Goal: Task Accomplishment & Management: Complete application form

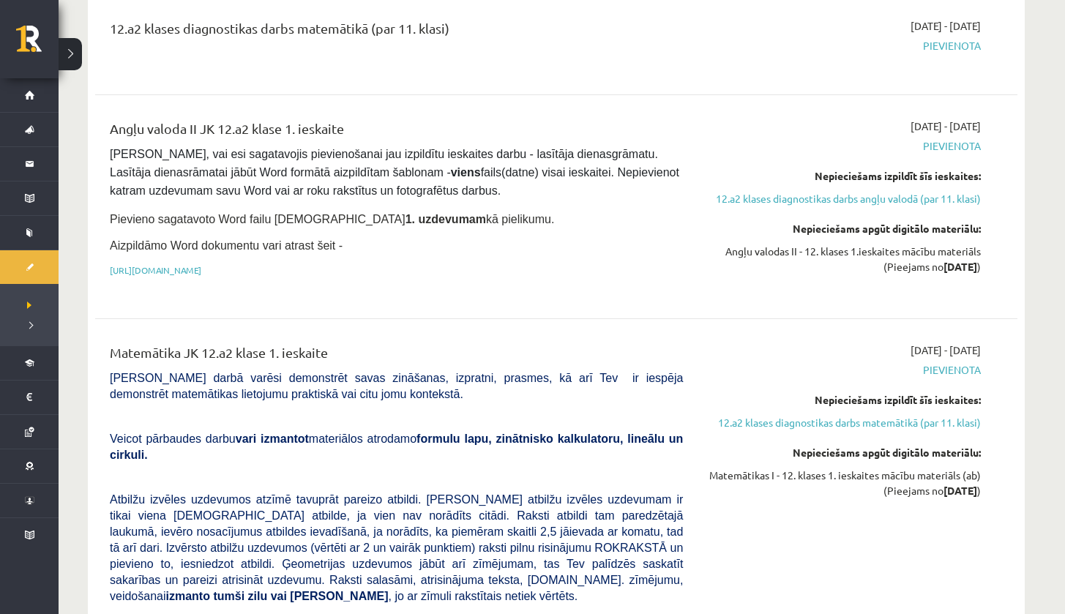
scroll to position [93, 0]
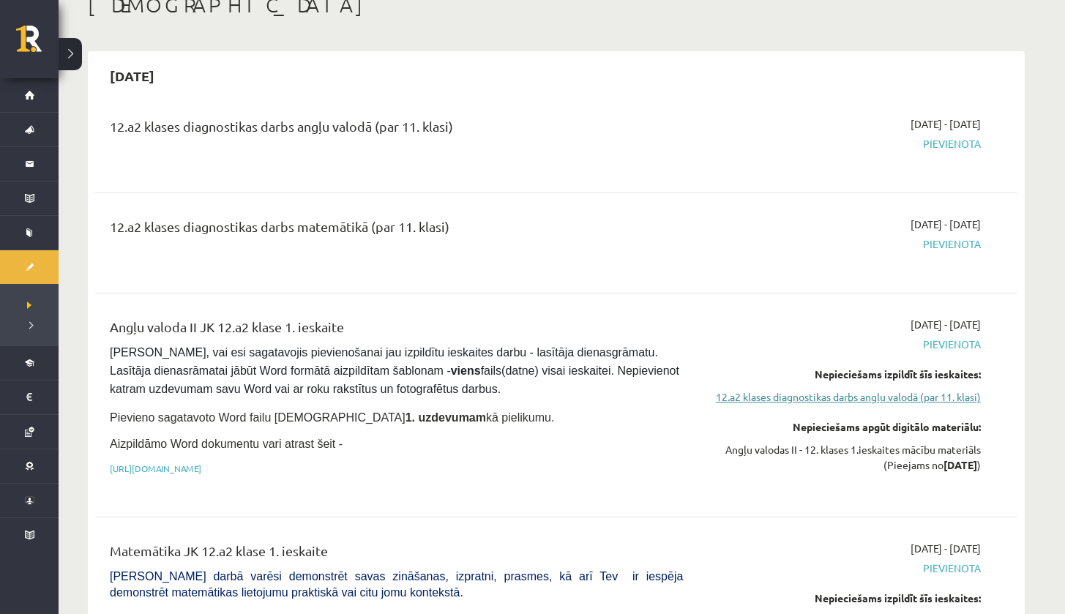
click at [874, 397] on link "12.a2 klases diagnostikas darbs angļu valodā (par 11. klasi)" at bounding box center [843, 396] width 276 height 15
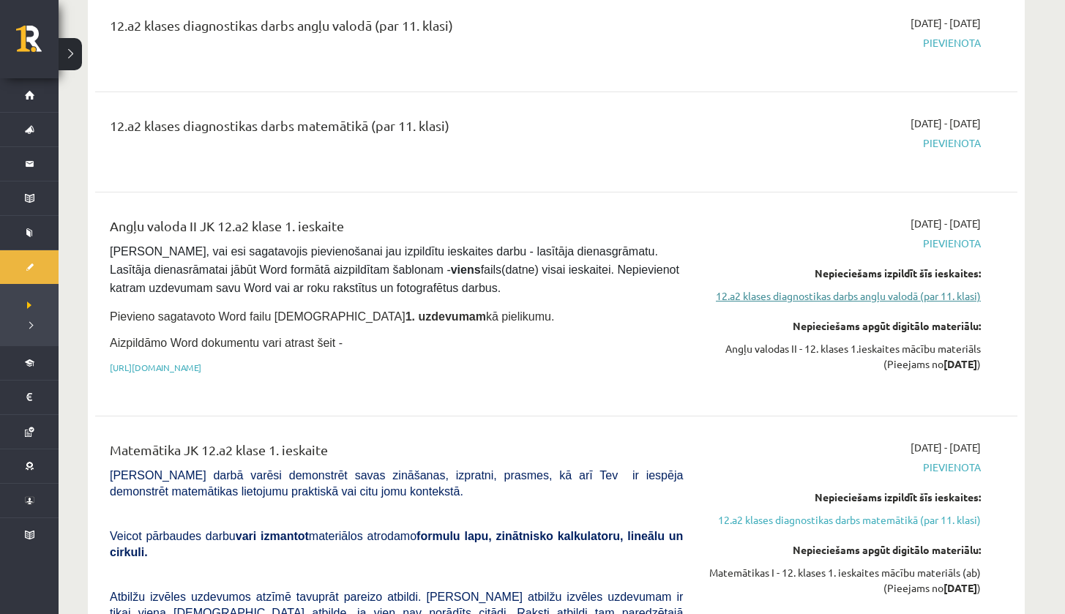
click at [891, 288] on link "12.a2 klases diagnostikas darbs angļu valodā (par 11. klasi)" at bounding box center [843, 295] width 276 height 15
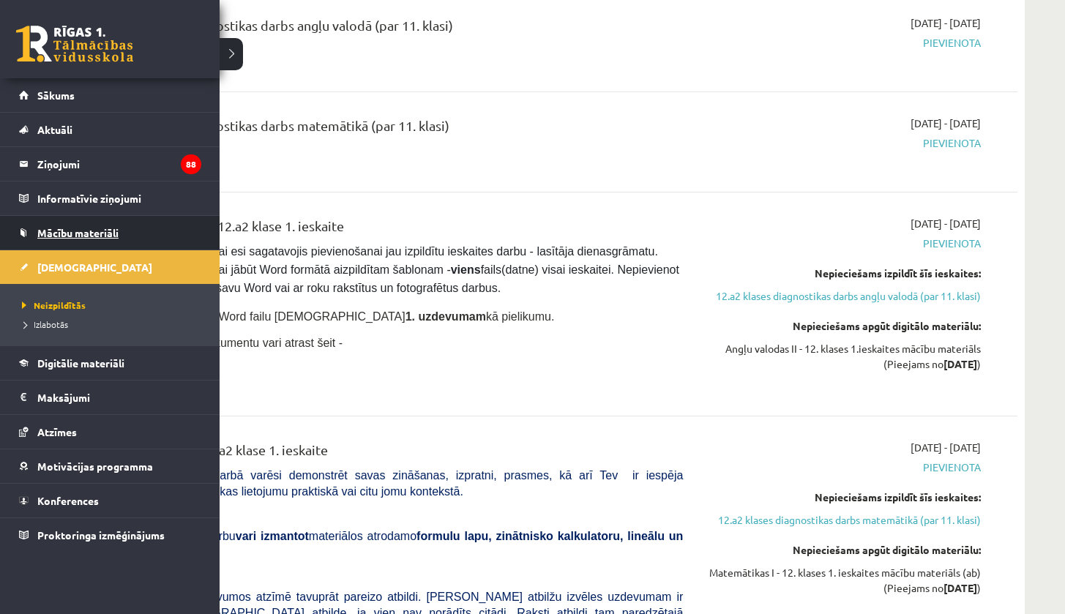
click at [57, 234] on span "Mācību materiāli" at bounding box center [77, 232] width 81 height 13
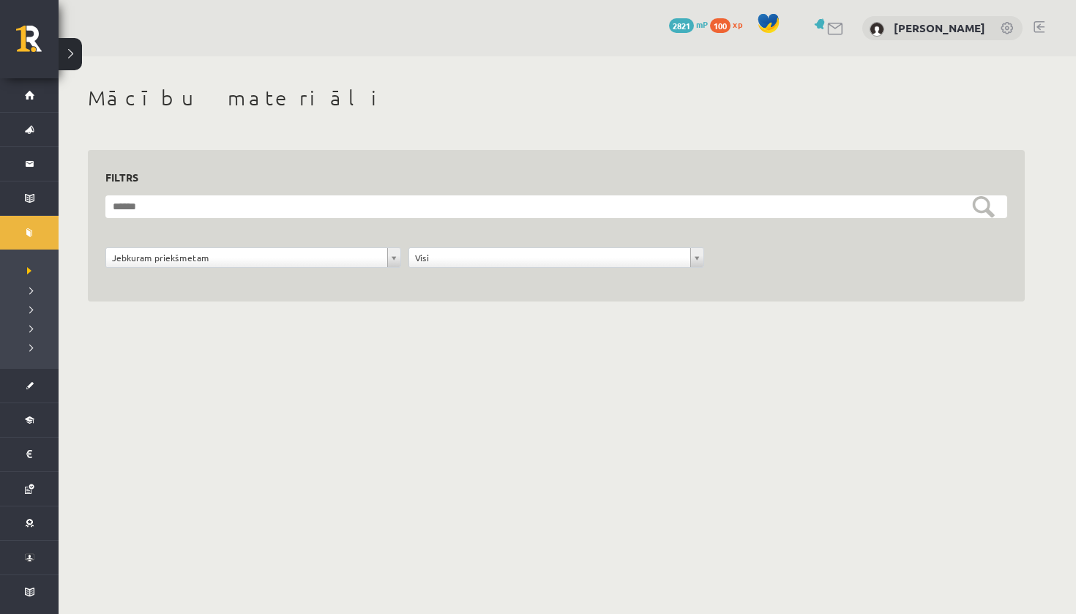
drag, startPoint x: 1075, startPoint y: 97, endPoint x: 1075, endPoint y: 122, distance: 25.6
click at [1064, 122] on div "**********" at bounding box center [567, 210] width 1017 height 308
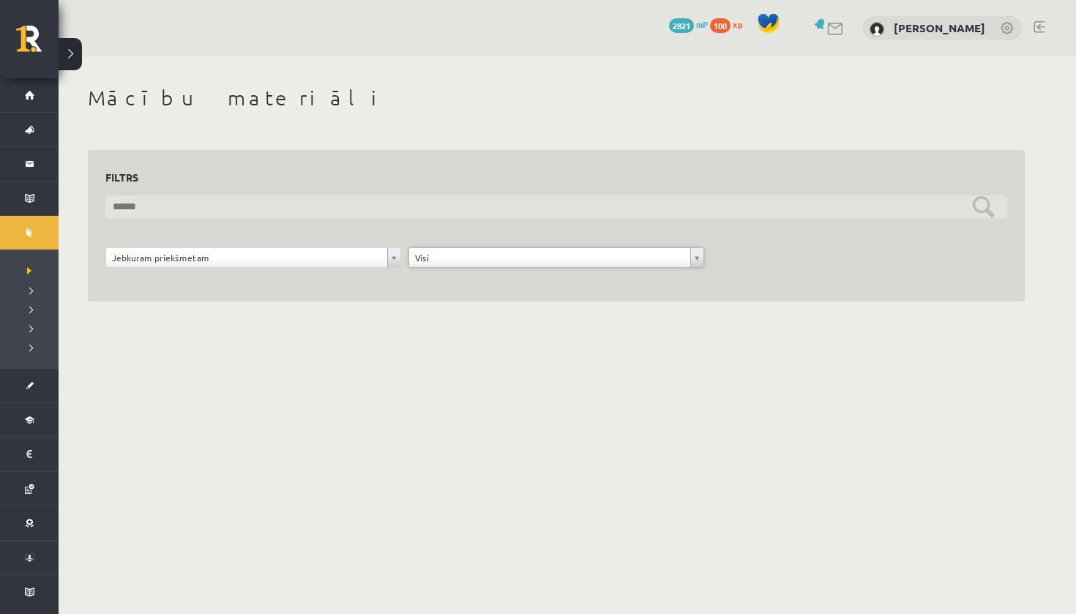
click at [684, 206] on input "text" at bounding box center [556, 206] width 902 height 23
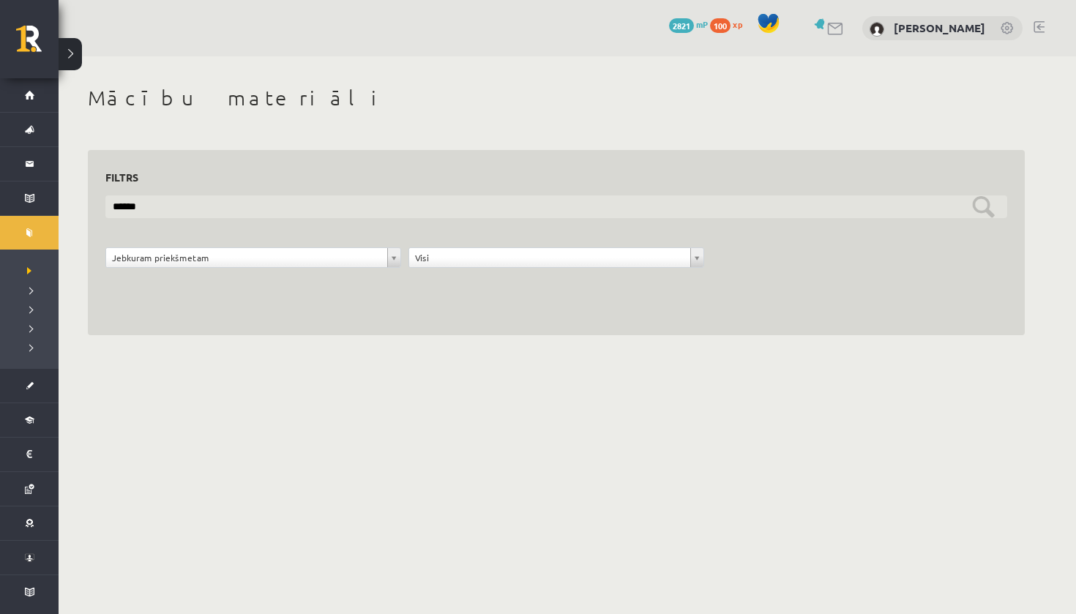
type input "*****"
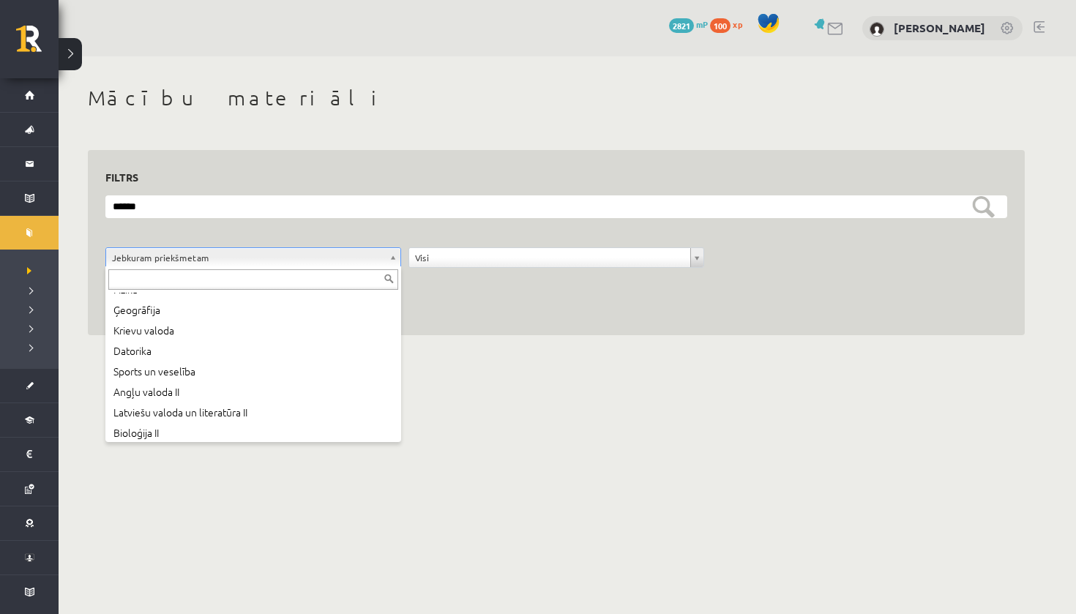
scroll to position [71, 0]
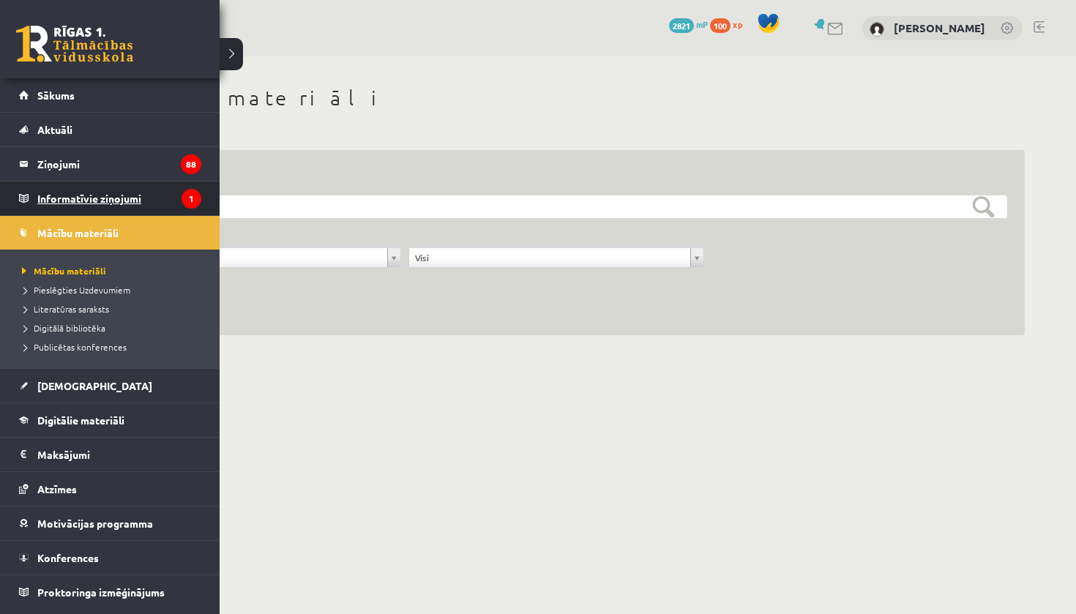
click at [61, 197] on legend "Informatīvie ziņojumi 1" at bounding box center [119, 199] width 164 height 34
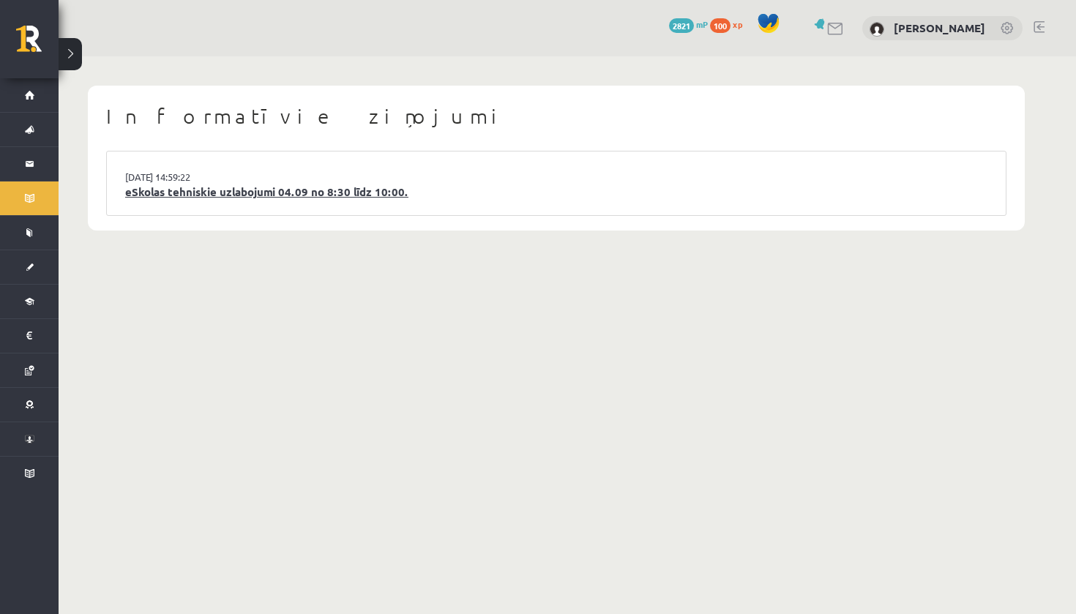
click at [340, 189] on link "eSkolas tehniskie uzlabojumi 04.09 no 8:30 līdz 10:00." at bounding box center [556, 192] width 862 height 17
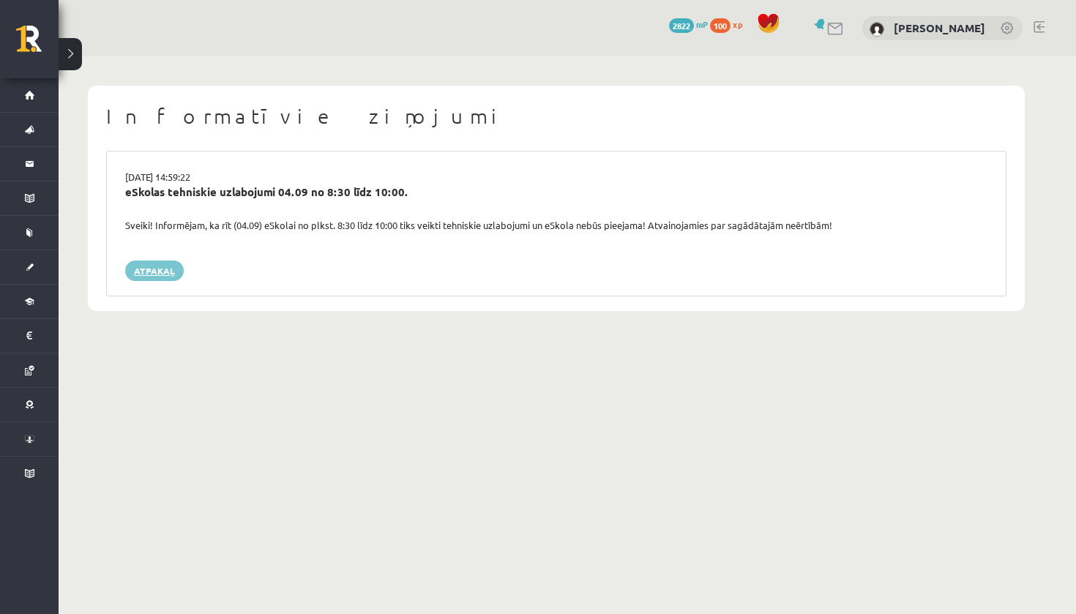
click at [152, 271] on link "Atpakaļ" at bounding box center [154, 271] width 59 height 20
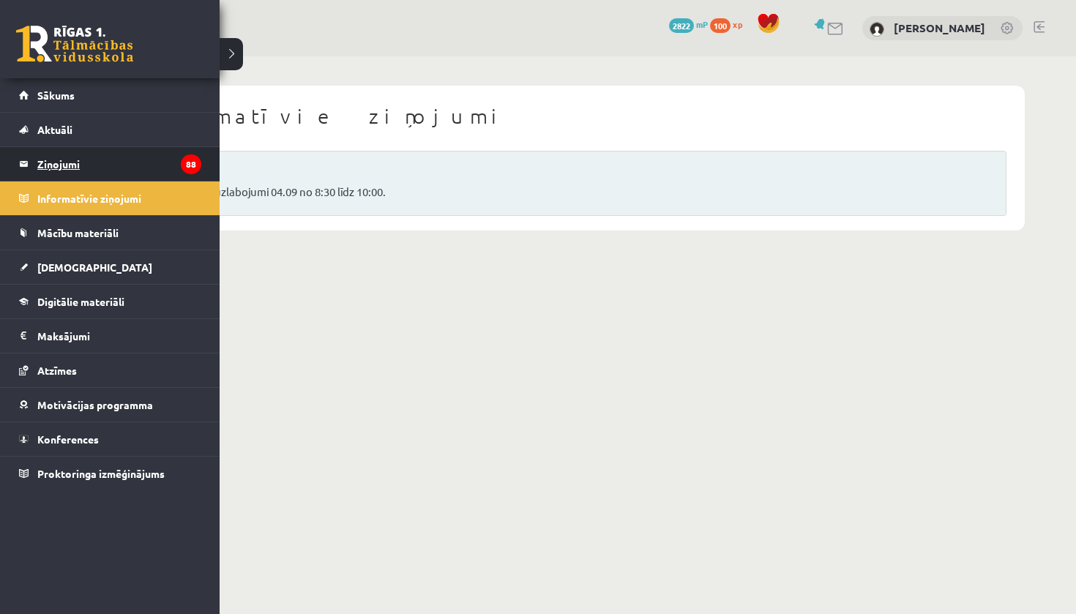
click at [73, 163] on legend "Ziņojumi 88" at bounding box center [119, 164] width 164 height 34
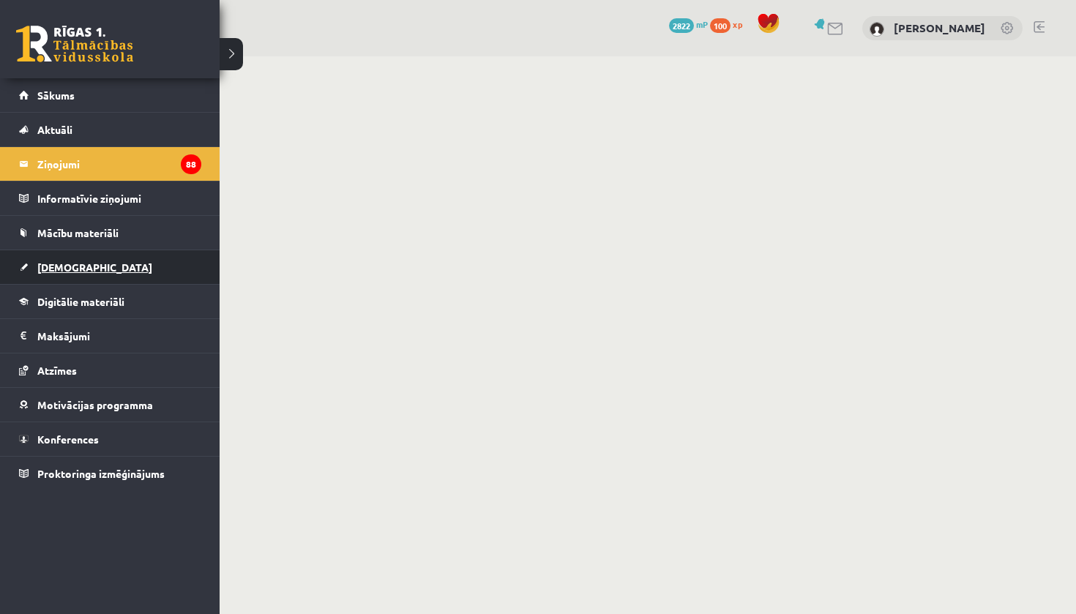
click at [61, 269] on span "[DEMOGRAPHIC_DATA]" at bounding box center [94, 267] width 115 height 13
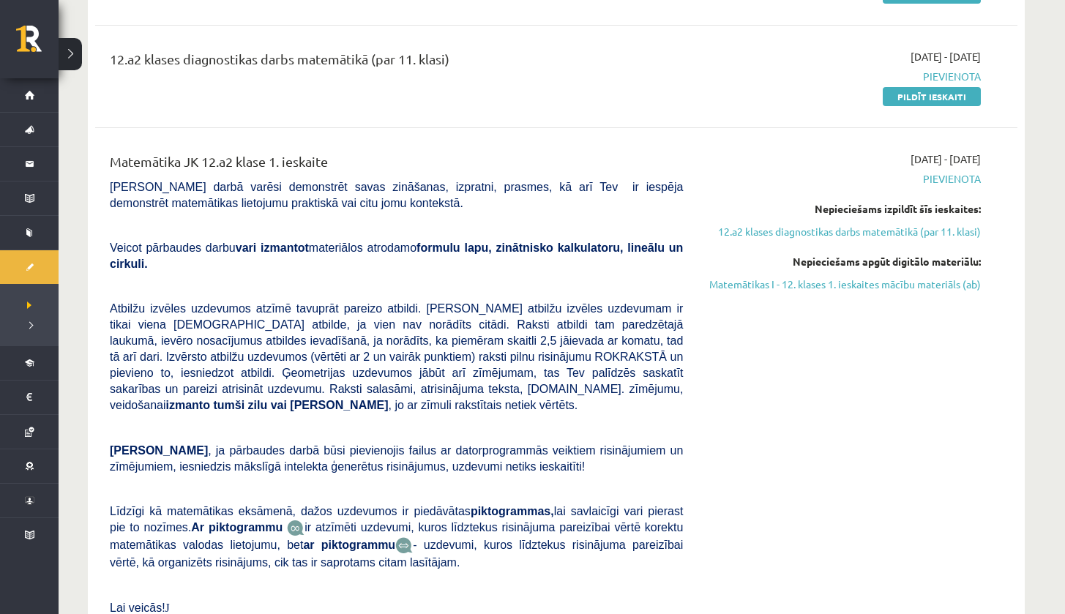
scroll to position [250, 0]
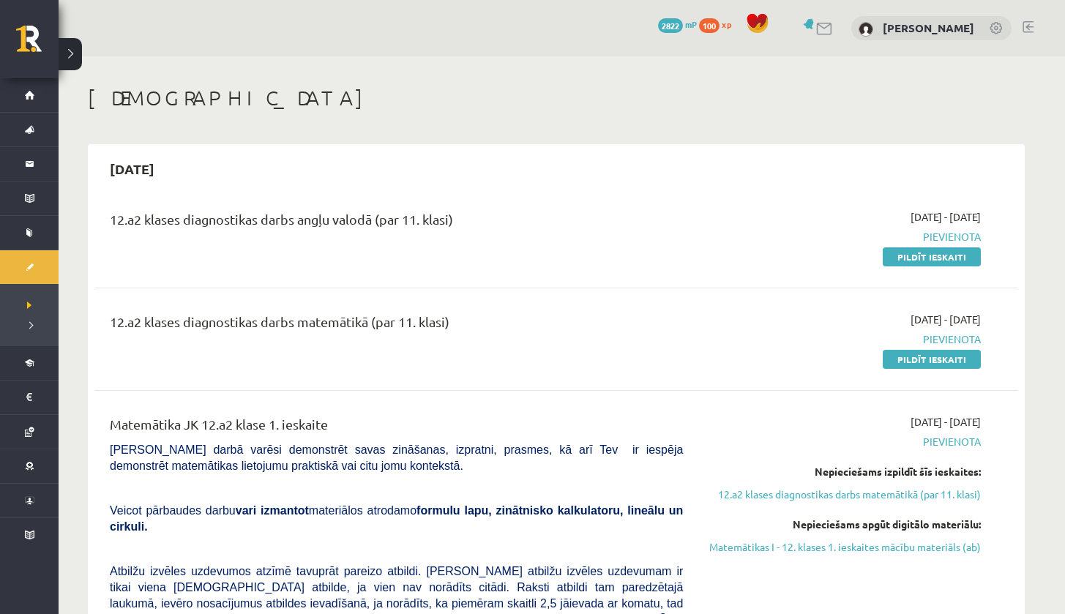
scroll to position [250, 0]
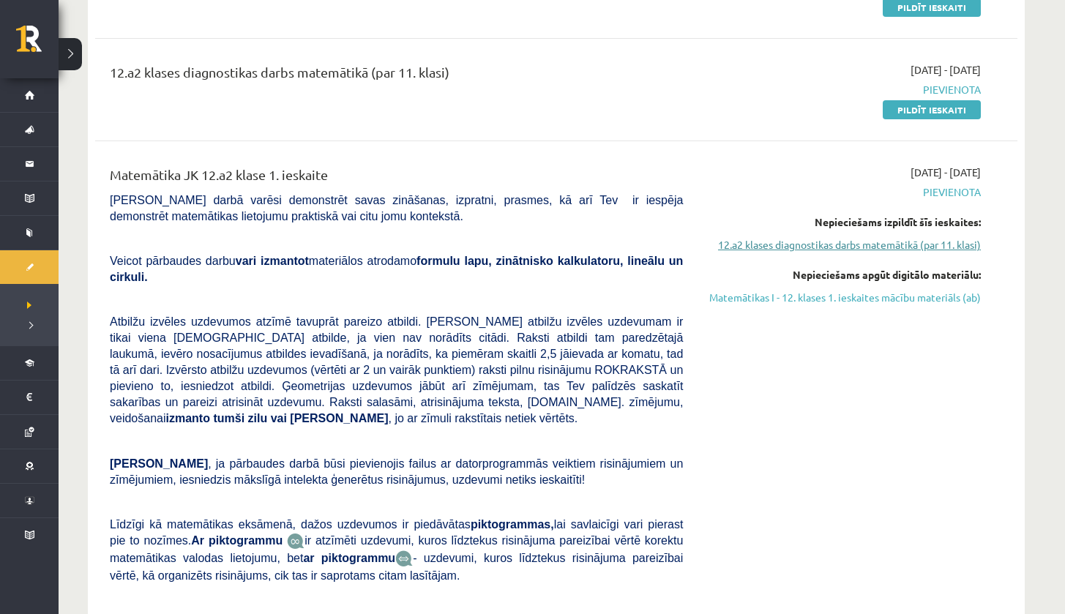
click at [901, 244] on link "12.a2 klases diagnostikas darbs matemātikā (par 11. klasi)" at bounding box center [843, 244] width 276 height 15
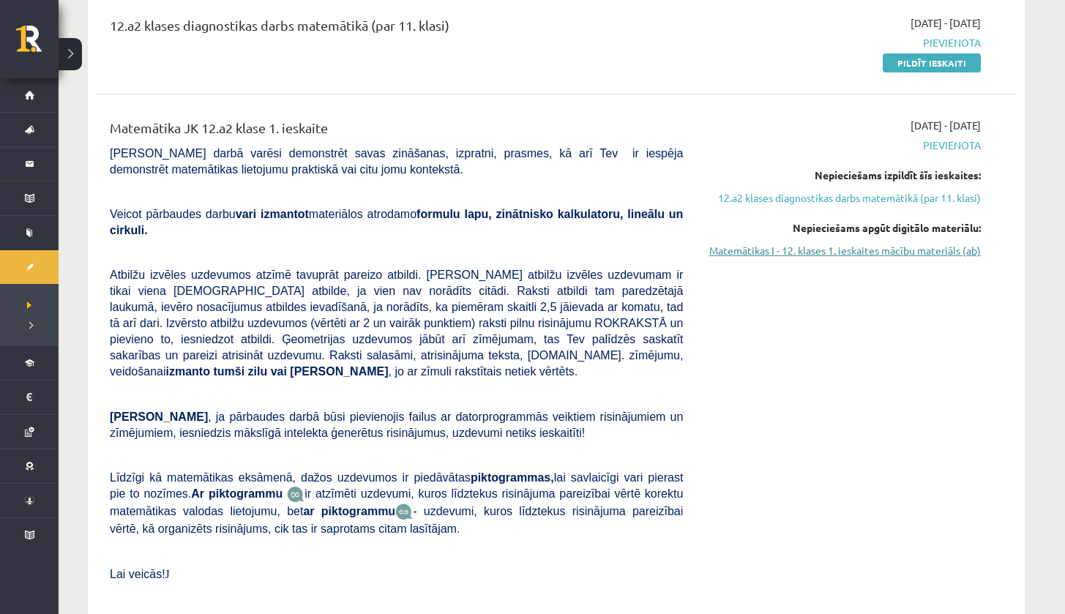
click at [770, 254] on link "Matemātikas I - 12. klases 1. ieskaites mācību materiāls (ab)" at bounding box center [843, 250] width 276 height 15
click at [739, 198] on link "12.a2 klases diagnostikas darbs matemātikā (par 11. klasi)" at bounding box center [843, 197] width 276 height 15
click at [911, 201] on link "12.a2 klases diagnostikas darbs matemātikā (par 11. klasi)" at bounding box center [843, 197] width 276 height 15
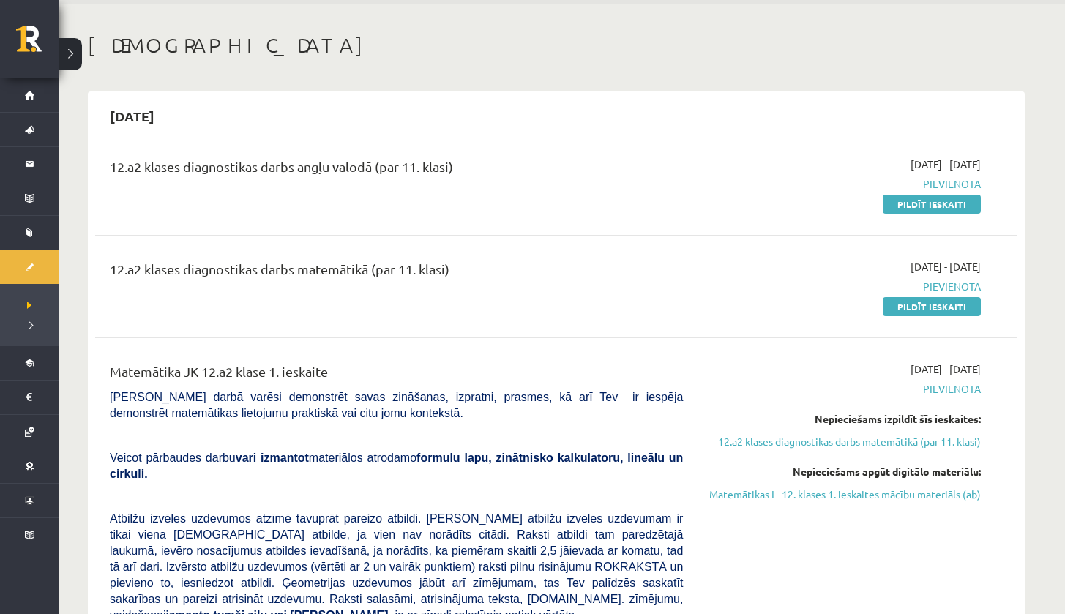
scroll to position [119, 0]
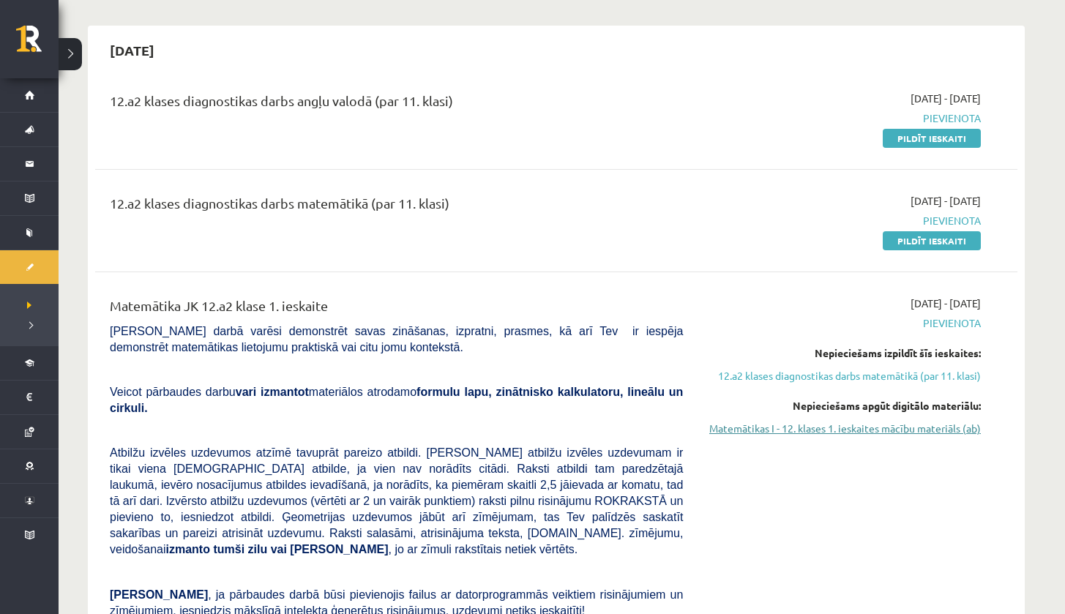
click at [756, 430] on link "Matemātikas I - 12. klases 1. ieskaites mācību materiāls (ab)" at bounding box center [843, 428] width 276 height 15
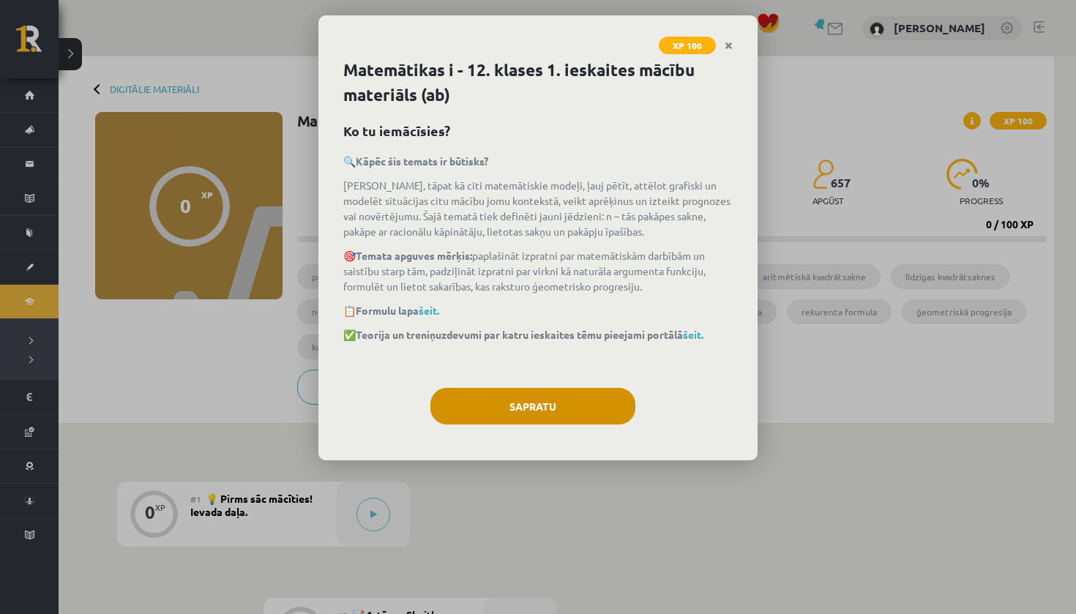
click at [556, 398] on button "Sapratu" at bounding box center [532, 406] width 205 height 37
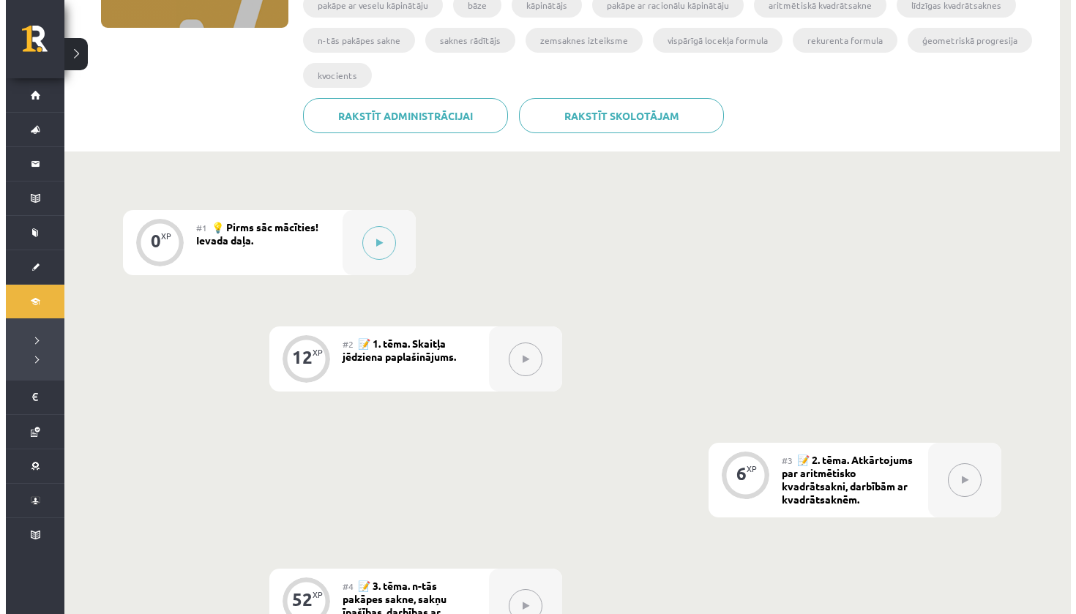
scroll to position [72, 0]
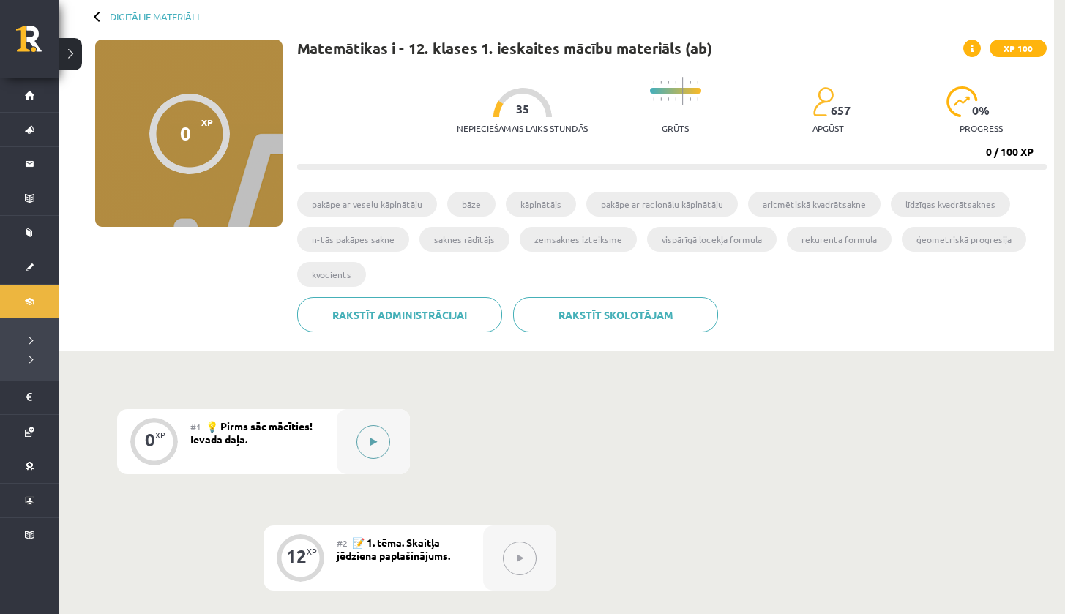
click at [381, 450] on button at bounding box center [373, 442] width 34 height 34
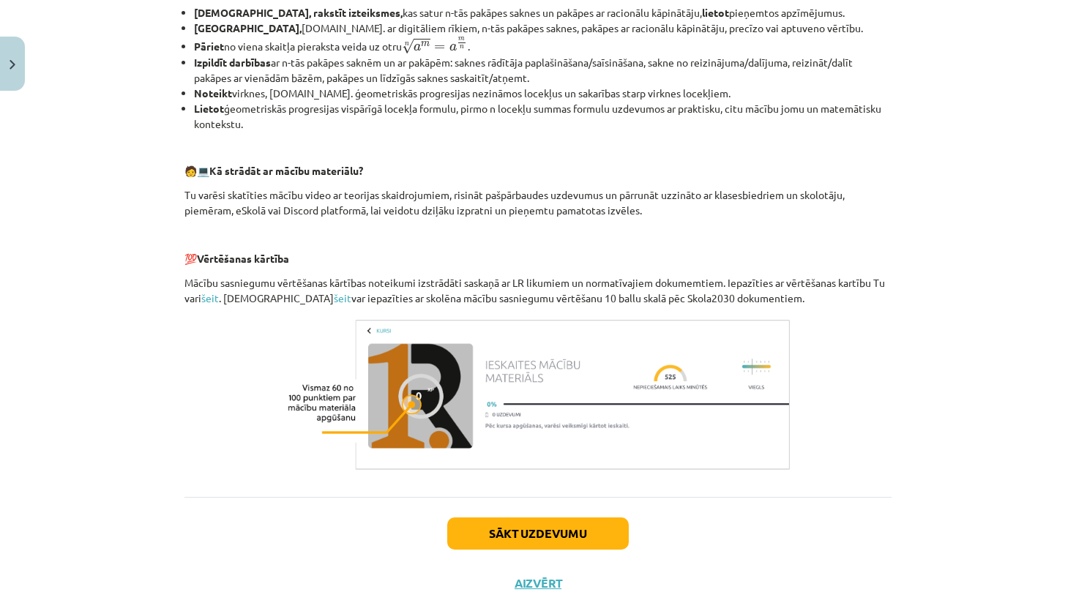
scroll to position [566, 0]
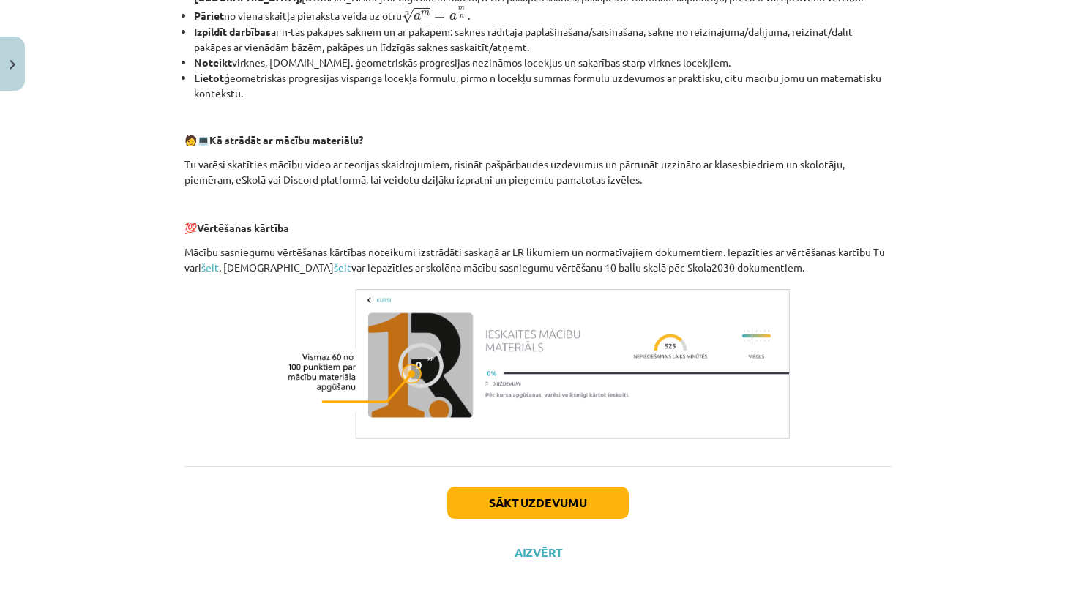
click at [567, 504] on button "Sākt uzdevumu" at bounding box center [538, 503] width 182 height 32
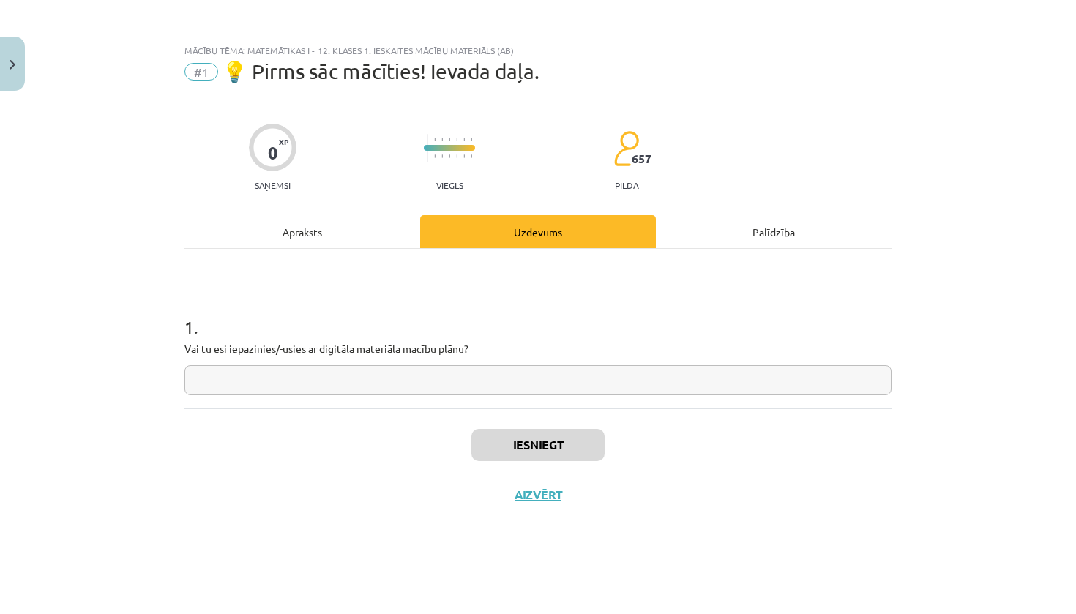
click at [467, 378] on input "text" at bounding box center [537, 380] width 707 height 30
type input "**"
click at [570, 455] on button "Iesniegt" at bounding box center [537, 445] width 133 height 32
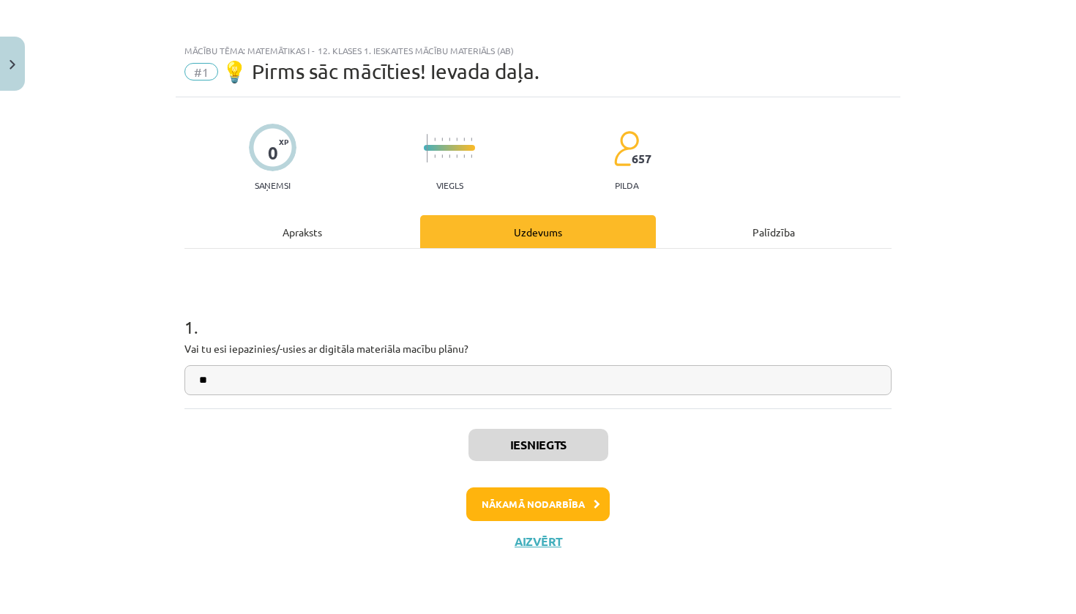
click at [557, 497] on button "Nākamā nodarbība" at bounding box center [537, 505] width 143 height 34
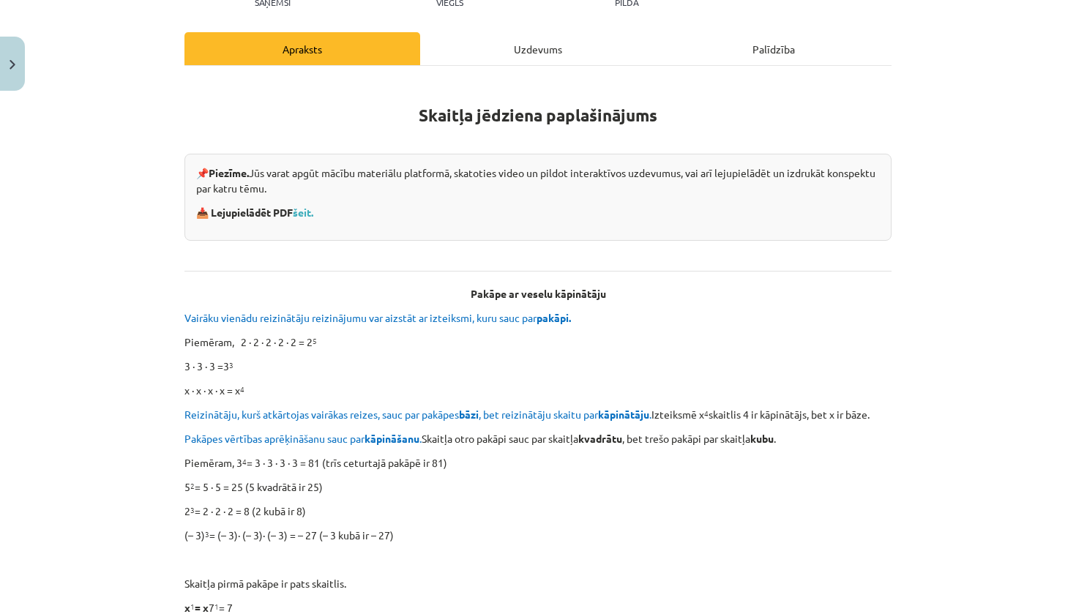
scroll to position [188, 0]
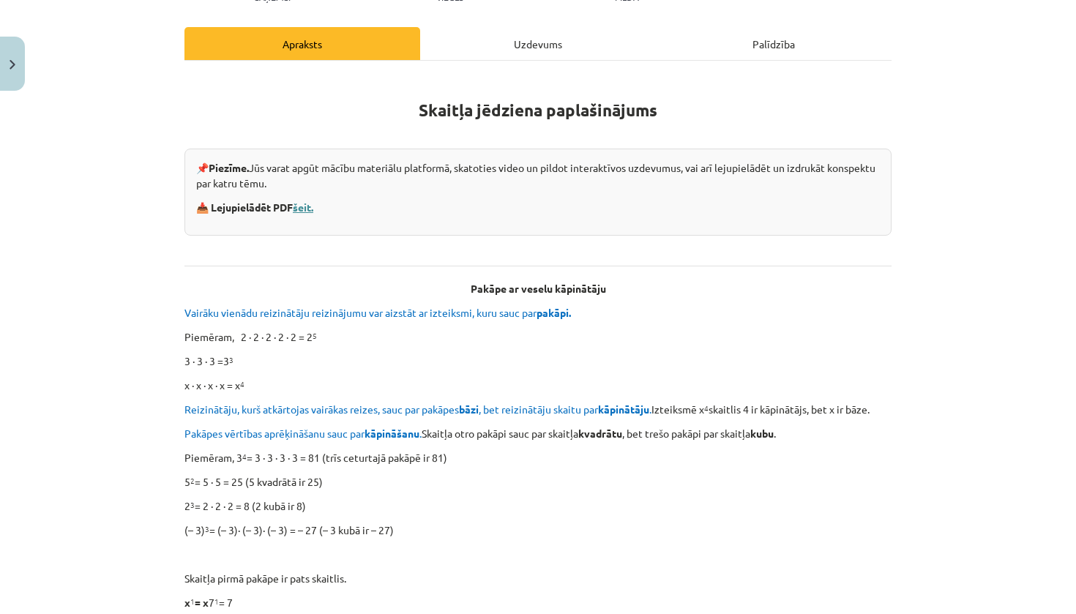
click at [305, 207] on link "šeit." at bounding box center [303, 207] width 20 height 13
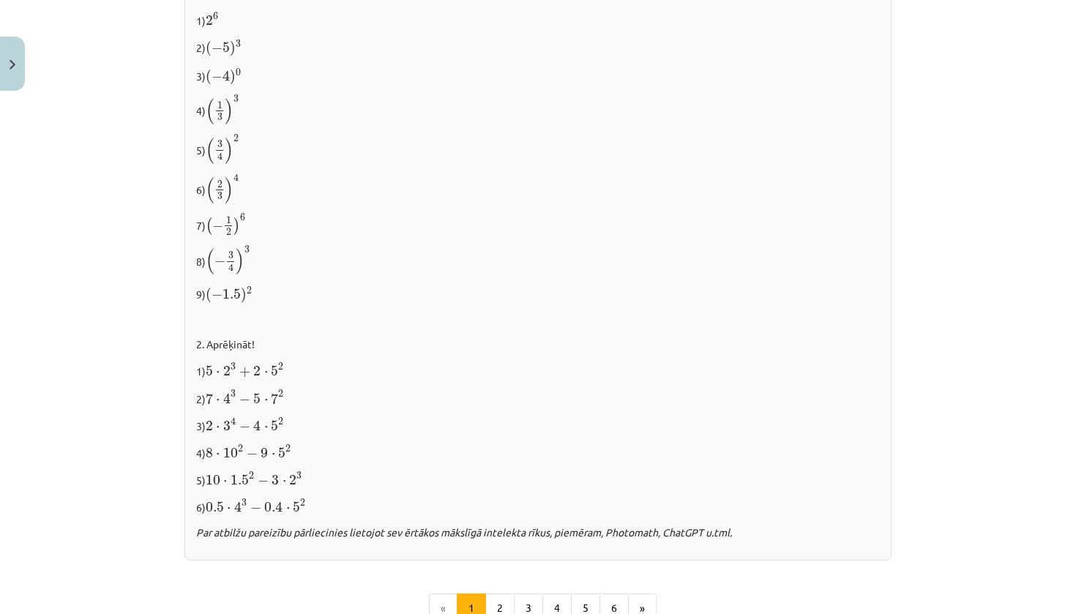
scroll to position [1458, 0]
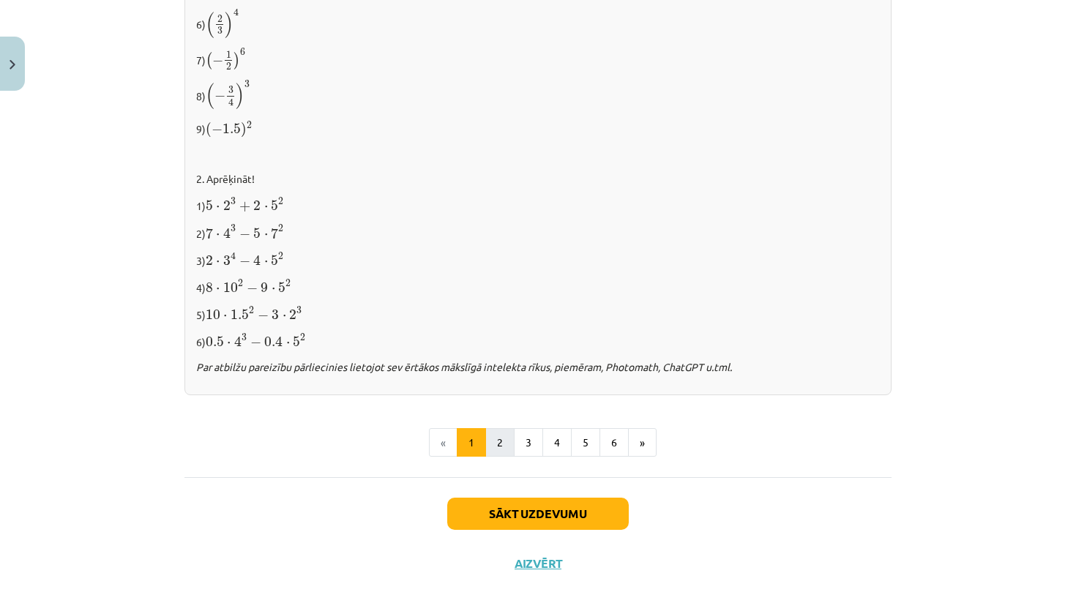
click at [490, 436] on button "2" at bounding box center [499, 442] width 29 height 29
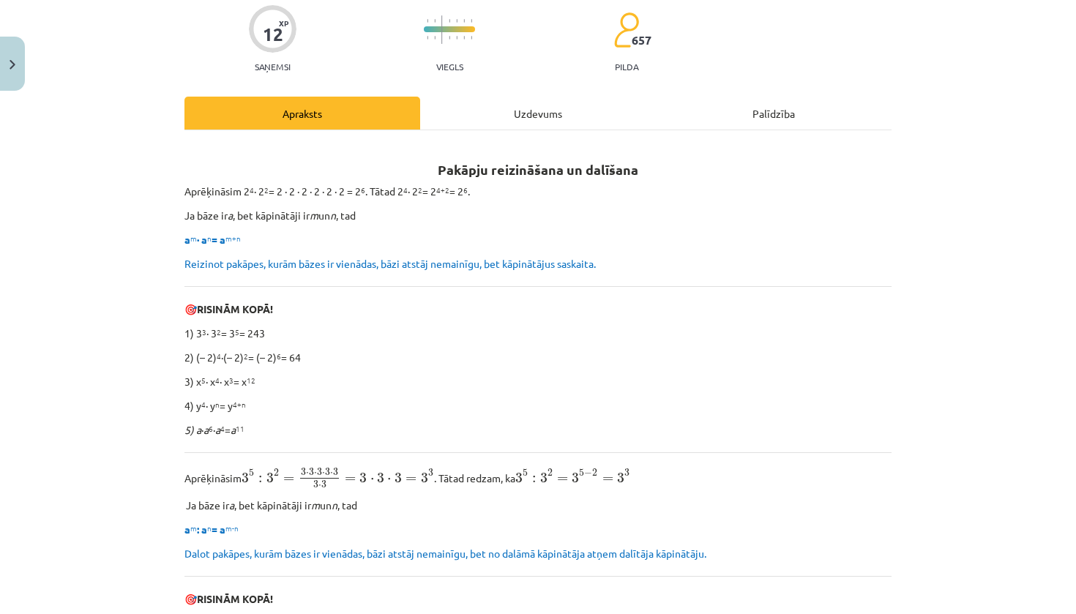
scroll to position [133, 0]
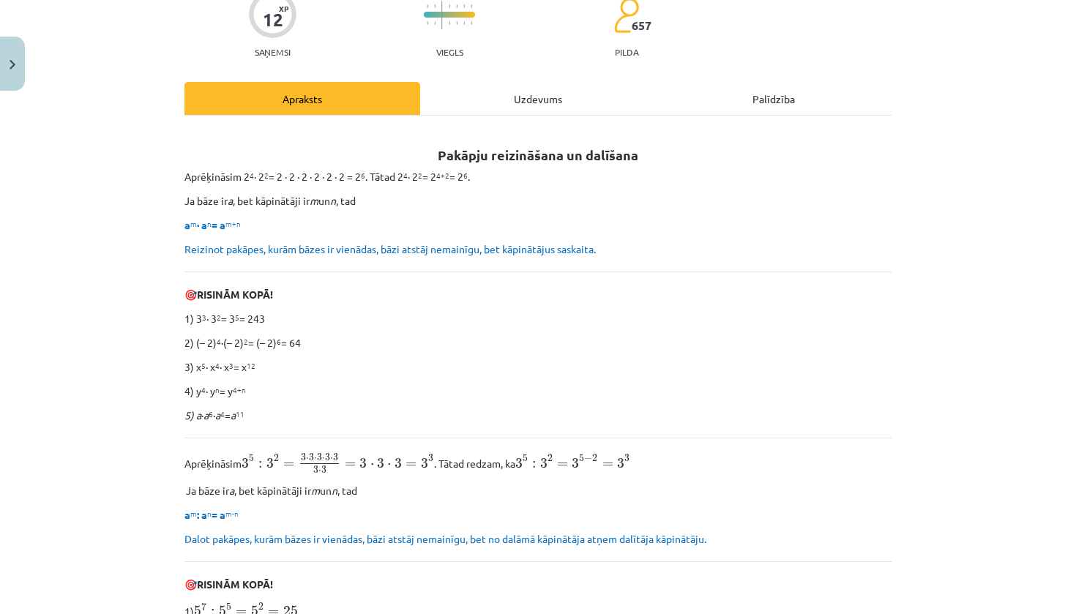
click at [516, 101] on div "Uzdevums" at bounding box center [538, 98] width 236 height 33
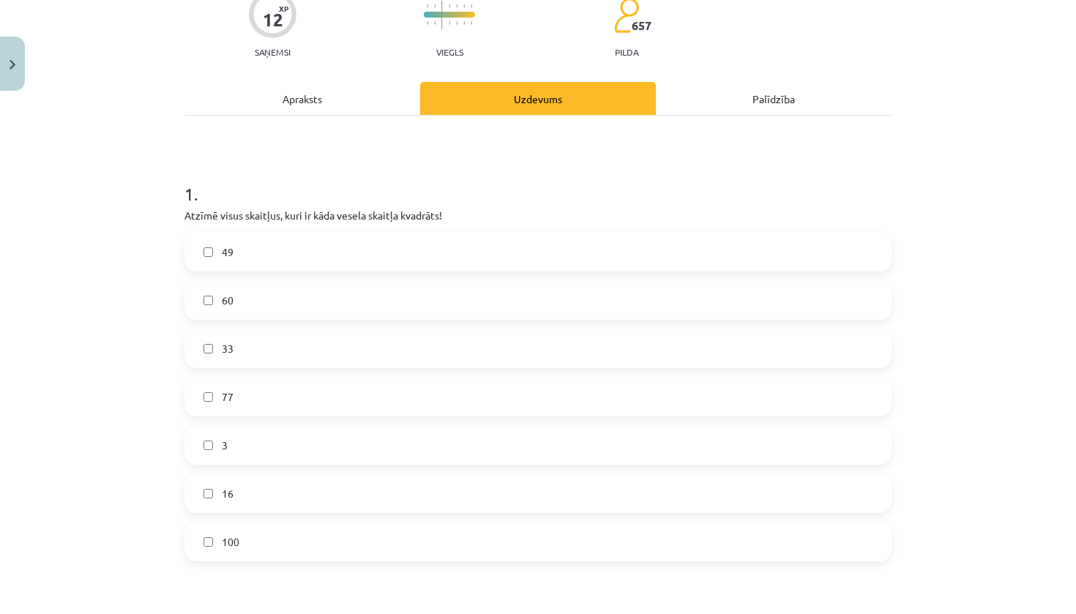
scroll to position [37, 0]
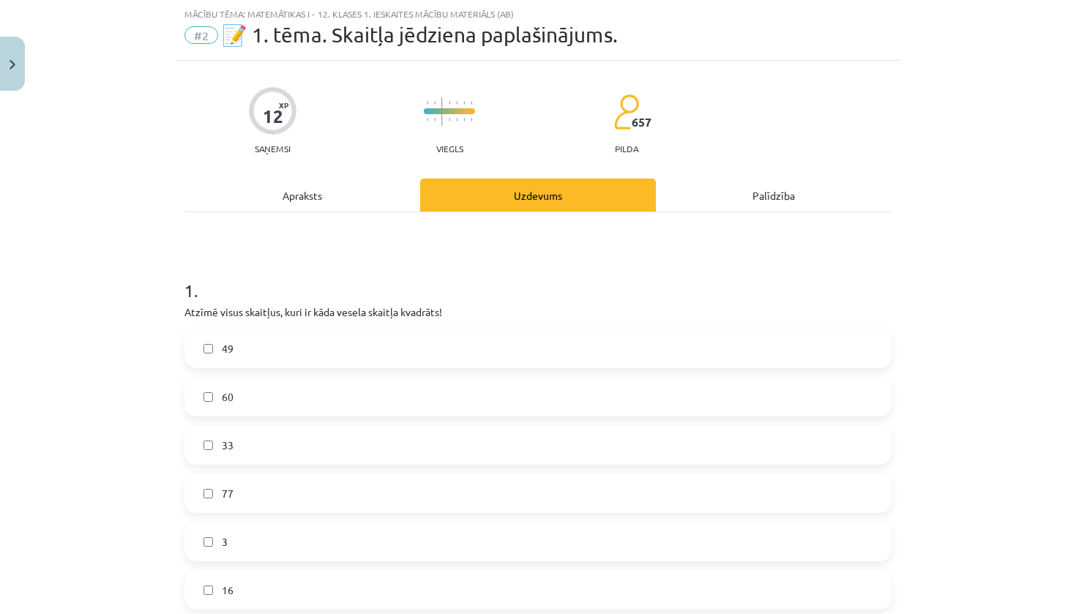
click at [285, 187] on div "Apraksts" at bounding box center [302, 195] width 236 height 33
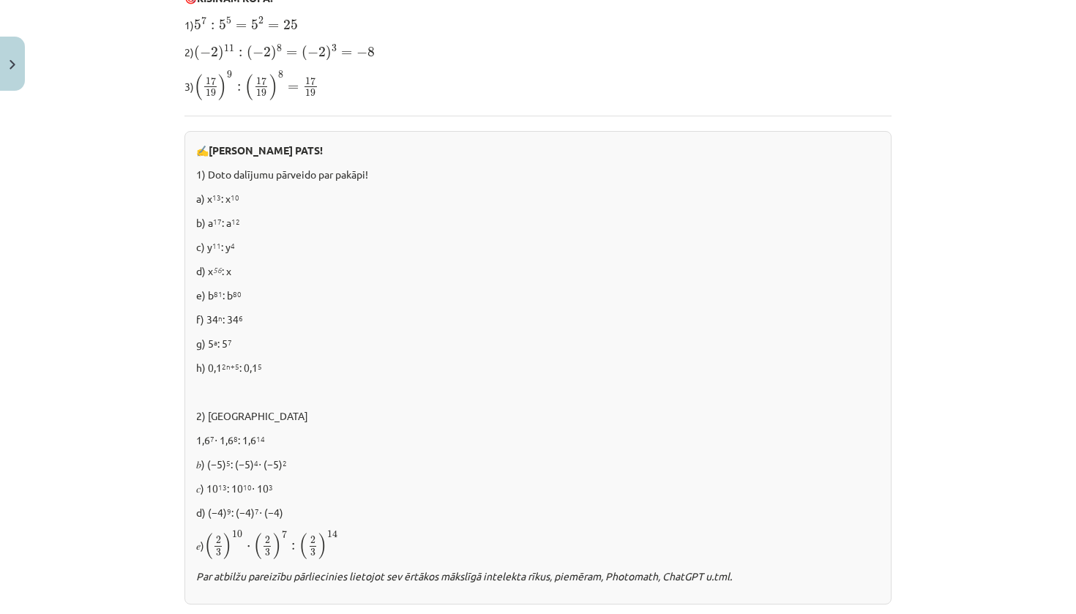
scroll to position [940, 0]
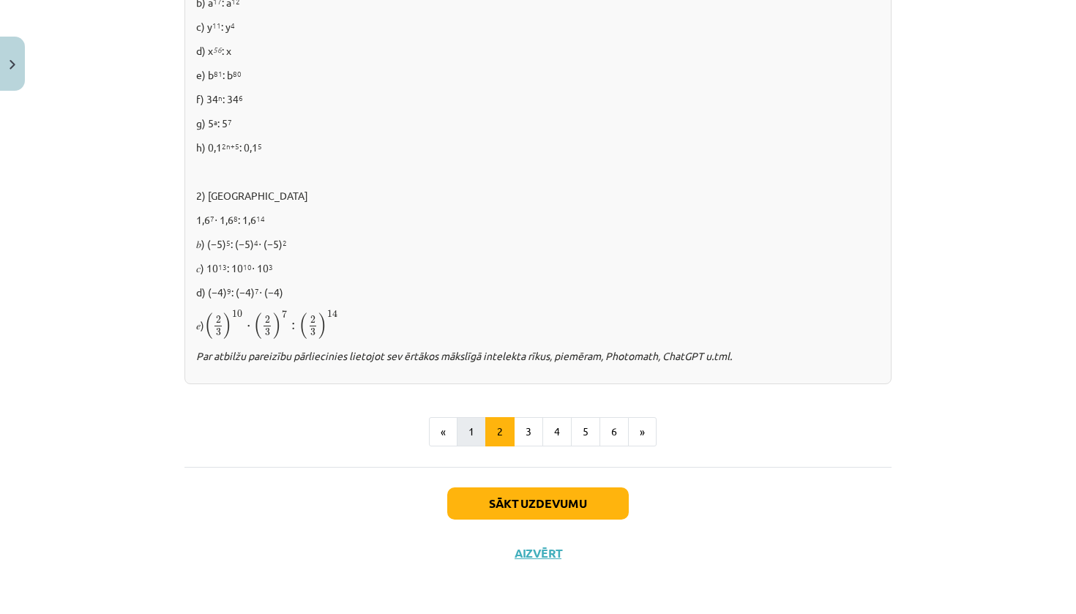
click at [472, 438] on button "1" at bounding box center [471, 431] width 29 height 29
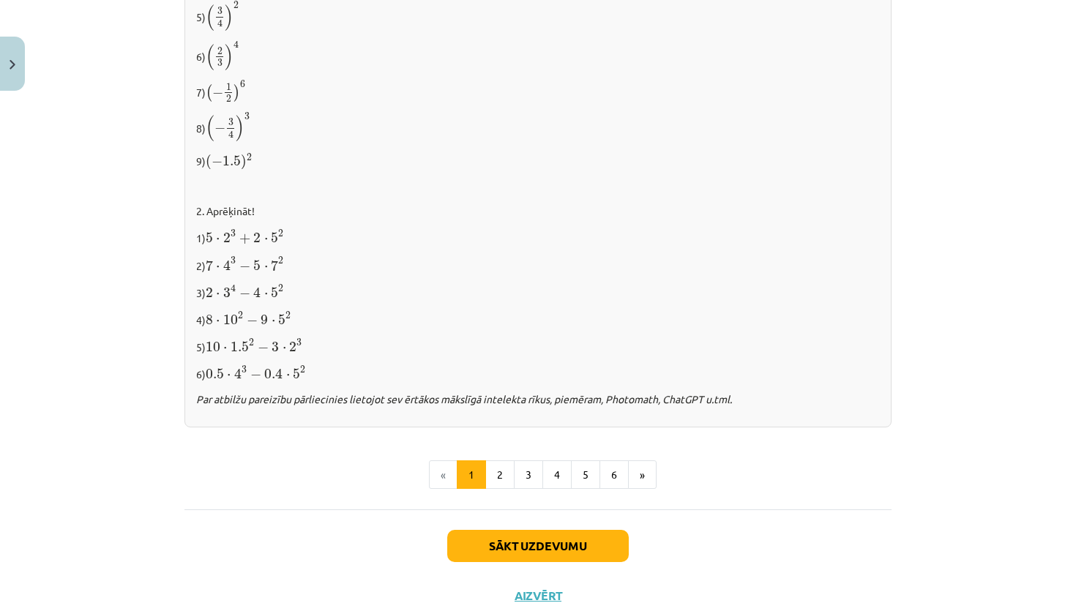
scroll to position [1463, 0]
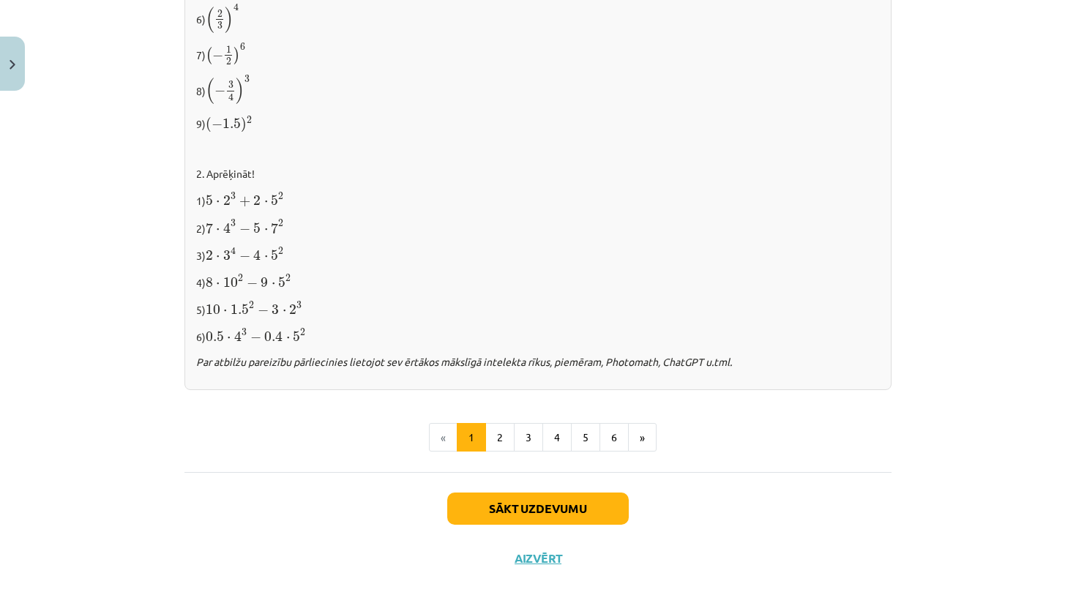
click at [602, 497] on button "Sākt uzdevumu" at bounding box center [538, 509] width 182 height 32
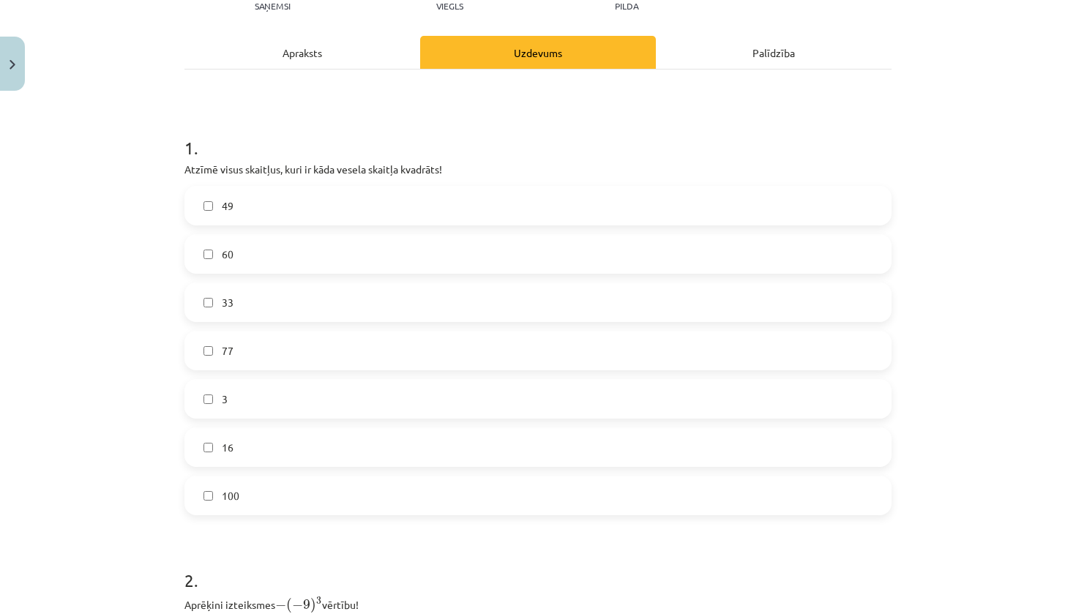
scroll to position [190, 0]
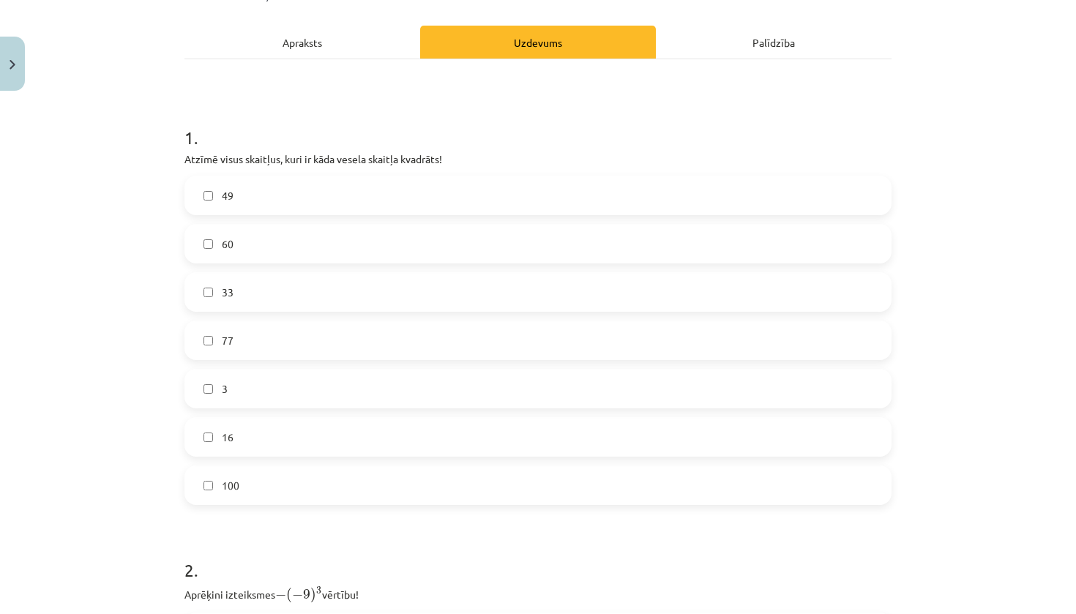
click at [306, 193] on label "49" at bounding box center [538, 195] width 704 height 37
click at [246, 436] on label "16" at bounding box center [538, 437] width 704 height 37
click at [246, 438] on label "16" at bounding box center [538, 437] width 704 height 37
drag, startPoint x: 177, startPoint y: 159, endPoint x: 359, endPoint y: 490, distance: 378.0
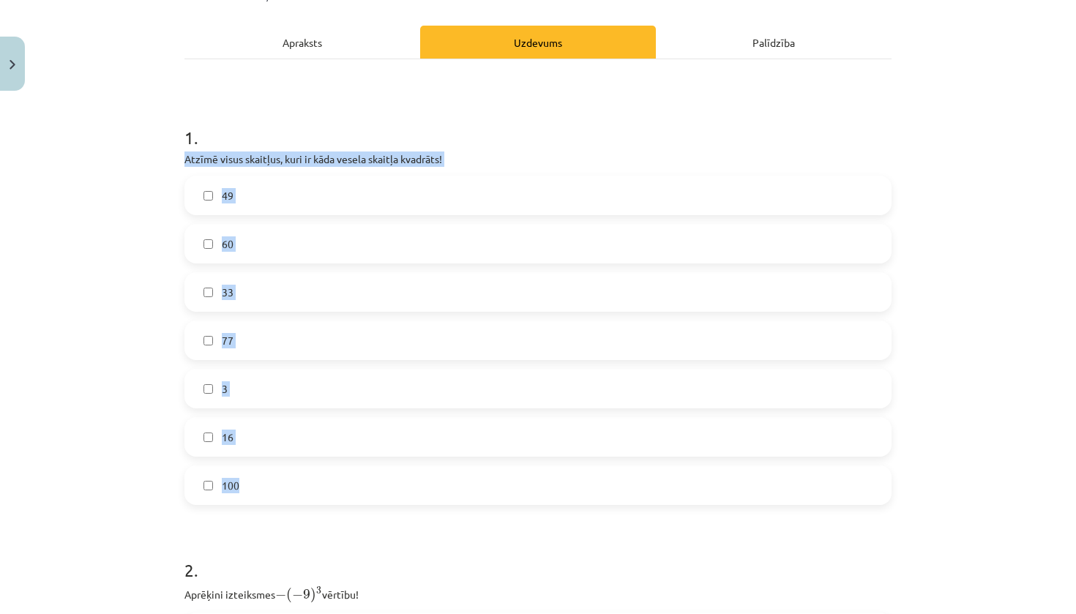
click at [359, 490] on div "12 XP Saņemsi Viegls 657 pilda Apraksts Uzdevums Palīdzība 1 . Atzīmē visus ska…" at bounding box center [538, 543] width 725 height 1270
copy div "Atzīmē visus skaitļus, kuri ir kāda vesela skaitļa kvadrāts! 49 60 33 77 3 16 1…"
click at [94, 385] on div "Mācību tēma: Matemātikas i - 12. klases 1. ieskaites mācību materiāls (ab) #2 📝…" at bounding box center [538, 307] width 1076 height 614
click at [197, 487] on label "100" at bounding box center [538, 485] width 704 height 37
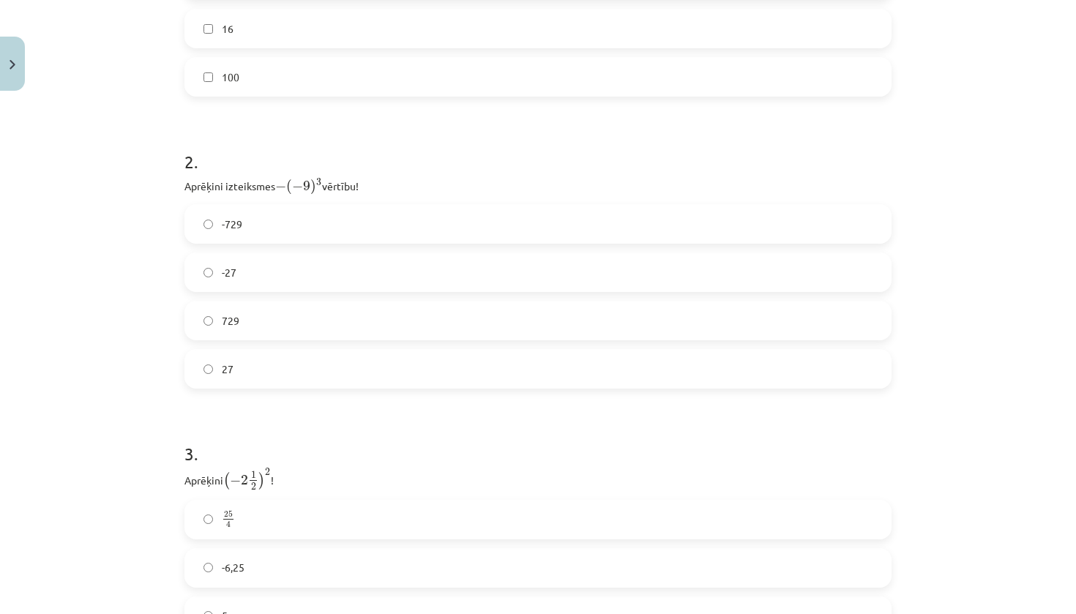
scroll to position [608, 0]
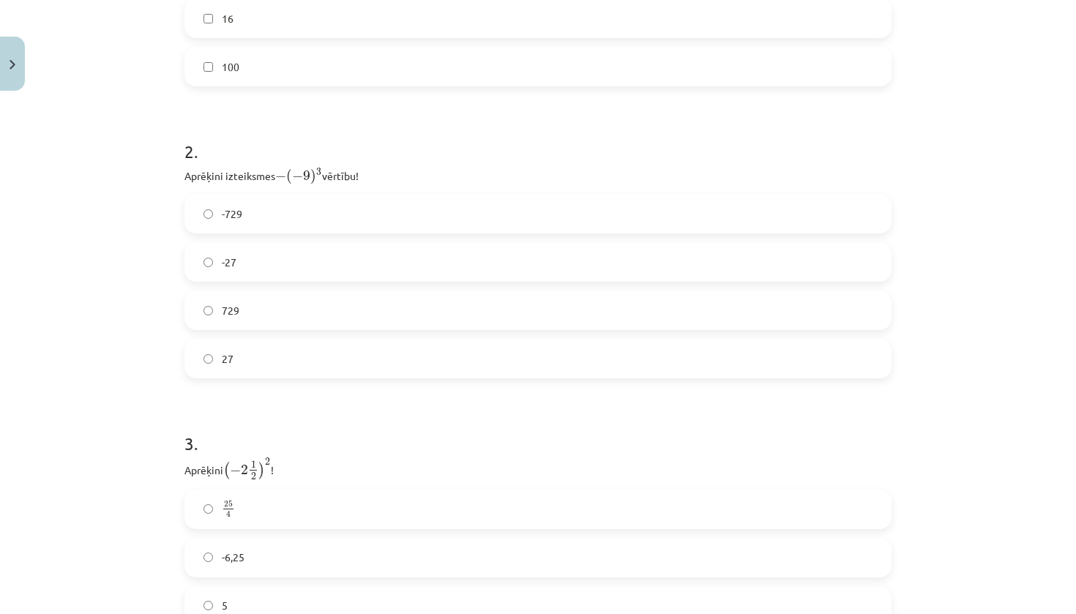
click at [368, 307] on label "729" at bounding box center [538, 310] width 704 height 37
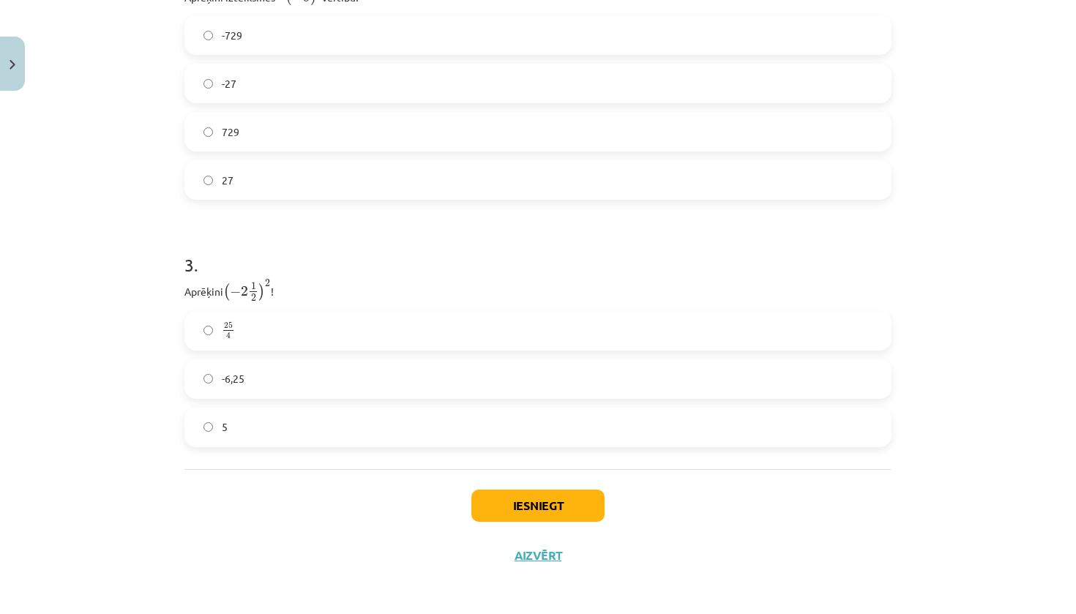
scroll to position [784, 0]
click at [279, 339] on label "25 4 25 4" at bounding box center [538, 333] width 704 height 37
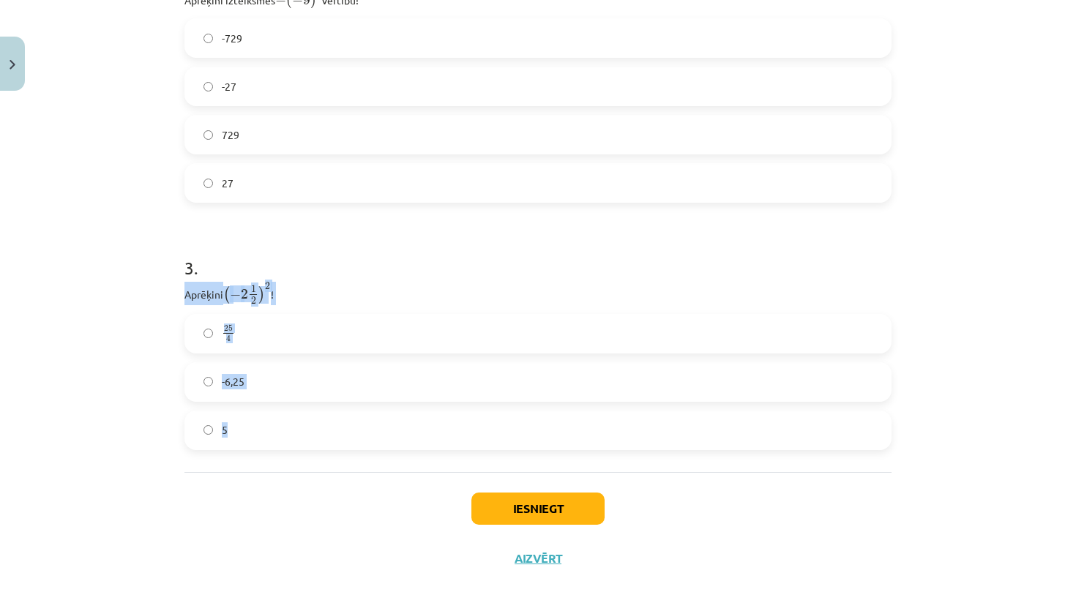
drag, startPoint x: 175, startPoint y: 294, endPoint x: 291, endPoint y: 431, distance: 180.2
copy div "Aprēķini ( − 2 1 2 ) 2 ( − 2 1 2 ) 2 ! 25 4 25 4 -6,25 5"
click at [257, 380] on label "-6,25" at bounding box center [538, 382] width 704 height 37
click at [310, 337] on label "25 4 25 4" at bounding box center [538, 333] width 704 height 37
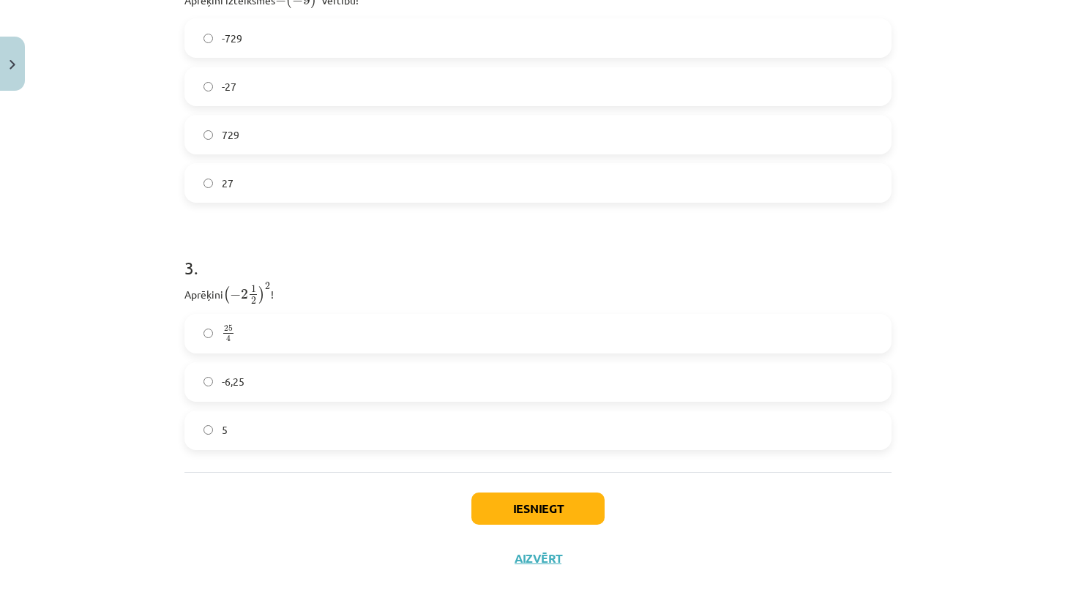
click at [291, 430] on label "5" at bounding box center [538, 430] width 704 height 37
click at [273, 377] on label "-6,25" at bounding box center [538, 382] width 704 height 37
click at [548, 506] on button "Iesniegt" at bounding box center [537, 509] width 133 height 32
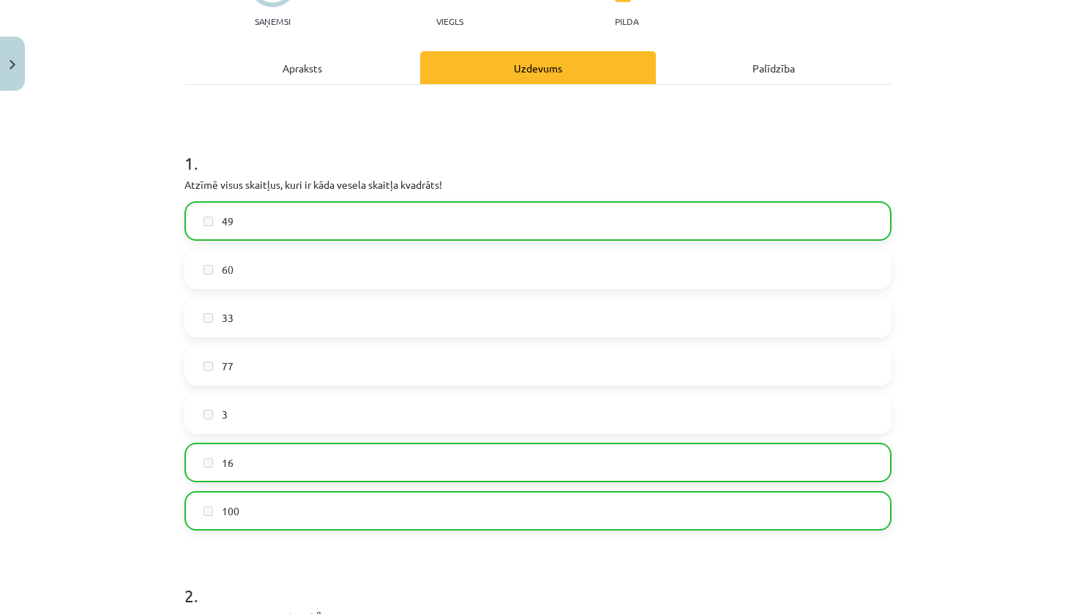
scroll to position [837, 0]
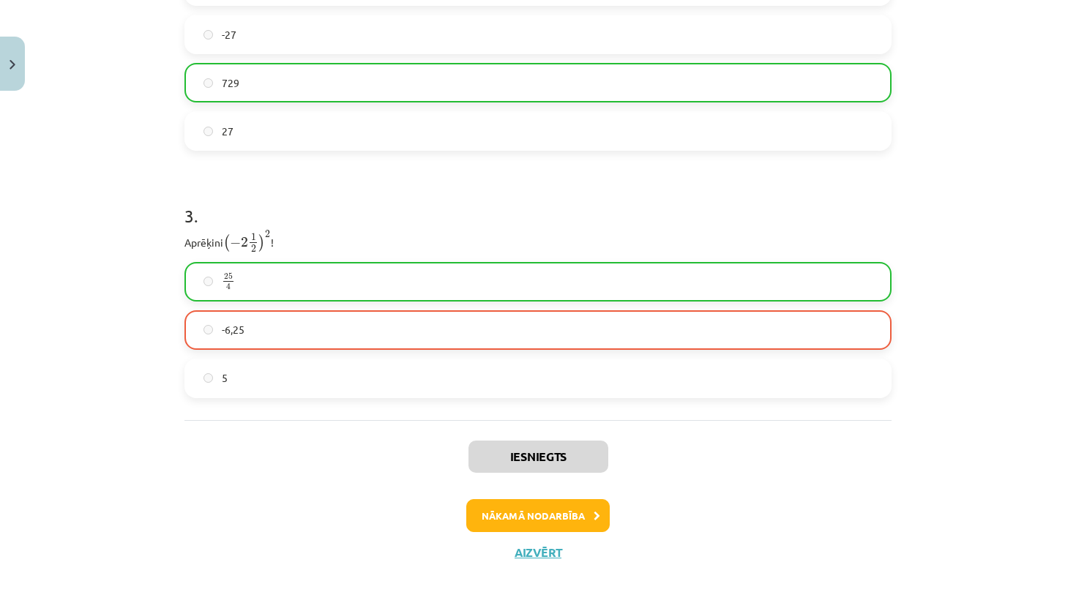
click at [594, 515] on icon at bounding box center [597, 517] width 7 height 10
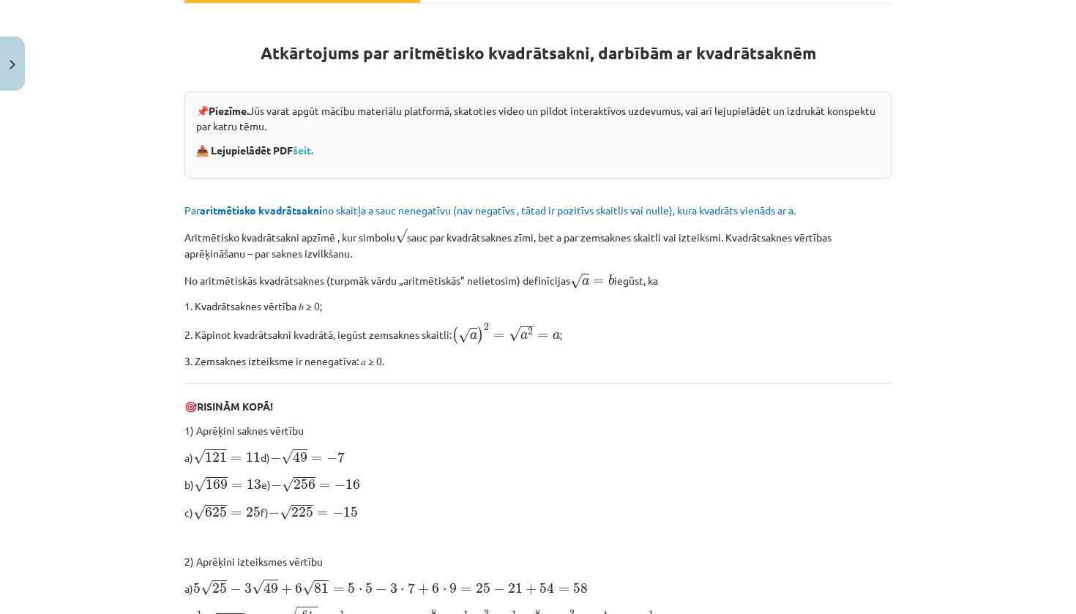
scroll to position [271, 0]
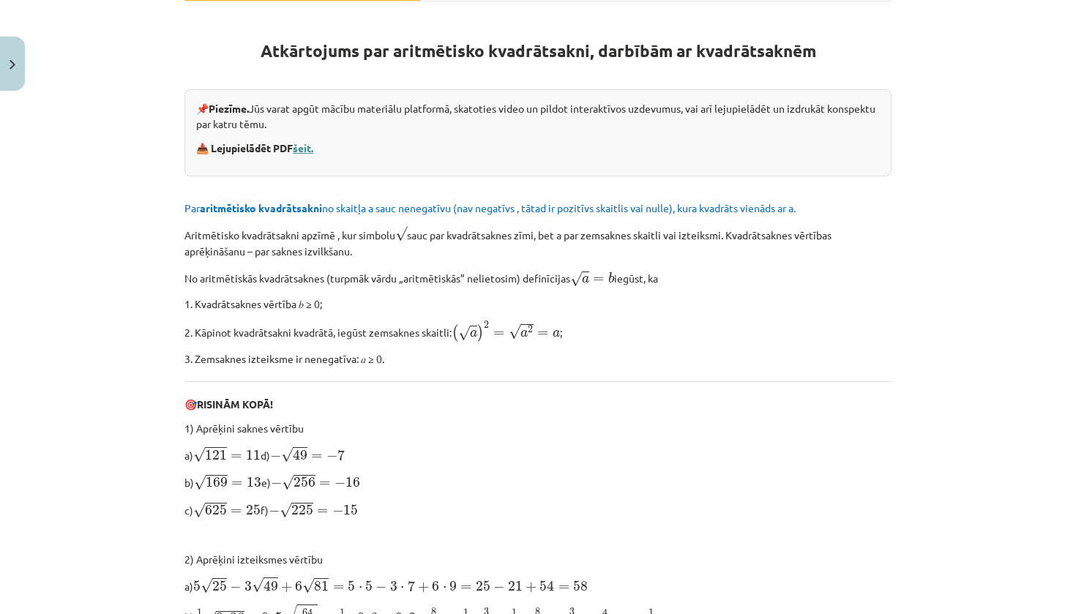
click at [299, 148] on link "šeit." at bounding box center [303, 147] width 20 height 13
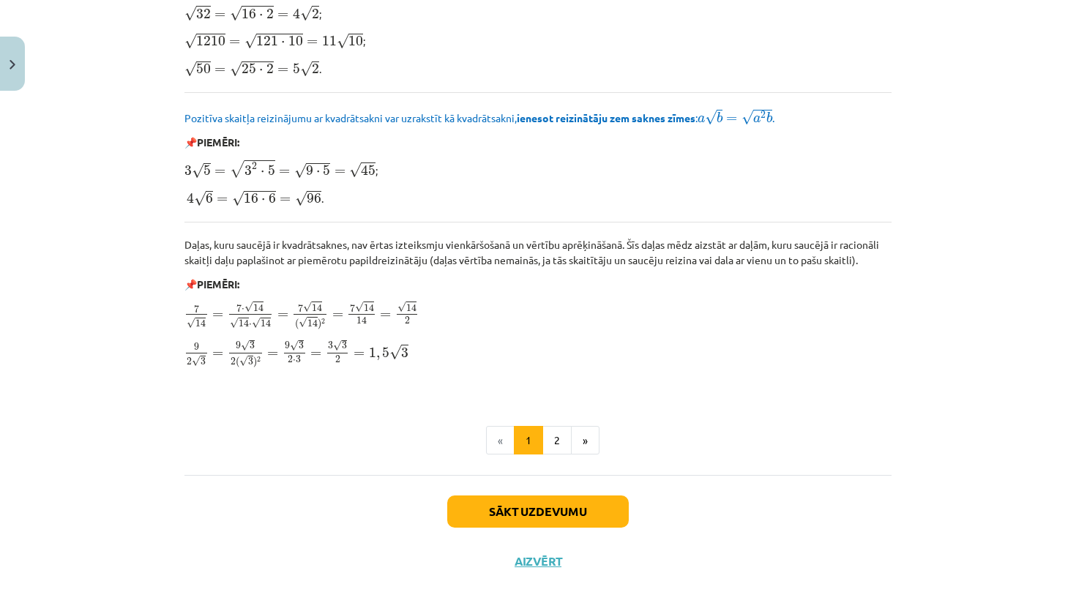
scroll to position [1684, 0]
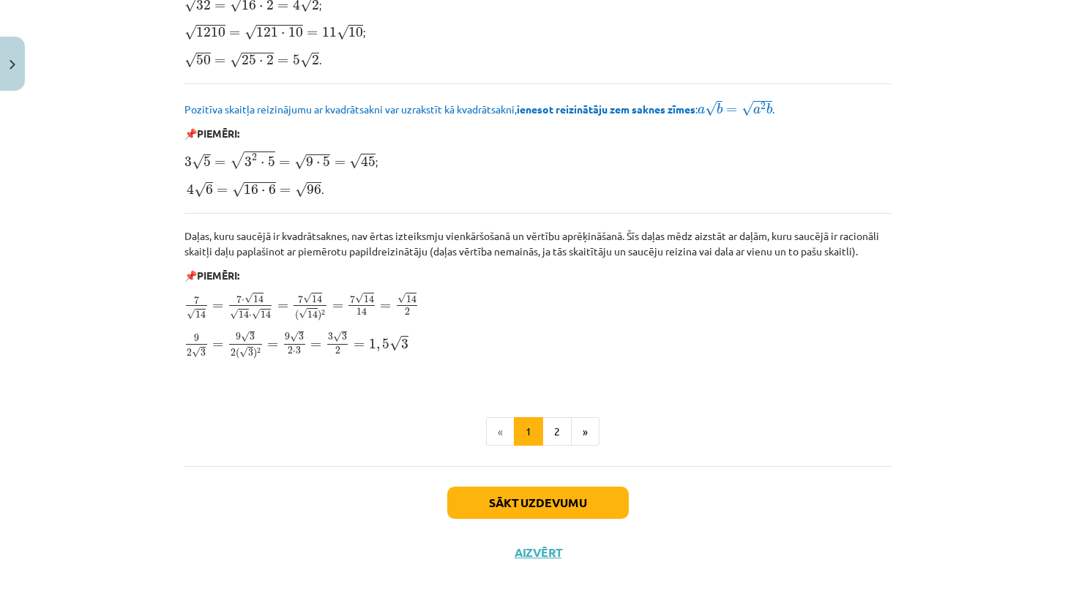
click at [581, 504] on button "Sākt uzdevumu" at bounding box center [538, 503] width 182 height 32
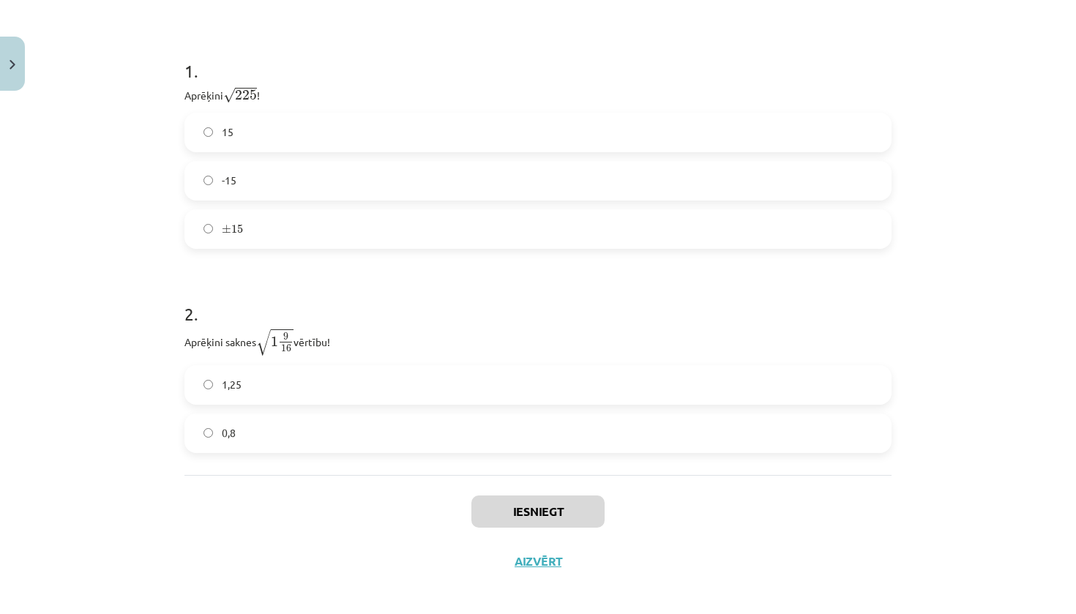
click at [308, 122] on label "15" at bounding box center [538, 132] width 704 height 37
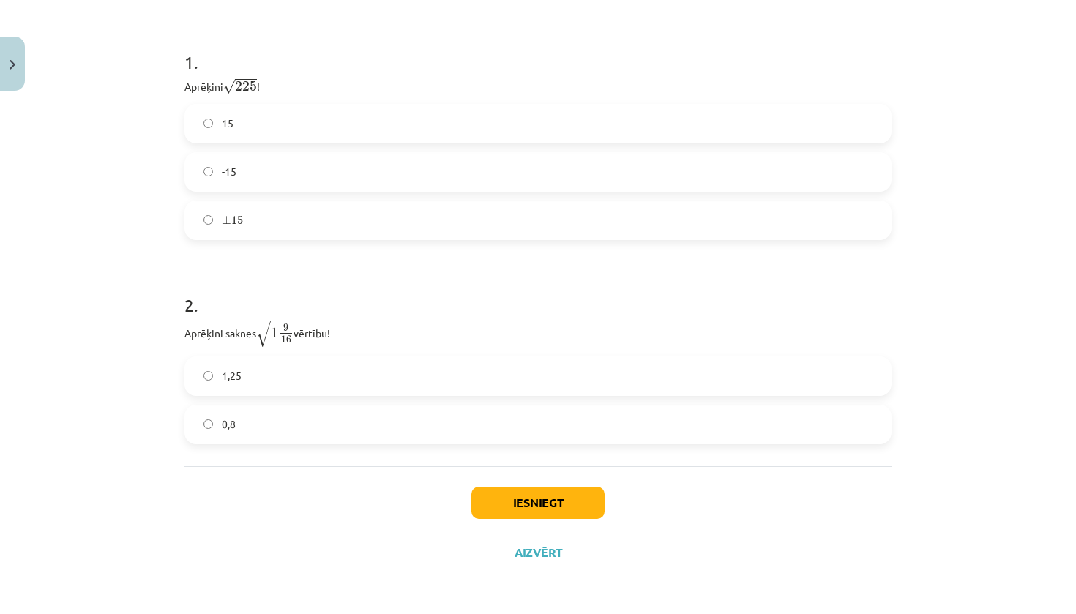
scroll to position [291, 0]
click at [280, 367] on label "1,25" at bounding box center [538, 376] width 704 height 37
click at [495, 496] on button "Iesniegt" at bounding box center [537, 503] width 133 height 32
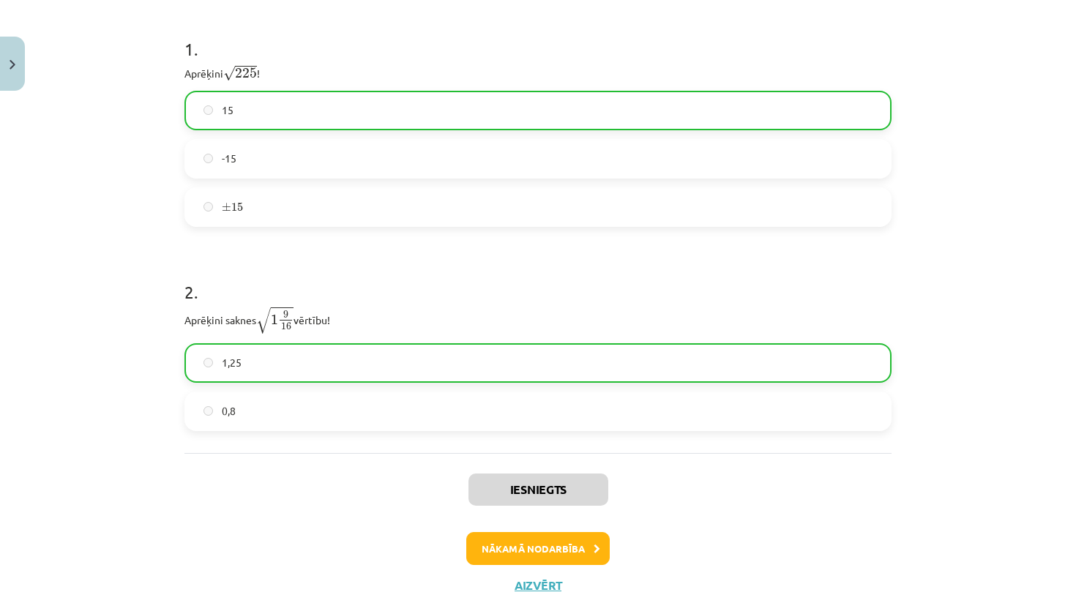
scroll to position [264, 0]
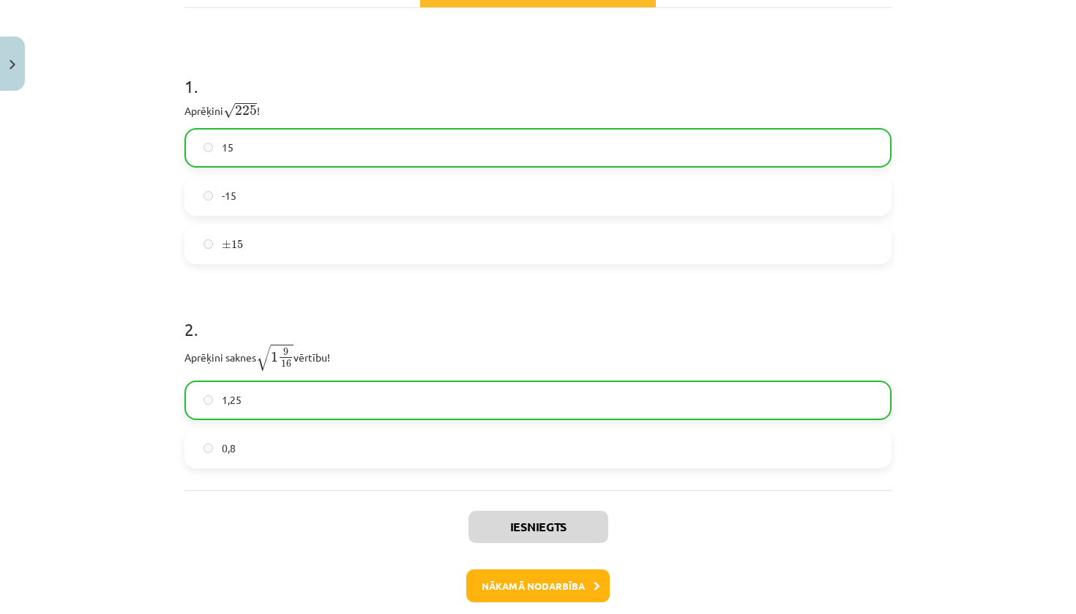
click at [517, 571] on button "Nākamā nodarbība" at bounding box center [537, 586] width 143 height 34
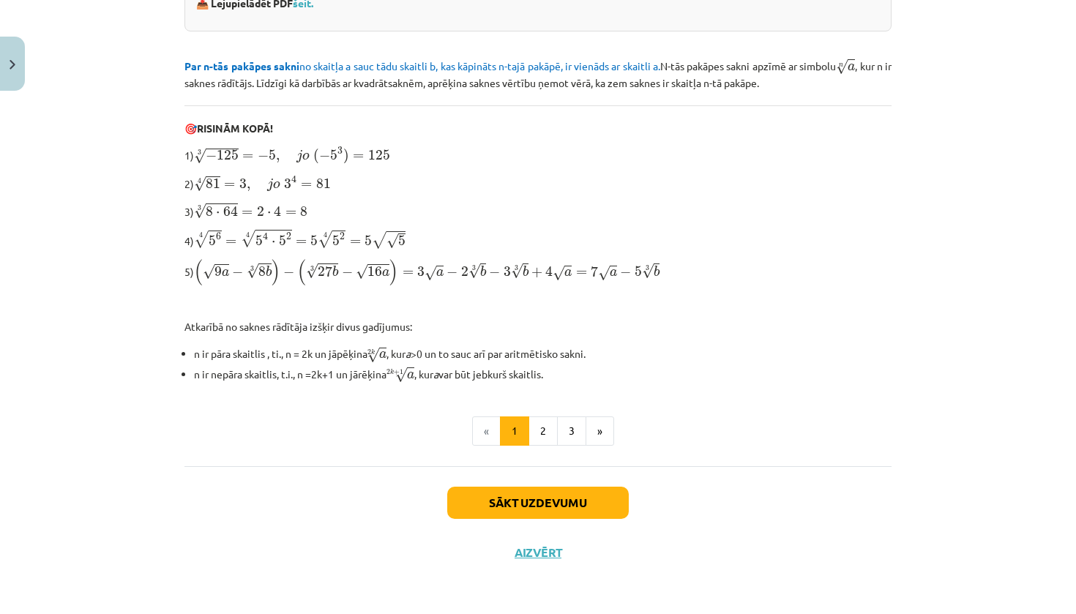
scroll to position [392, 0]
click at [501, 496] on button "Sākt uzdevumu" at bounding box center [538, 504] width 182 height 32
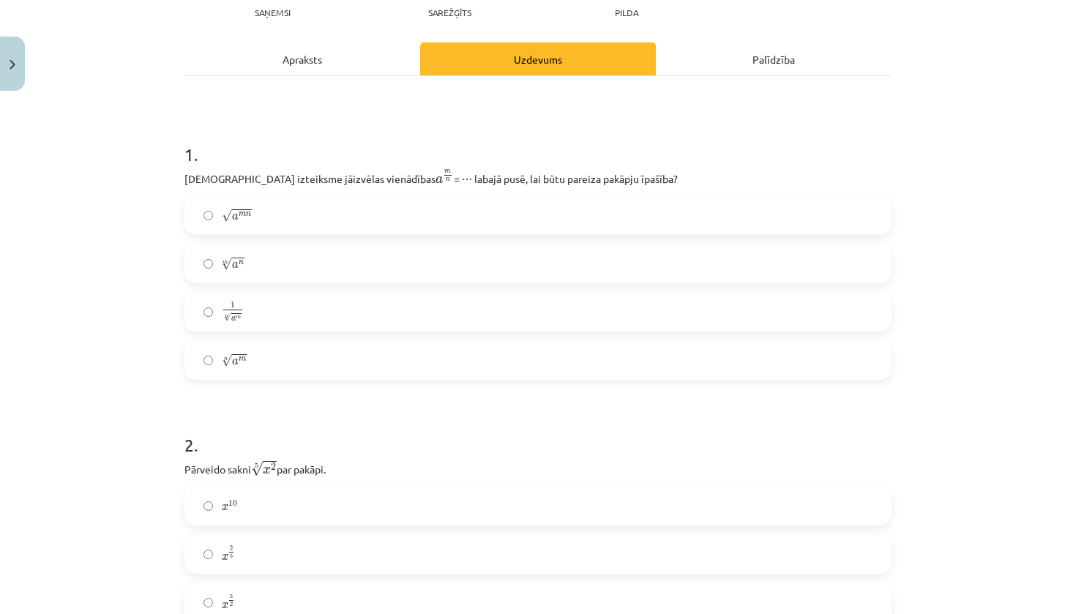
scroll to position [182, 0]
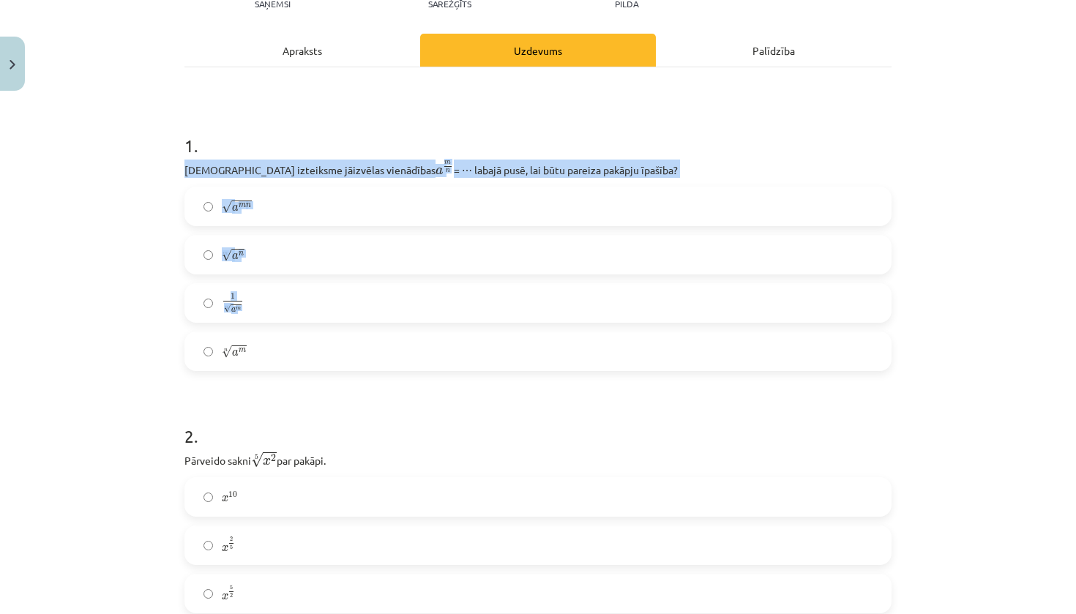
drag, startPoint x: 179, startPoint y: 167, endPoint x: 274, endPoint y: 362, distance: 217.0
click at [275, 362] on div "1 . Kura izteiksme jāizvēlas vienādības a m n a m n = ⋯ labajā pusē, lai būtu p…" at bounding box center [537, 240] width 707 height 261
click at [232, 254] on span "a" at bounding box center [235, 256] width 7 height 7
drag, startPoint x: 180, startPoint y: 167, endPoint x: 269, endPoint y: 376, distance: 227.3
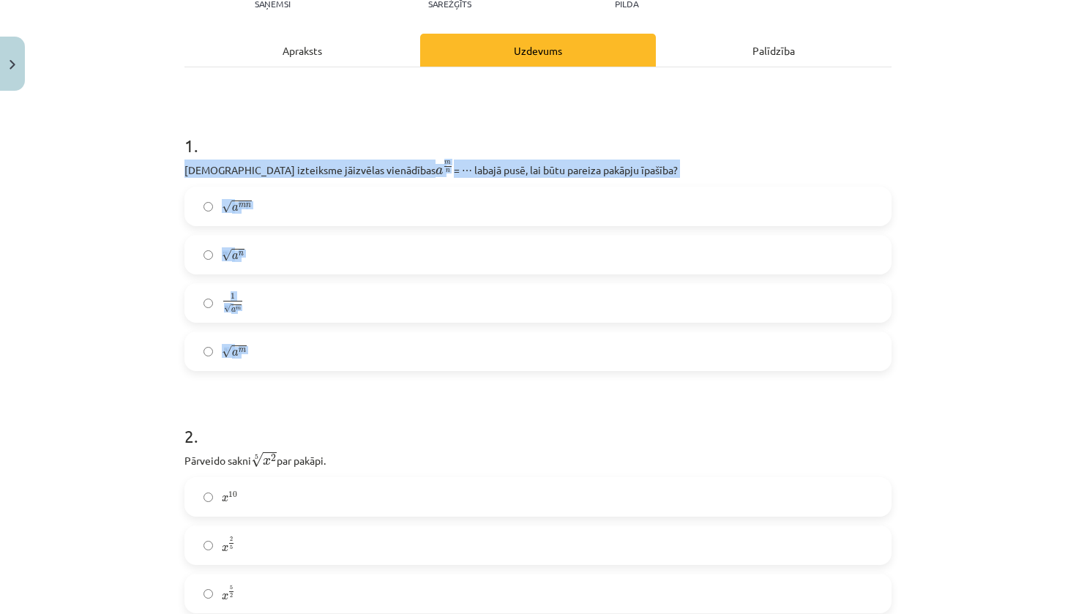
copy div "Kura izteiksme jāizvēlas vienādības a m n a m n = ⋯ labajā pusē, lai būtu parei…"
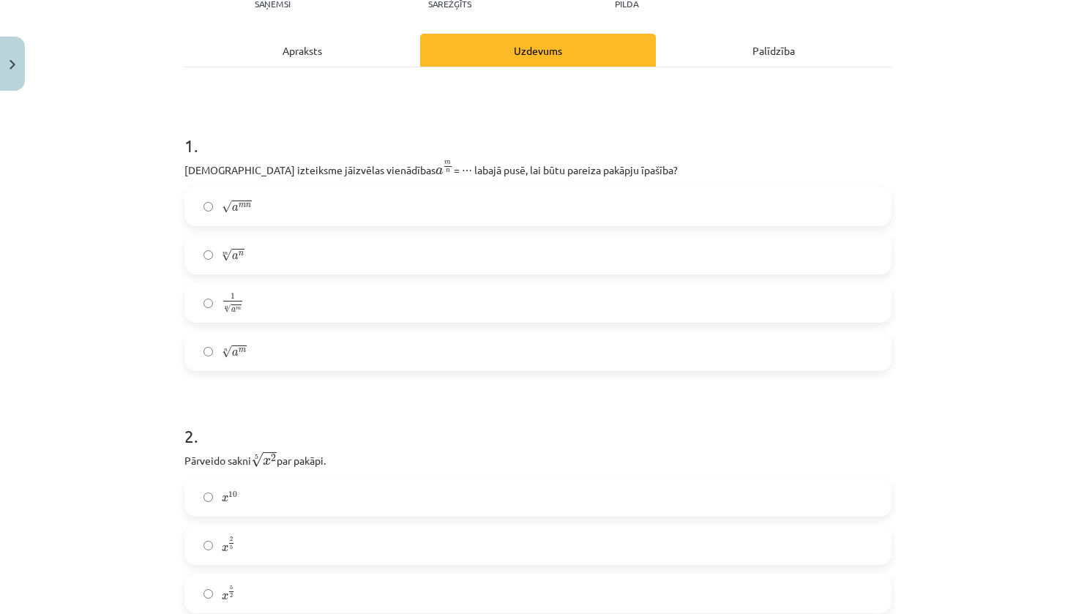
click at [299, 147] on h1 "1 ." at bounding box center [537, 132] width 707 height 45
click at [264, 339] on label "n √ a m a m n" at bounding box center [538, 351] width 704 height 37
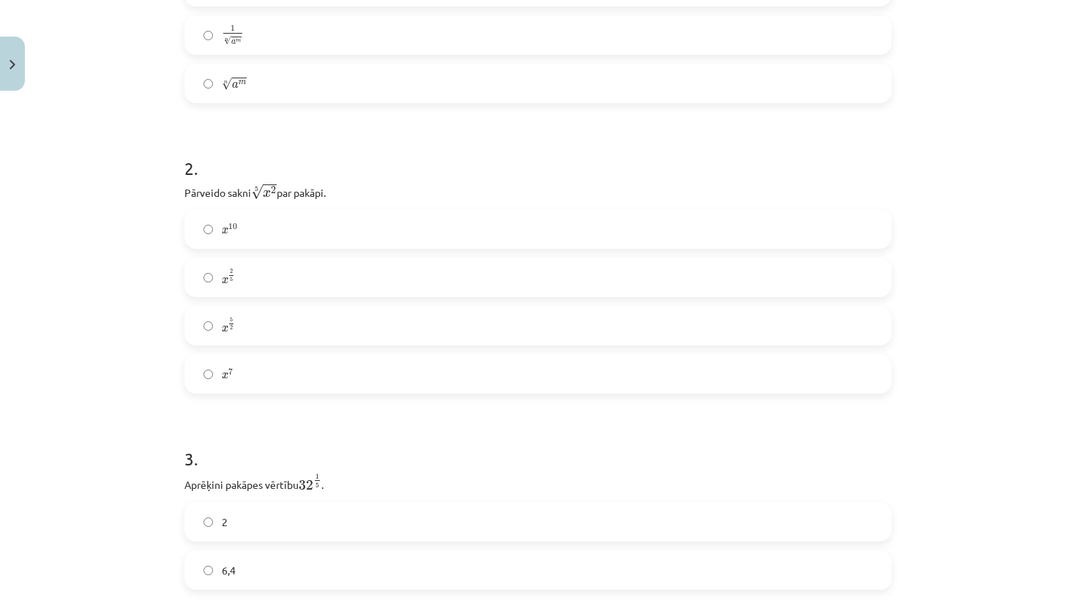
scroll to position [477, 0]
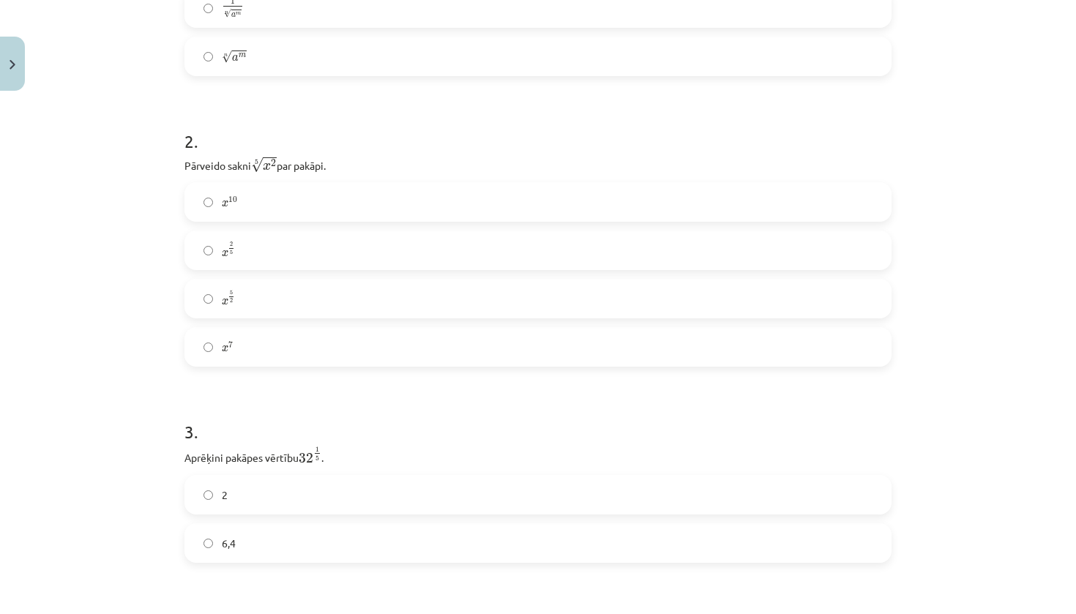
click at [243, 296] on label "x 5 2 x 5 2" at bounding box center [538, 298] width 704 height 37
drag, startPoint x: 173, startPoint y: 158, endPoint x: 254, endPoint y: 359, distance: 216.4
copy div "Pārveido sakni 5 √ x 2 x 2 5 par pakāpi. x 10 x 10 x 2 5 x 2 5 x 5 2 x 5 2"
click at [269, 260] on label "x 2 5 x 2 5" at bounding box center [538, 250] width 704 height 37
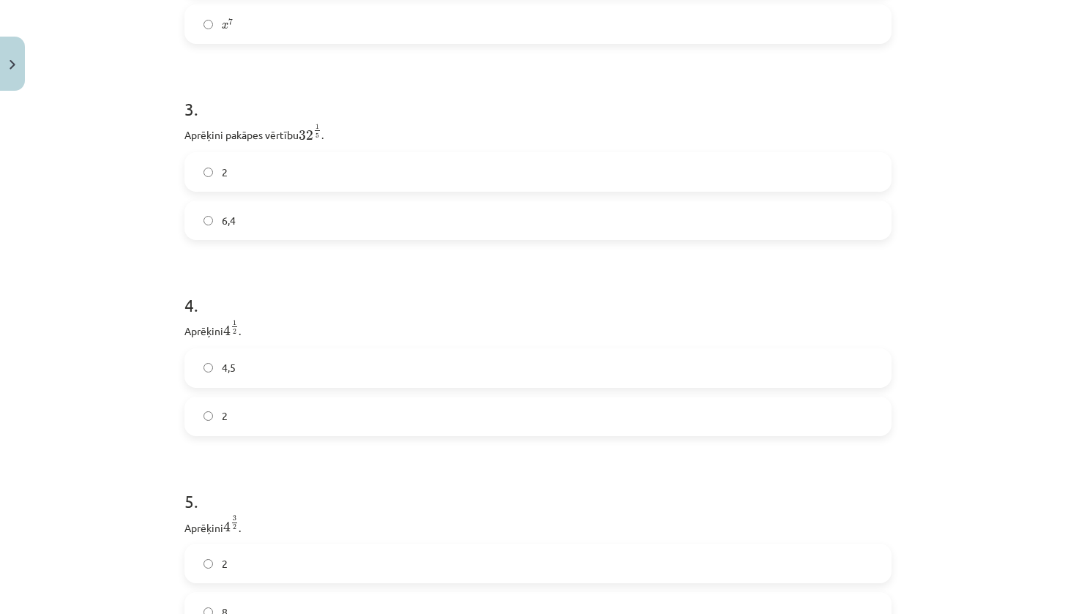
scroll to position [831, 0]
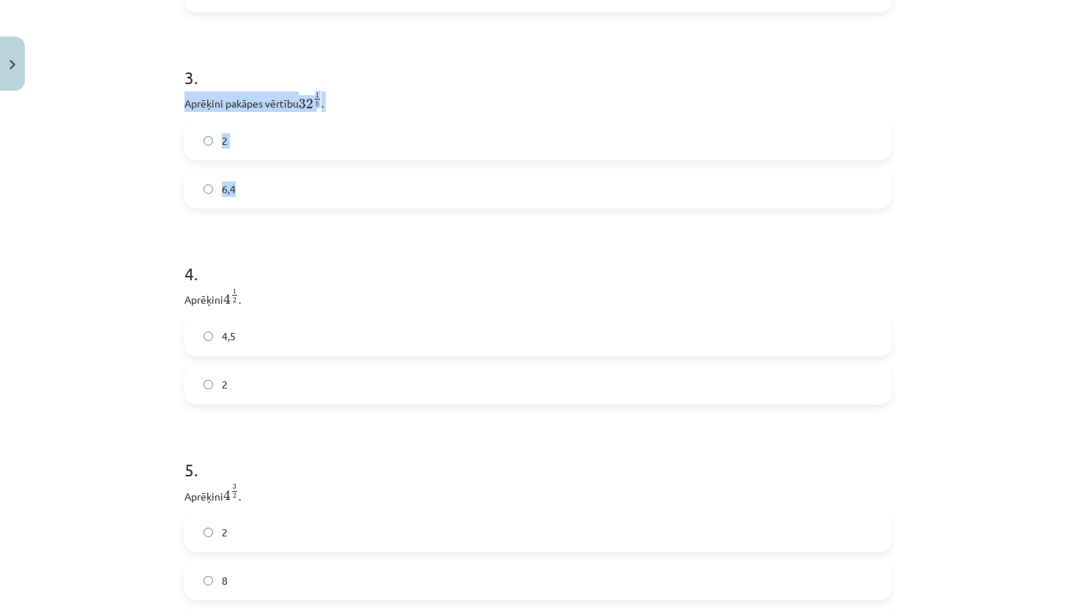
drag, startPoint x: 173, startPoint y: 102, endPoint x: 327, endPoint y: 195, distance: 179.3
copy div "Aprēķini pakāpes vērtību 32 1 5 32 1 5 . 2 6,4"
click at [262, 151] on label "2" at bounding box center [538, 140] width 704 height 37
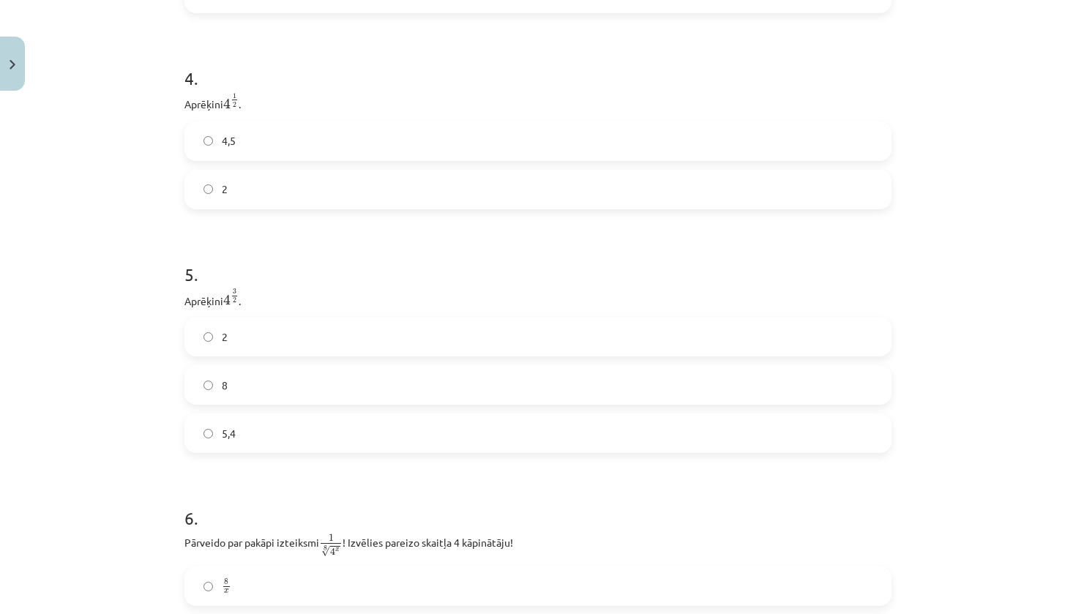
scroll to position [1035, 0]
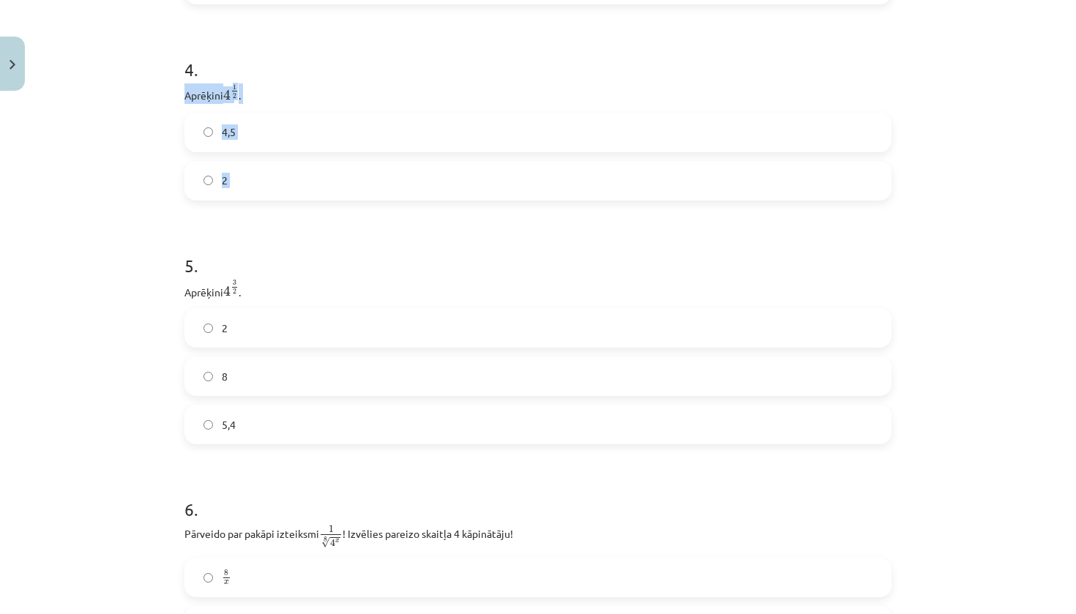
drag, startPoint x: 178, startPoint y: 94, endPoint x: 254, endPoint y: 201, distance: 131.8
copy div "Aprēķini 4 1 2 4 1 2 . 4,5 2"
click at [251, 168] on label "2" at bounding box center [538, 181] width 704 height 37
drag, startPoint x: 168, startPoint y: 284, endPoint x: 266, endPoint y: 422, distance: 169.0
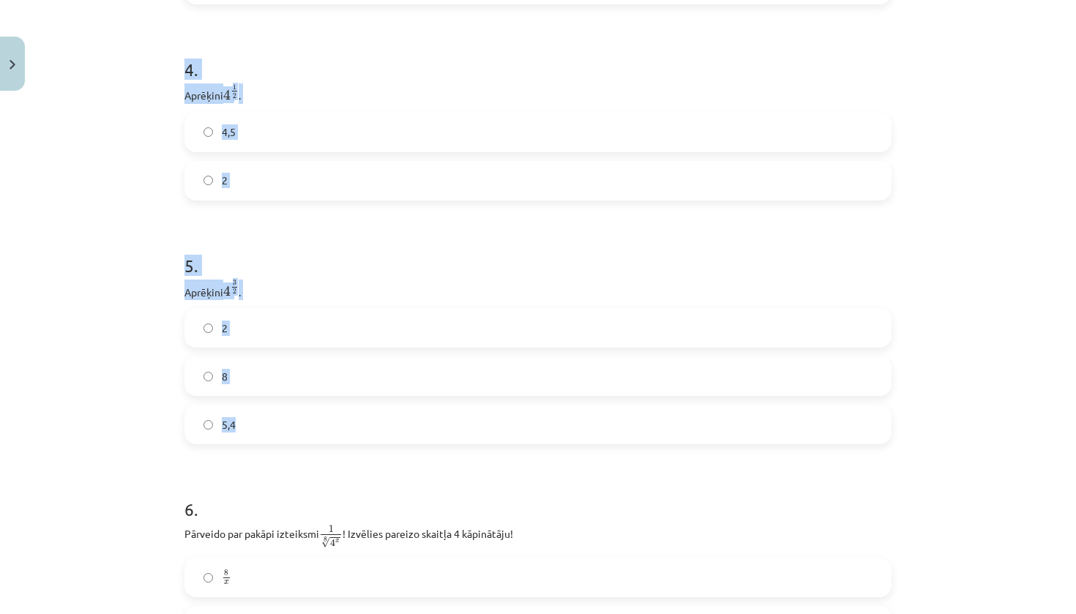
click at [266, 422] on div "Mācību tēma: Matemātikas i - 12. klases 1. ieskaites mācību materiāls (ab) #4 📝…" at bounding box center [538, 307] width 1076 height 614
drag, startPoint x: 176, startPoint y: 287, endPoint x: 271, endPoint y: 422, distance: 165.1
copy div "Aprēķini 4 3 2 4 3 2 . 2 8 5,4"
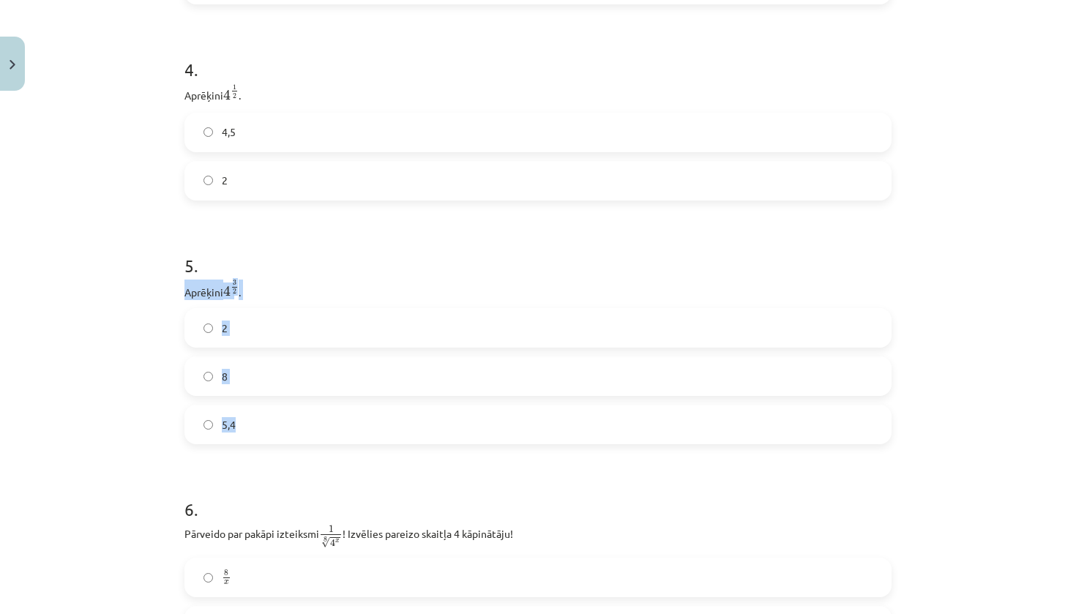
click at [231, 385] on label "8" at bounding box center [538, 376] width 704 height 37
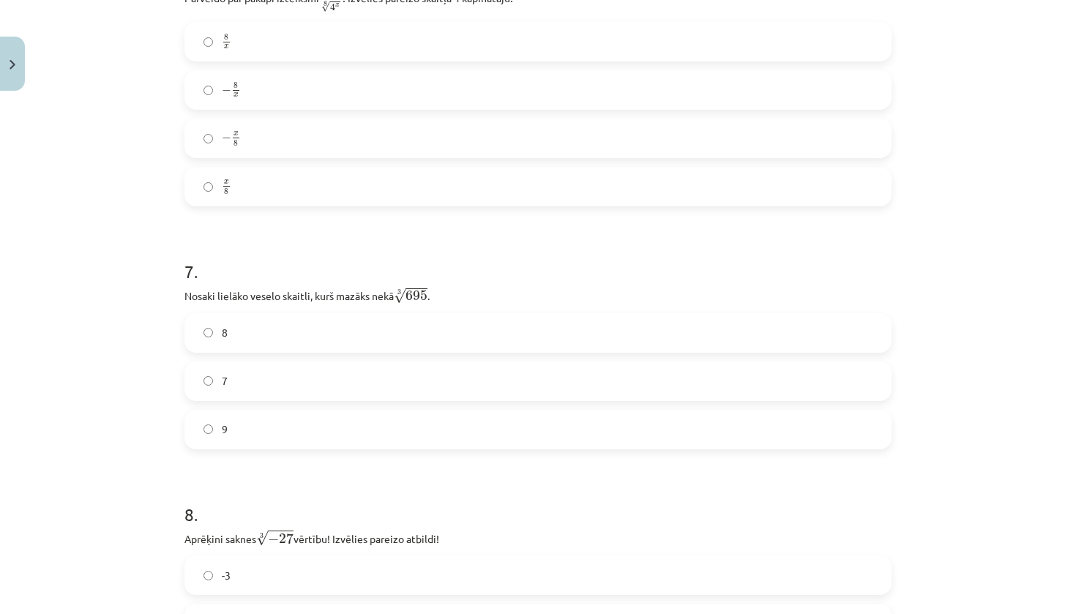
scroll to position [1380, 0]
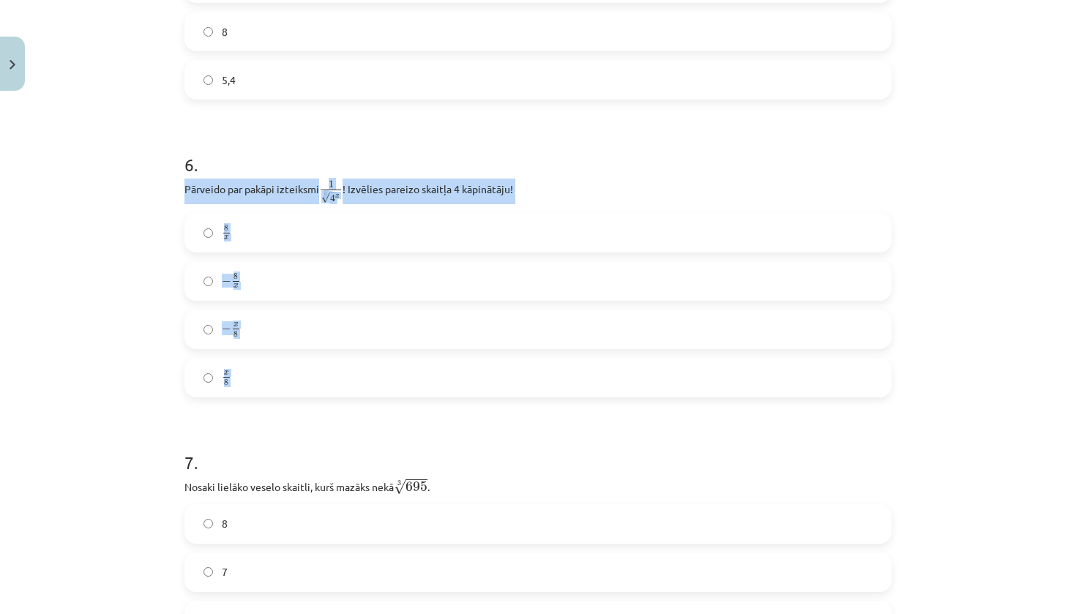
drag, startPoint x: 176, startPoint y: 189, endPoint x: 302, endPoint y: 411, distance: 255.0
click at [302, 411] on div "52 XP Saņemsi Sarežģīts 658 pilda Apraksts Uzdevums Palīdzība 1 . Kura izteiksm…" at bounding box center [538, 555] width 725 height 3674
copy div "Pārveido par pakāpi izteiksmi 1 8 √ 4 x 1 4 x 8 ! Izvēlies pareizo skaitļa 4 kā…"
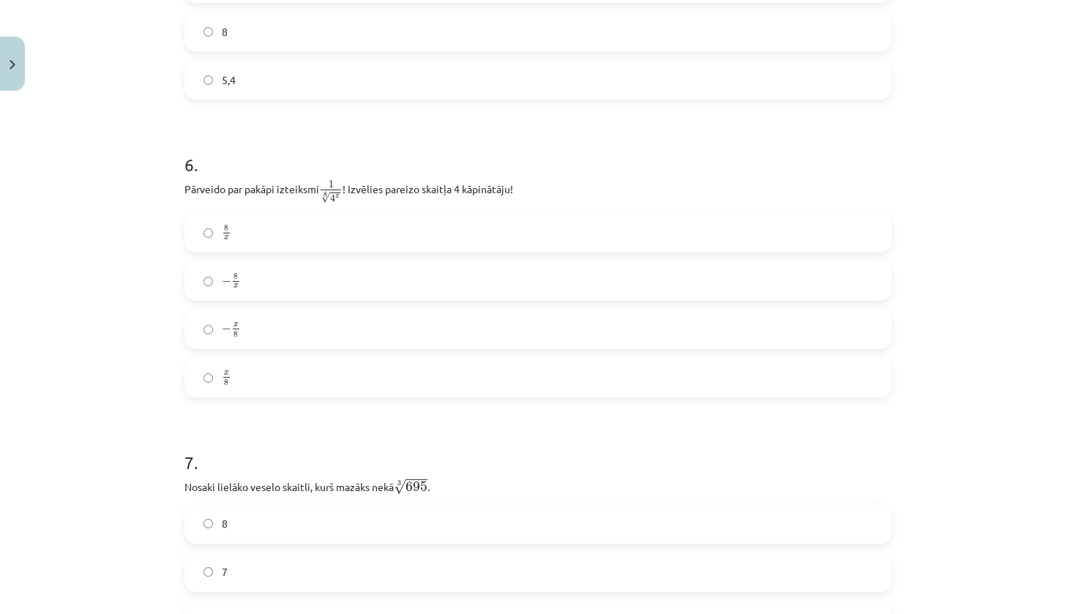
click at [85, 193] on div "Mācību tēma: Matemātikas i - 12. klases 1. ieskaites mācību materiāls (ab) #4 📝…" at bounding box center [538, 307] width 1076 height 614
click at [286, 226] on label "8 x 8 x" at bounding box center [538, 232] width 704 height 37
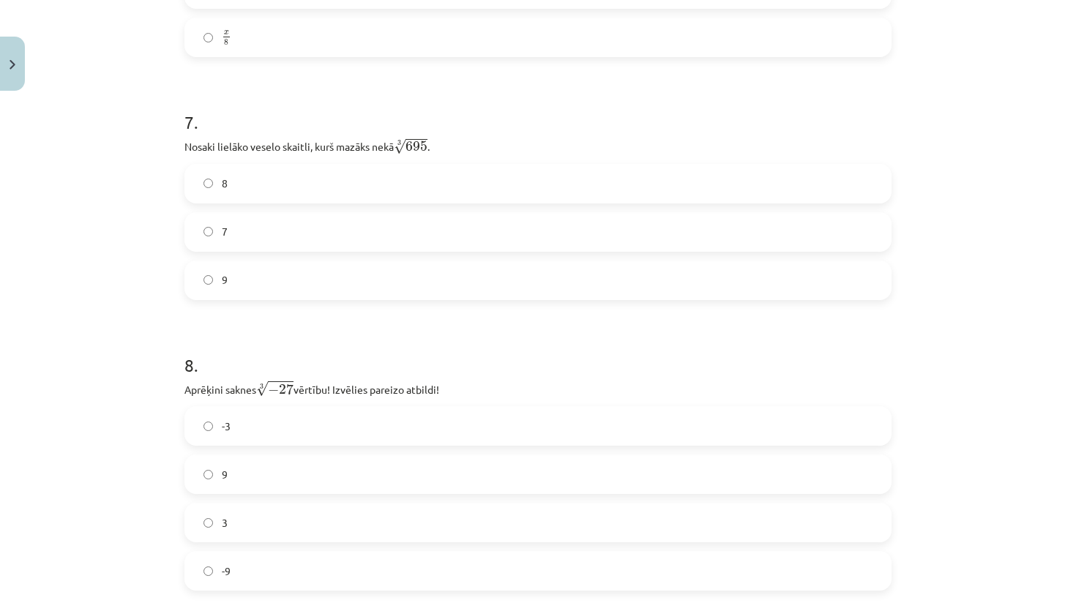
scroll to position [1720, 0]
drag, startPoint x: 177, startPoint y: 146, endPoint x: 267, endPoint y: 305, distance: 183.2
click at [267, 305] on div "52 XP Saņemsi Sarežģīts 658 pilda Apraksts Uzdevums Palīdzība 1 . Kura izteiksm…" at bounding box center [538, 214] width 725 height 3674
copy div "Nosaki lielāko veselo skaitli, kurš mazāks nekā 3 √ 695 695 3 . 8 7 9"
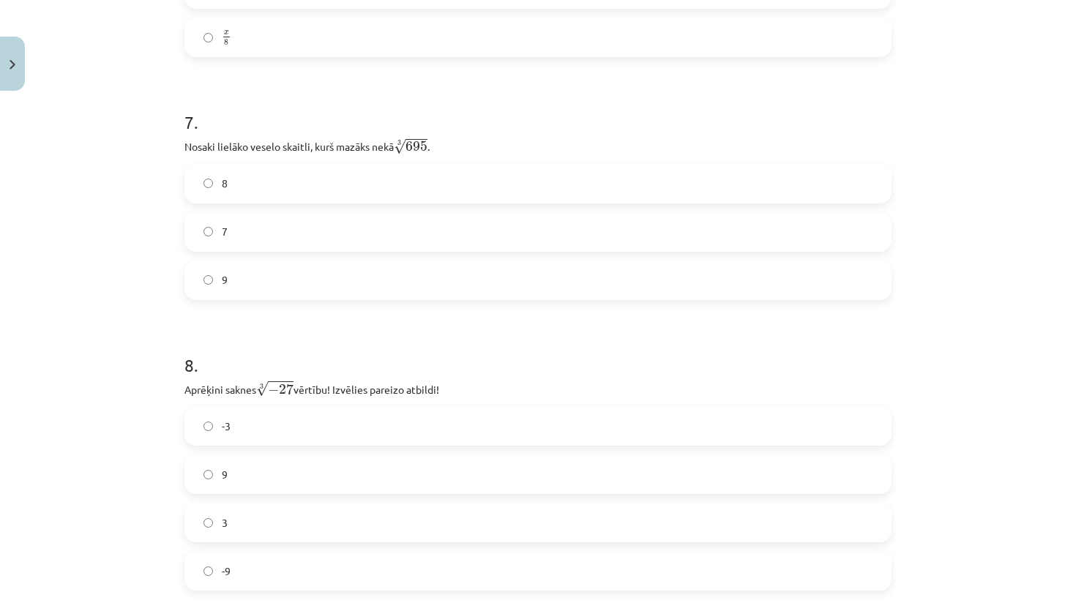
click at [291, 310] on form "1 . Kura izteiksme jāizvēlas vienādības a m n a m n = ⋯ labajā pusē, lai būtu p…" at bounding box center [537, 244] width 707 height 3347
click at [344, 193] on label "8" at bounding box center [538, 183] width 704 height 37
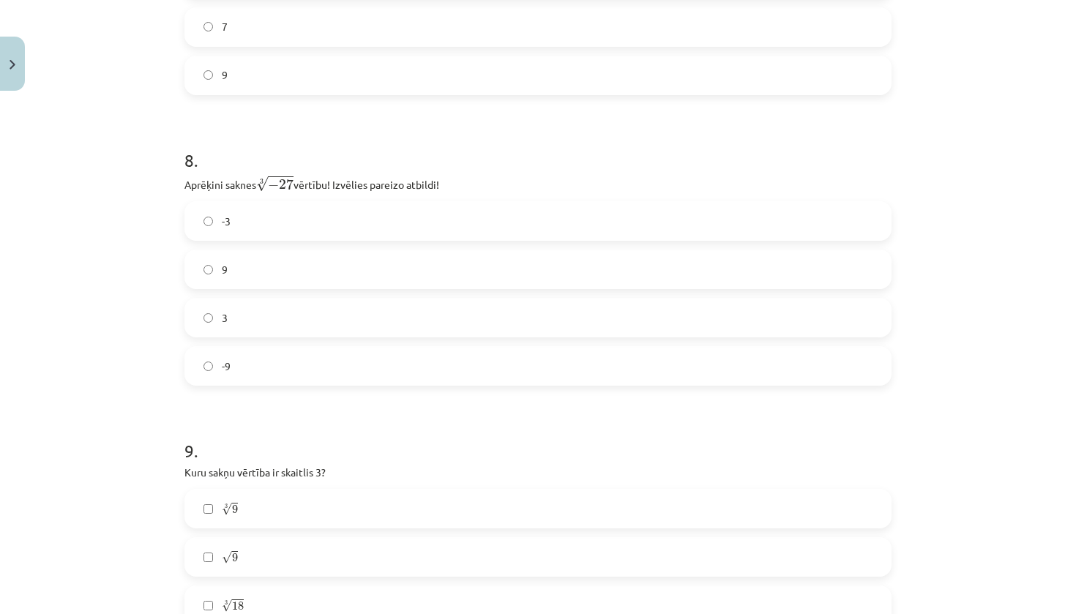
scroll to position [1938, 0]
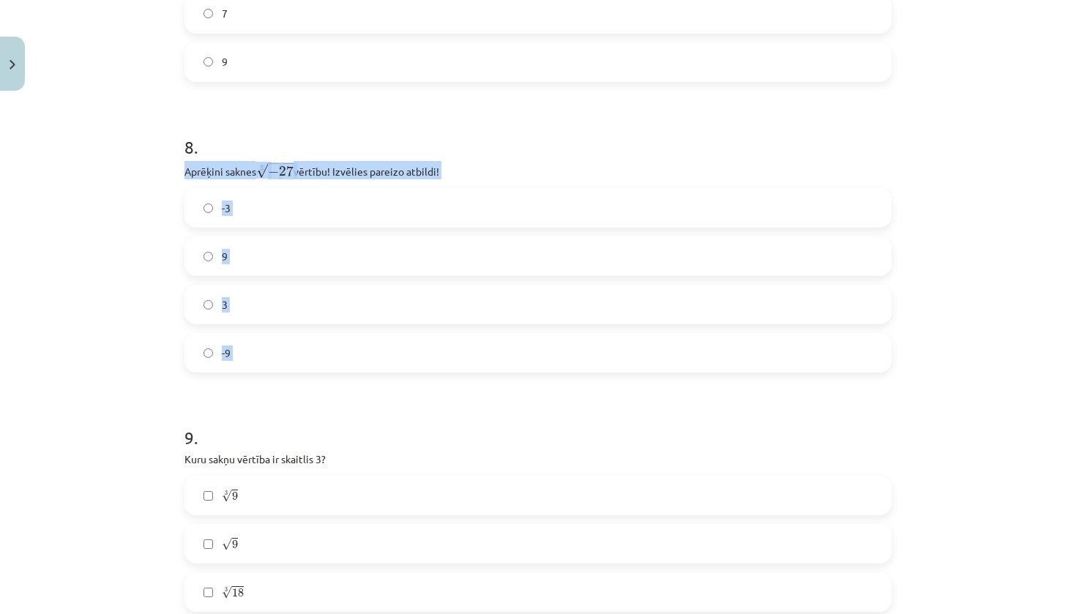
drag, startPoint x: 178, startPoint y: 165, endPoint x: 293, endPoint y: 395, distance: 257.0
click at [291, 205] on label "-3" at bounding box center [538, 208] width 704 height 37
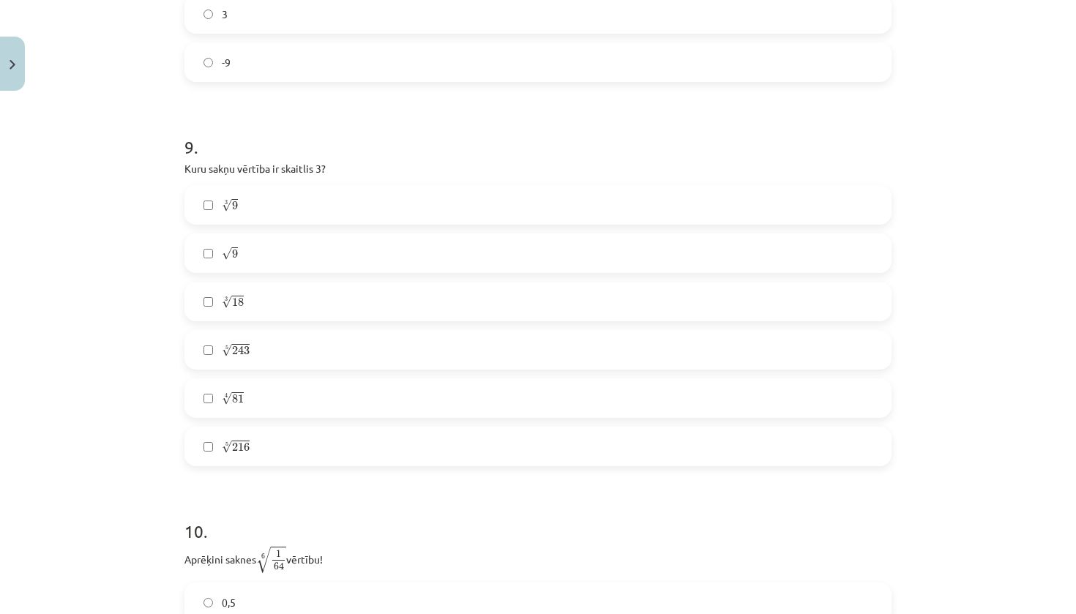
scroll to position [2233, 0]
click at [244, 246] on label "√ 9 9" at bounding box center [538, 249] width 704 height 37
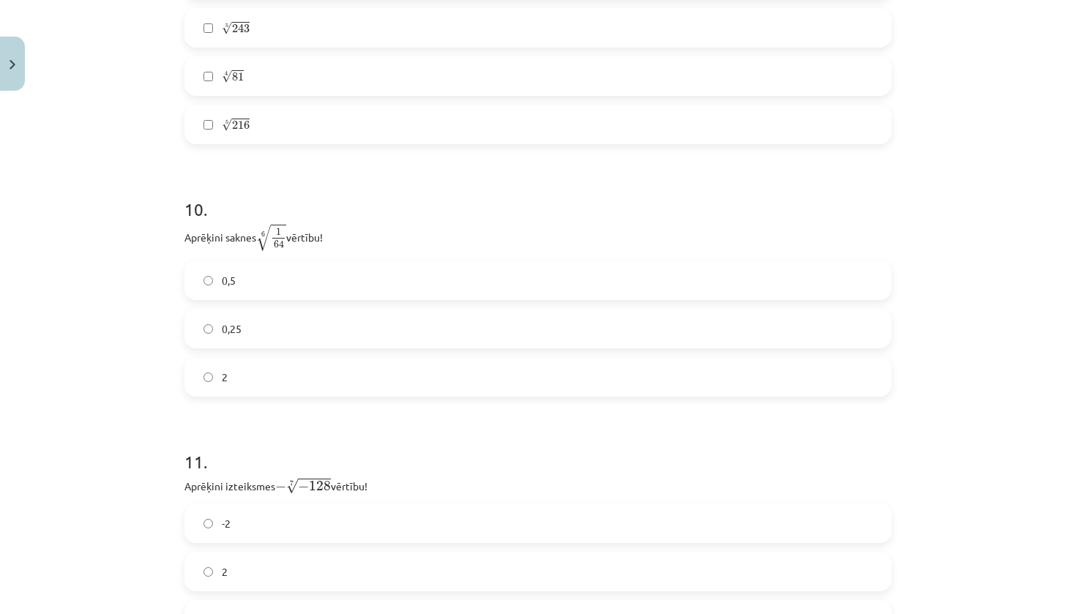
scroll to position [2579, 0]
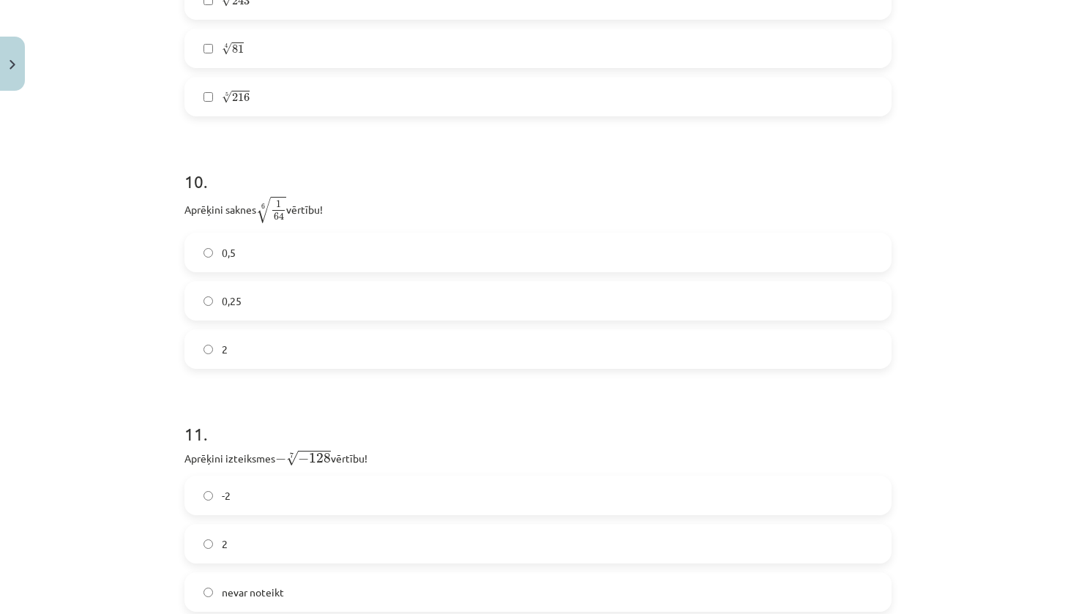
click at [222, 307] on span "0,25" at bounding box center [232, 301] width 20 height 15
drag, startPoint x: 179, startPoint y: 204, endPoint x: 299, endPoint y: 352, distance: 190.9
click at [299, 352] on div "10 . Aprēķini saknes 6 √ 1 64 1 64 6 vērtību! 0,5 0,25 2" at bounding box center [537, 257] width 707 height 223
click at [269, 246] on label "0,5" at bounding box center [538, 252] width 704 height 37
drag, startPoint x: 179, startPoint y: 211, endPoint x: 368, endPoint y: 401, distance: 268.1
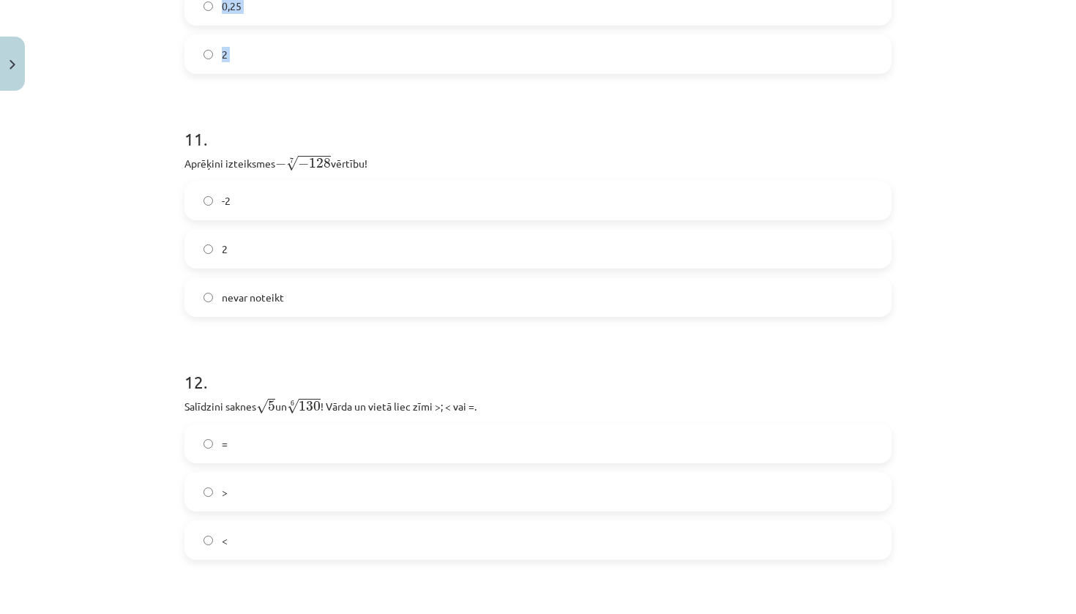
scroll to position [2883, 0]
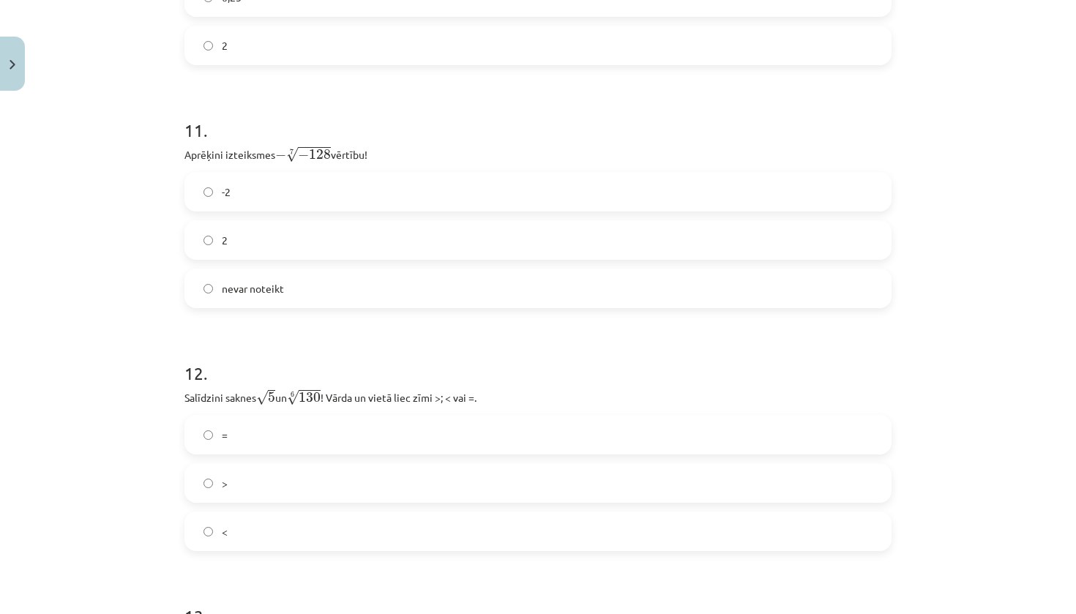
click at [854, 306] on label "nevar noteikt" at bounding box center [538, 288] width 704 height 37
drag, startPoint x: 177, startPoint y: 152, endPoint x: 367, endPoint y: 290, distance: 234.7
click at [875, 216] on div "-2 2 nevar noteikt" at bounding box center [537, 240] width 707 height 136
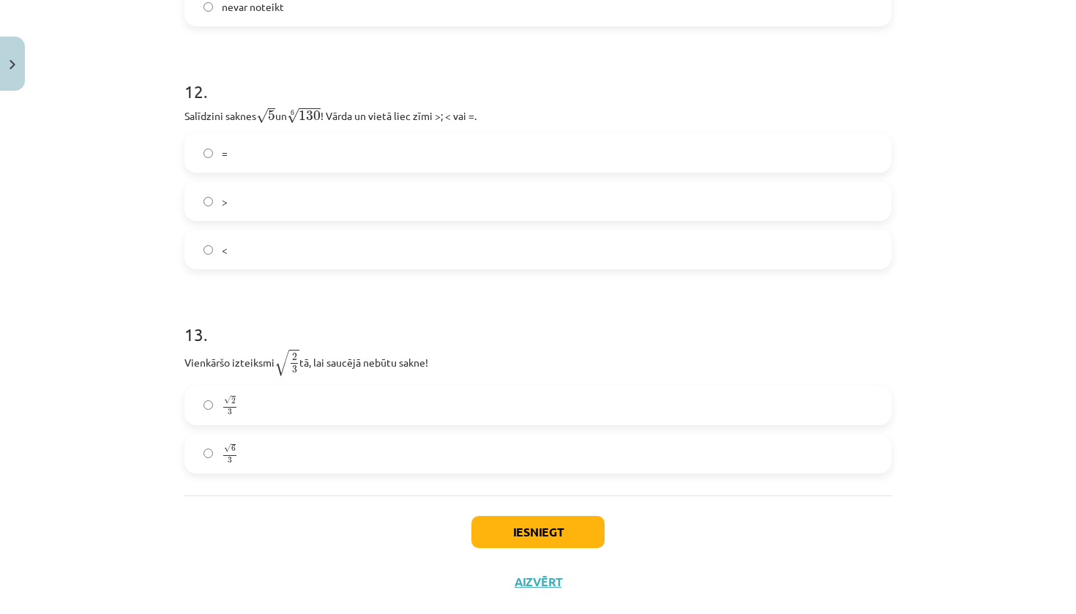
scroll to position [3196, 0]
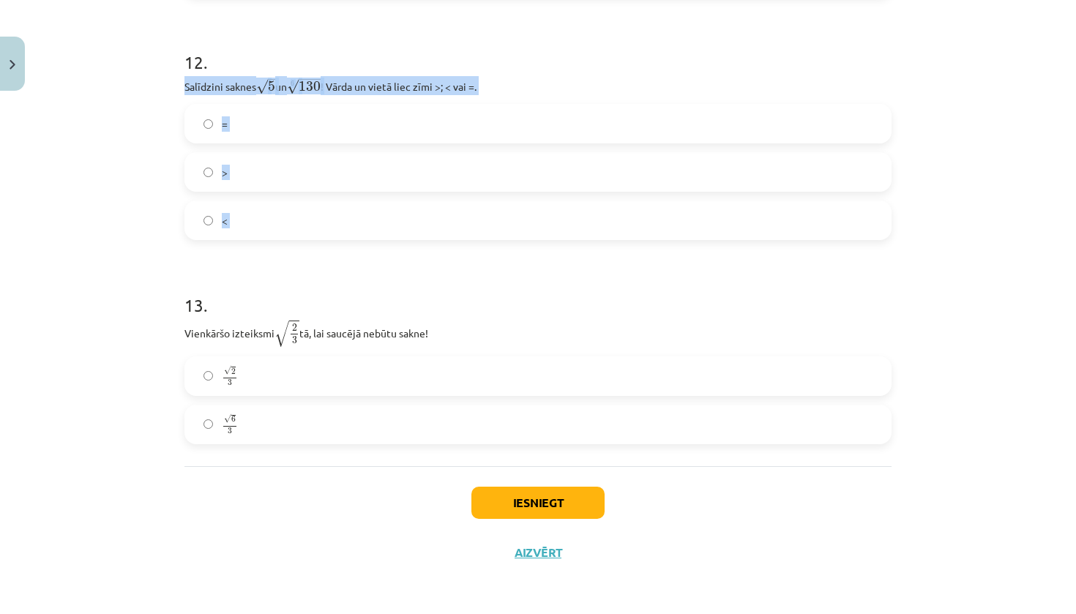
drag, startPoint x: 181, startPoint y: 81, endPoint x: 318, endPoint y: 270, distance: 234.3
click at [305, 157] on label ">" at bounding box center [538, 172] width 704 height 37
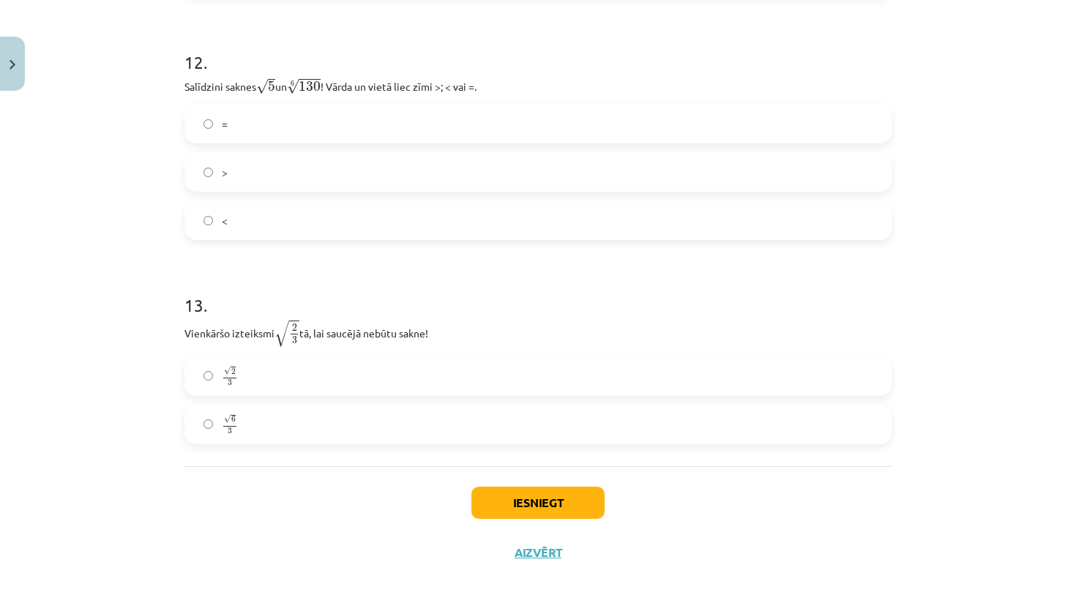
drag, startPoint x: 177, startPoint y: 323, endPoint x: 243, endPoint y: 356, distance: 74.0
click at [191, 335] on p "Vienkāršo izteiksmi √ 2 3 2 3 tā, lai saucējā nebūtu sakne!" at bounding box center [537, 333] width 707 height 29
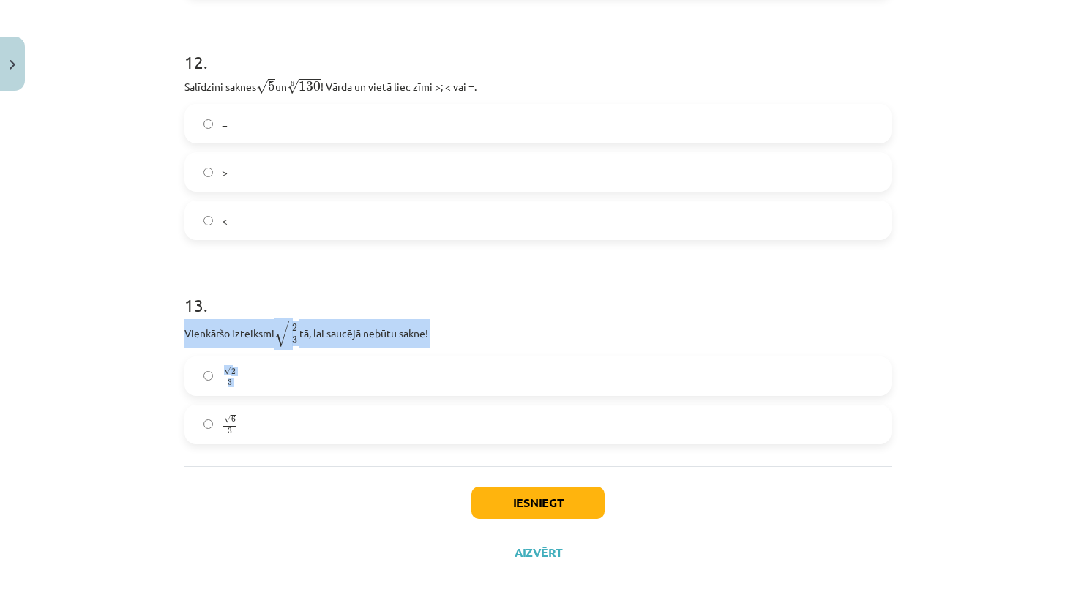
drag, startPoint x: 180, startPoint y: 328, endPoint x: 303, endPoint y: 466, distance: 185.1
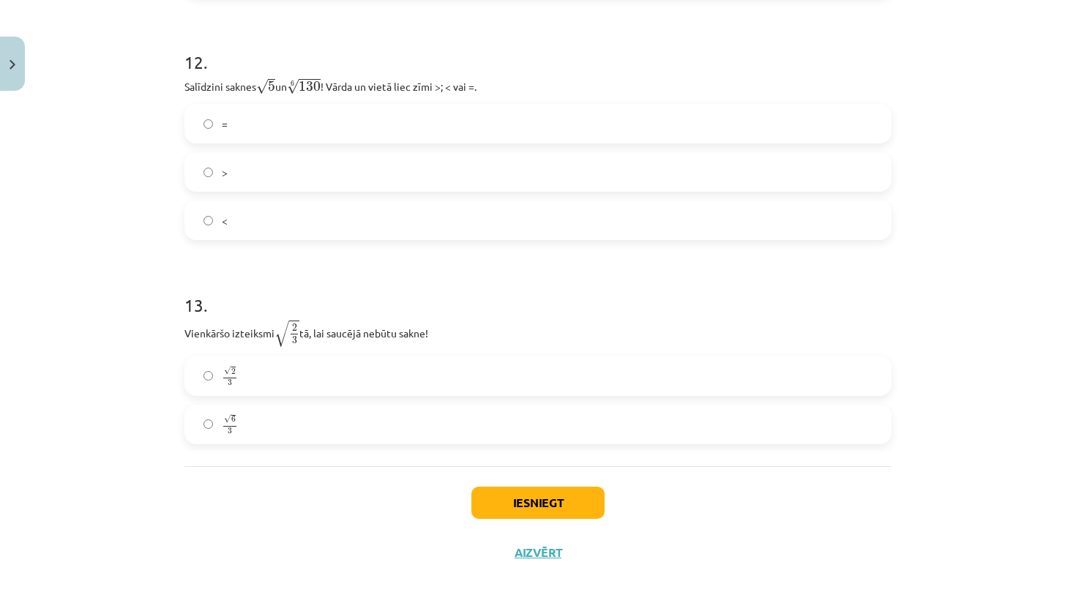
drag, startPoint x: 176, startPoint y: 327, endPoint x: 440, endPoint y: 330, distance: 263.5
click at [985, 209] on div "Mācību tēma: Matemātikas i - 12. klases 1. ieskaites mācību materiāls (ab) #4 📝…" at bounding box center [538, 307] width 1076 height 614
click at [276, 381] on label "√ 2 3 2 3" at bounding box center [538, 376] width 704 height 37
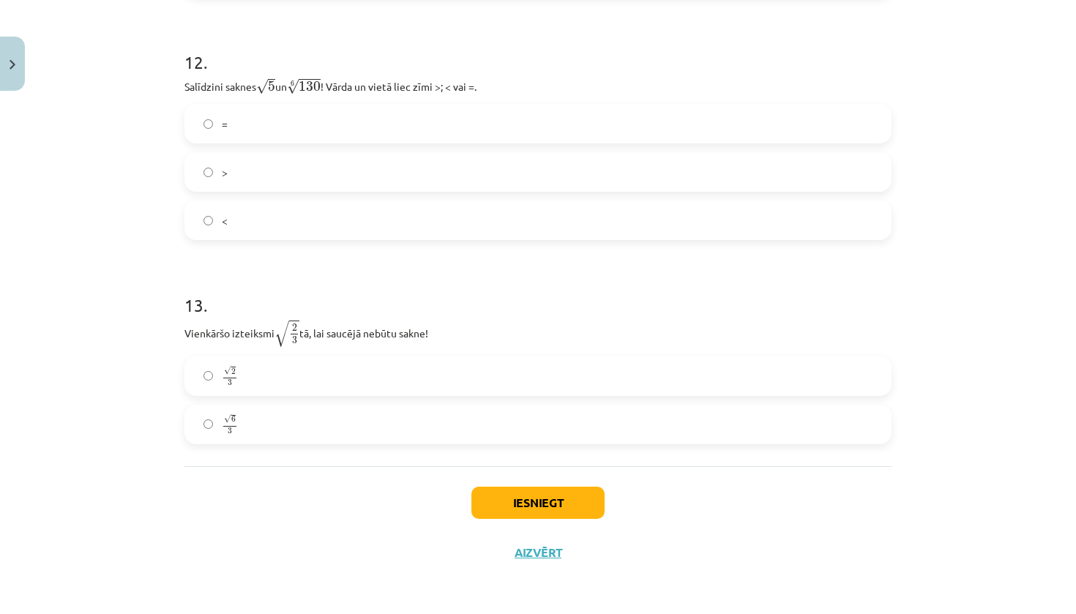
click at [359, 431] on label "√ 6 3 6 3" at bounding box center [538, 424] width 704 height 37
click at [534, 496] on button "Iesniegt" at bounding box center [537, 503] width 133 height 32
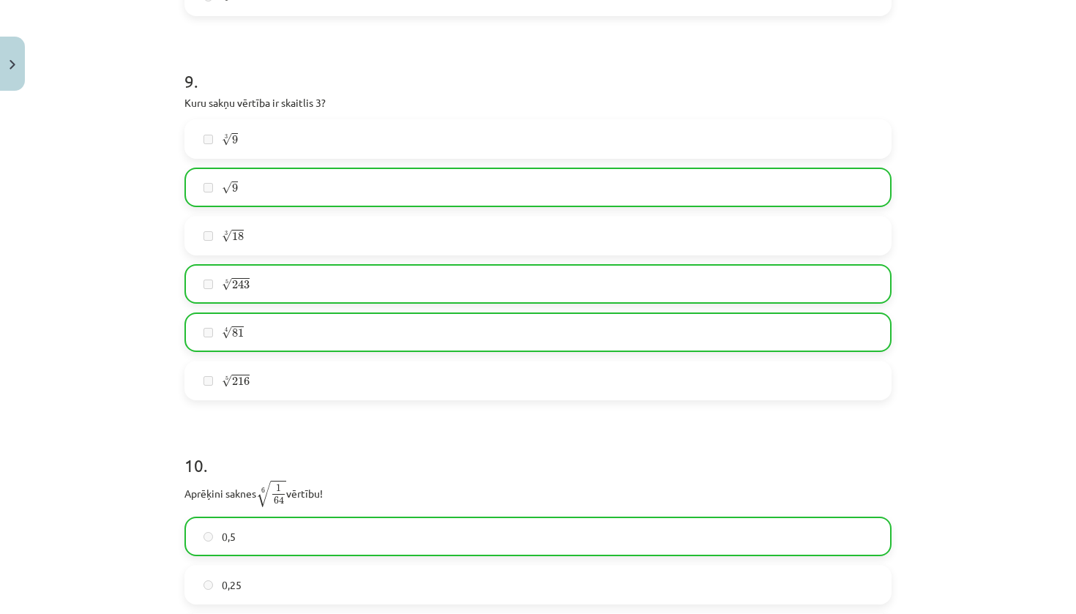
scroll to position [3164, 0]
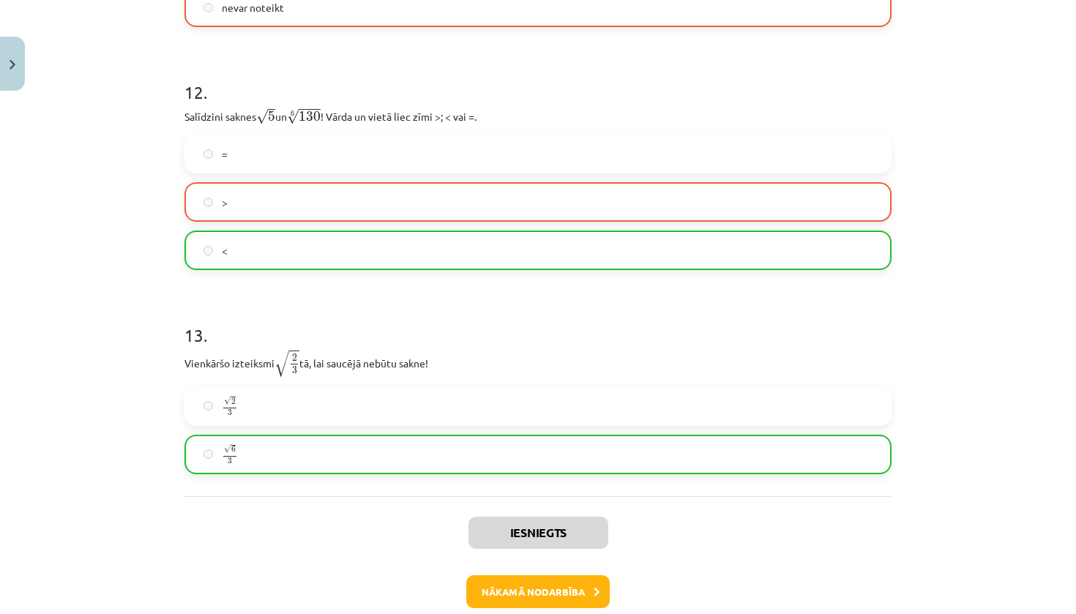
click at [563, 582] on button "Nākamā nodarbība" at bounding box center [537, 592] width 143 height 34
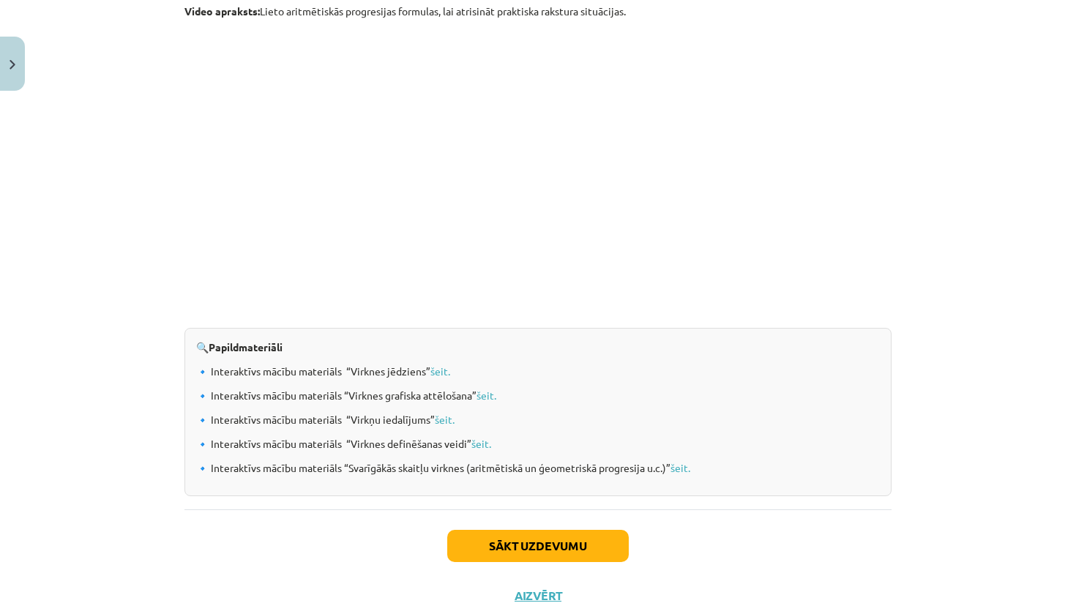
scroll to position [1438, 0]
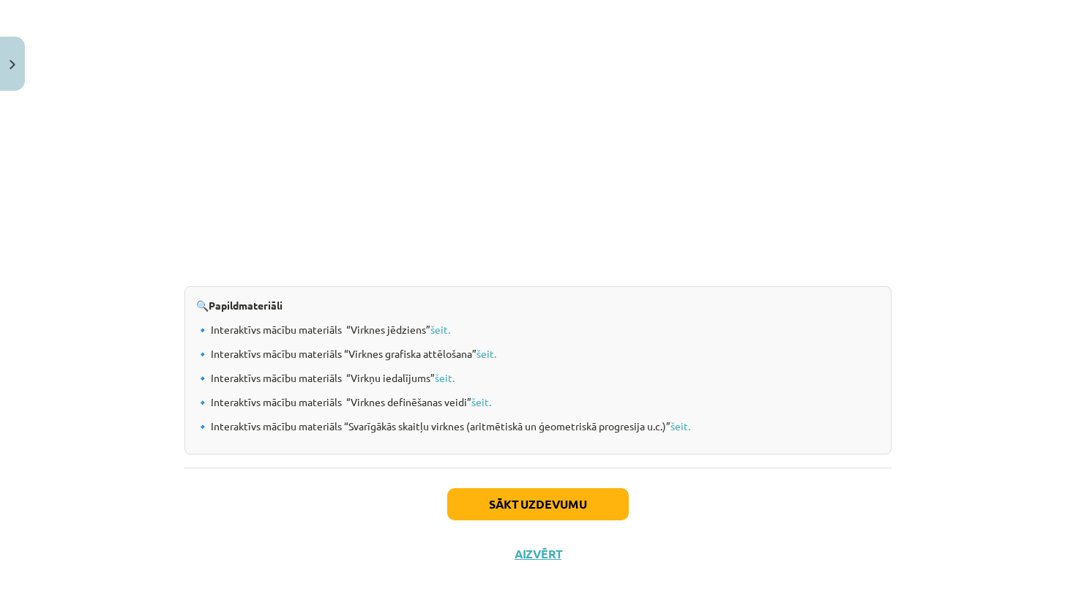
click at [529, 497] on button "Sākt uzdevumu" at bounding box center [538, 504] width 182 height 32
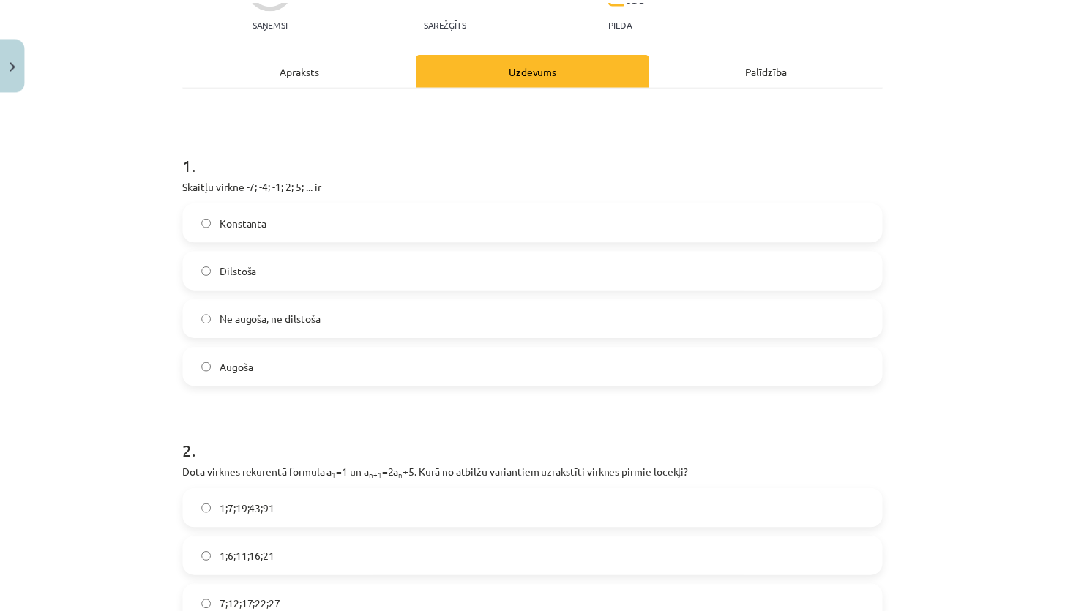
scroll to position [171, 0]
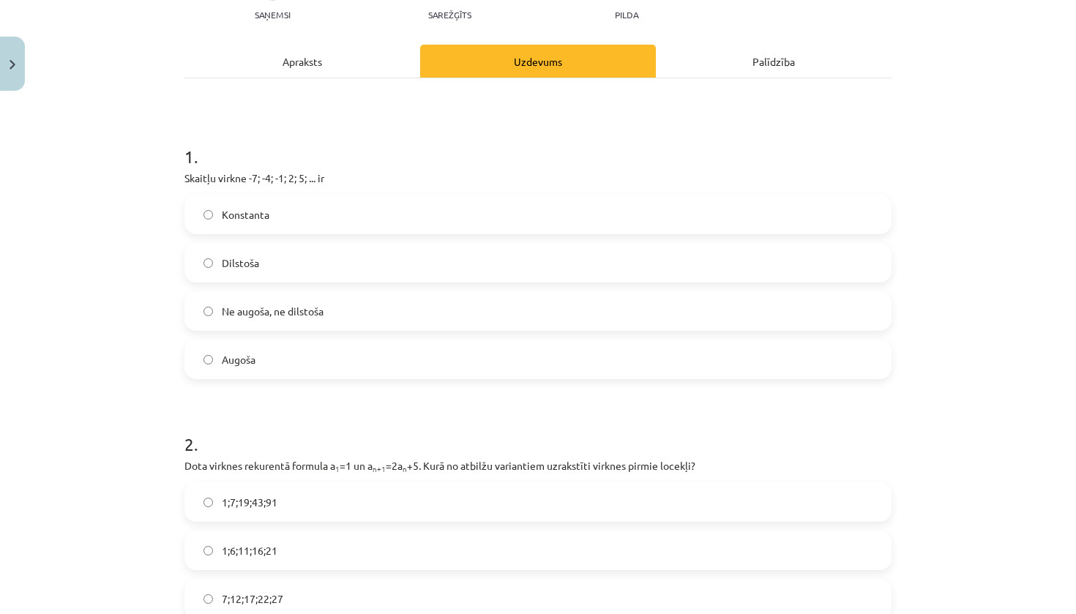
click at [16, 56] on button "Close" at bounding box center [12, 64] width 25 height 54
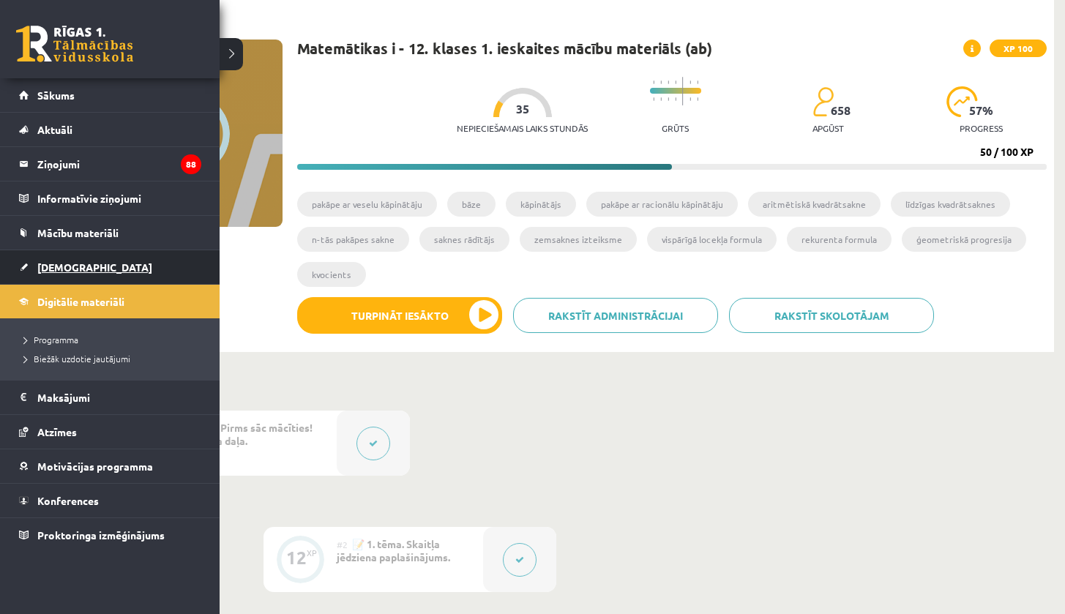
click at [56, 269] on span "[DEMOGRAPHIC_DATA]" at bounding box center [94, 267] width 115 height 13
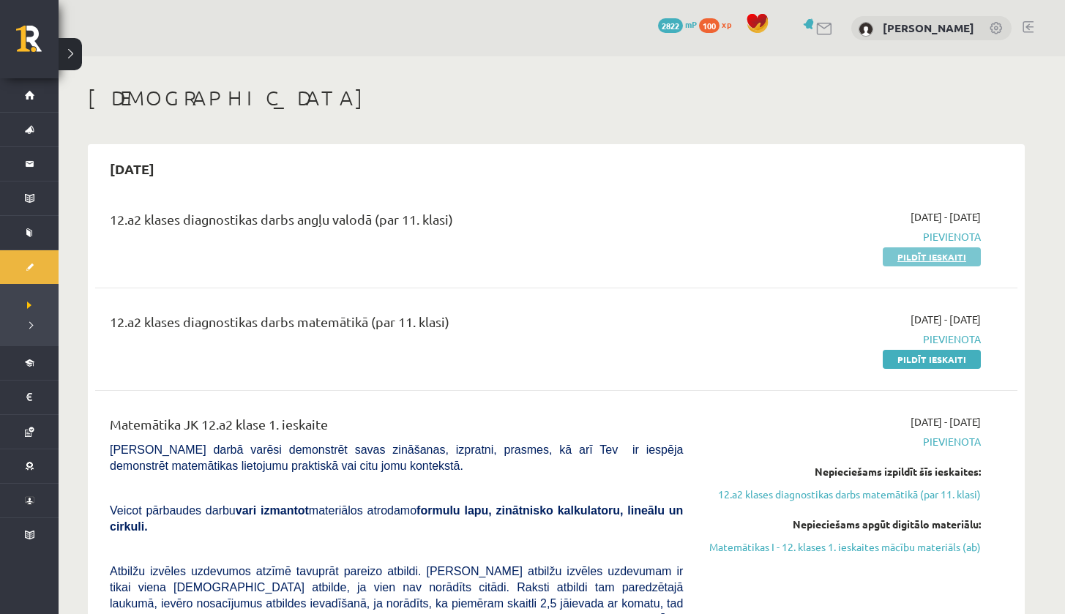
click at [903, 254] on link "Pildīt ieskaiti" at bounding box center [932, 256] width 98 height 19
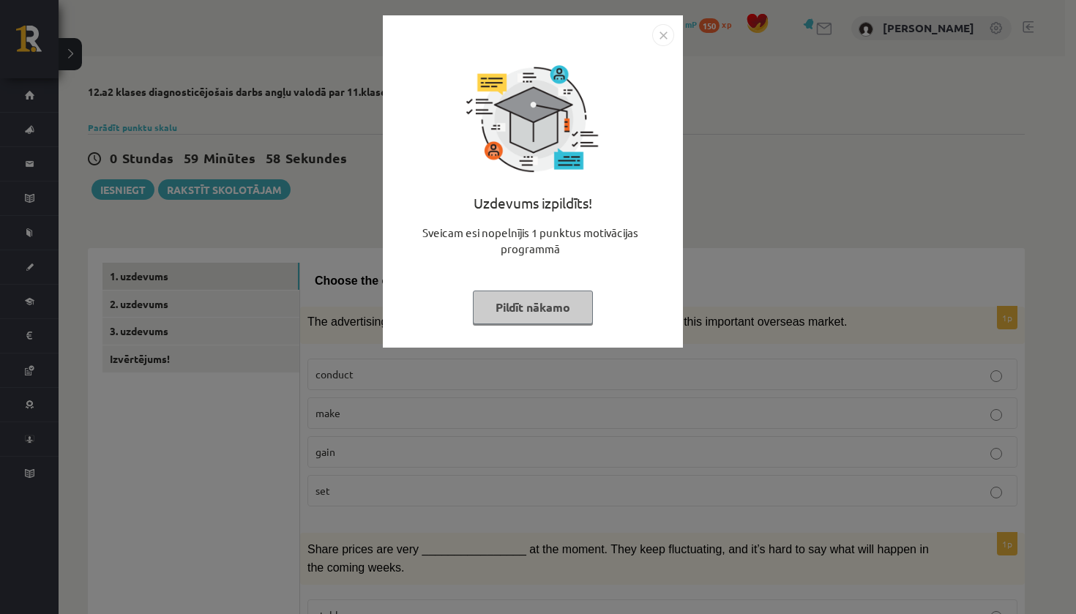
click at [520, 305] on button "Pildīt nākamo" at bounding box center [533, 308] width 120 height 34
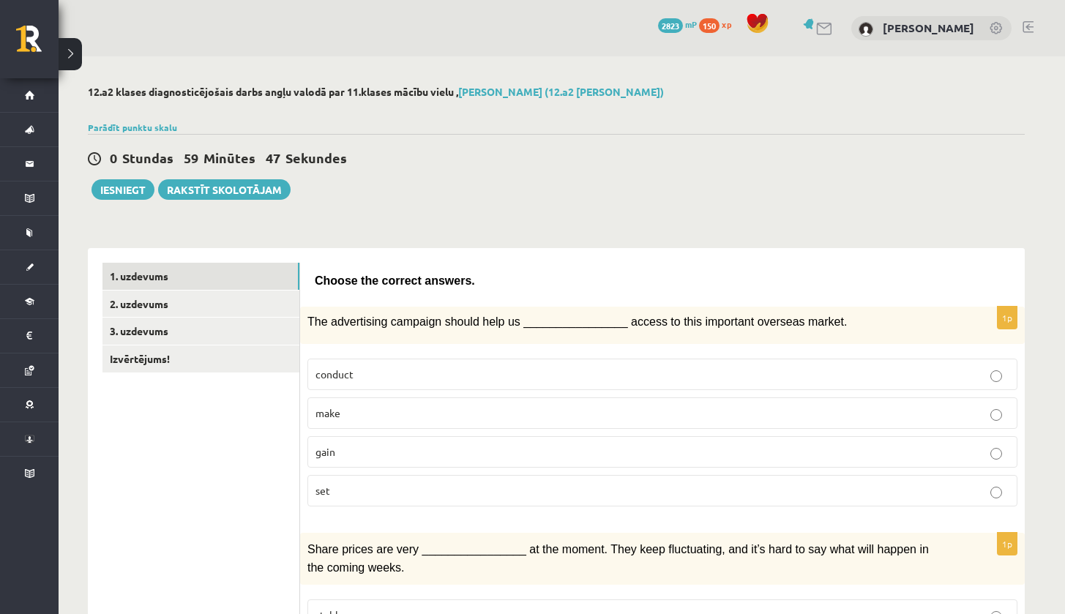
click at [424, 444] on p "gain" at bounding box center [662, 451] width 694 height 15
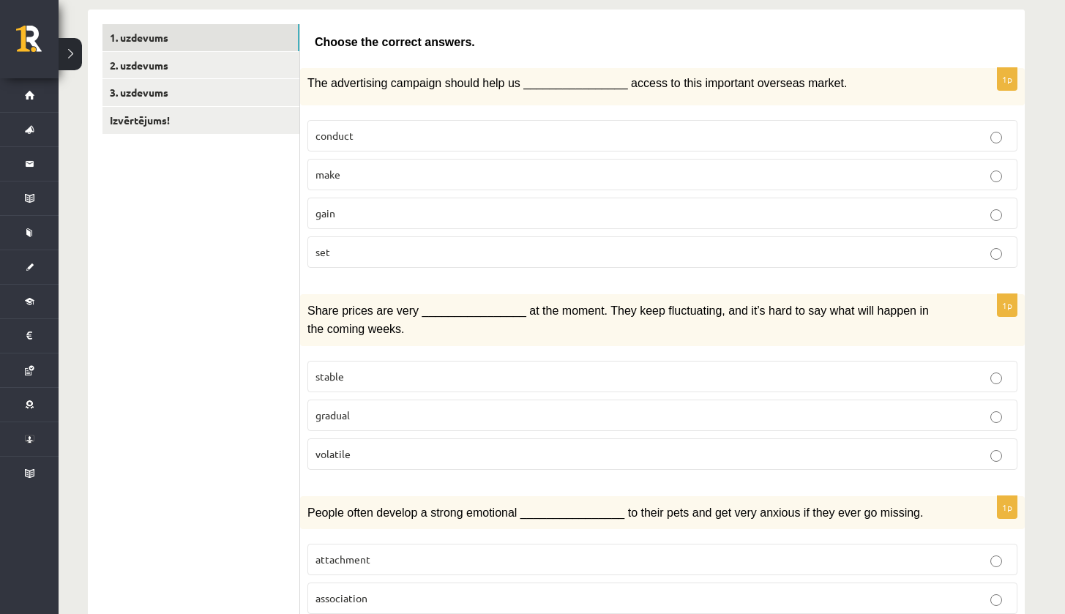
scroll to position [240, 0]
click at [609, 445] on p "volatile" at bounding box center [662, 452] width 694 height 15
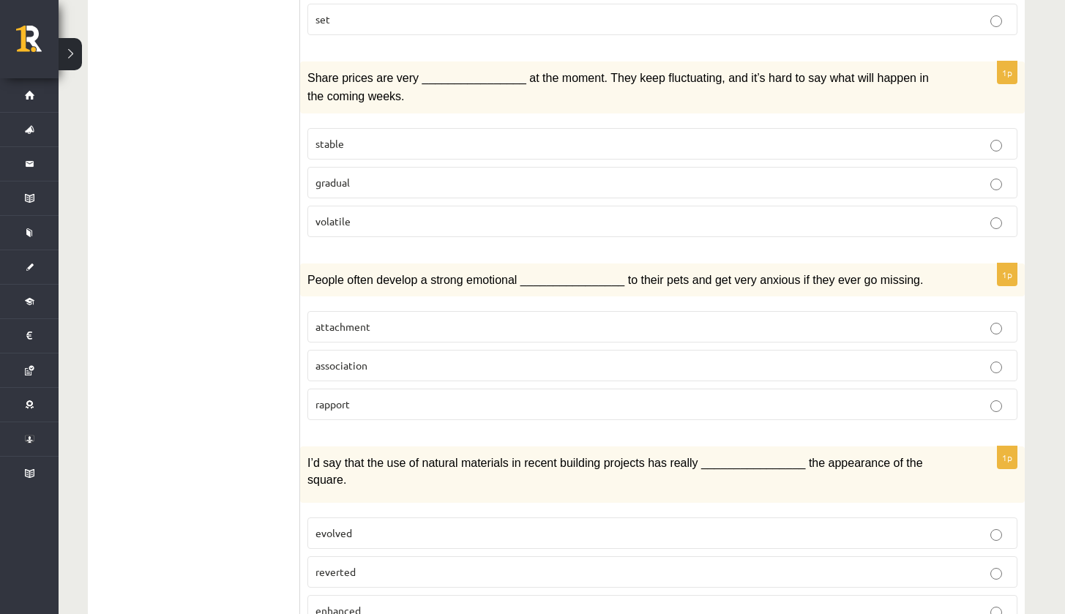
scroll to position [479, 0]
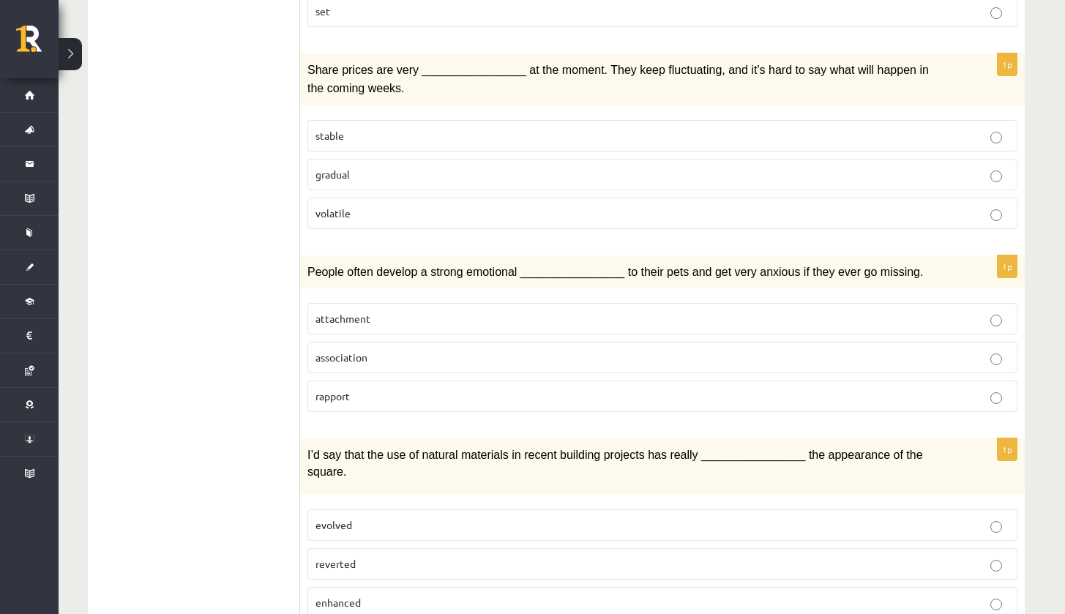
click at [475, 317] on p "attachment" at bounding box center [662, 318] width 694 height 15
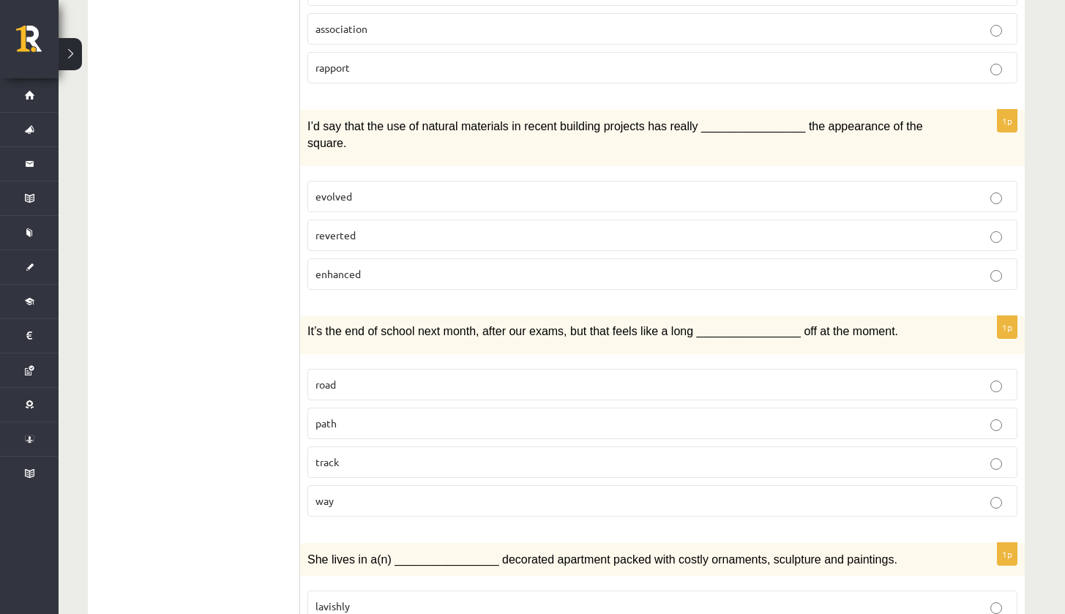
scroll to position [813, 0]
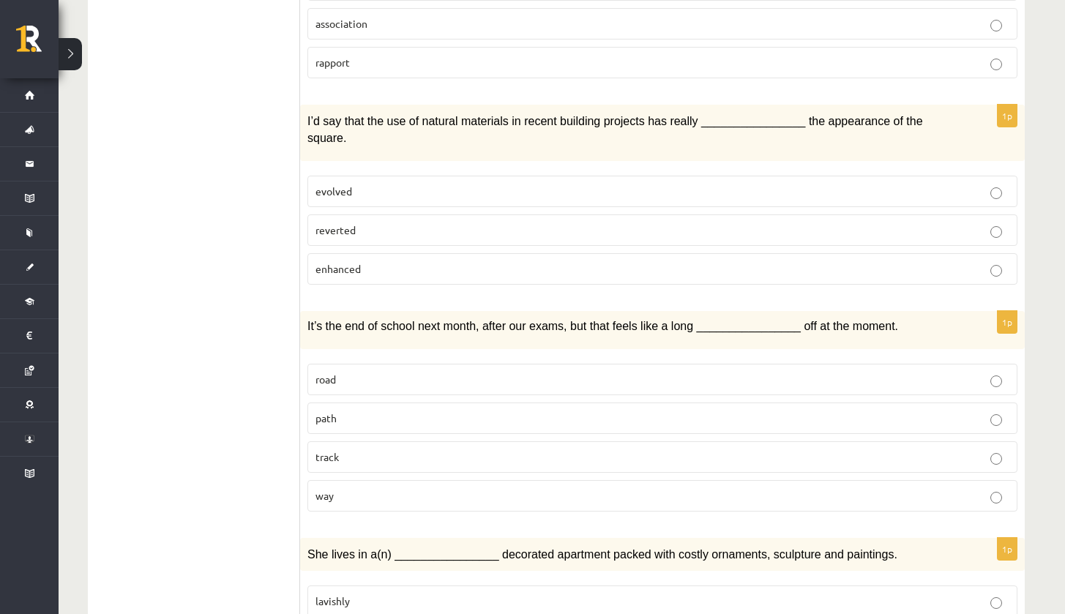
click at [433, 266] on p "enhanced" at bounding box center [662, 268] width 694 height 15
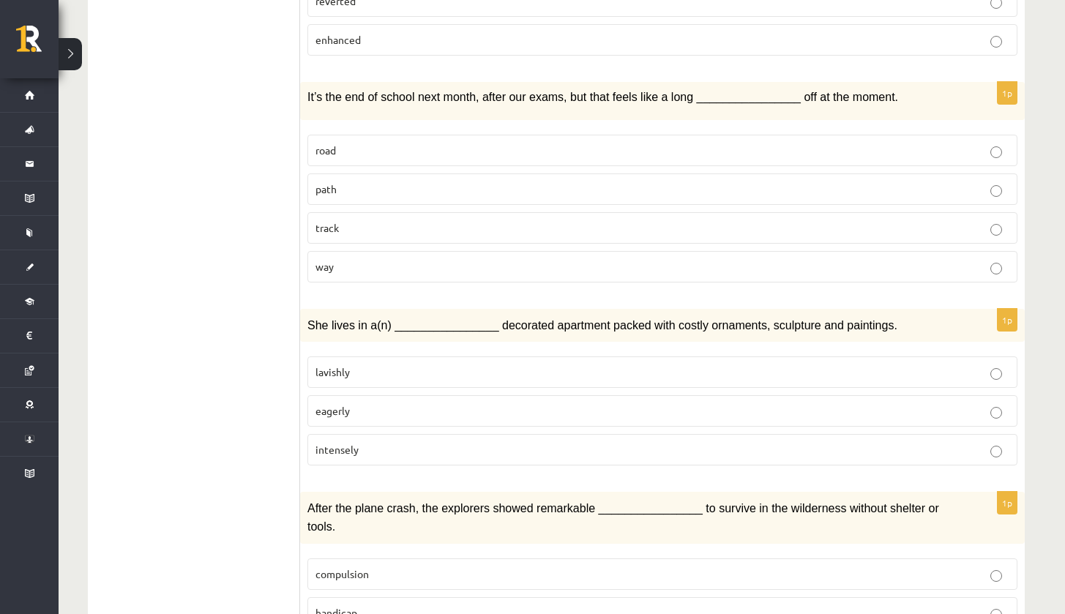
scroll to position [1045, 0]
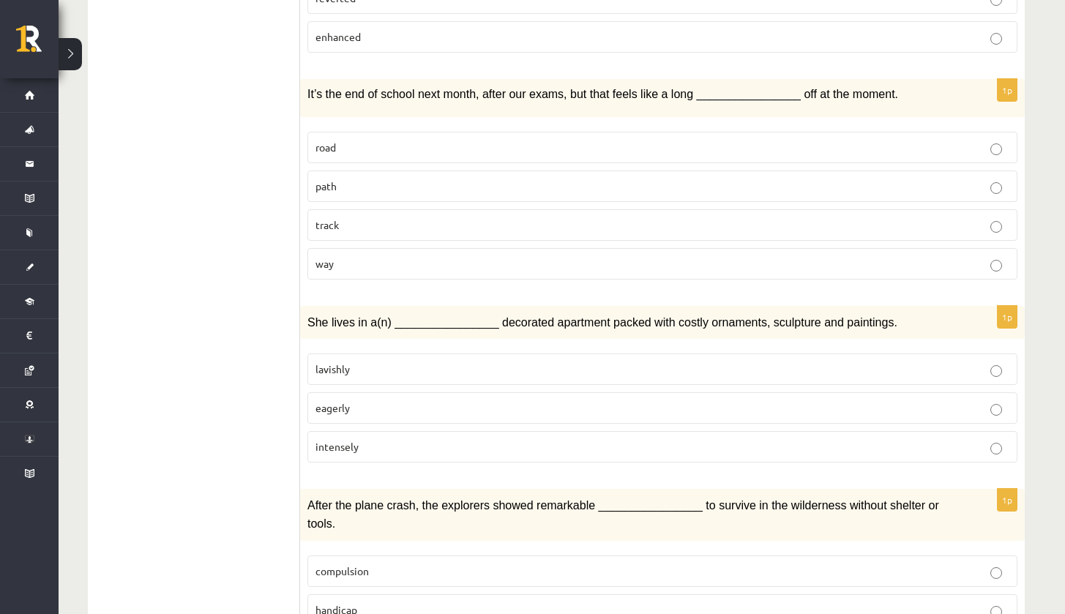
click at [390, 248] on label "way" at bounding box center [662, 263] width 710 height 31
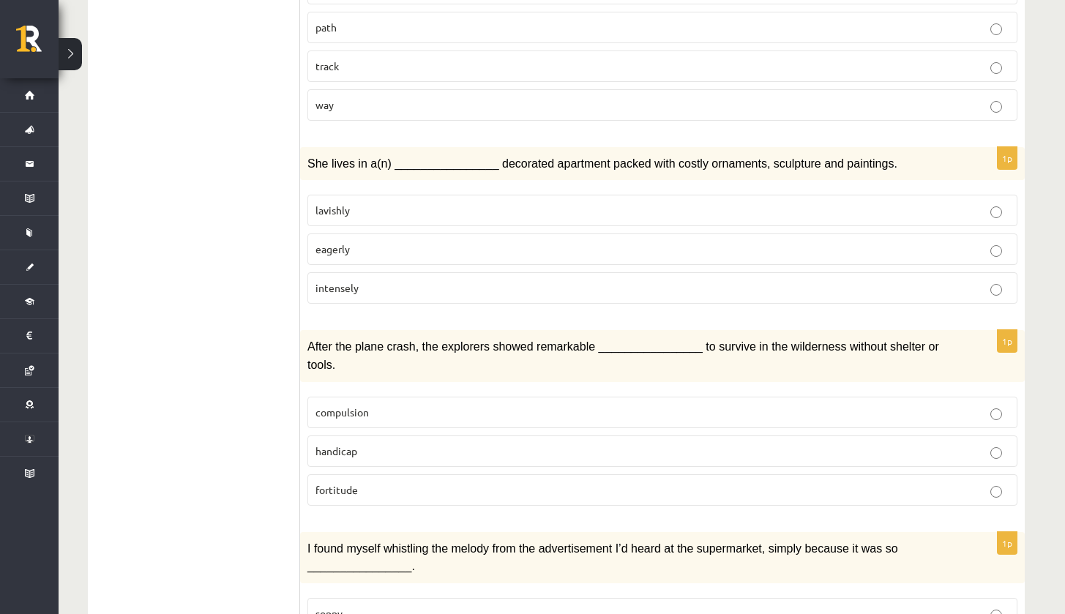
scroll to position [1209, 0]
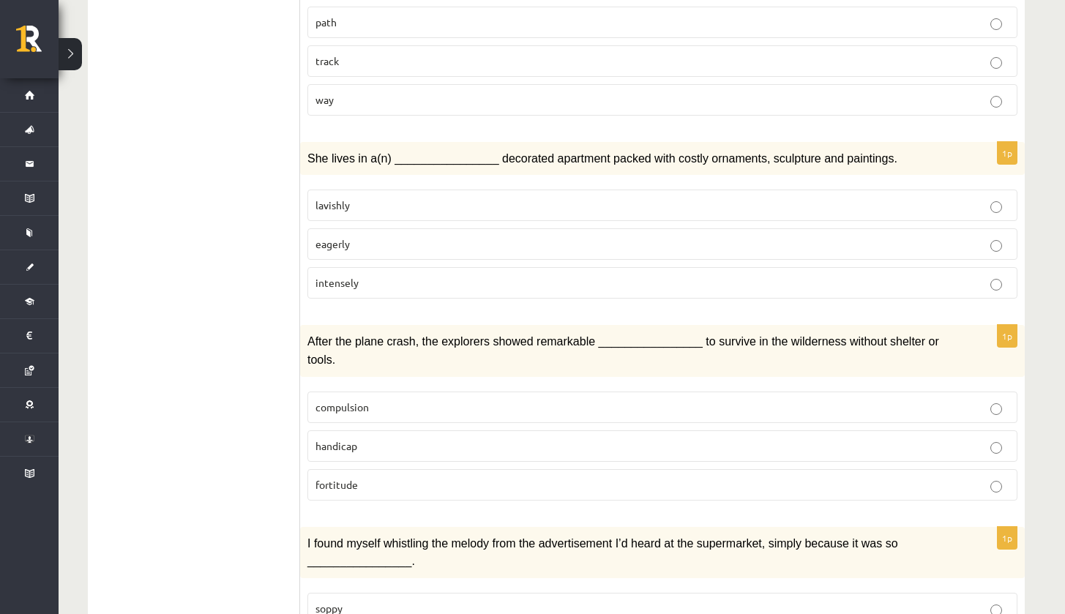
click at [379, 209] on label "lavishly" at bounding box center [662, 205] width 710 height 31
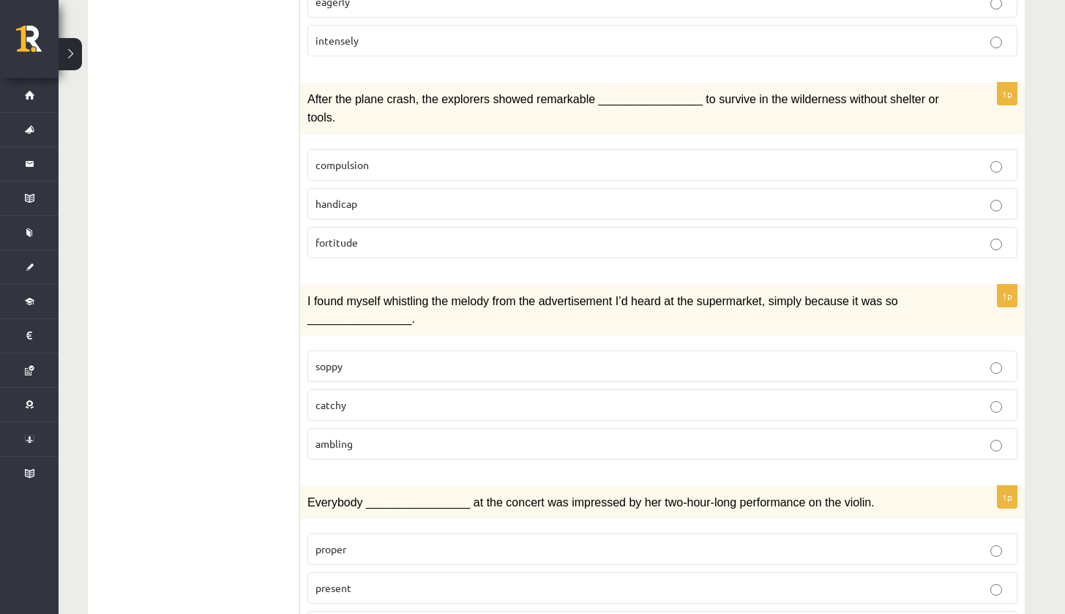
scroll to position [1457, 0]
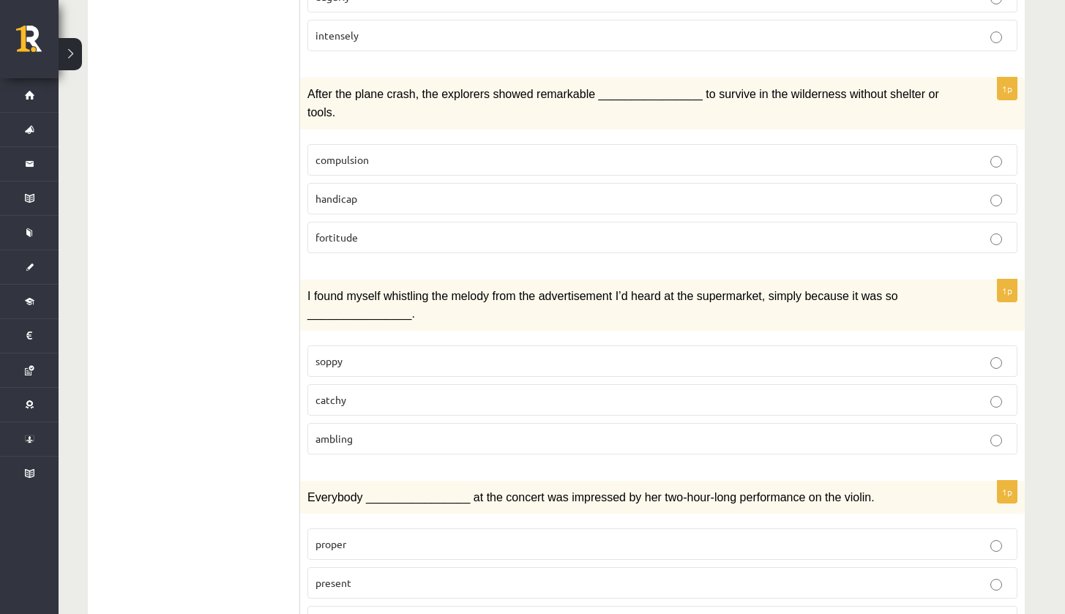
click at [367, 392] on p "catchy" at bounding box center [662, 399] width 694 height 15
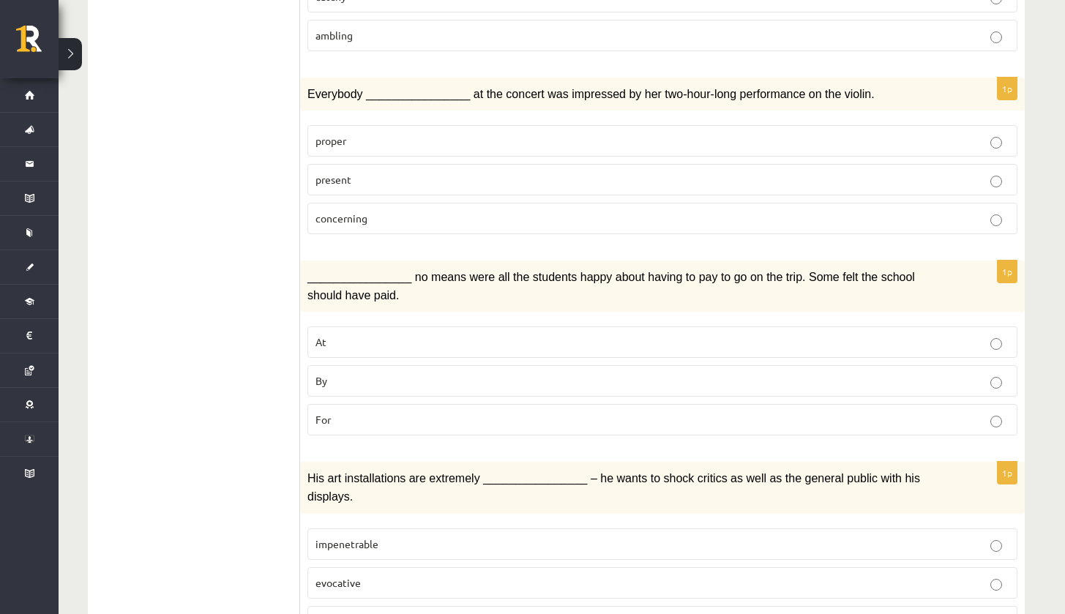
scroll to position [1848, 0]
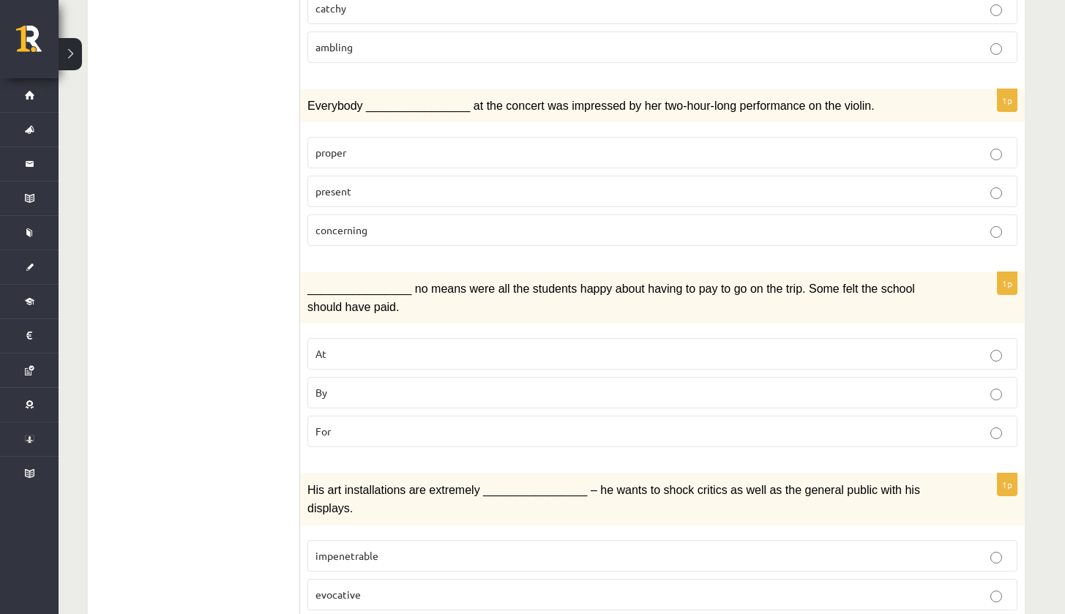
click at [380, 187] on label "present" at bounding box center [662, 191] width 710 height 31
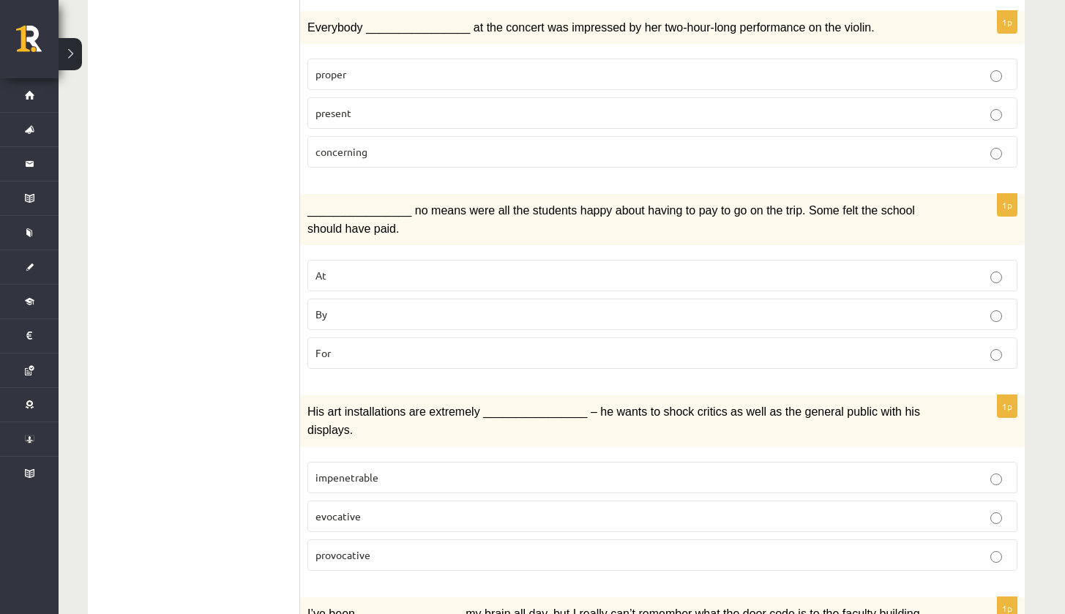
scroll to position [1965, 0]
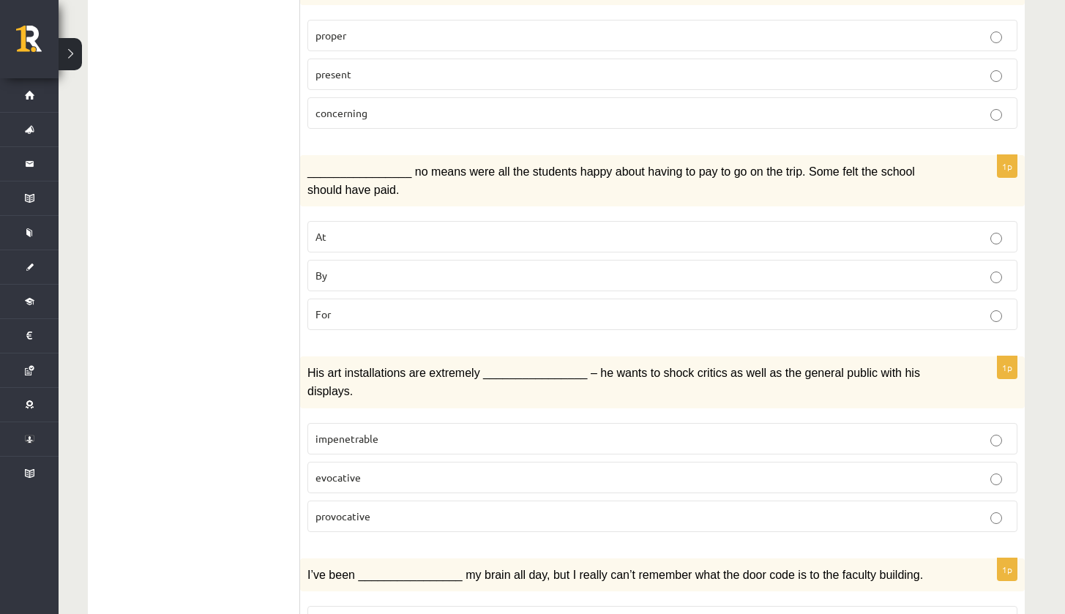
click at [404, 269] on p "By" at bounding box center [662, 275] width 694 height 15
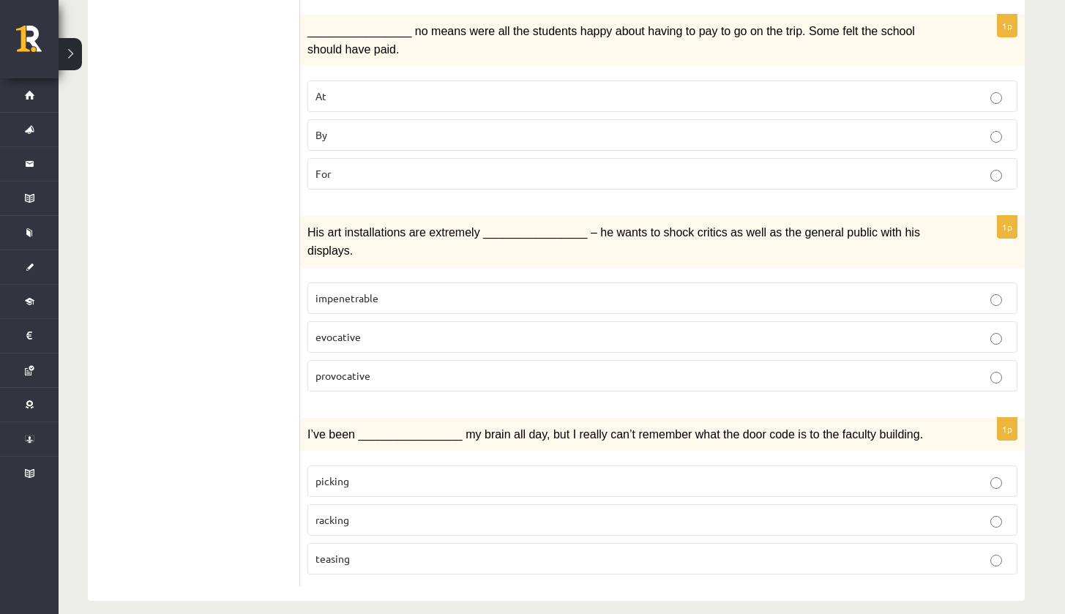
scroll to position [2105, 0]
click at [430, 513] on p "racking" at bounding box center [662, 520] width 694 height 15
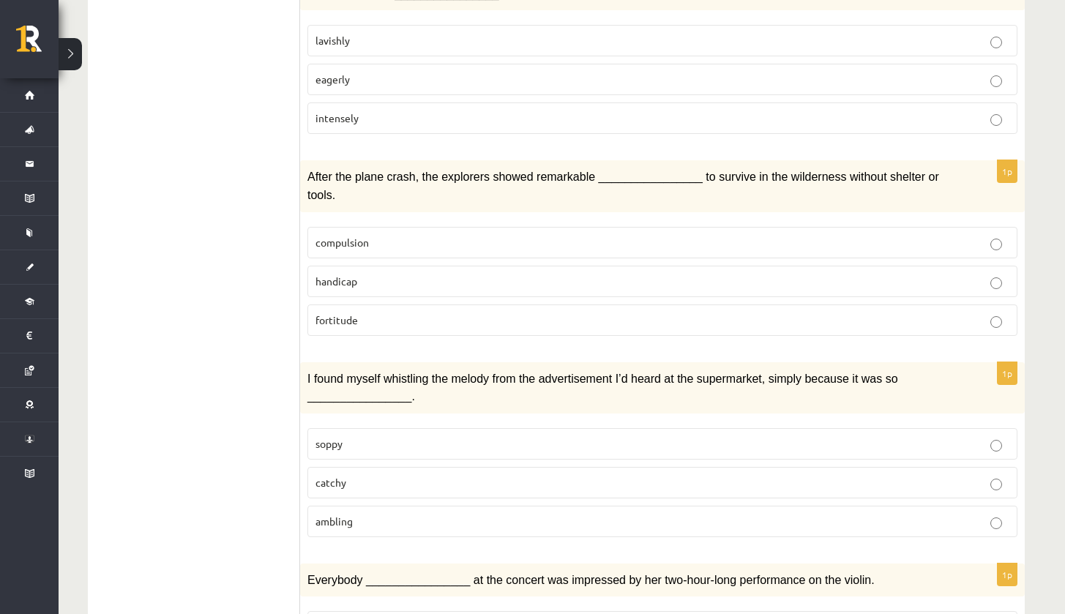
scroll to position [1371, 0]
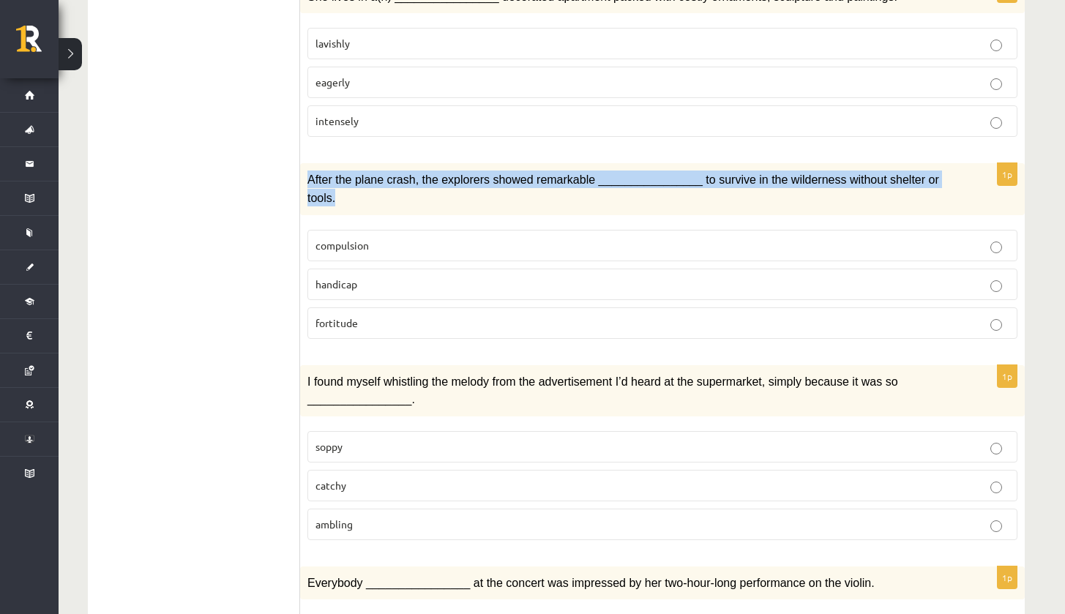
drag, startPoint x: 310, startPoint y: 170, endPoint x: 345, endPoint y: 201, distance: 46.7
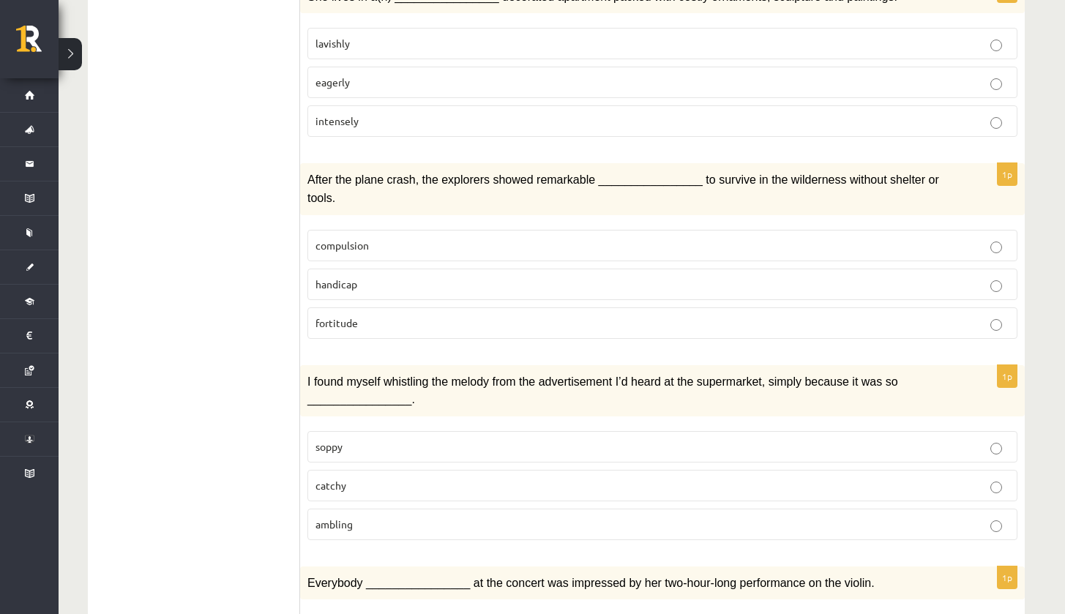
click at [337, 186] on p "After the plane crash, the explorers showed remarkable ________________ to surv…" at bounding box center [625, 189] width 637 height 36
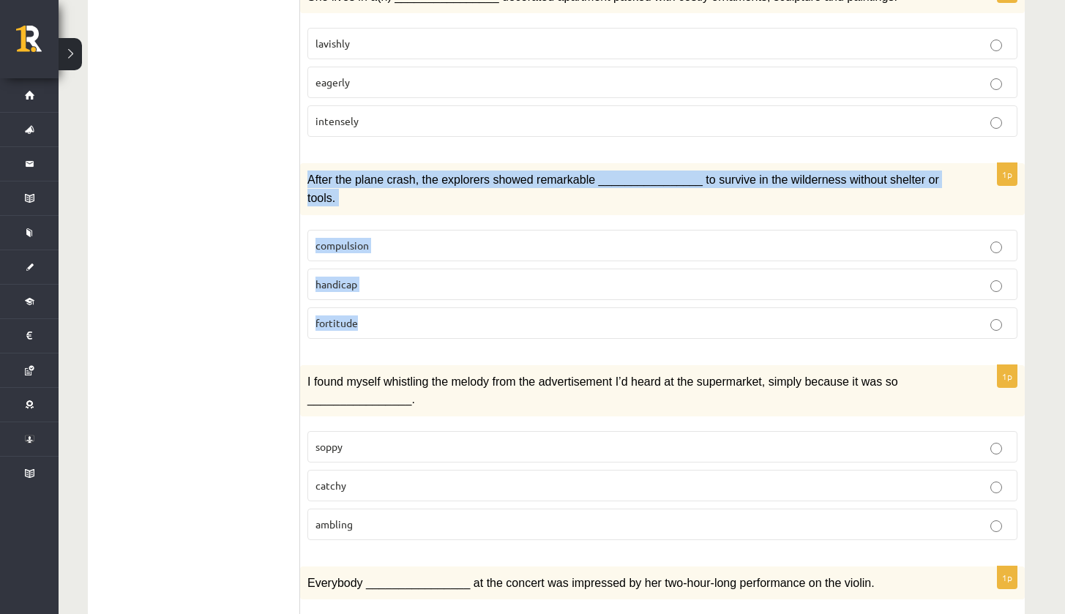
drag, startPoint x: 309, startPoint y: 172, endPoint x: 449, endPoint y: 321, distance: 205.1
copy div "After the plane crash, the explorers showed remarkable ________________ to surv…"
click at [344, 316] on span "fortitude" at bounding box center [336, 322] width 42 height 13
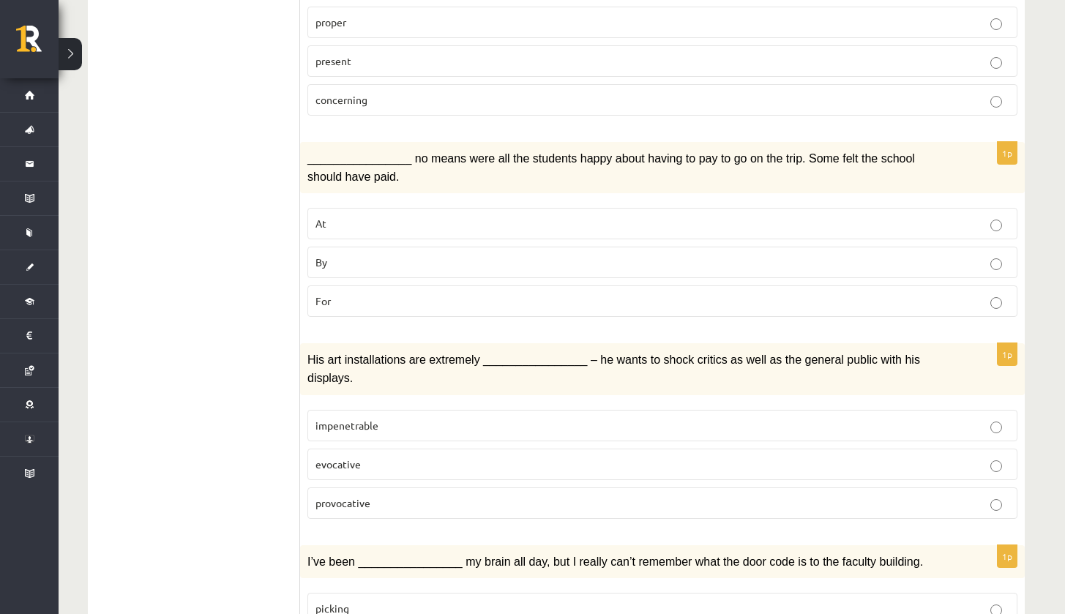
scroll to position [1981, 0]
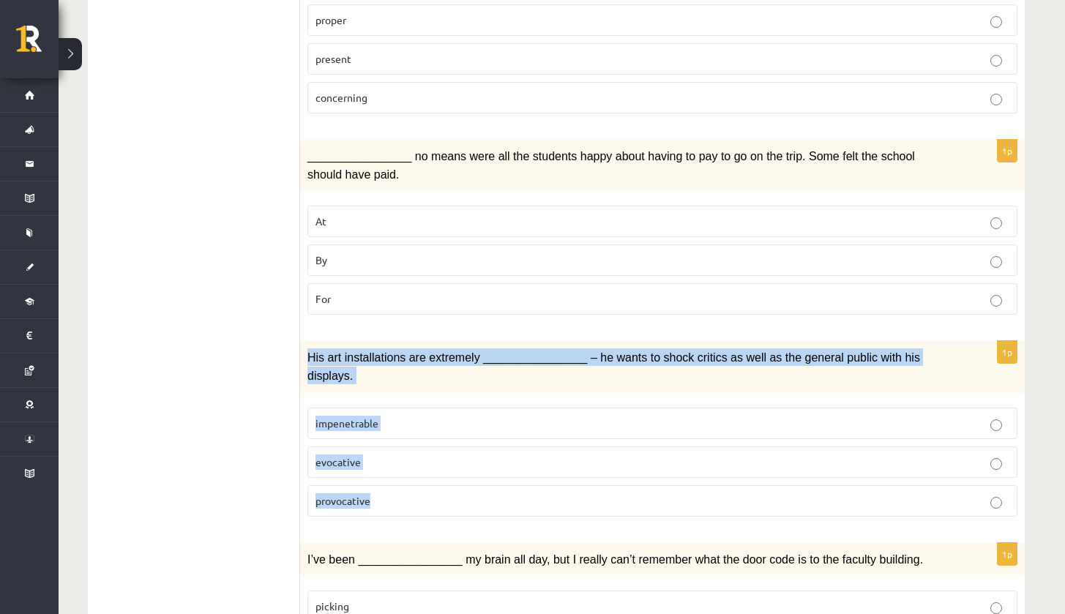
drag, startPoint x: 304, startPoint y: 341, endPoint x: 403, endPoint y: 491, distance: 180.1
click at [403, 491] on div "1p His art installations are extremely ________________ – he wants to shock cri…" at bounding box center [662, 434] width 725 height 187
copy div "His art installations are extremely ________________ – he wants to shock critic…"
click at [358, 494] on span "provocative" at bounding box center [342, 500] width 55 height 13
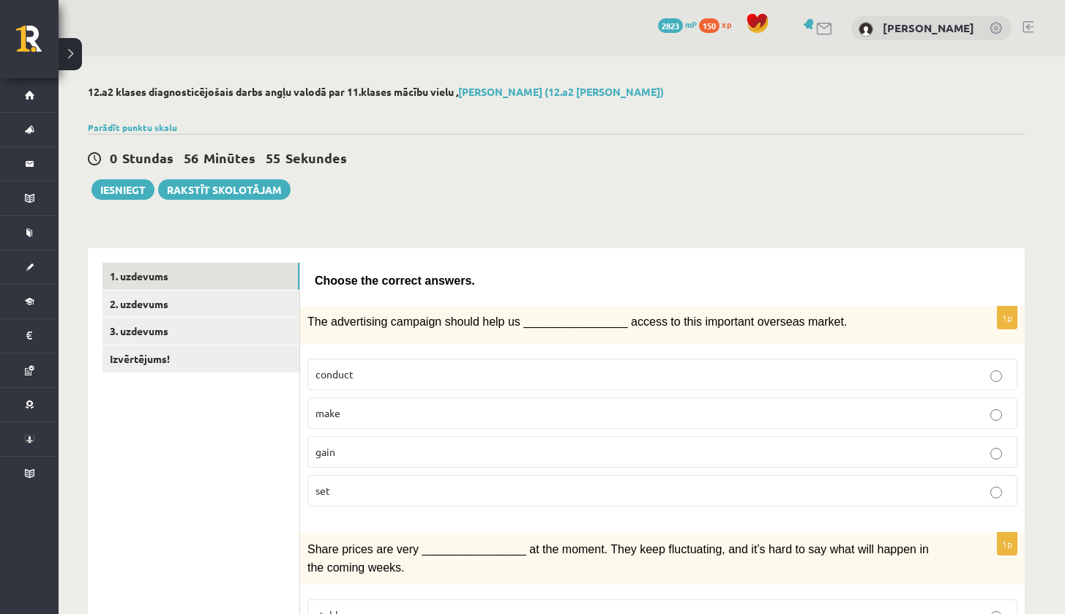
scroll to position [0, 0]
click at [263, 299] on link "2. uzdevums" at bounding box center [200, 304] width 197 height 27
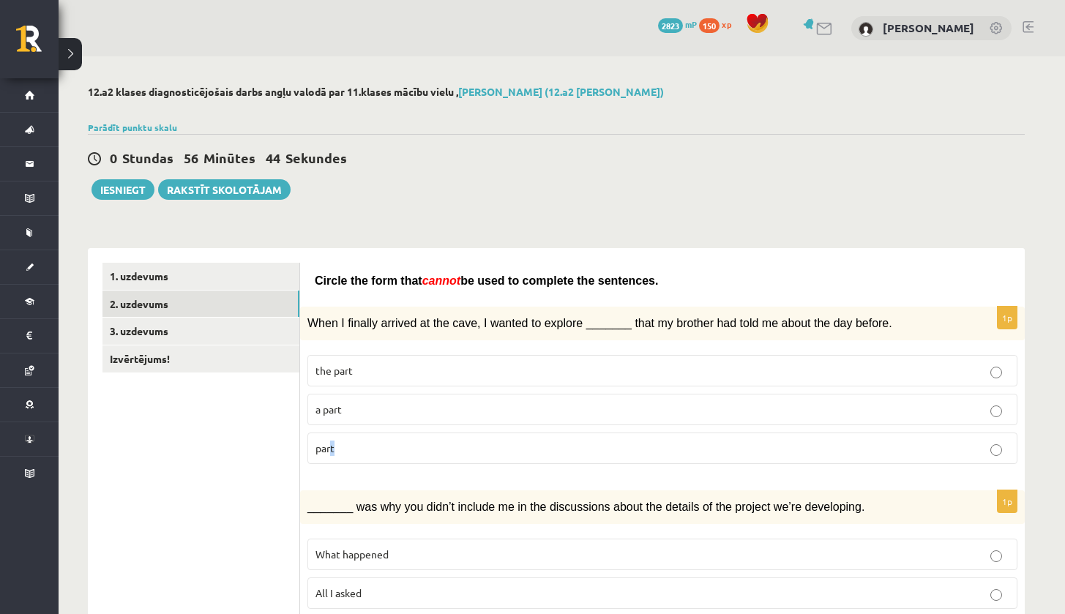
click at [332, 448] on span "part" at bounding box center [324, 447] width 19 height 13
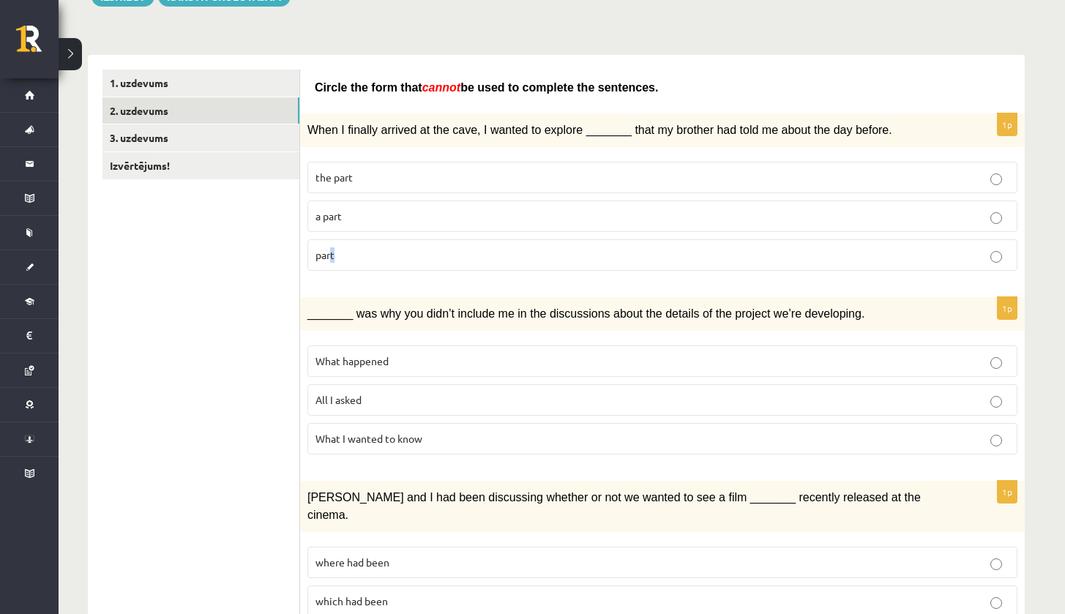
scroll to position [199, 0]
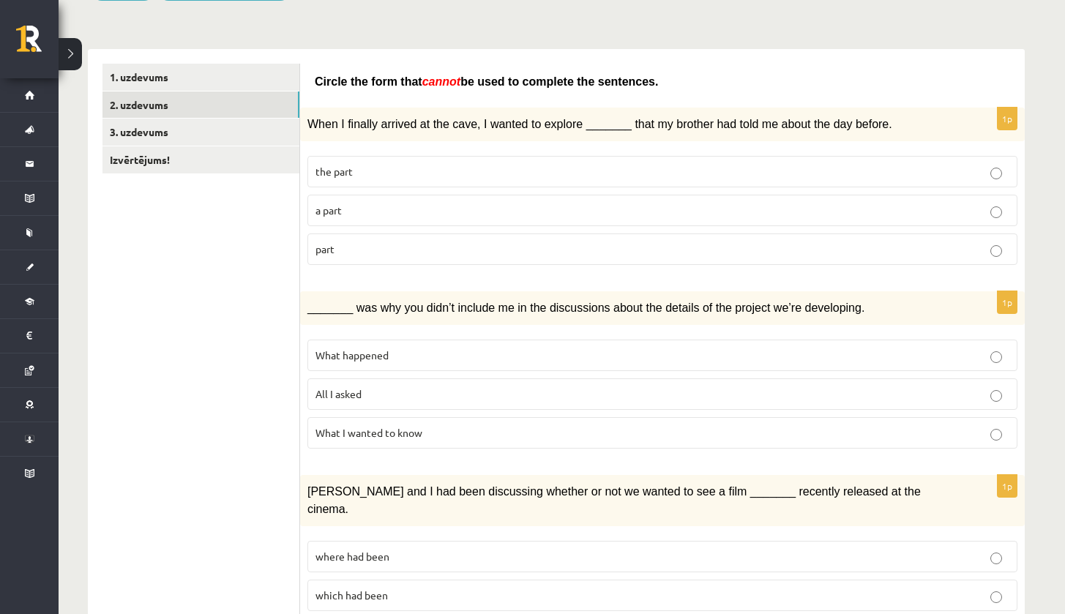
click at [413, 356] on p "What happened" at bounding box center [662, 355] width 694 height 15
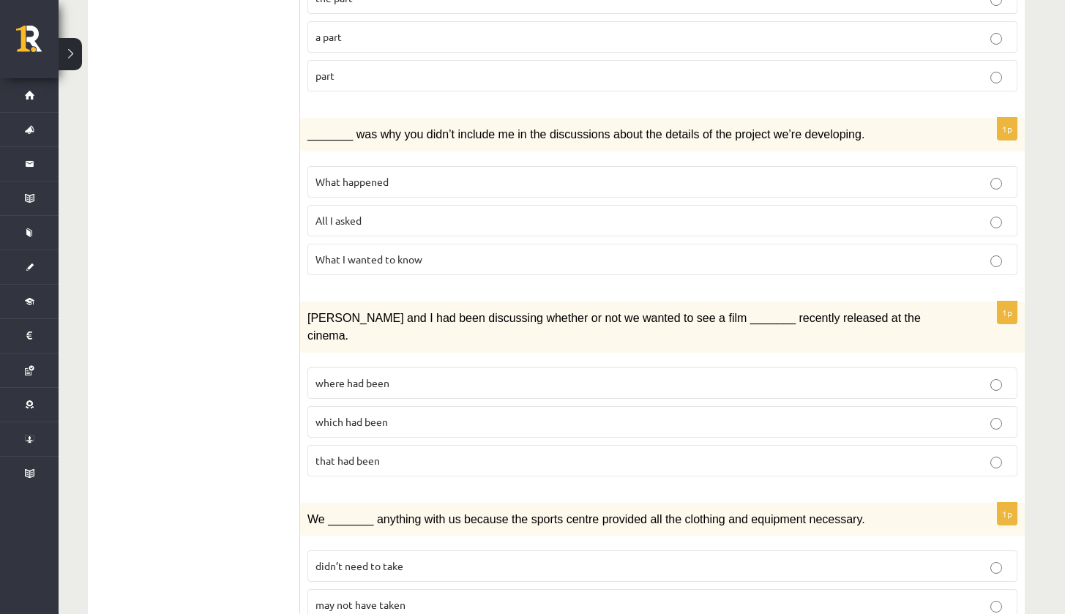
scroll to position [373, 0]
click at [383, 376] on span "where had been" at bounding box center [352, 382] width 74 height 13
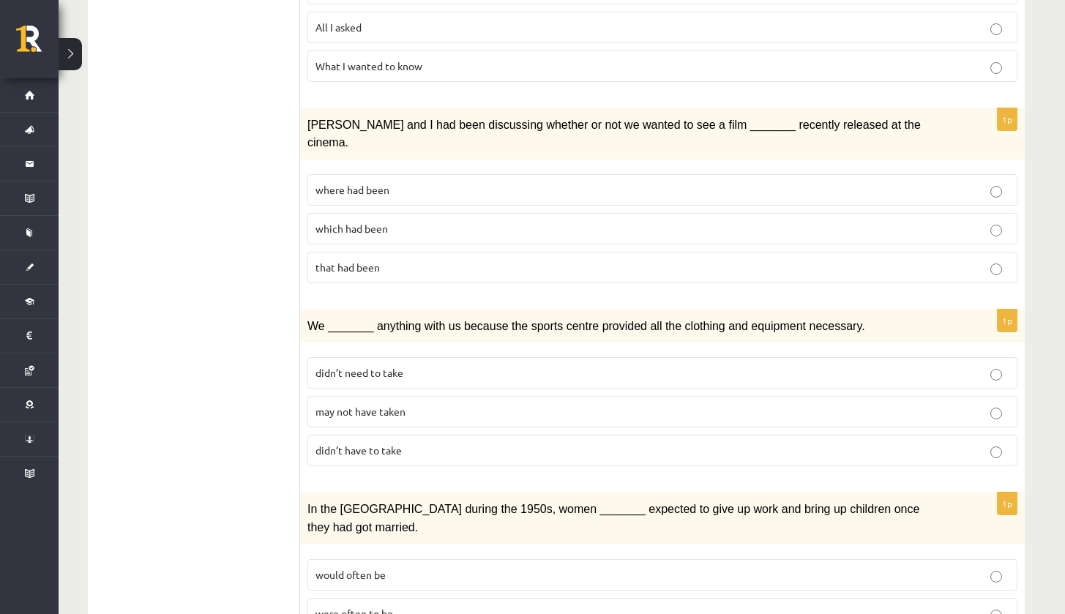
scroll to position [572, 0]
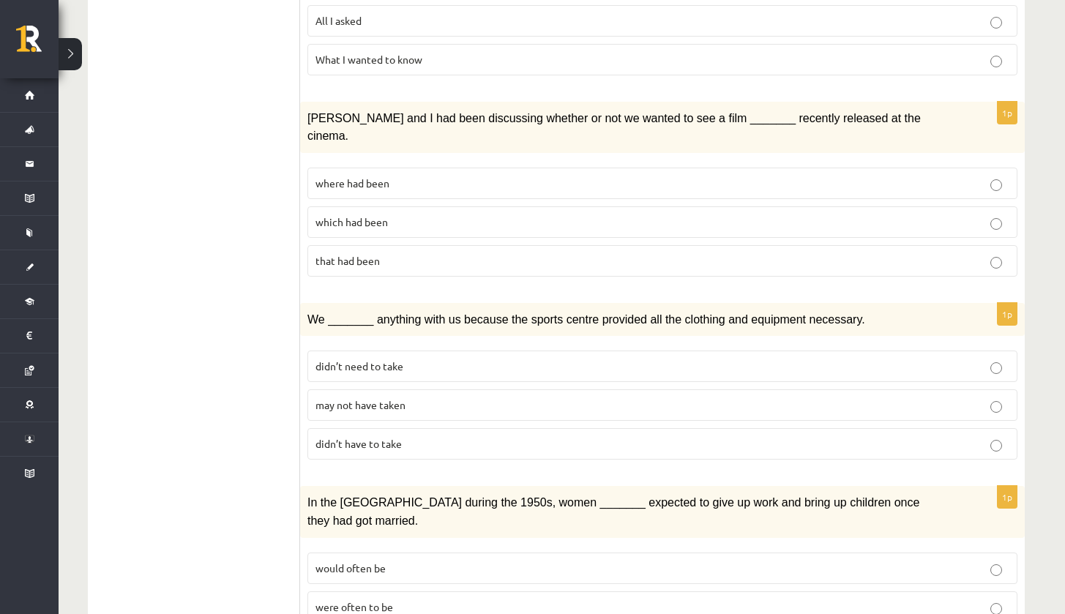
click at [386, 398] on span "may not have taken" at bounding box center [360, 404] width 90 height 13
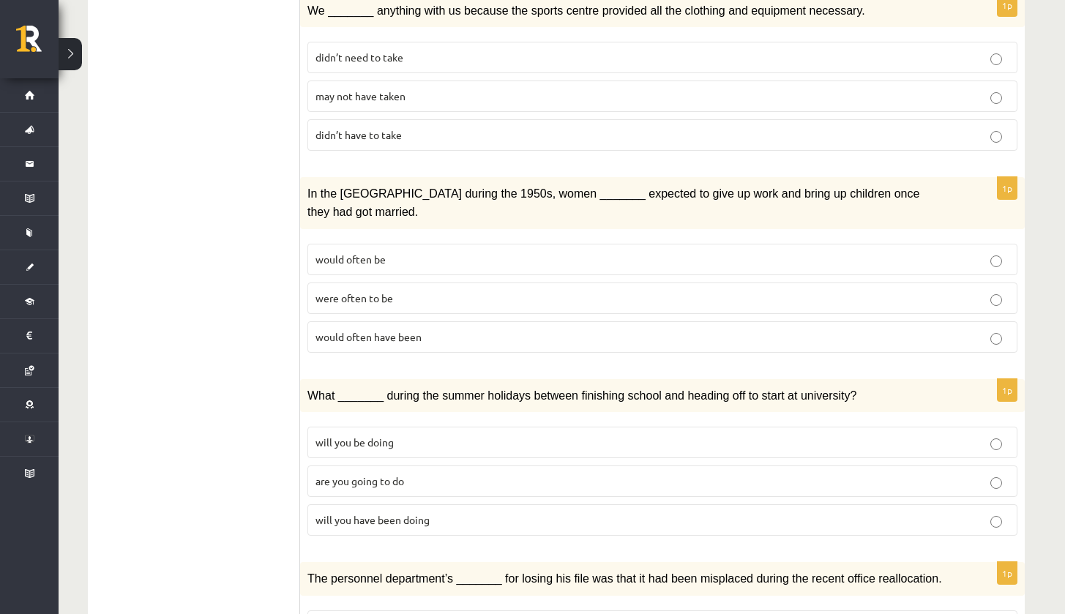
scroll to position [894, 0]
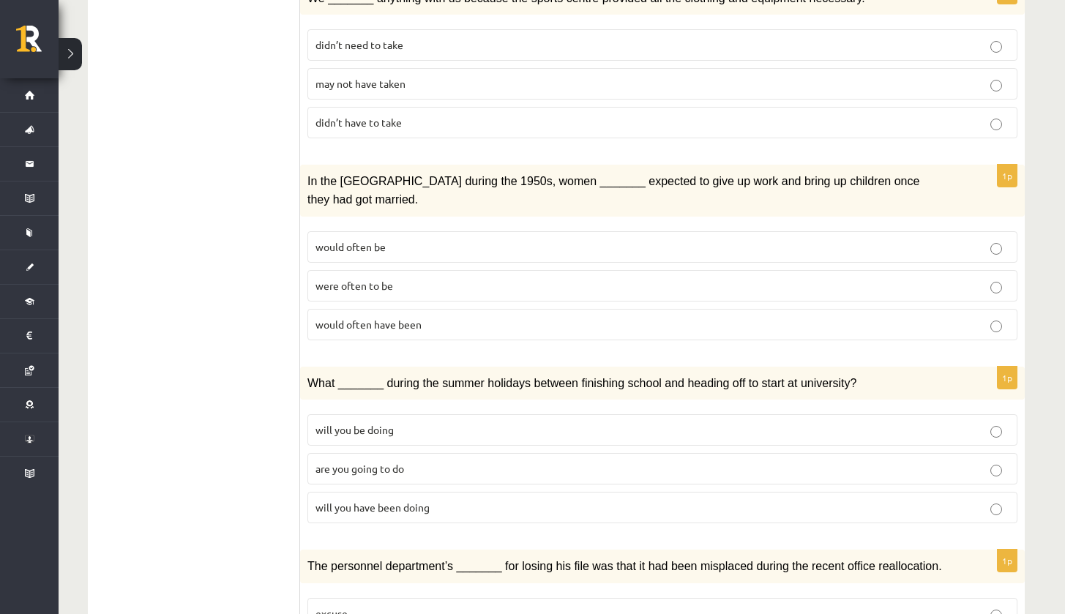
click at [455, 278] on p "were often to be" at bounding box center [662, 285] width 694 height 15
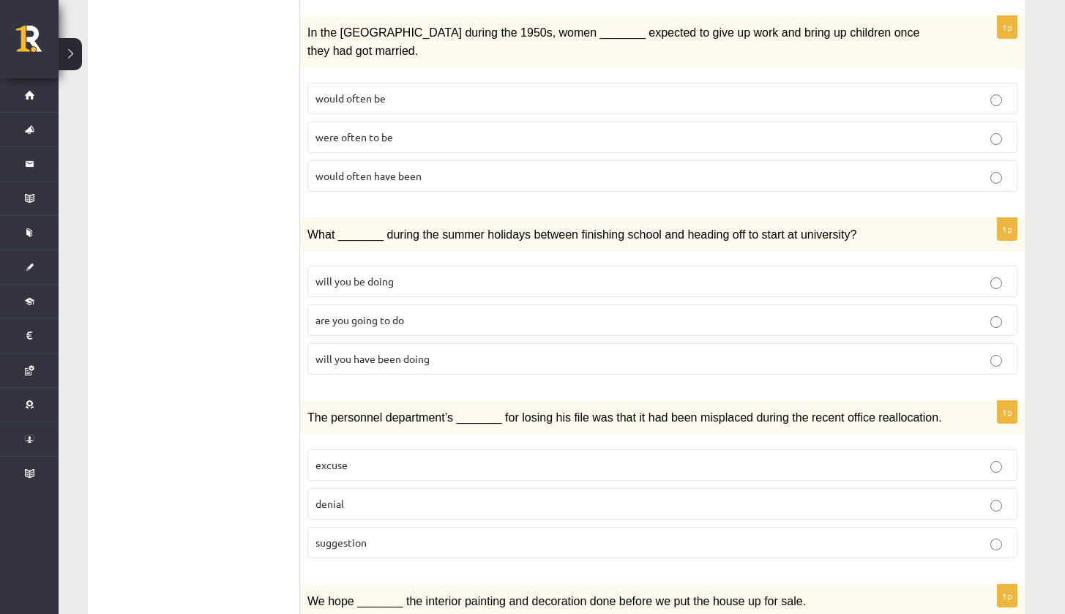
scroll to position [1044, 0]
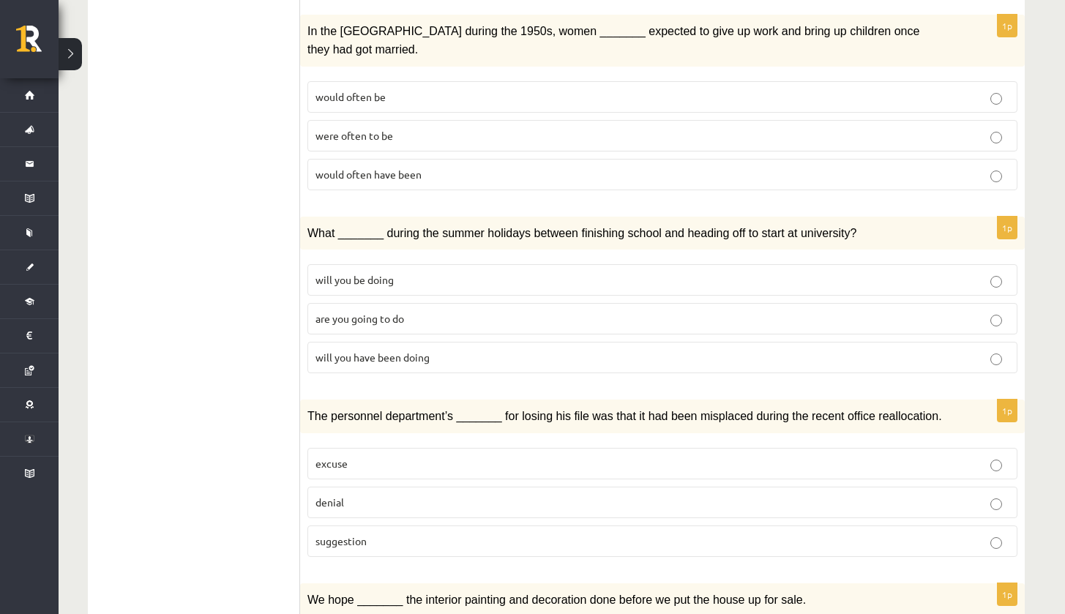
click at [434, 167] on p "would often have been" at bounding box center [662, 174] width 694 height 15
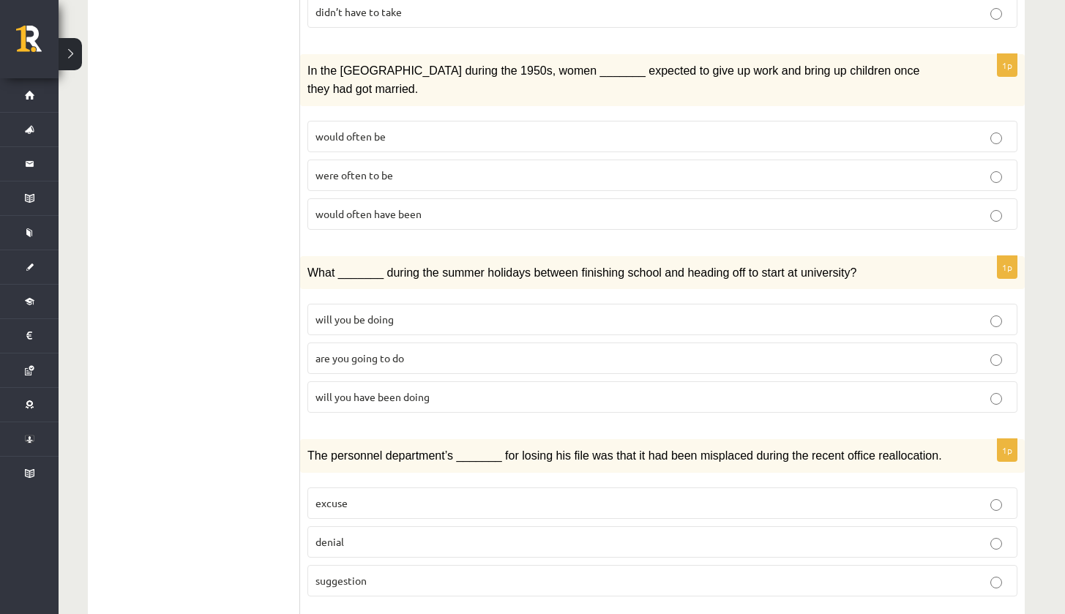
scroll to position [1004, 0]
click at [434, 168] on p "were often to be" at bounding box center [662, 175] width 694 height 15
click at [431, 198] on label "would often have been" at bounding box center [662, 213] width 710 height 31
click at [431, 168] on p "were often to be" at bounding box center [662, 175] width 694 height 15
drag, startPoint x: 431, startPoint y: 175, endPoint x: 431, endPoint y: 138, distance: 36.6
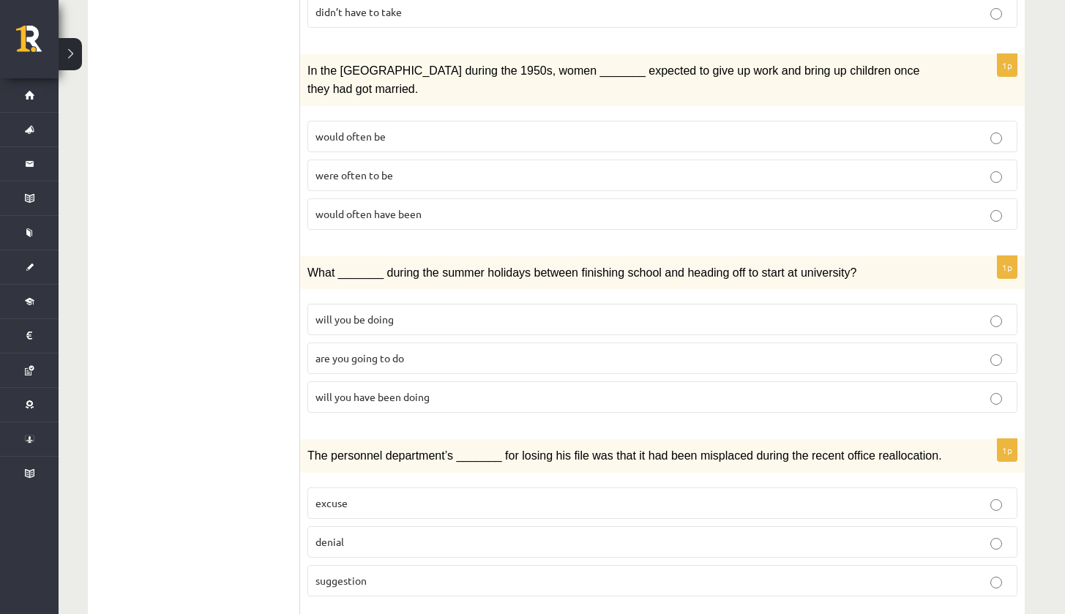
click at [431, 206] on p "would often have been" at bounding box center [662, 213] width 694 height 15
drag, startPoint x: 430, startPoint y: 138, endPoint x: 430, endPoint y: 164, distance: 25.6
click at [430, 160] on label "were often to be" at bounding box center [662, 175] width 710 height 31
drag, startPoint x: 430, startPoint y: 164, endPoint x: 430, endPoint y: 131, distance: 32.9
click at [430, 198] on label "would often have been" at bounding box center [662, 213] width 710 height 31
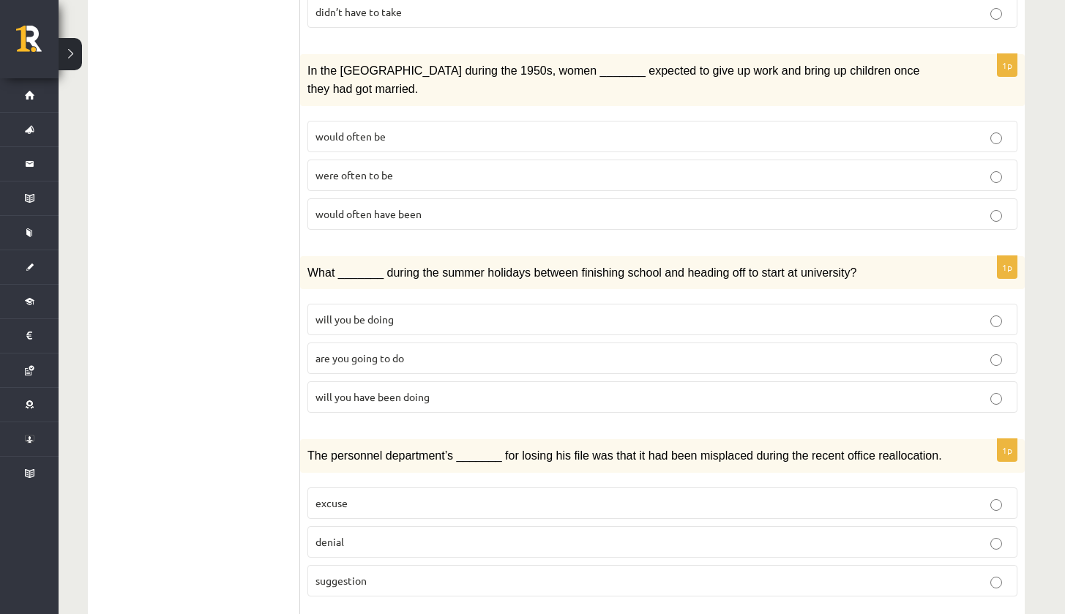
click at [430, 168] on p "were often to be" at bounding box center [662, 175] width 694 height 15
click at [448, 168] on p "were often to be" at bounding box center [662, 175] width 694 height 15
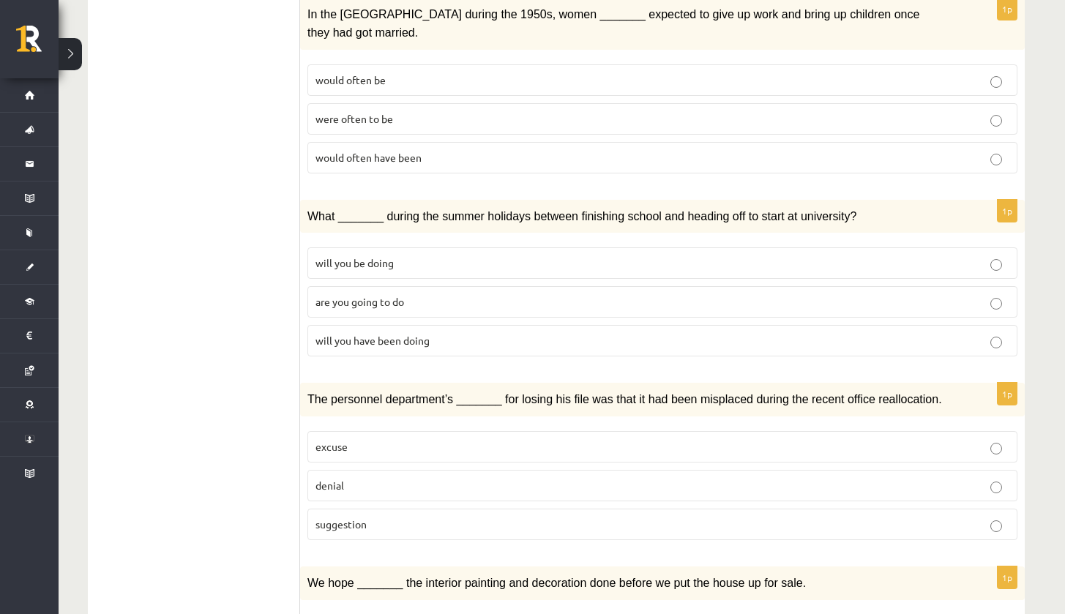
scroll to position [1061, 0]
click at [441, 332] on p "will you have been doing" at bounding box center [662, 339] width 694 height 15
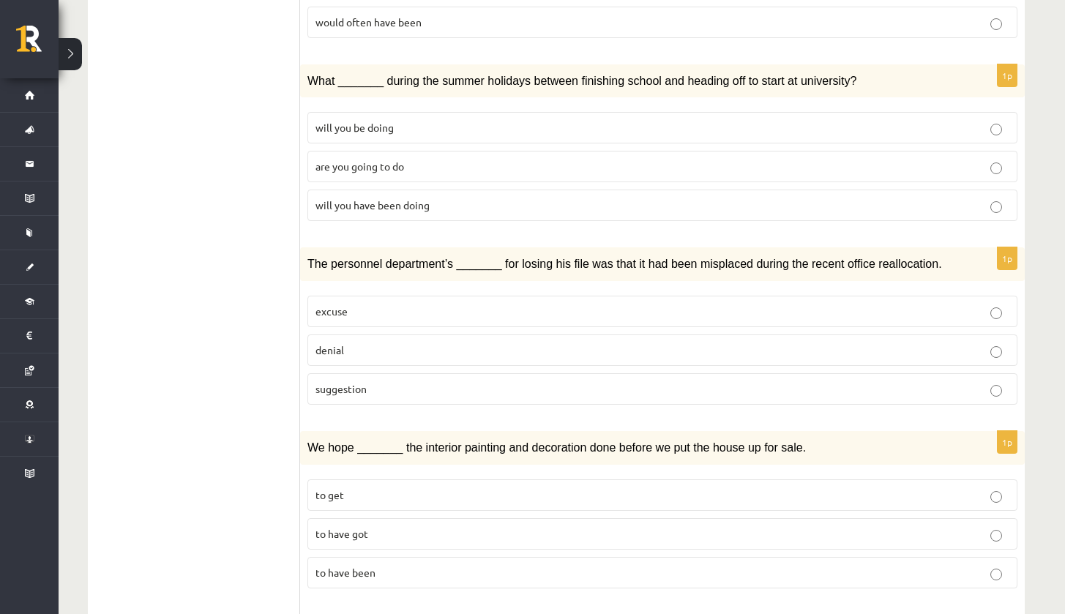
scroll to position [1200, 0]
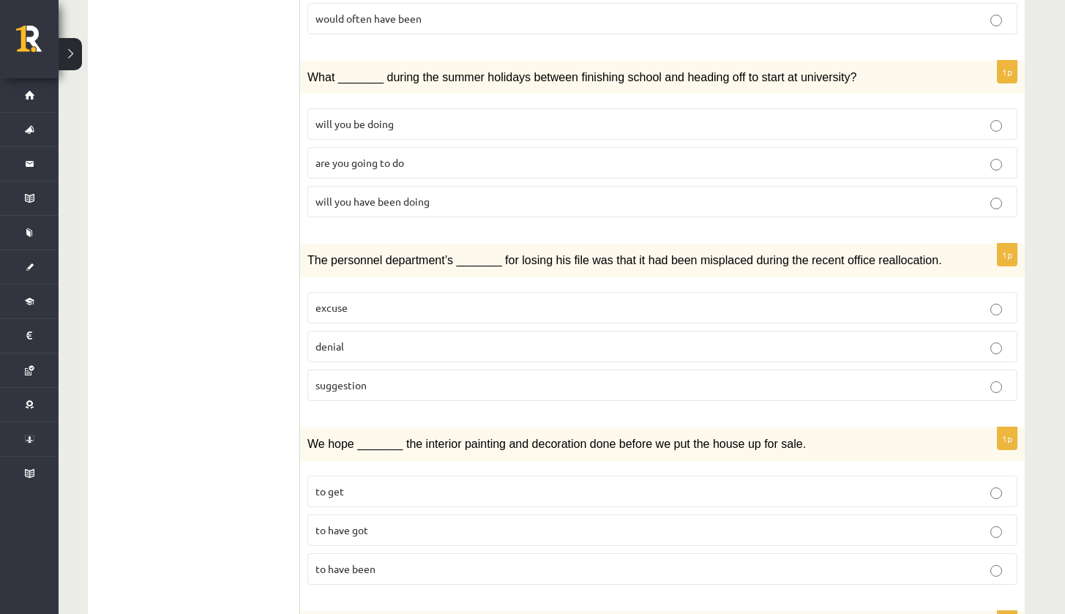
click at [444, 378] on p "suggestion" at bounding box center [662, 385] width 694 height 15
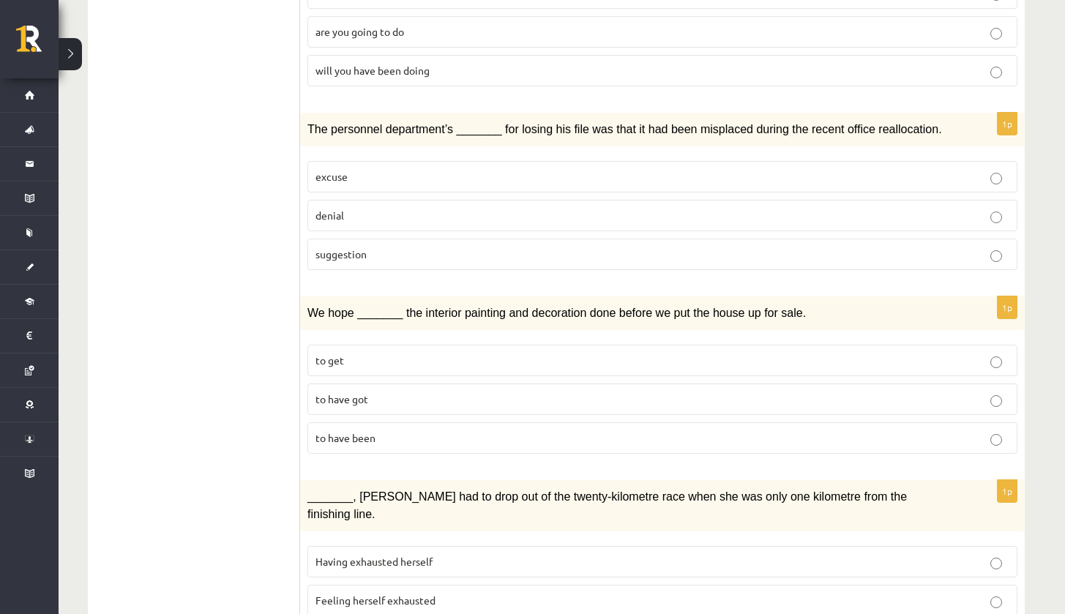
scroll to position [1337, 0]
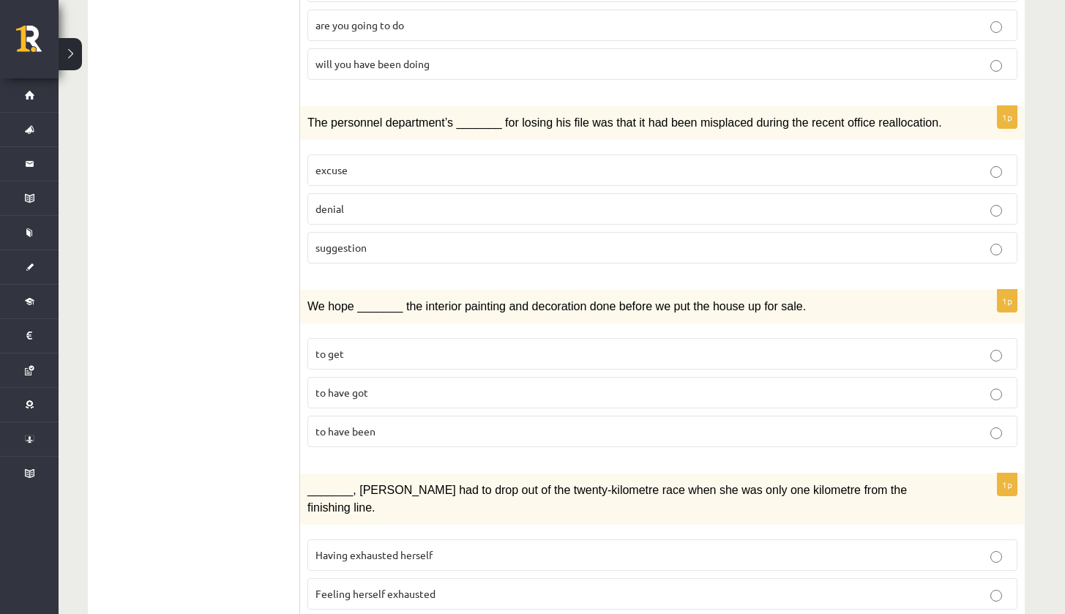
click at [427, 424] on p "to have been" at bounding box center [662, 431] width 694 height 15
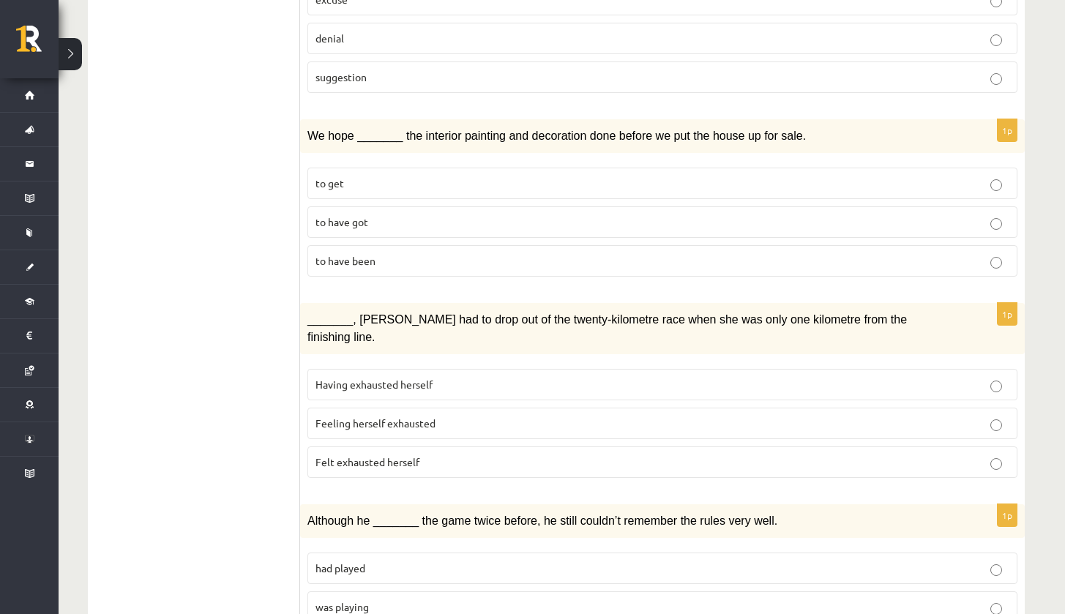
scroll to position [1509, 0]
click at [427, 407] on label "Feeling herself exhausted" at bounding box center [662, 422] width 710 height 31
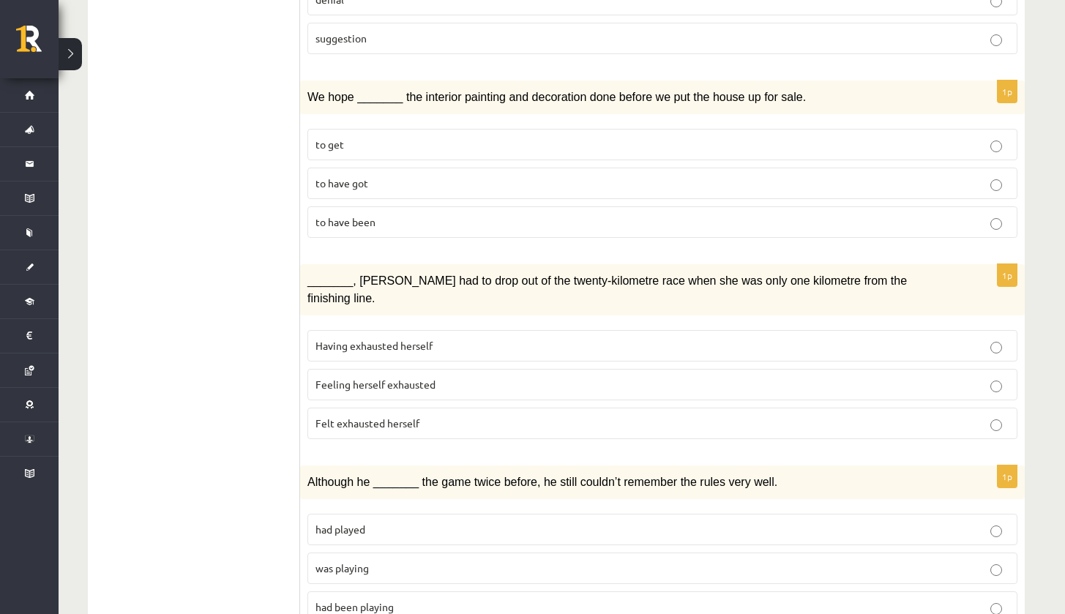
scroll to position [1546, 0]
click at [427, 408] on label "Felt exhausted herself" at bounding box center [662, 423] width 710 height 31
click at [423, 378] on span "Feeling herself exhausted" at bounding box center [375, 384] width 120 height 13
click at [420, 340] on span "Having exhausted herself" at bounding box center [373, 346] width 117 height 13
click at [447, 600] on p "had been playing" at bounding box center [662, 607] width 694 height 15
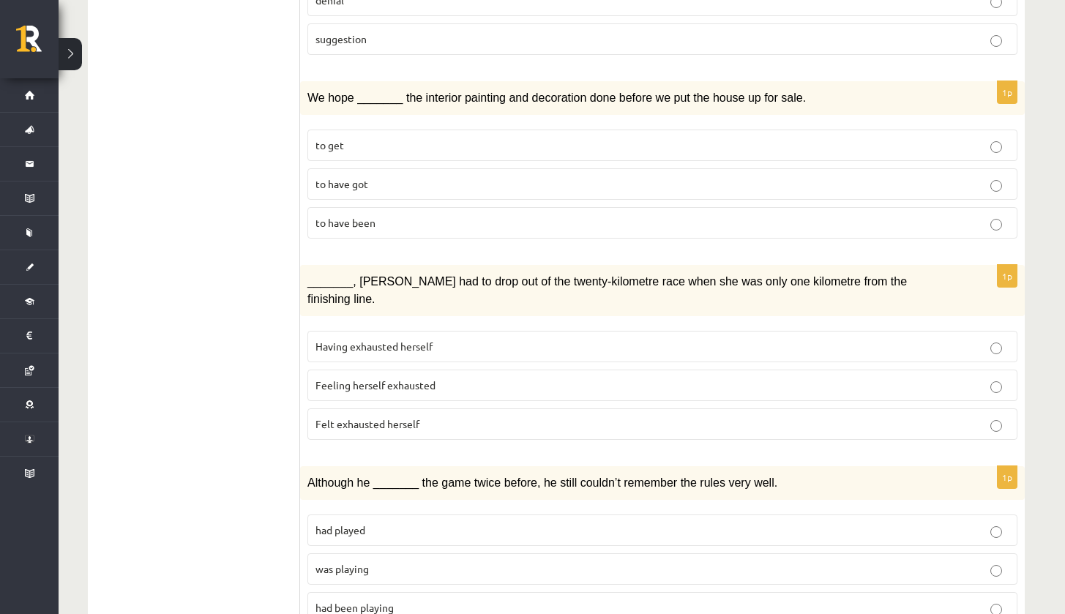
click at [444, 561] on p "was playing" at bounding box center [662, 568] width 694 height 15
click at [427, 600] on p "had been playing" at bounding box center [662, 607] width 694 height 15
click at [430, 561] on p "was playing" at bounding box center [662, 568] width 694 height 15
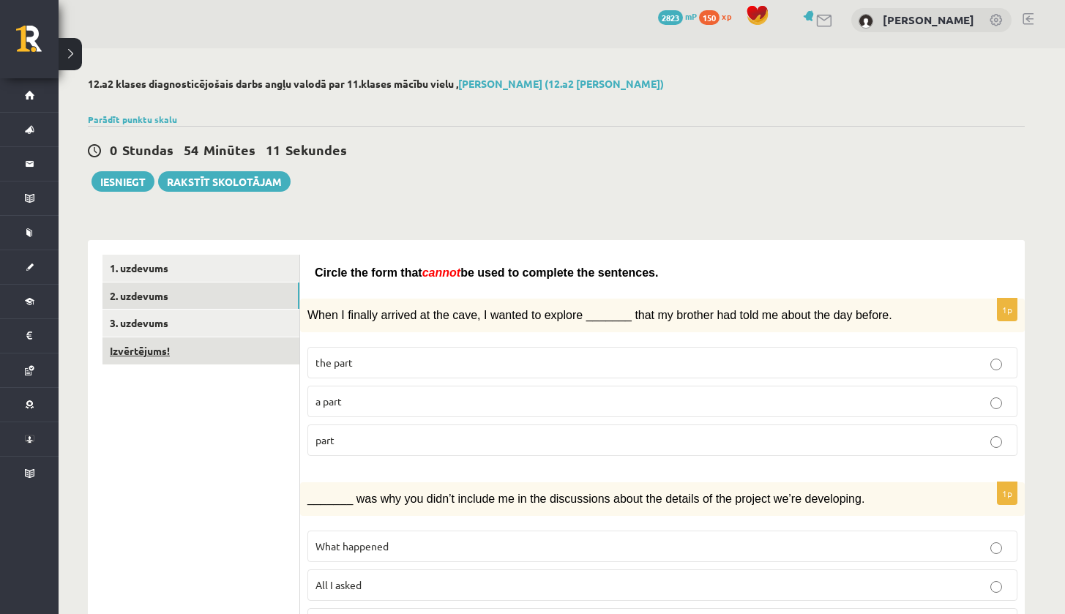
scroll to position [4, 0]
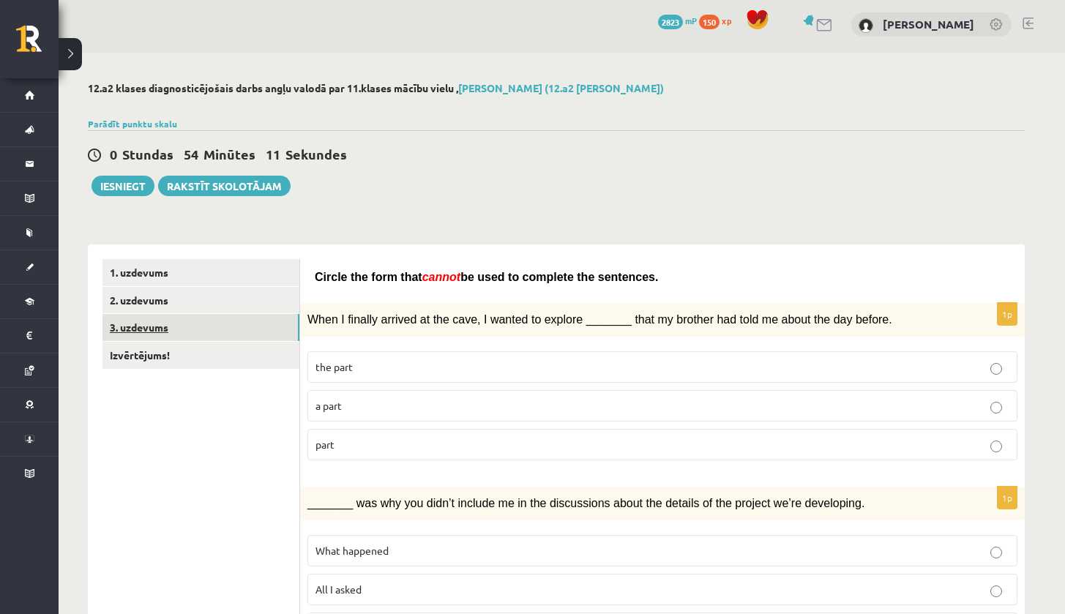
click at [214, 322] on link "3. uzdevums" at bounding box center [200, 327] width 197 height 27
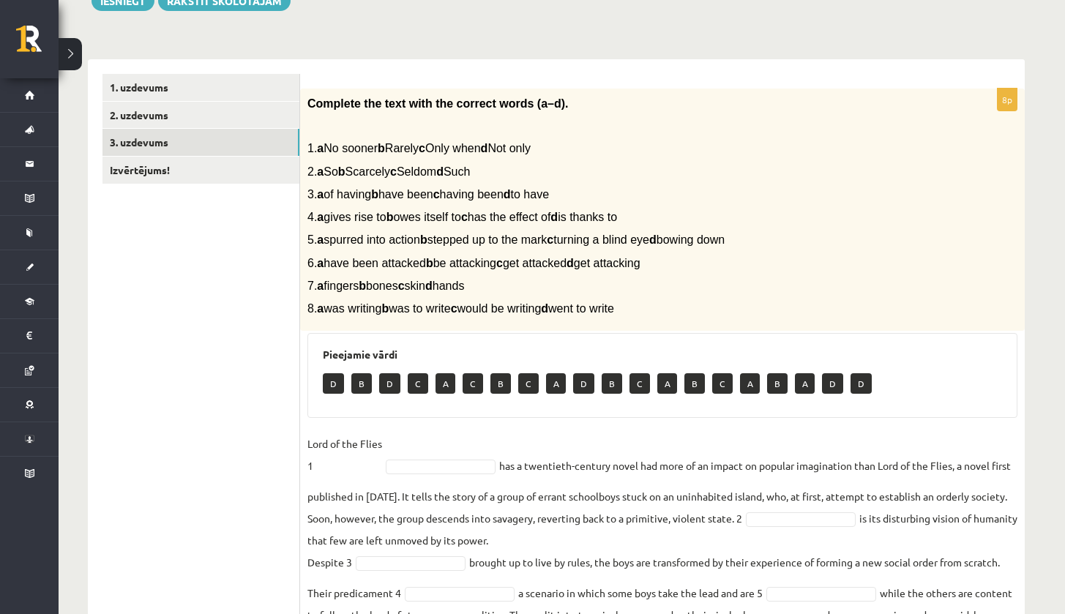
scroll to position [190, 0]
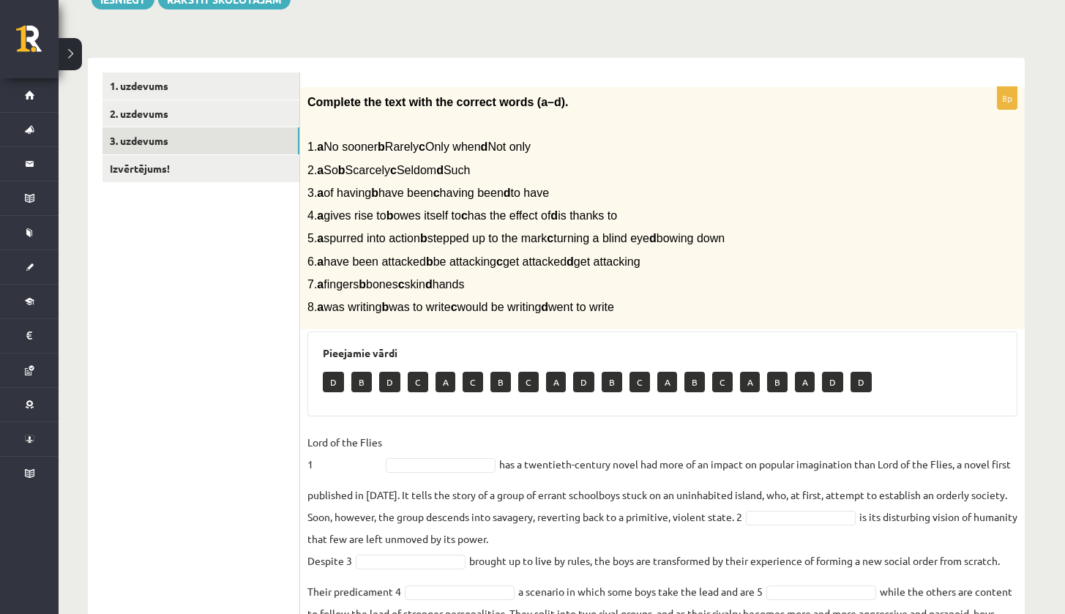
click at [428, 447] on fieldset "Lord of the Flies 1 has a twentieth-century novel had more of an impact on popu…" at bounding box center [662, 576] width 710 height 290
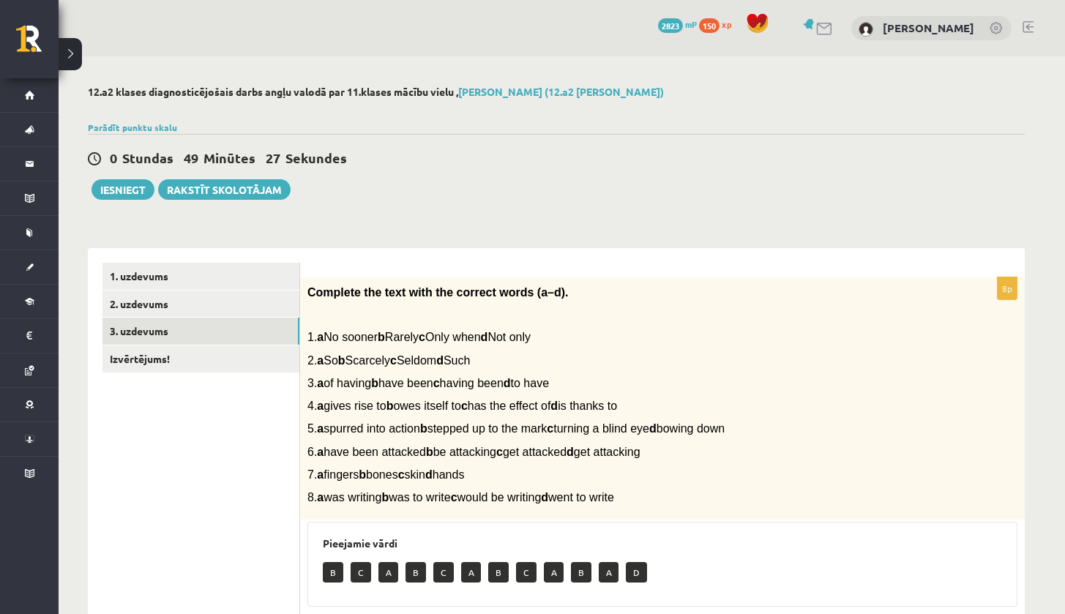
scroll to position [0, 0]
click at [266, 364] on link "Izvērtējums!" at bounding box center [200, 359] width 197 height 27
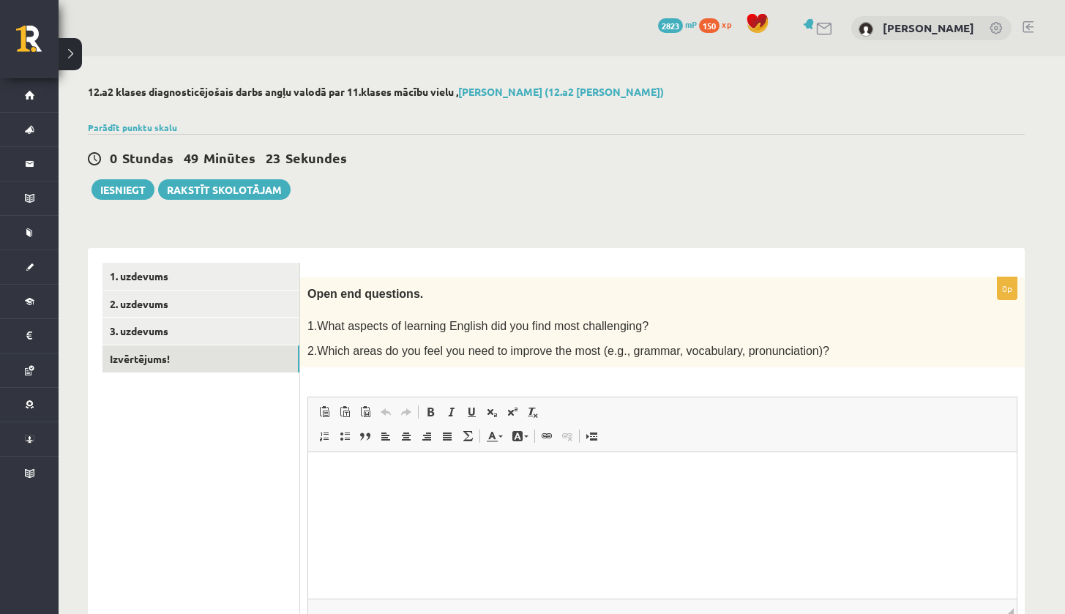
click at [418, 496] on html at bounding box center [662, 474] width 709 height 45
click at [134, 190] on button "Iesniegt" at bounding box center [122, 189] width 63 height 20
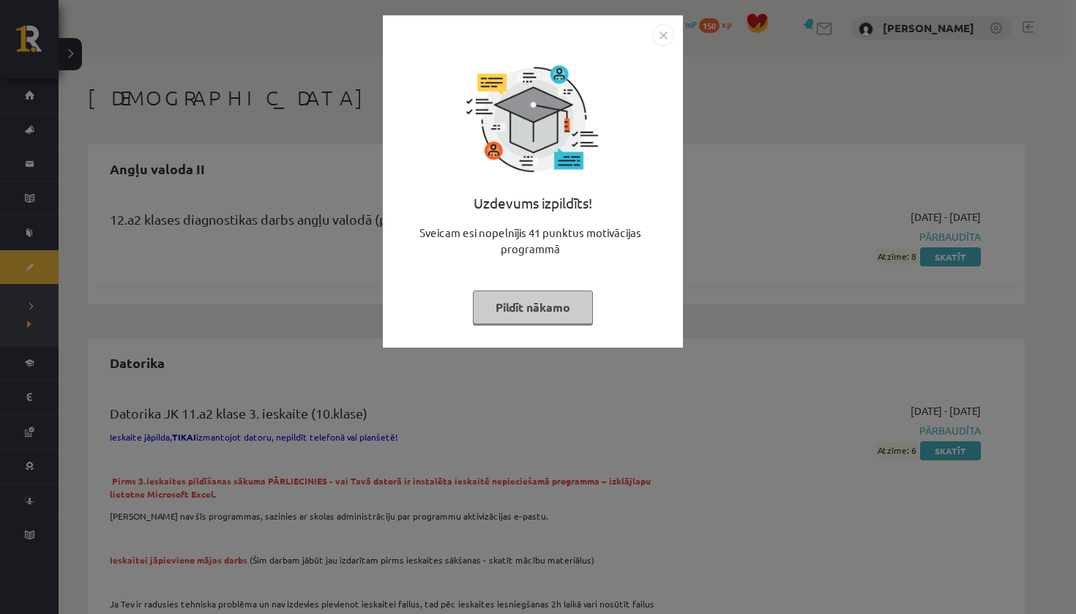
click at [654, 37] on img "Close" at bounding box center [663, 35] width 22 height 22
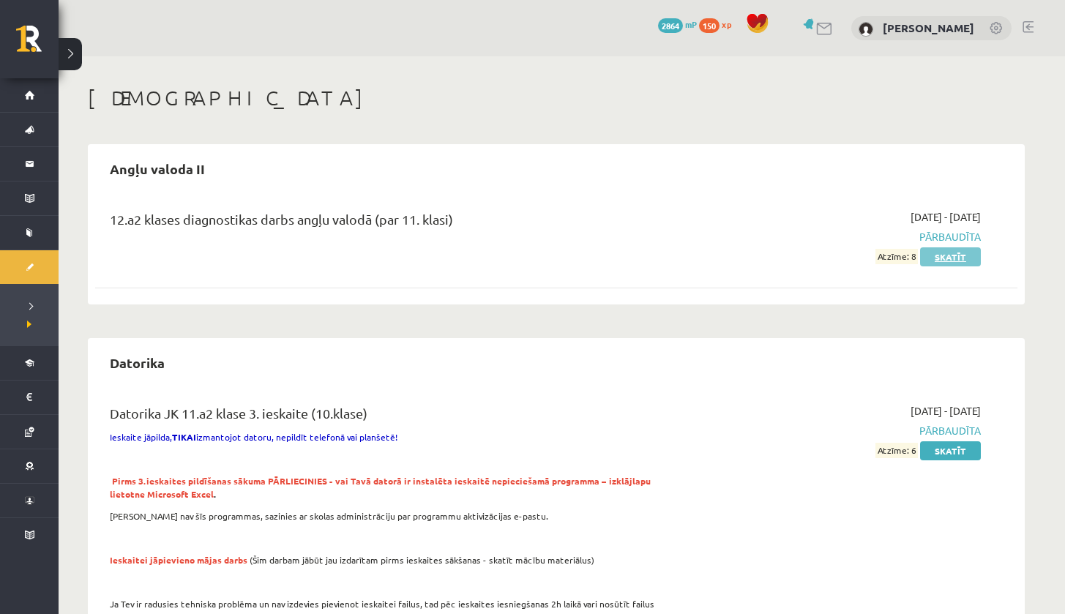
click at [934, 251] on link "Skatīt" at bounding box center [950, 256] width 61 height 19
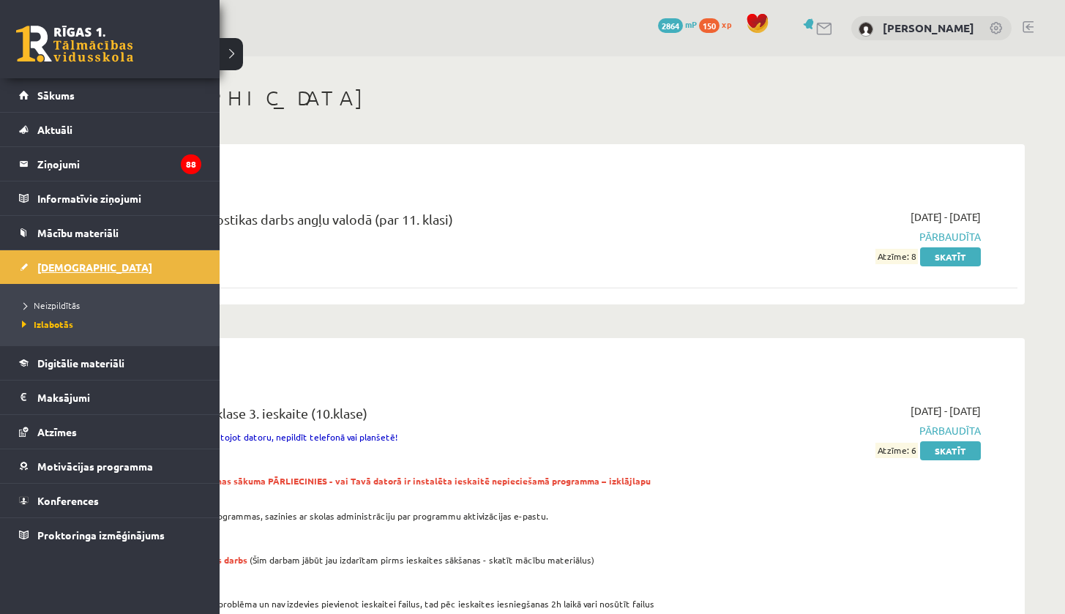
click at [71, 269] on span "[DEMOGRAPHIC_DATA]" at bounding box center [94, 267] width 115 height 13
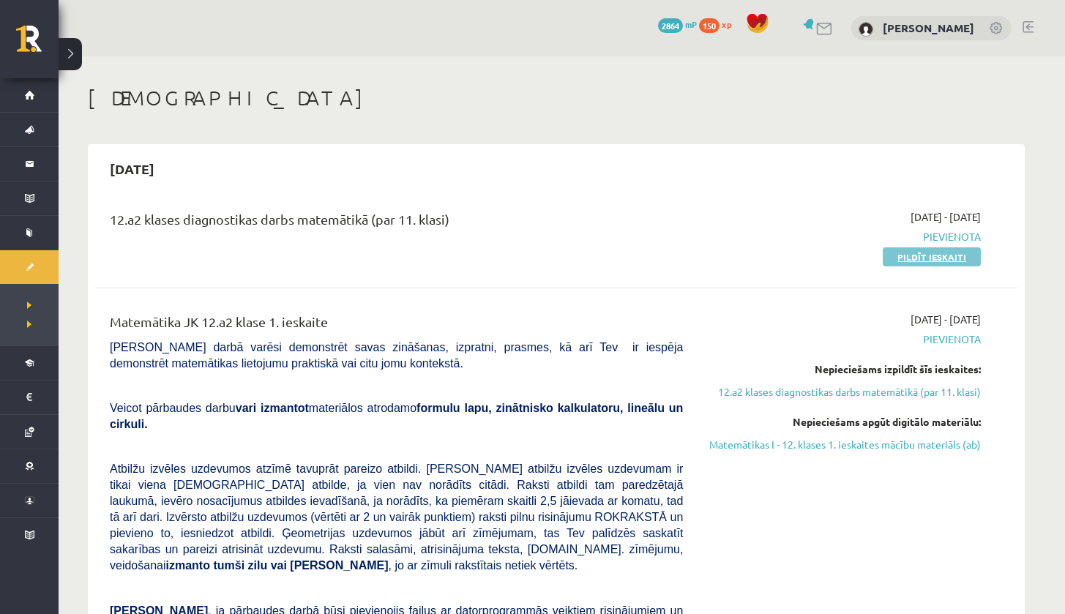
click at [922, 251] on link "Pildīt ieskaiti" at bounding box center [932, 256] width 98 height 19
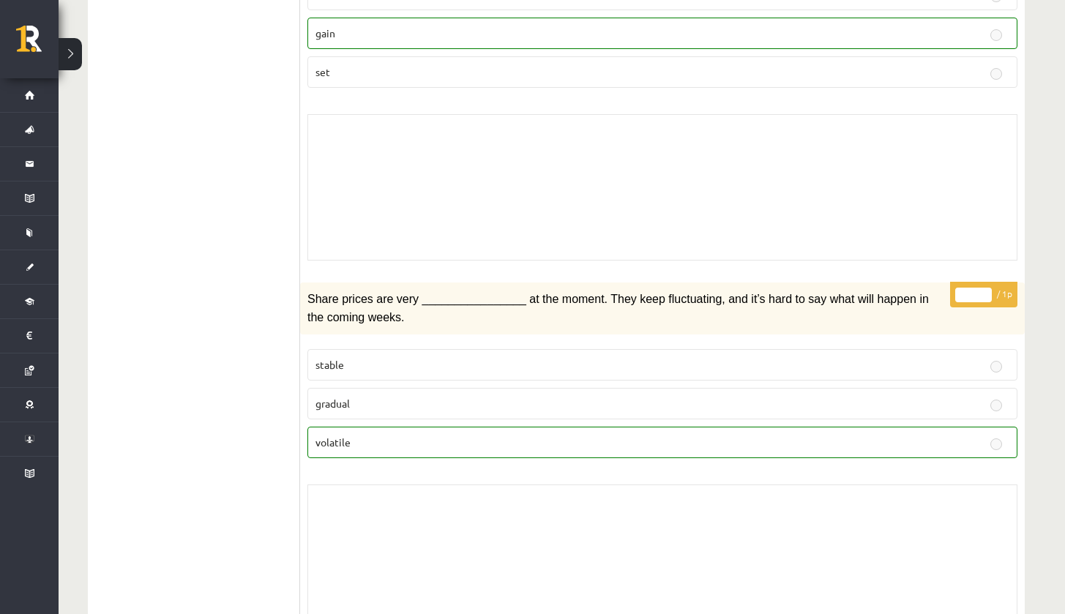
scroll to position [94, 0]
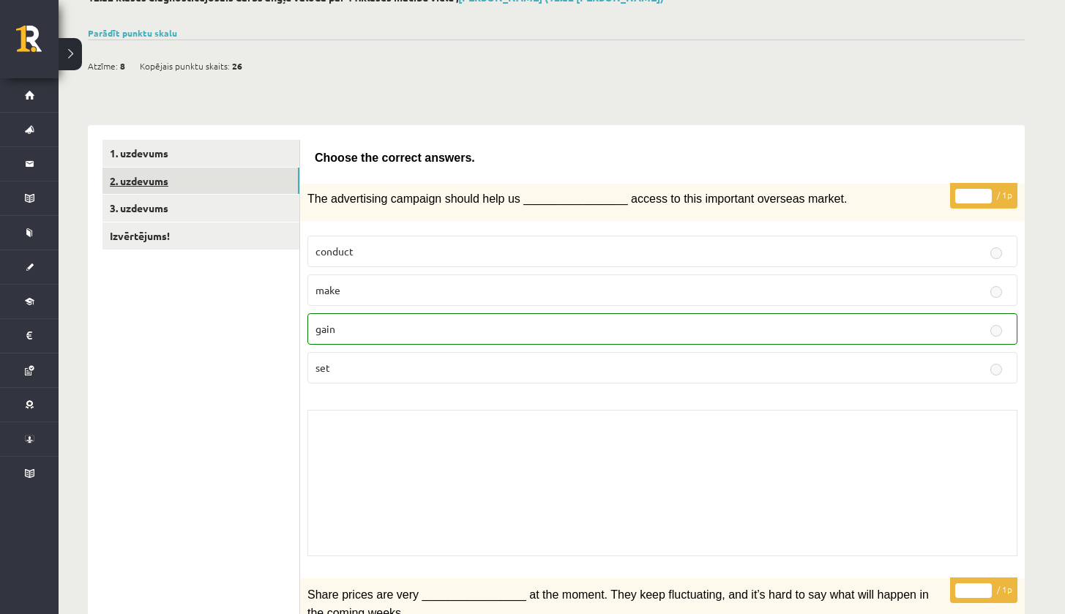
click at [236, 188] on link "2. uzdevums" at bounding box center [200, 181] width 197 height 27
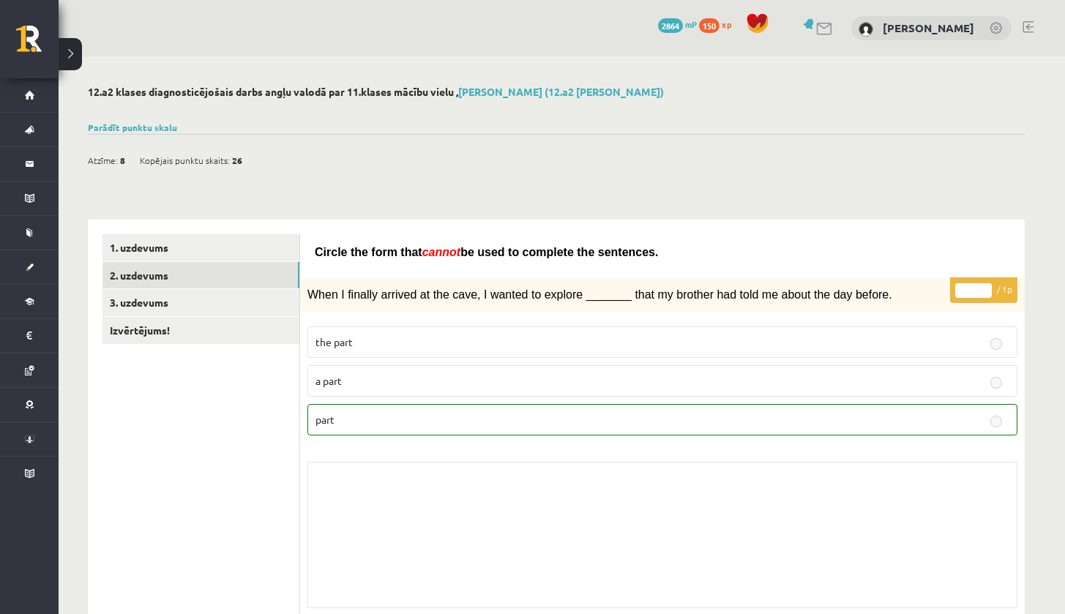
scroll to position [0, 0]
click at [196, 289] on link "3. uzdevums" at bounding box center [200, 302] width 197 height 27
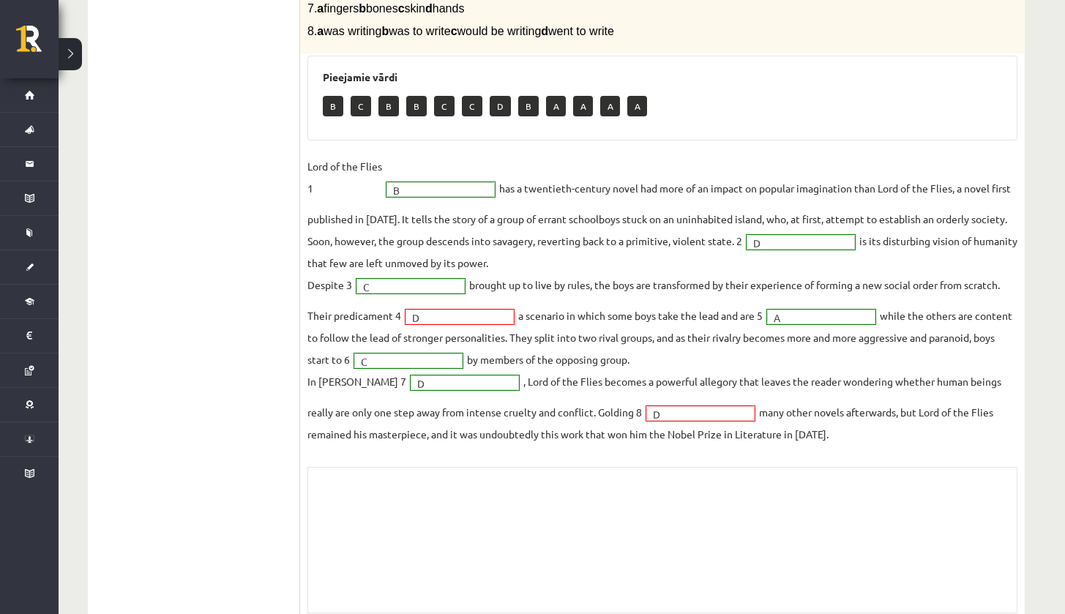
scroll to position [387, 0]
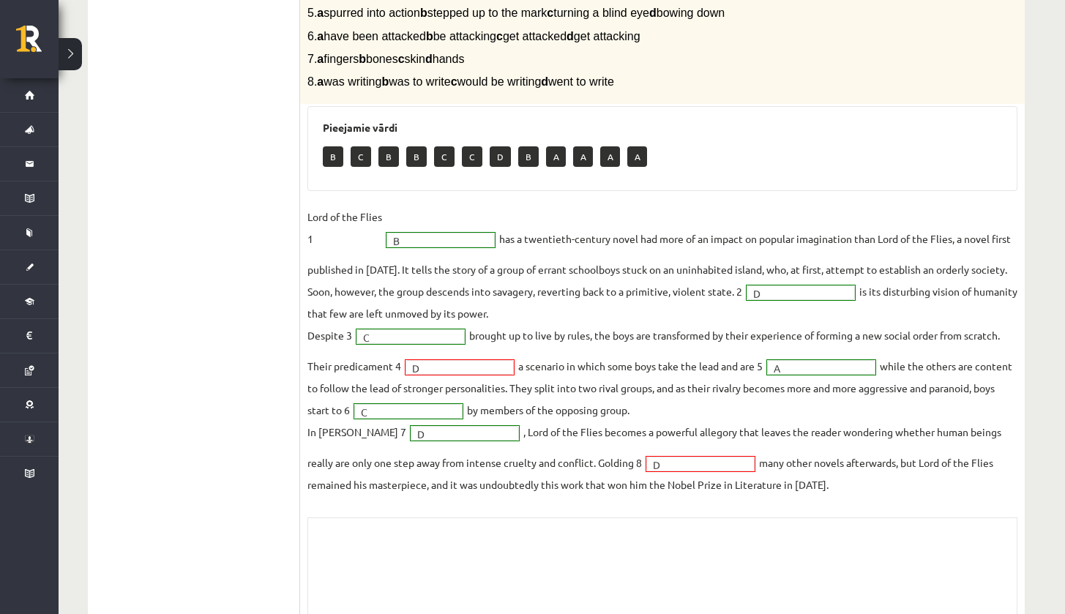
click at [444, 370] on fieldset "Lord of the Flies 1 B * has a twentieth-century novel had more of an impact on …" at bounding box center [662, 351] width 710 height 290
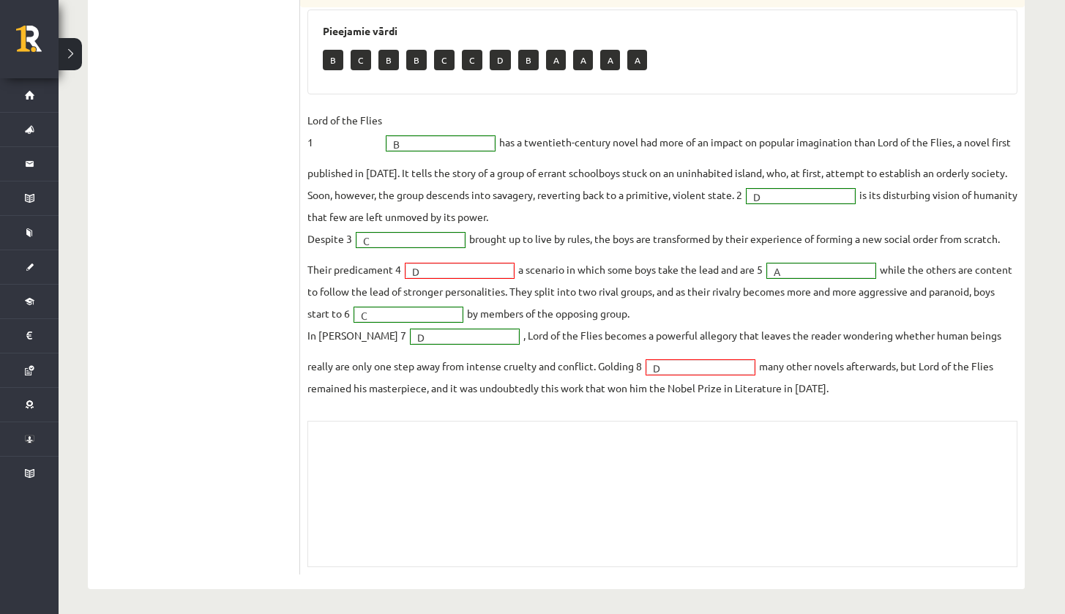
scroll to position [483, 0]
click at [556, 448] on div "Skolotāja pielikums" at bounding box center [662, 495] width 710 height 146
click at [690, 373] on fieldset "Lord of the Flies 1 B * has a twentieth-century novel had more of an impact on …" at bounding box center [662, 255] width 710 height 290
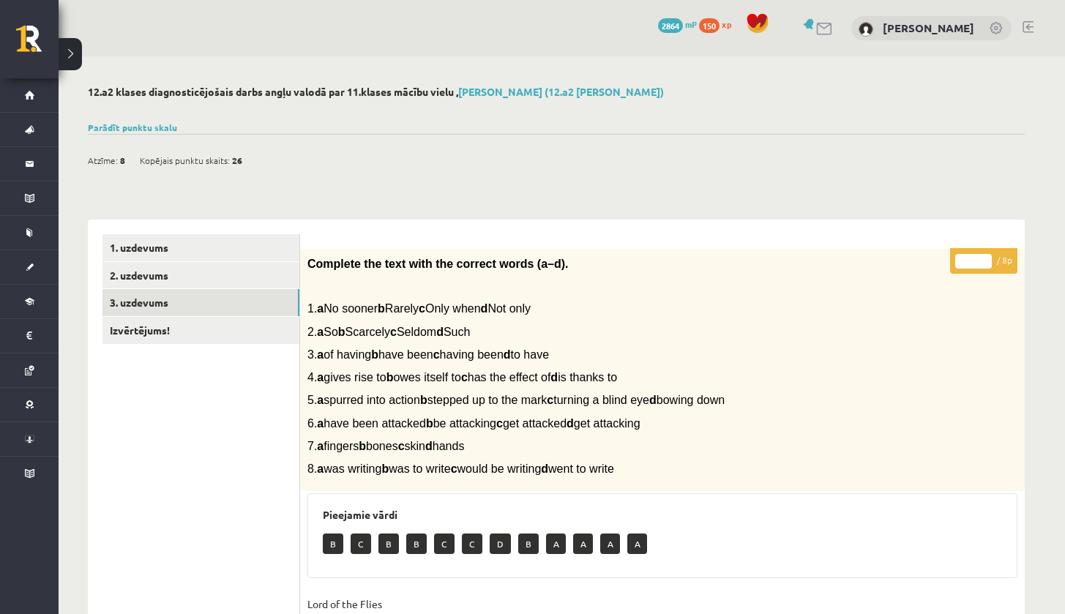
scroll to position [0, 0]
click at [212, 264] on link "2. uzdevums" at bounding box center [200, 275] width 197 height 27
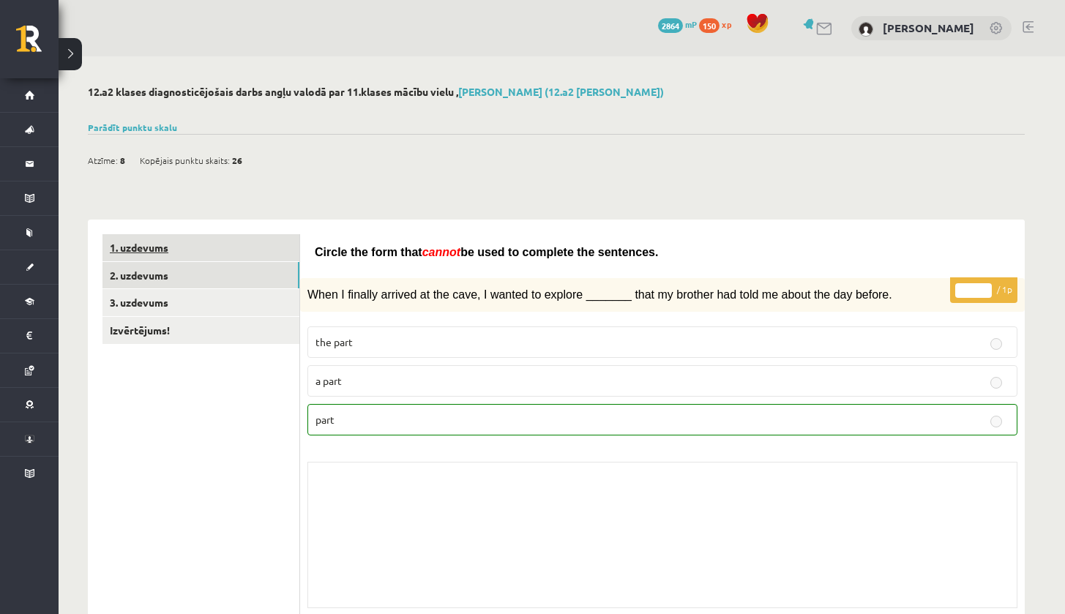
click at [219, 252] on link "1. uzdevums" at bounding box center [200, 247] width 197 height 27
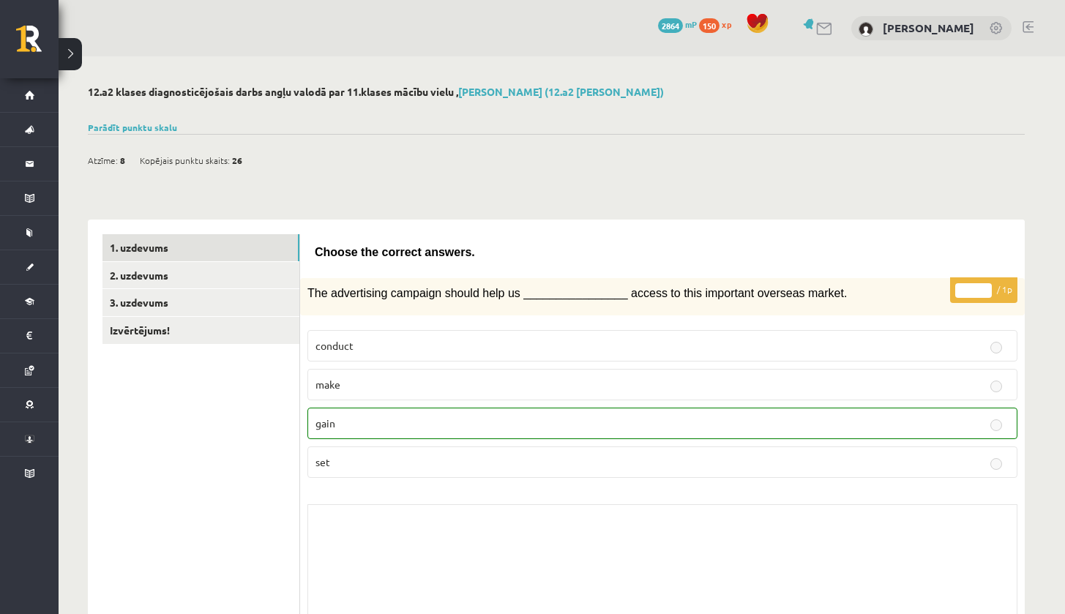
click at [113, 134] on div "Atzīme: 8 Kopējais punktu skaits: 26" at bounding box center [556, 152] width 937 height 37
click at [128, 131] on div "Parādīt punktu skalu Atzīme No Līdz 1 0 5 2 6 8 3 9 11 4 12 14 5 15 17 6 18 20 …" at bounding box center [556, 127] width 937 height 13
click at [128, 130] on div "Parādīt punktu skalu Atzīme No Līdz 1 0 5 2 6 8 3 9 11 4 12 14 5 15 17 6 18 20 …" at bounding box center [556, 127] width 937 height 13
click at [128, 130] on link "Parādīt punktu skalu" at bounding box center [132, 128] width 89 height 12
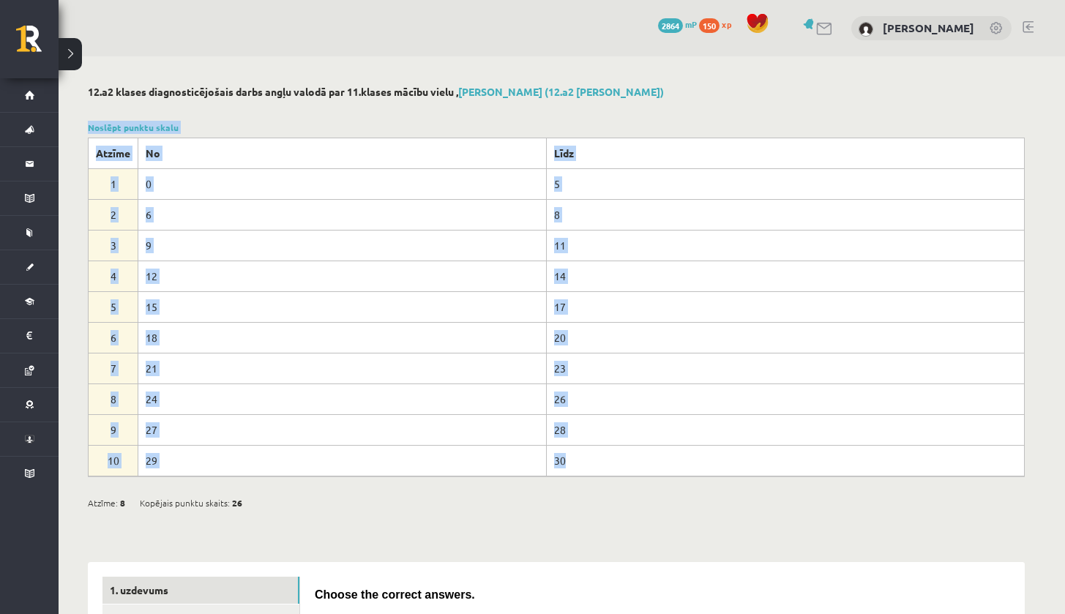
click at [323, 448] on td "29" at bounding box center [342, 460] width 408 height 31
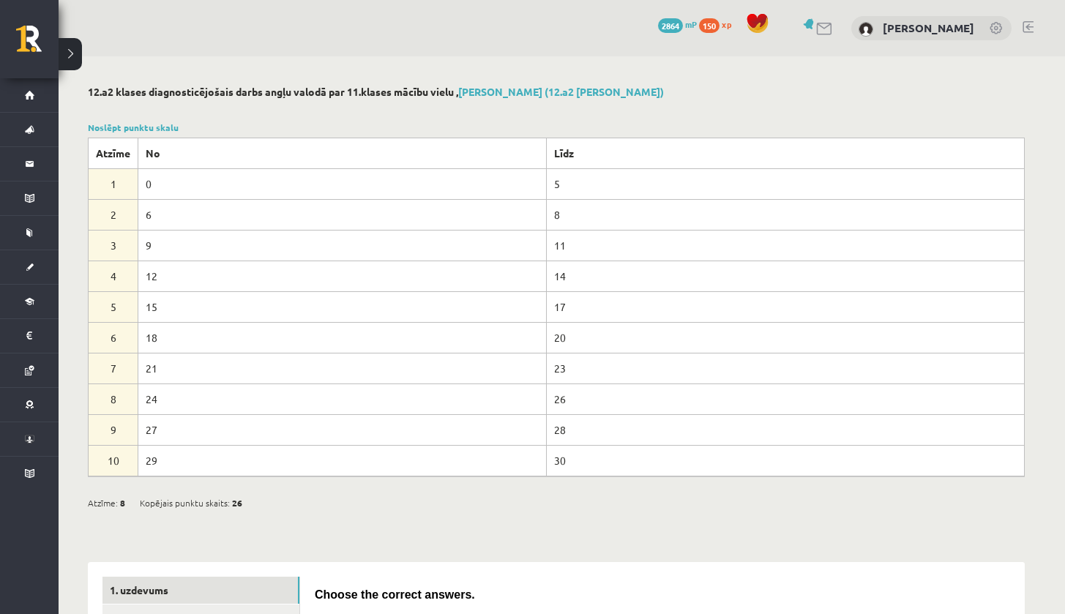
click at [157, 422] on td "27" at bounding box center [342, 429] width 408 height 31
drag, startPoint x: 140, startPoint y: 422, endPoint x: 188, endPoint y: 424, distance: 48.3
click at [183, 424] on td "27" at bounding box center [342, 429] width 408 height 31
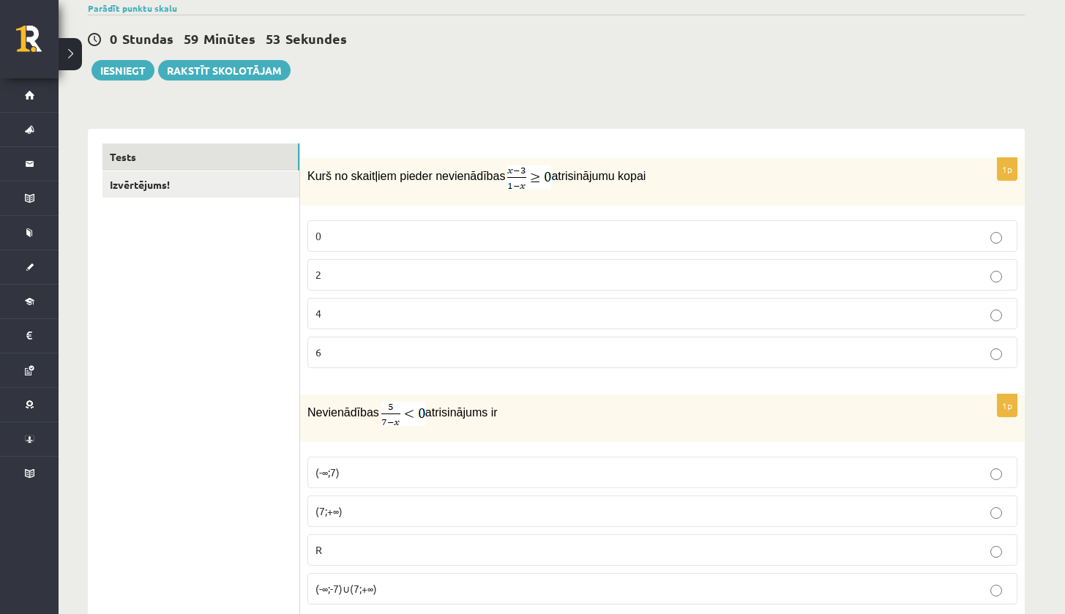
scroll to position [147, 0]
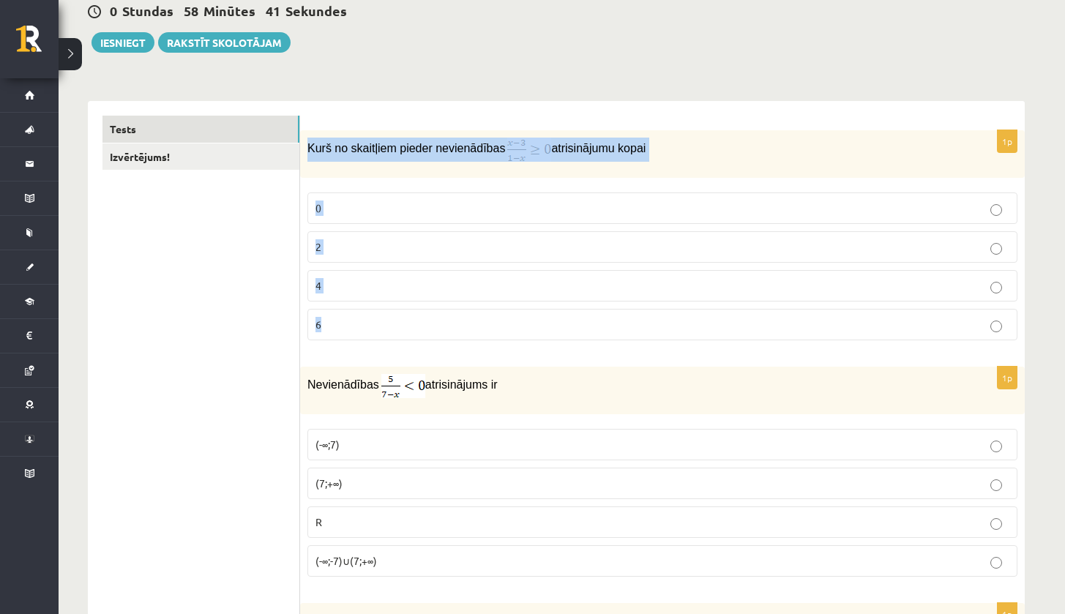
drag, startPoint x: 308, startPoint y: 144, endPoint x: 438, endPoint y: 324, distance: 221.2
click at [438, 323] on div "1p Kurš no skaitļiem pieder nevienādības atrisinājumu kopai 0 2 4 6" at bounding box center [662, 241] width 725 height 222
copy div "Kurš no skaitļiem pieder nevienādības atrisinājumu kopai 0 2 4 6"
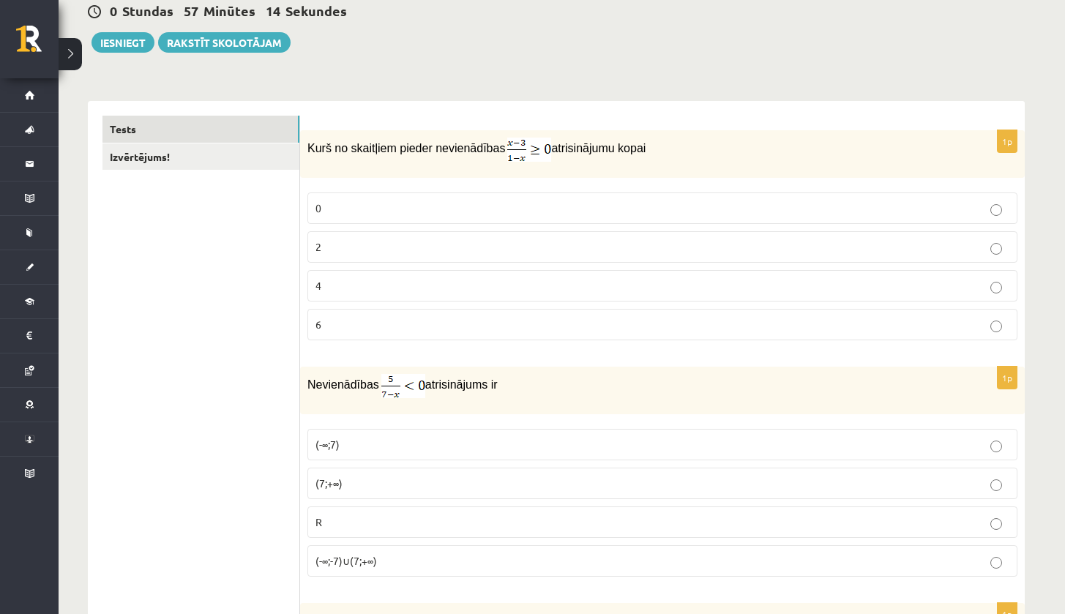
click at [373, 247] on p "2" at bounding box center [662, 246] width 694 height 15
click at [466, 197] on label "0" at bounding box center [662, 208] width 710 height 31
click at [479, 235] on label "2" at bounding box center [662, 246] width 710 height 31
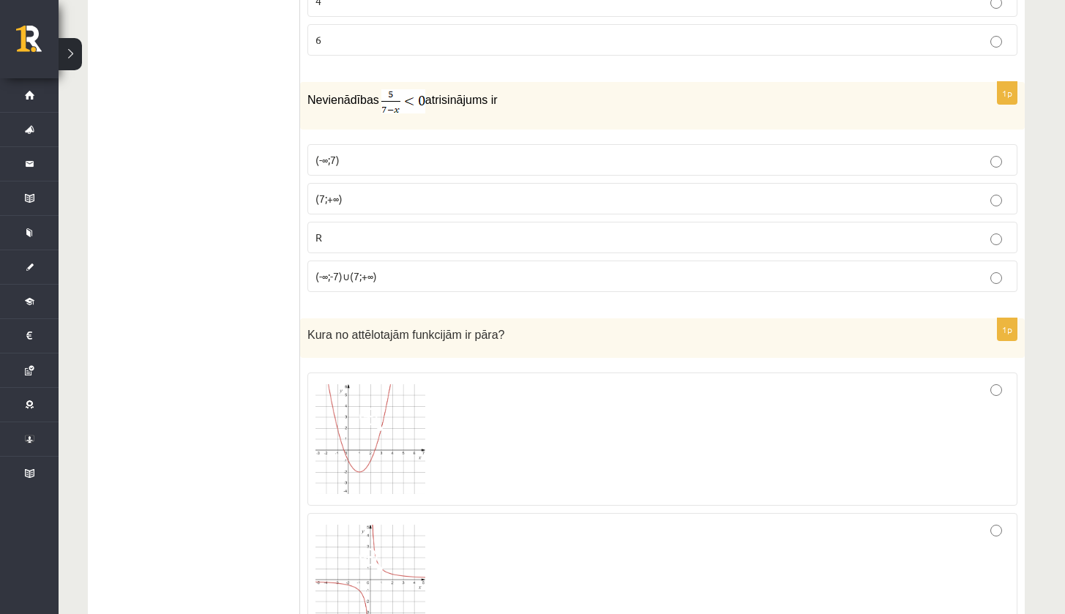
scroll to position [414, 0]
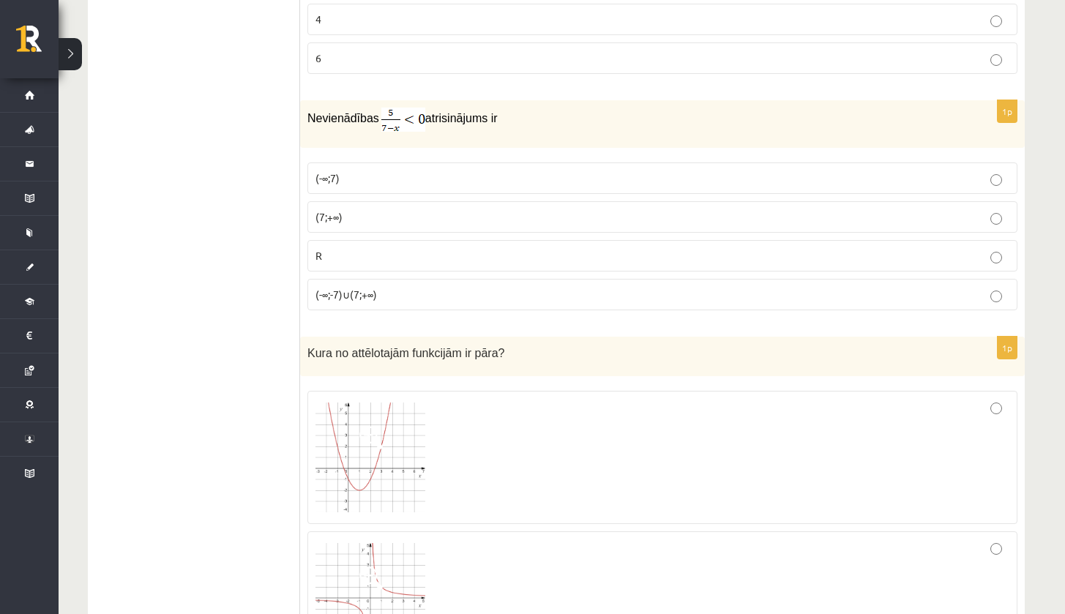
click at [387, 217] on p "(7;+∞)" at bounding box center [662, 216] width 694 height 15
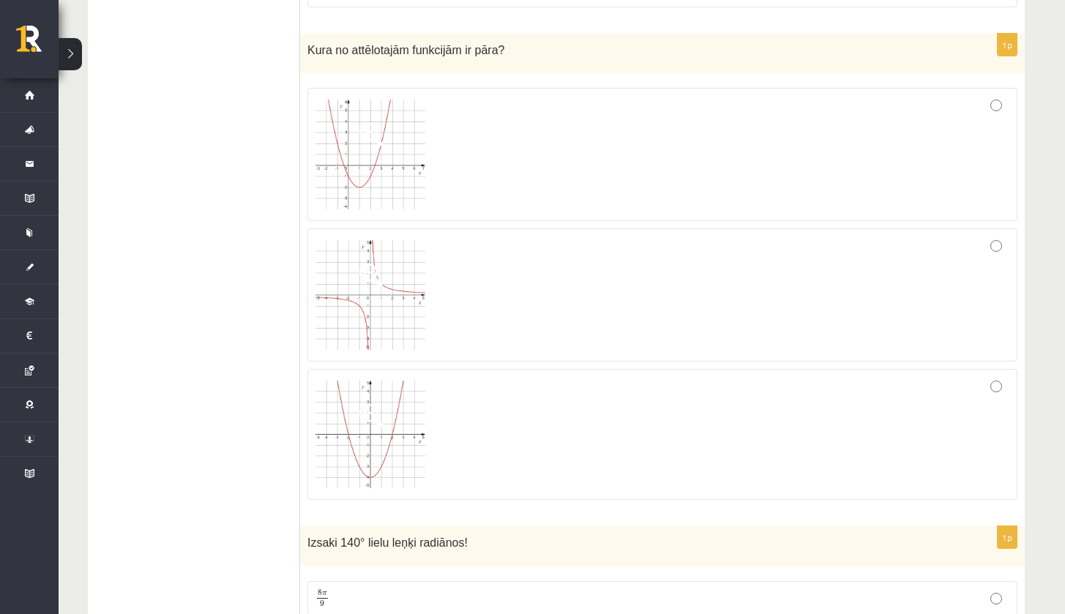
scroll to position [736, 0]
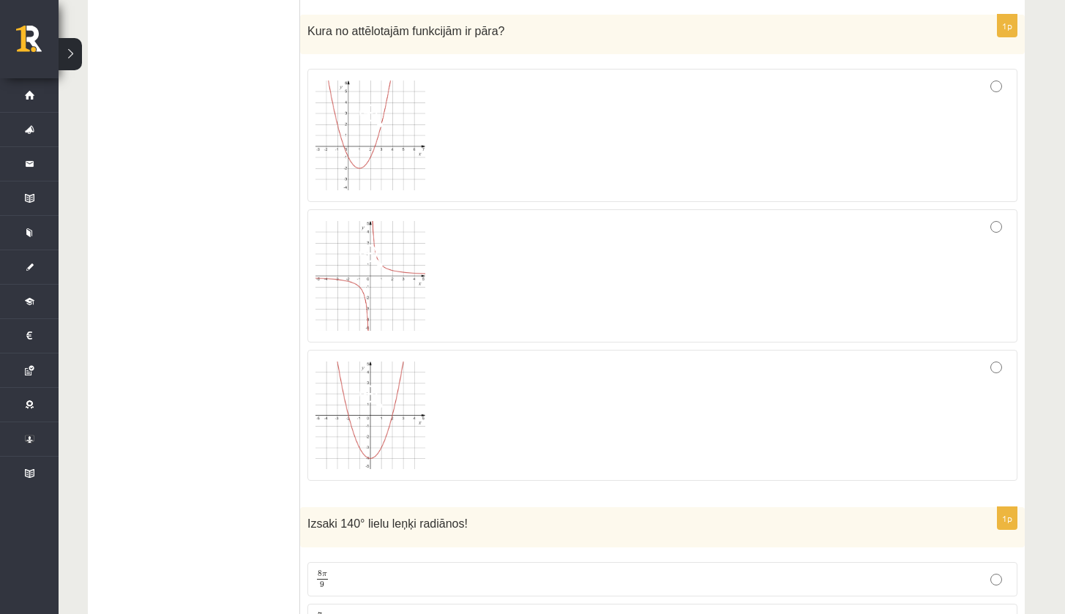
click at [532, 228] on div at bounding box center [662, 275] width 694 height 117
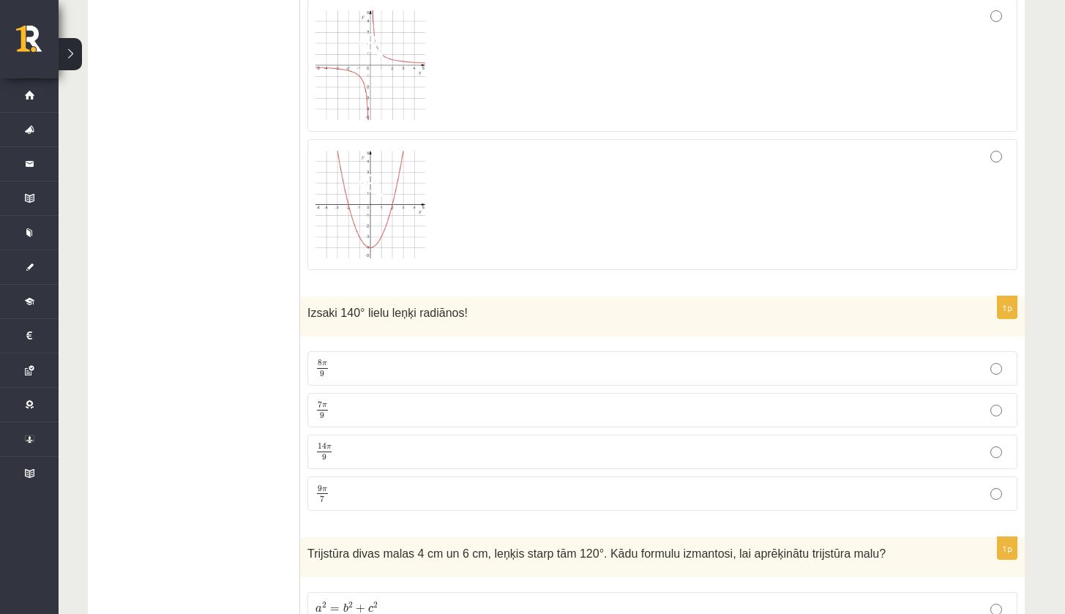
scroll to position [928, 0]
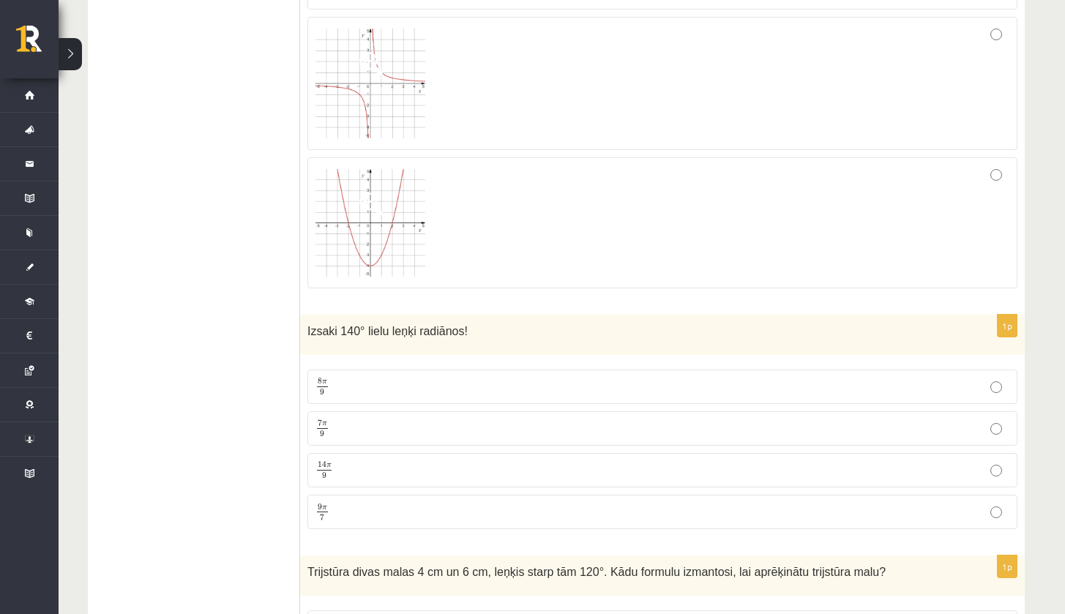
click at [508, 273] on div at bounding box center [662, 223] width 694 height 116
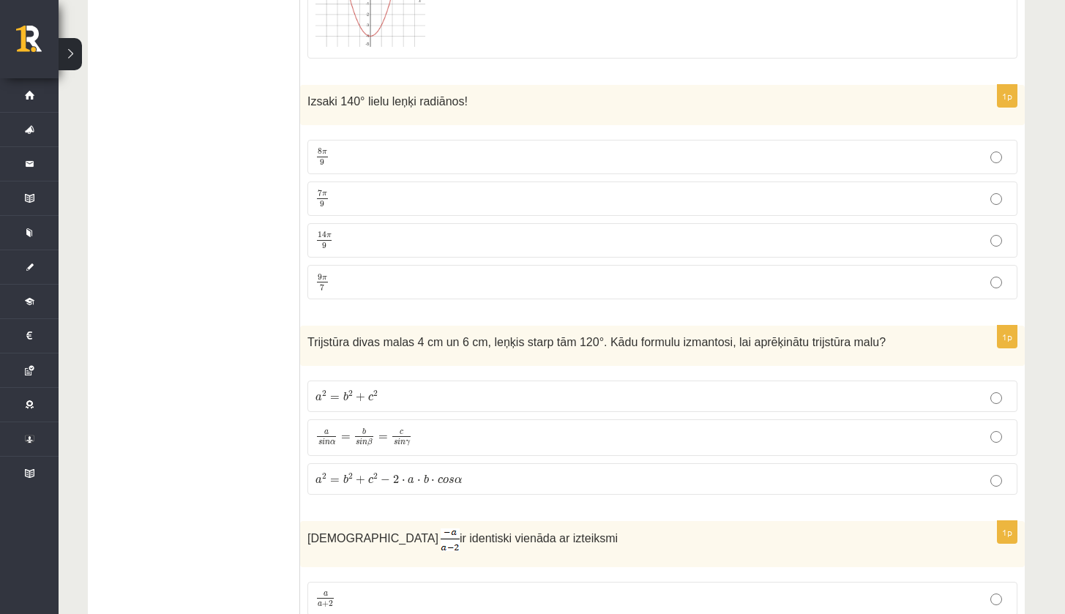
scroll to position [1140, 0]
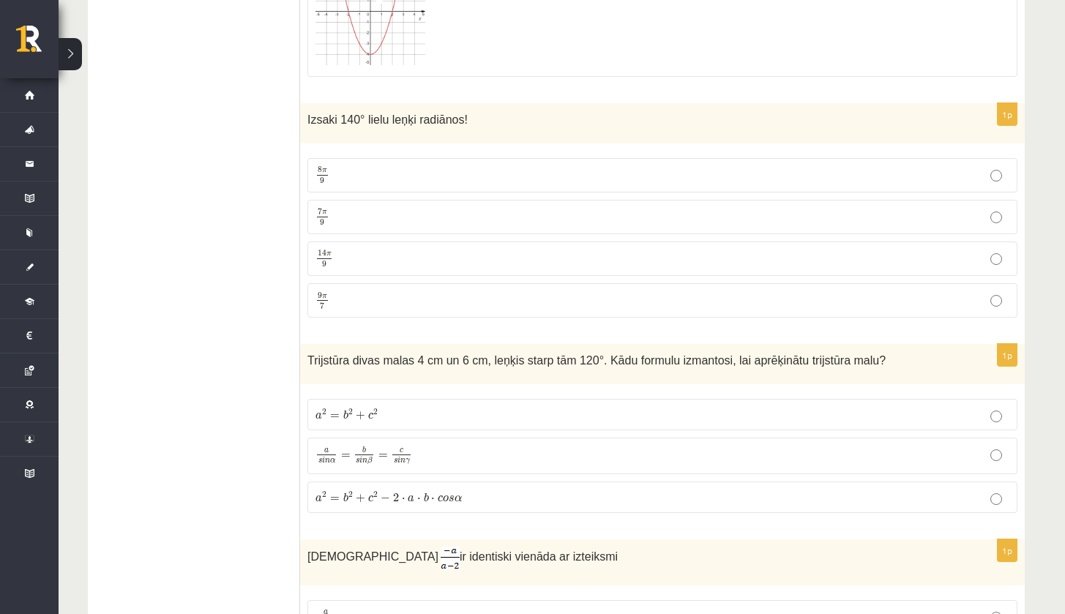
click at [397, 173] on p "8 π 9 8 π 9" at bounding box center [662, 175] width 694 height 18
drag, startPoint x: 303, startPoint y: 115, endPoint x: 422, endPoint y: 311, distance: 229.2
click at [422, 313] on div "1p Izsaki 140° lielu leņķi radiānos! 8 π 9 8 π 9 7 π 9 7 π 9 14 π 9 14 π 9 9 π …" at bounding box center [662, 216] width 725 height 226
copy div "Izsaki 140° lielu leņķi radiānos! 8 π 9 8 π 9 7 π 9 7 π 9 14 π 9 14 π 9 9 π 7"
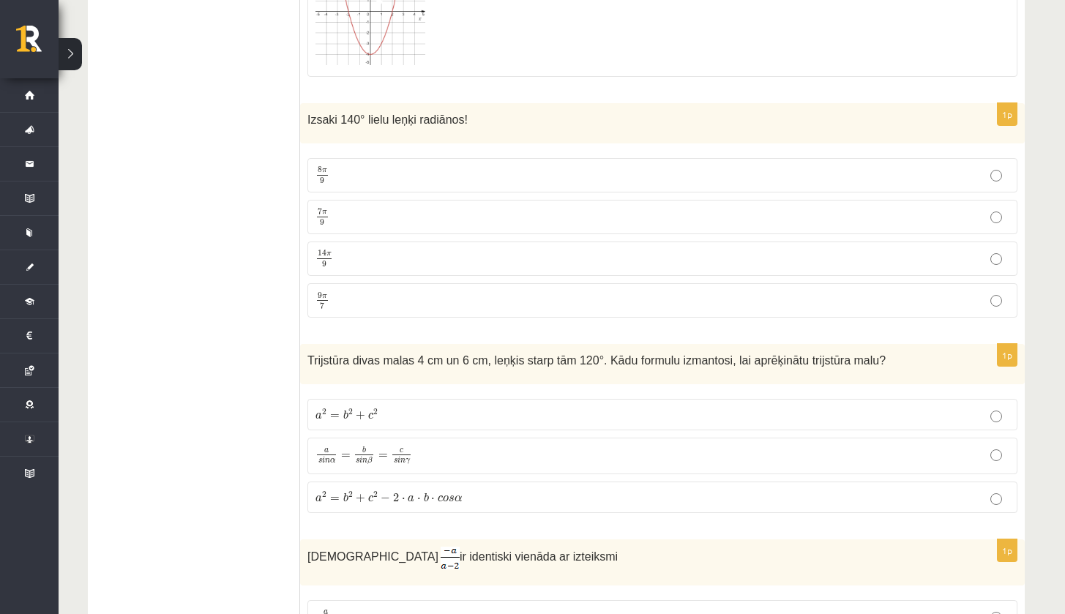
click at [326, 225] on label "7 π 9 7 π 9" at bounding box center [662, 217] width 710 height 34
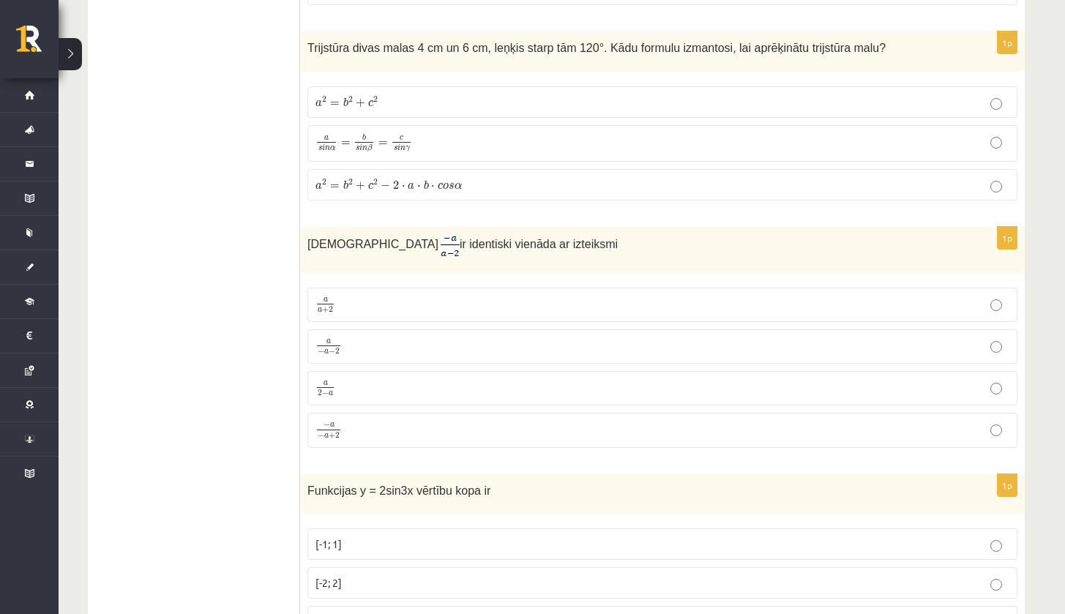
scroll to position [1424, 0]
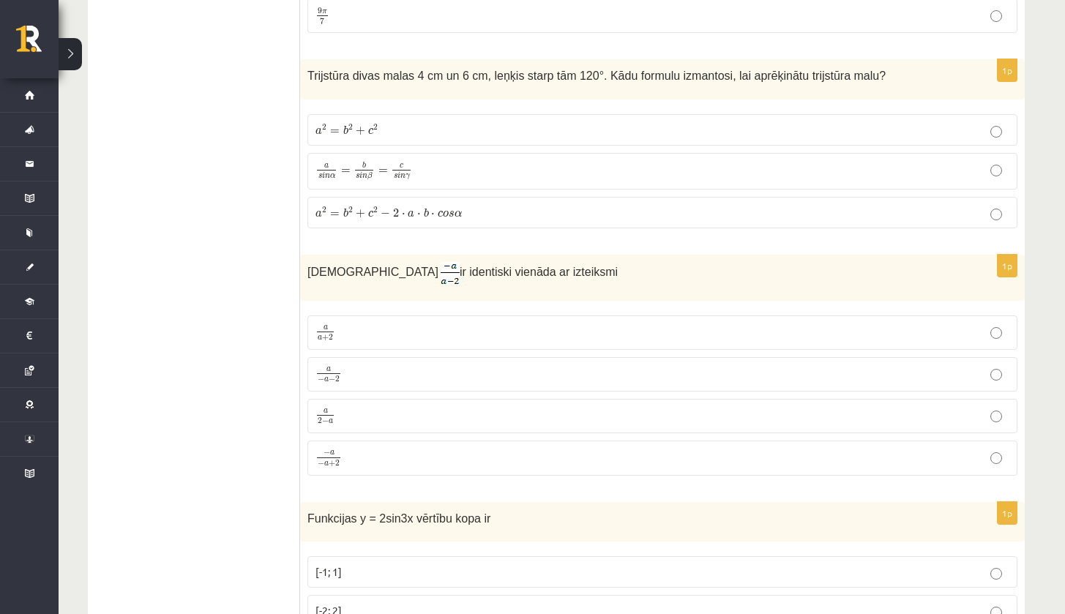
click at [406, 127] on p "a 2 = b 2 + c 2 a 2 = b 2 + c 2" at bounding box center [662, 129] width 694 height 15
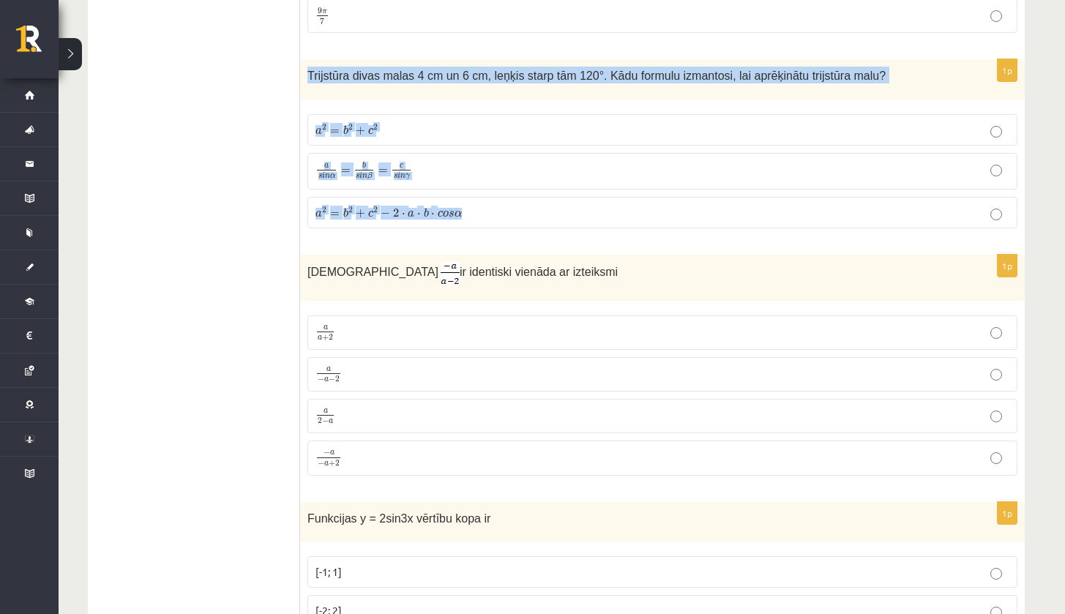
drag, startPoint x: 307, startPoint y: 69, endPoint x: 516, endPoint y: 206, distance: 250.1
click at [516, 206] on div "1p Trijstūra divas malas 4 cm un 6 cm, leņķis starp tām 120°. Kādu formulu izma…" at bounding box center [662, 149] width 725 height 180
copy div "Trijstūra divas malas 4 cm un 6 cm, leņķis starp tām 120°. Kādu formulu izmanto…"
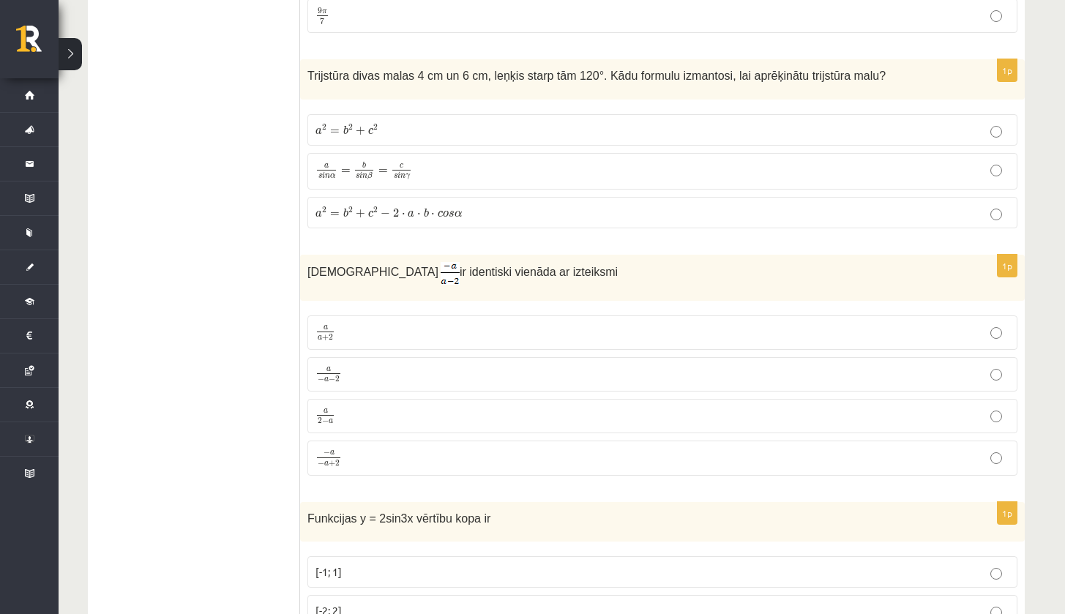
click at [414, 223] on label "a 2 = b 2 + c 2 − 2 ⋅ a ⋅ b ⋅ c o s α a 2 = b 2 + c 2 − 2 ⋅ a ⋅ b ⋅ c o s α" at bounding box center [662, 212] width 710 height 31
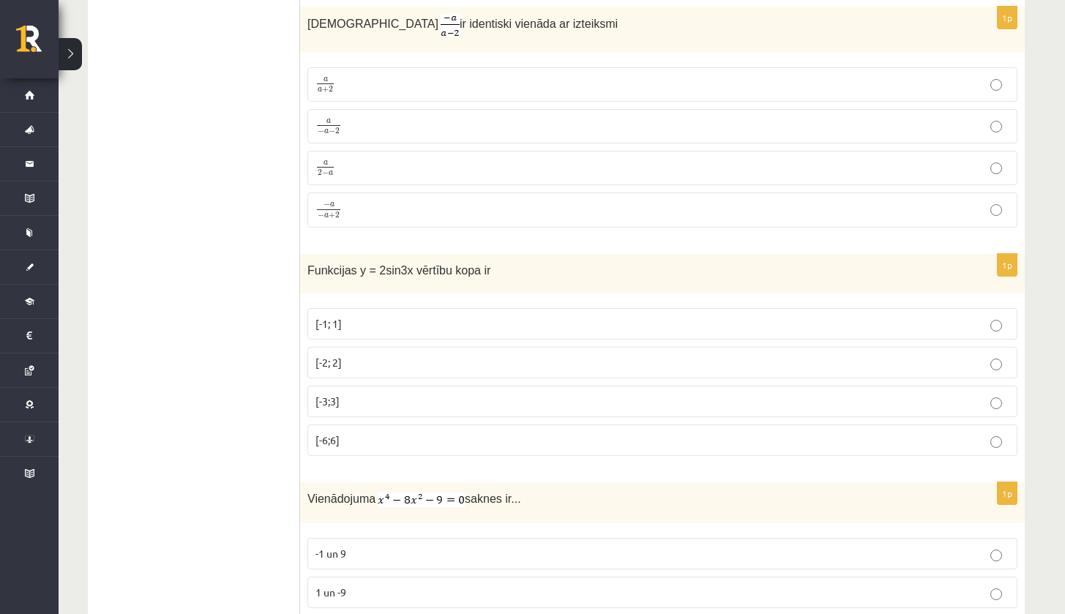
scroll to position [1636, 0]
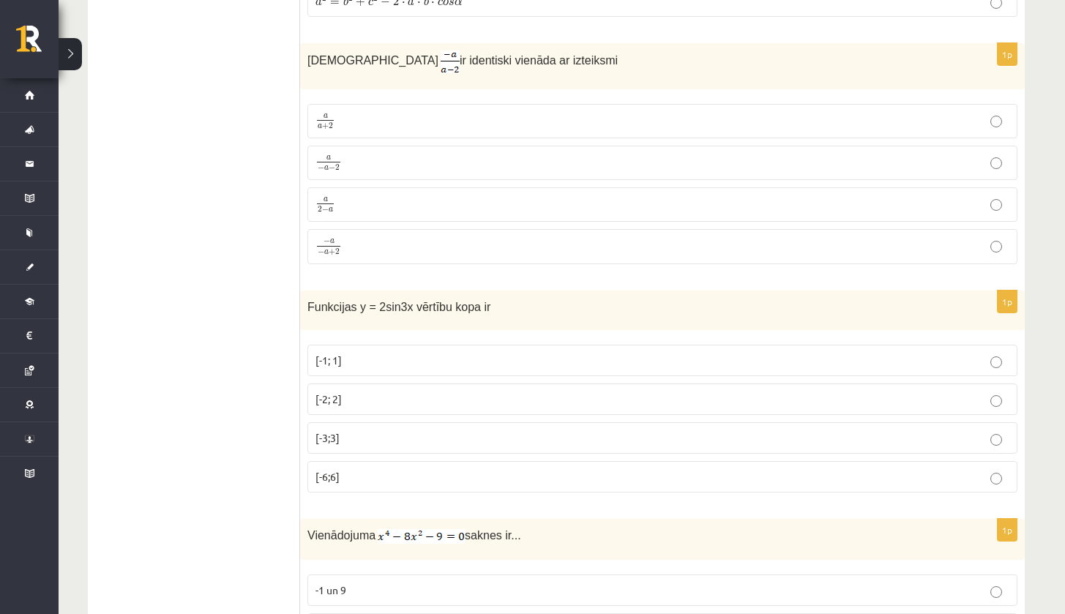
click at [341, 250] on span "− a − a + 2" at bounding box center [328, 247] width 26 height 18
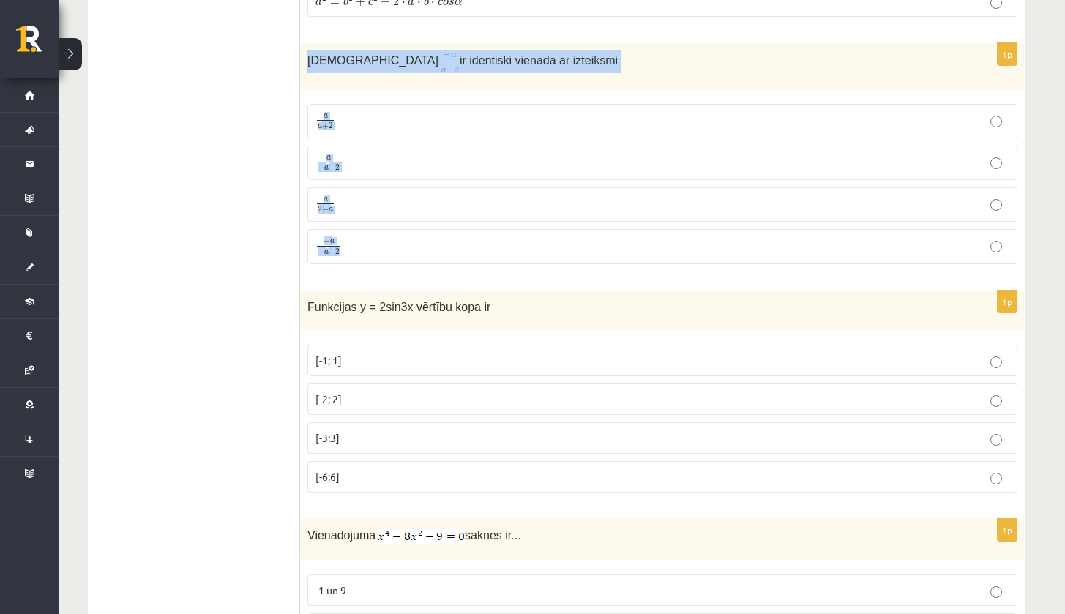
drag, startPoint x: 306, startPoint y: 60, endPoint x: 386, endPoint y: 251, distance: 207.0
click at [386, 251] on div "1p Izteiksme ir identiski vienāda ar izteiksmi a a + 2 a a + 2 a − a − 2 a − a …" at bounding box center [662, 159] width 725 height 233
copy div "Izteiksme ir identiski vienāda ar izteiksmi a a + 2 a a + 2 a − a − 2 a − a − 2…"
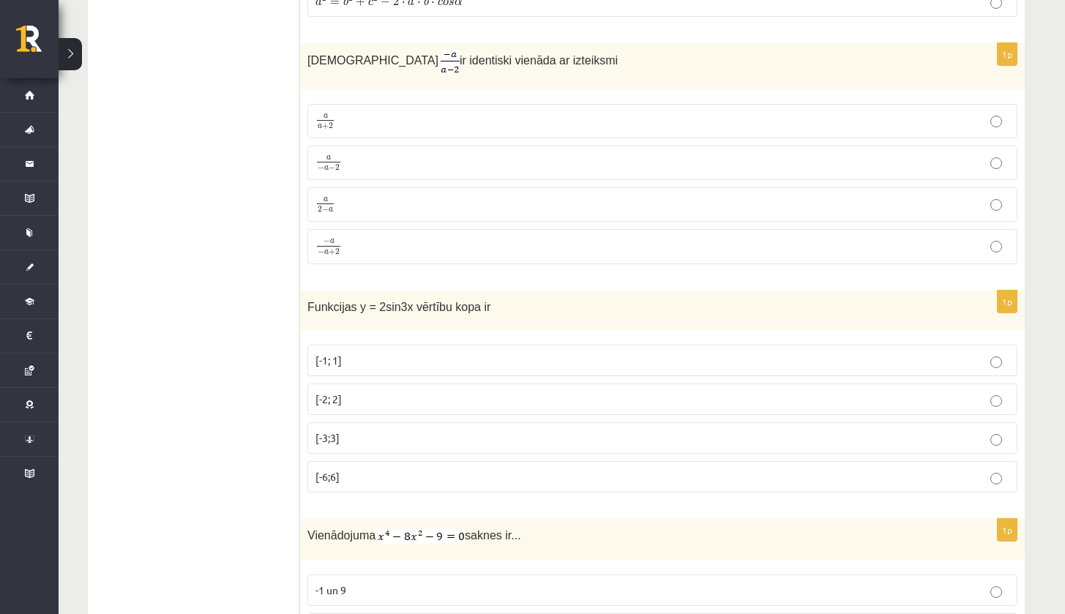
click at [417, 246] on p "− a − a + 2 − a − a + 2" at bounding box center [662, 246] width 694 height 19
click at [395, 160] on p "a − a − 2 a − a − 2" at bounding box center [662, 163] width 694 height 18
click at [392, 242] on p "− a − a + 2 − a − a + 2" at bounding box center [662, 246] width 694 height 19
click at [399, 191] on label "a 2 − a a 2 − a" at bounding box center [662, 204] width 710 height 34
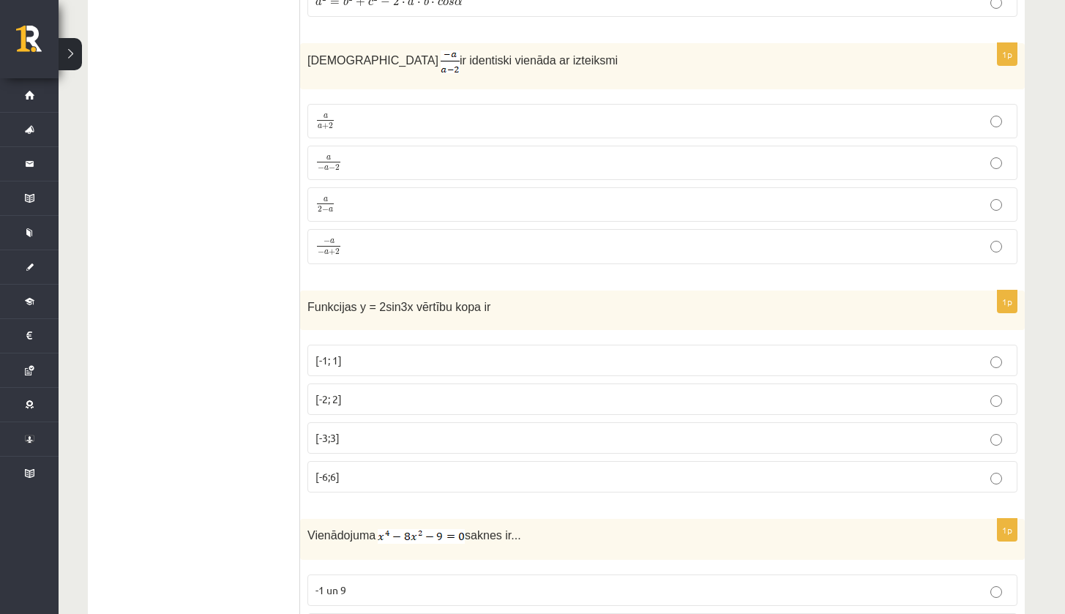
click at [388, 247] on p "− a − a + 2 − a − a + 2" at bounding box center [662, 246] width 694 height 19
click at [370, 201] on p "a 2 − a a 2 − a" at bounding box center [662, 204] width 694 height 18
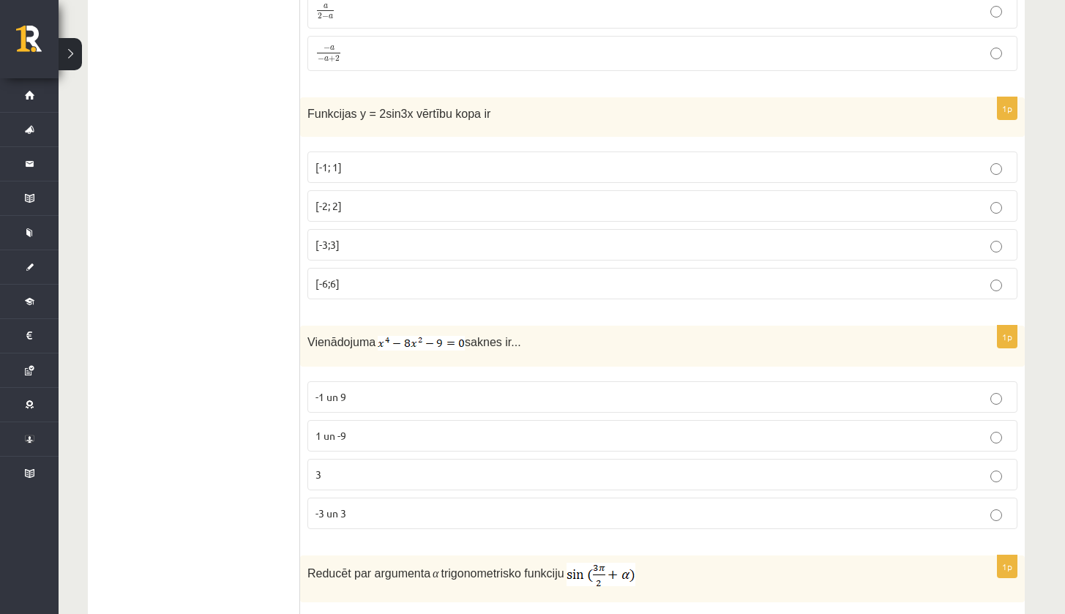
scroll to position [1838, 0]
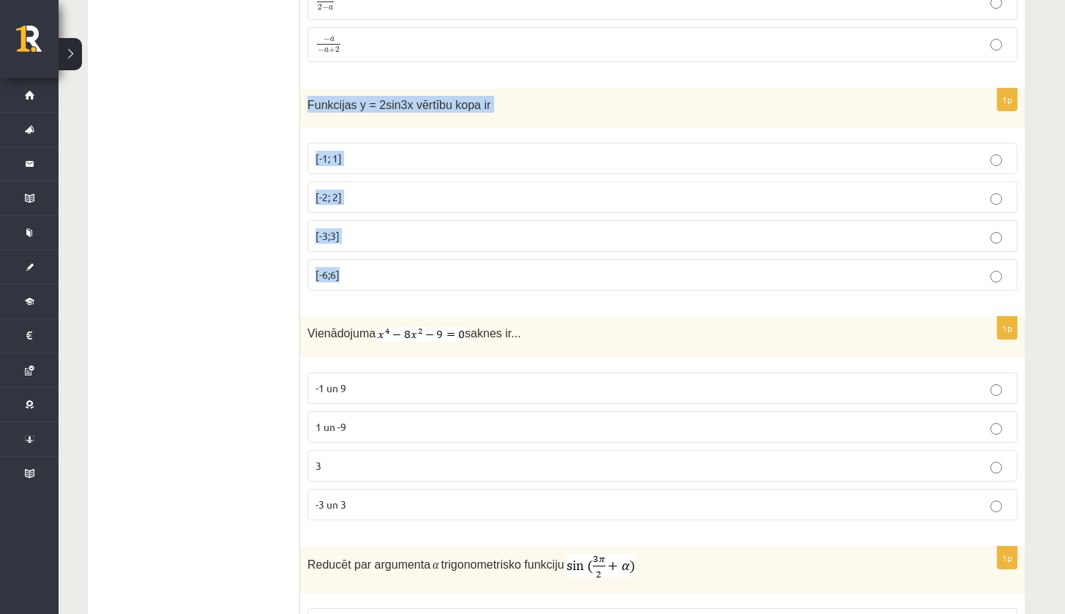
drag, startPoint x: 309, startPoint y: 100, endPoint x: 357, endPoint y: 291, distance: 197.1
click at [357, 291] on div "1p Funkcijas y = 2sin3x vērtību kopa ir [-1; 1] [-2; 2] [-3;3] [-6;6]" at bounding box center [662, 196] width 725 height 214
copy div "Funkcijas y = 2sin3x vērtību kopa ir [-1; 1] [-2; 2] [-3;3] [-6;6]"
click at [390, 190] on p "[-2; 2]" at bounding box center [662, 197] width 694 height 15
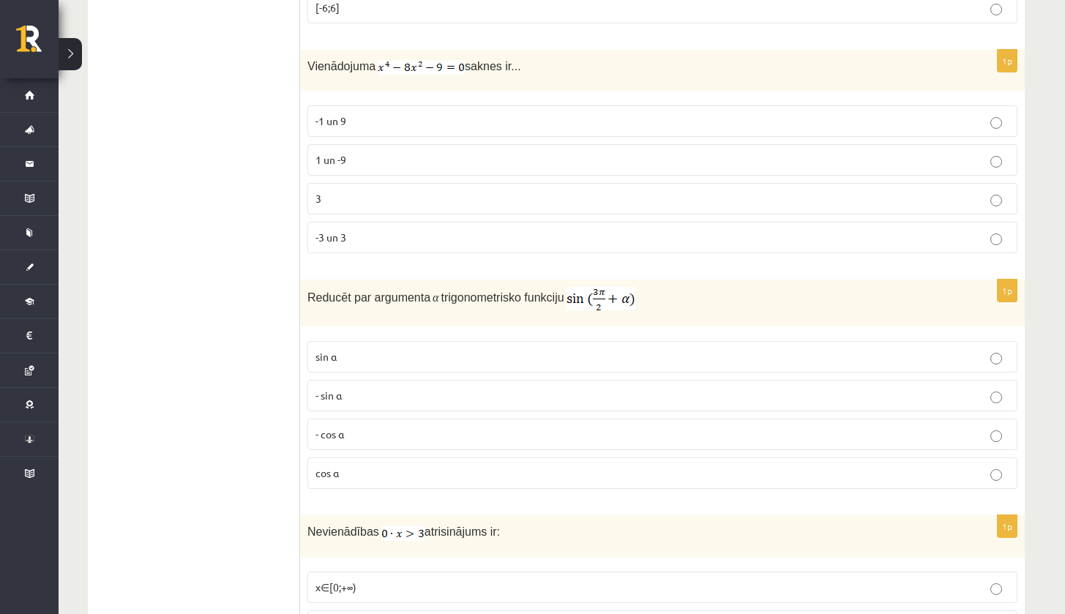
scroll to position [2114, 0]
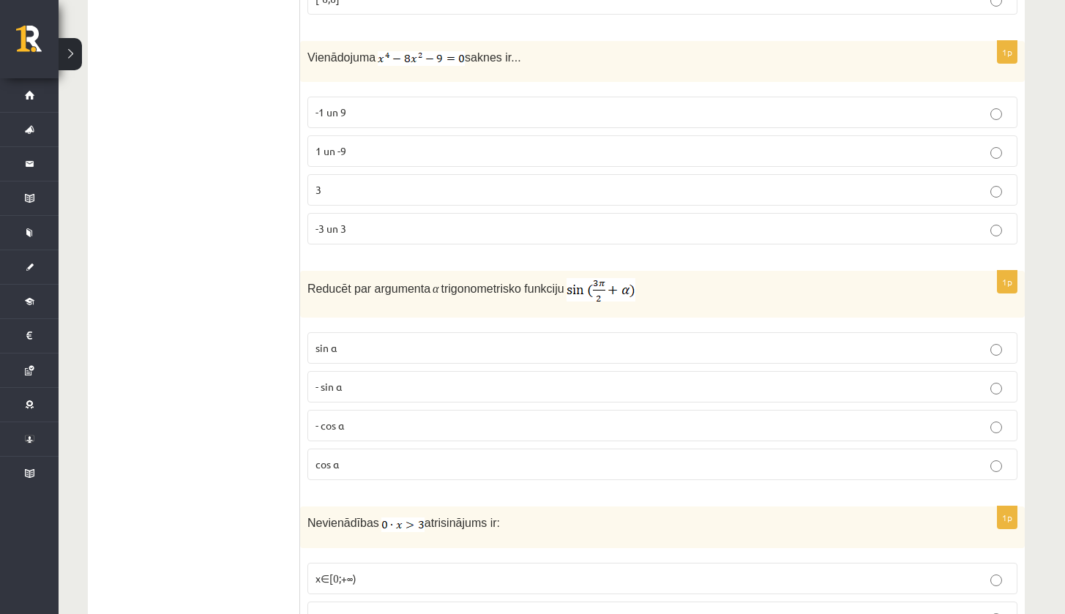
click at [374, 146] on p "1 un -9" at bounding box center [662, 150] width 694 height 15
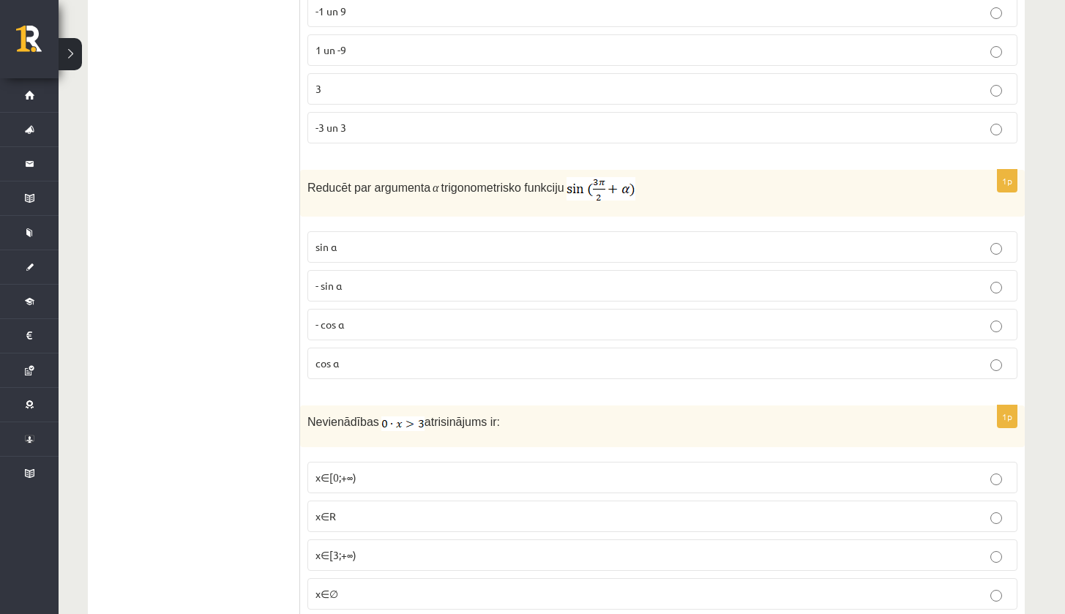
scroll to position [2279, 0]
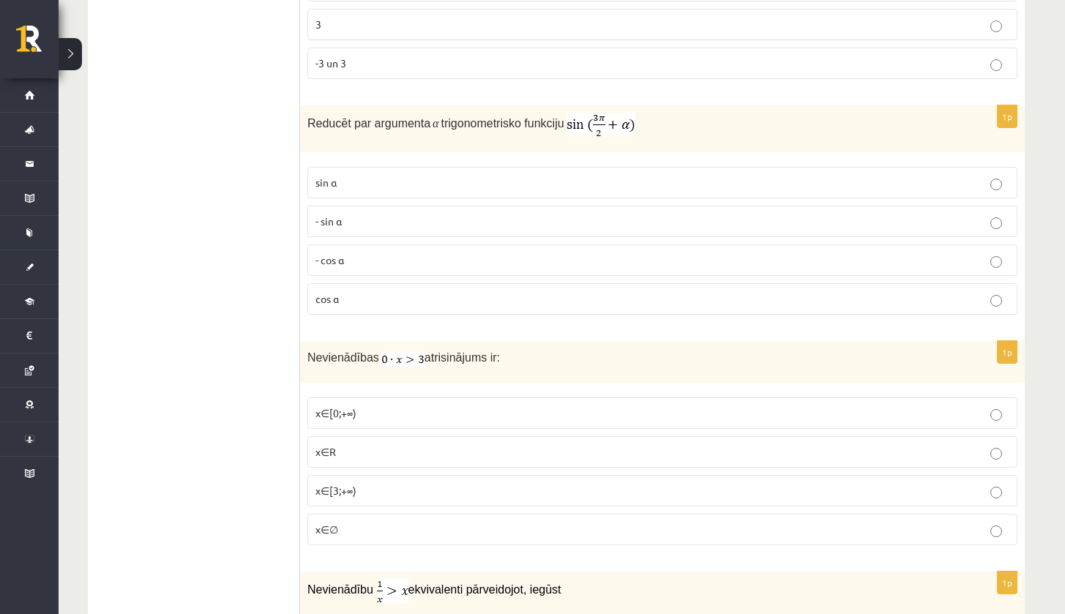
click at [580, 253] on p "- cos ⁡α" at bounding box center [662, 260] width 694 height 15
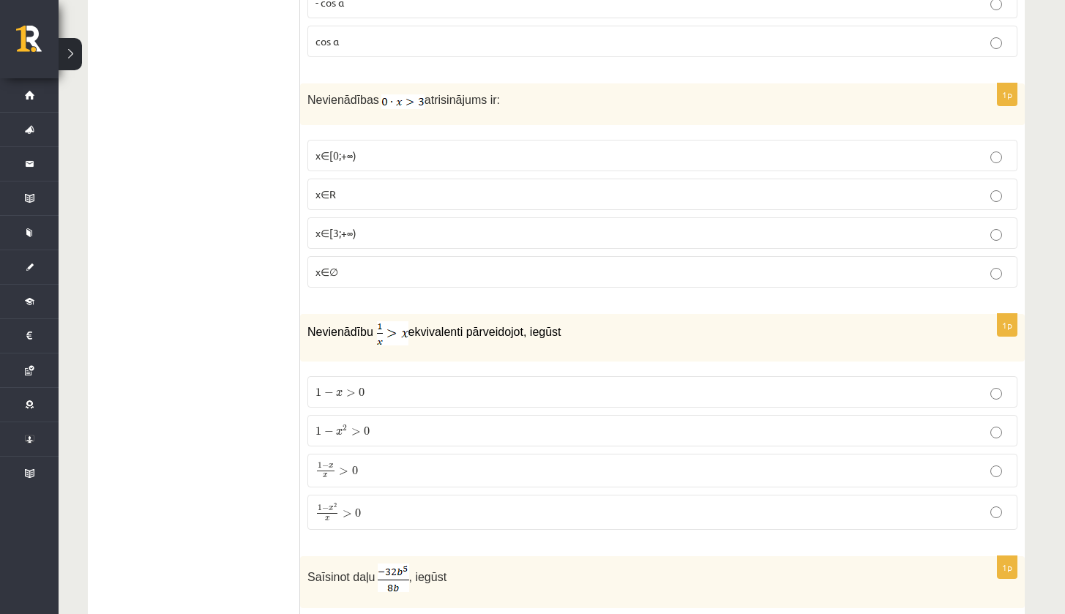
scroll to position [2546, 0]
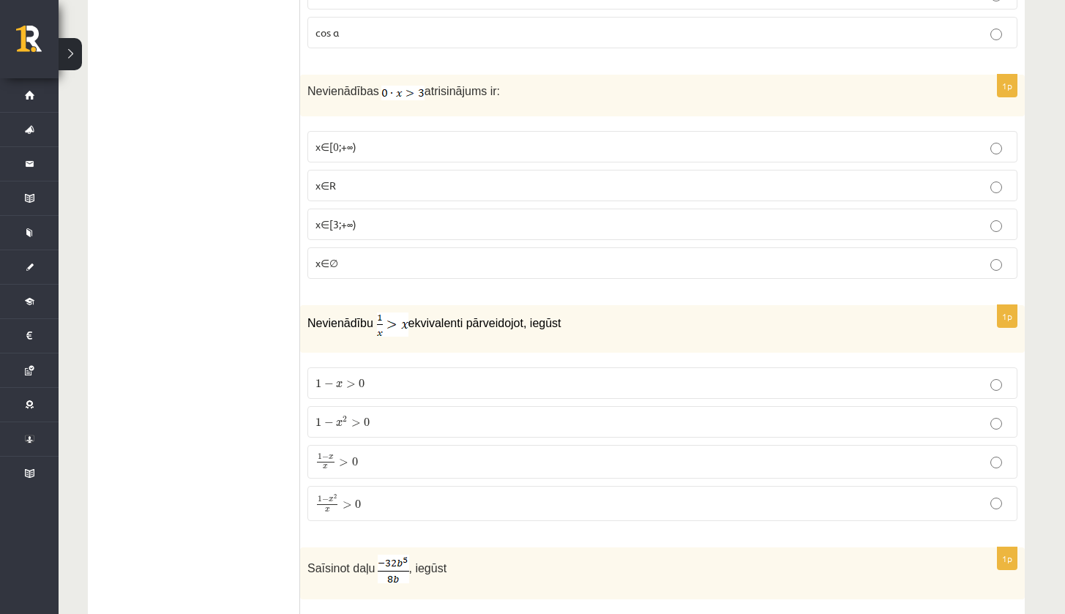
click at [354, 257] on p "x∈∅" at bounding box center [662, 262] width 694 height 15
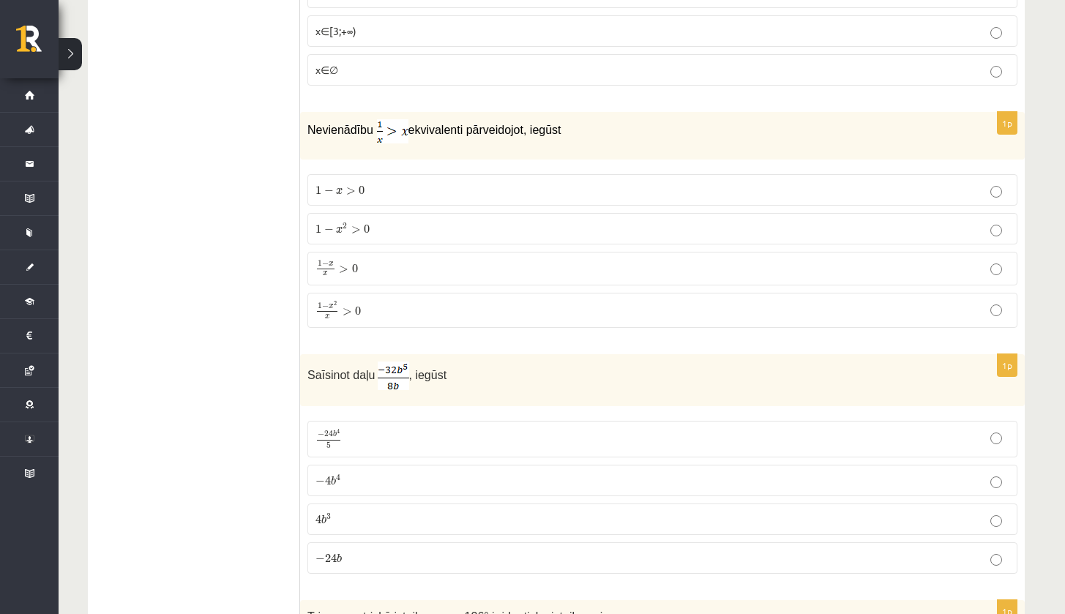
scroll to position [2785, 0]
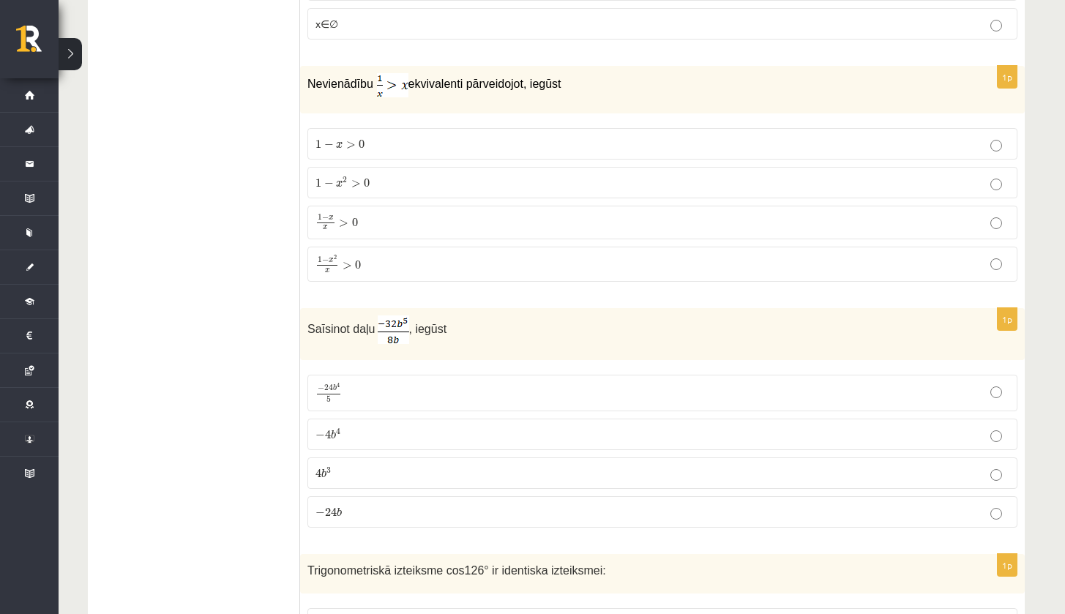
click at [348, 262] on span ">" at bounding box center [348, 265] width 10 height 7
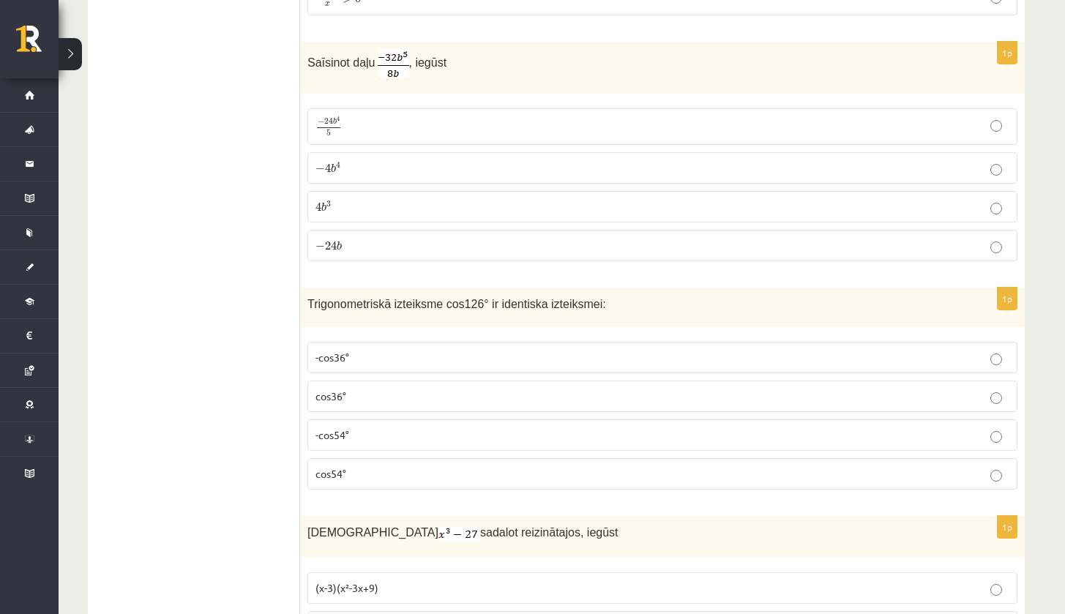
scroll to position [3060, 0]
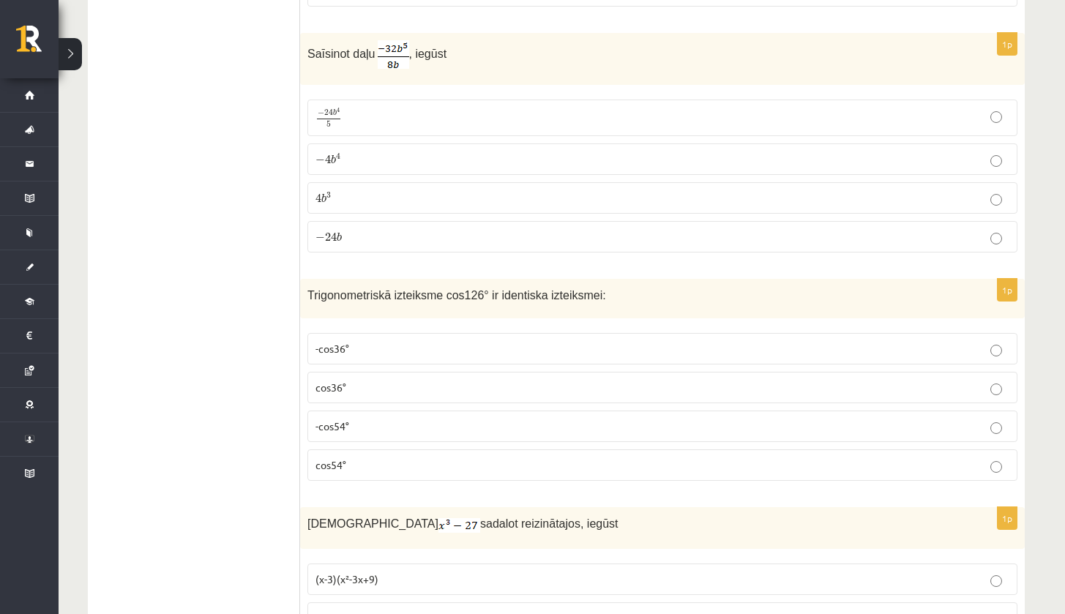
click at [360, 152] on p "− 4 b 4 − 4 b 4" at bounding box center [662, 159] width 694 height 15
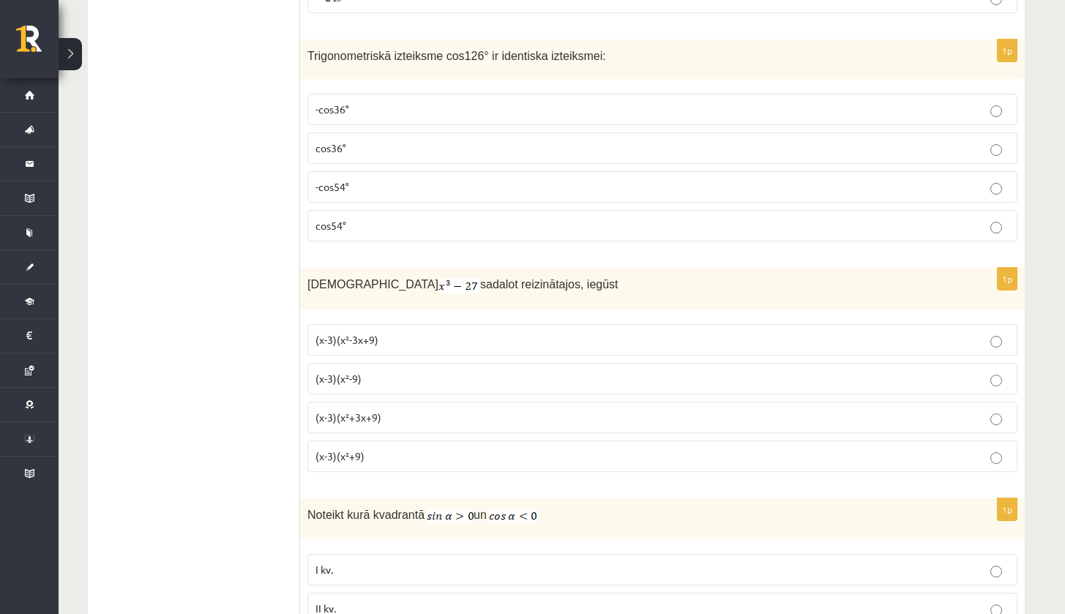
scroll to position [3290, 0]
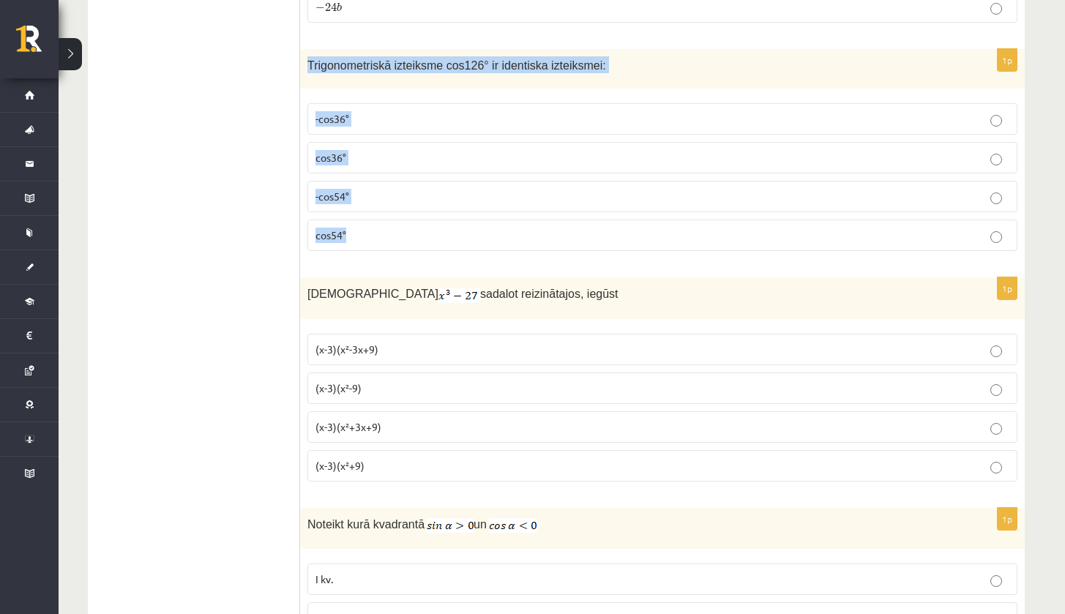
drag, startPoint x: 305, startPoint y: 53, endPoint x: 378, endPoint y: 242, distance: 202.8
click at [379, 242] on div "1p Trigonometriskā izteiksme cos126° ir identiska izteiksmei: -cos36° cos36° -c…" at bounding box center [662, 156] width 725 height 214
copy div "Trigonometriskā izteiksme cos126° ir identiska izteiksmei: -cos36° cos36° -cos5…"
click at [382, 191] on p "-cos54°" at bounding box center [662, 196] width 694 height 15
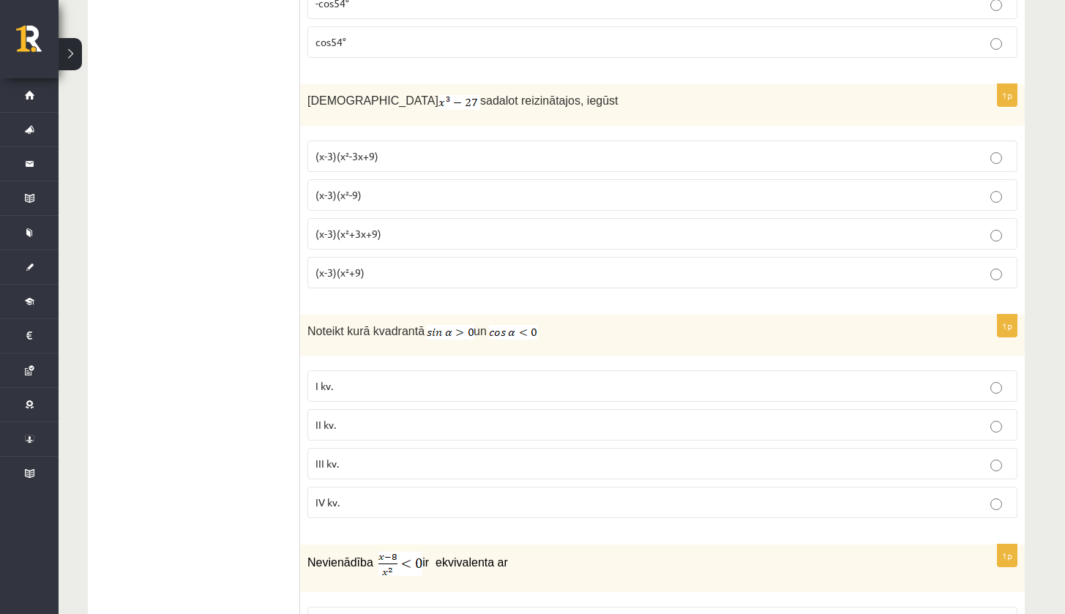
scroll to position [3520, 0]
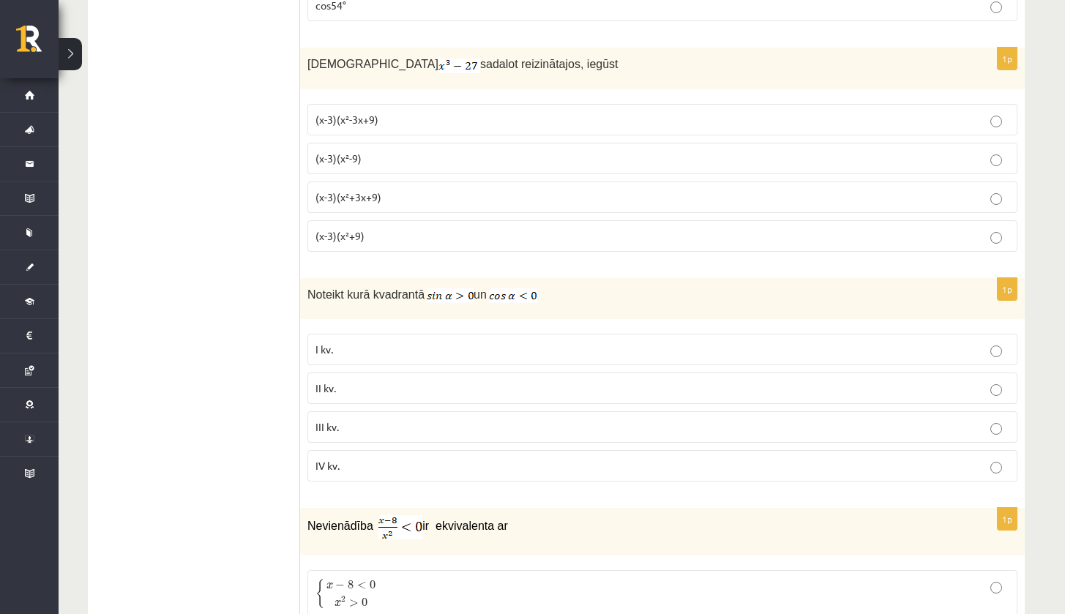
click at [1050, 108] on div "12.a2 klases diagnosticējošais darbs Matemātikā O par 11.klases mācību vielu , …" at bounding box center [557, 366] width 996 height 7661
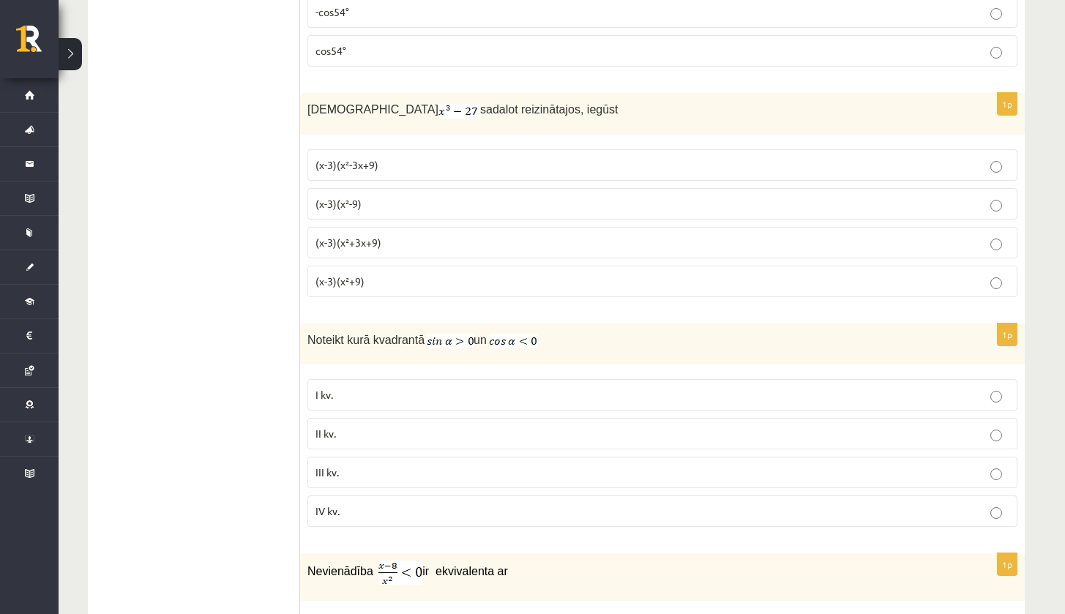
scroll to position [3493, 0]
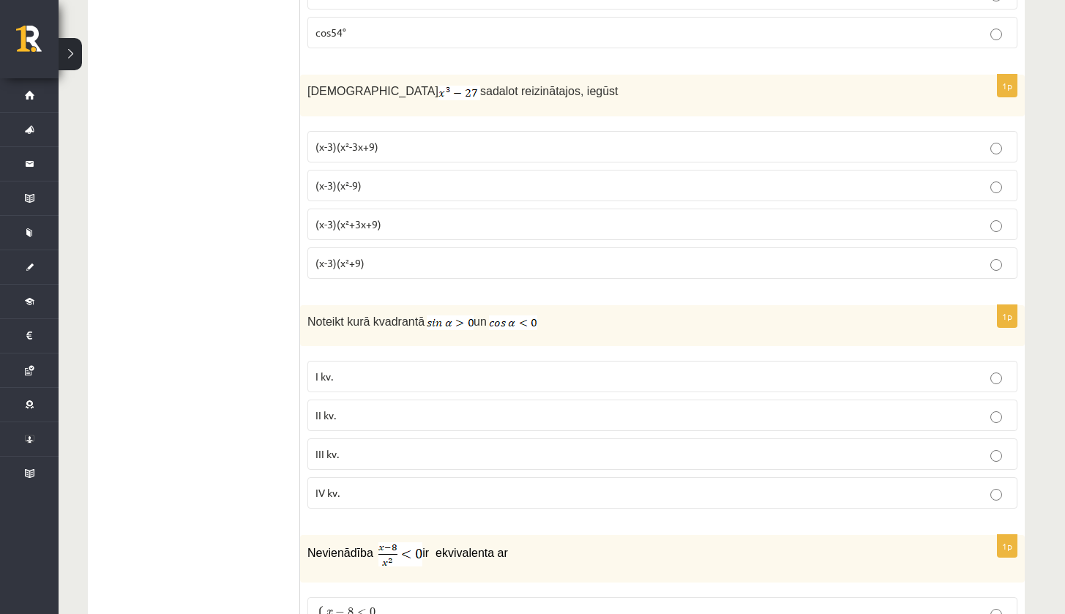
click at [356, 171] on label "(x-3)(x²-9)" at bounding box center [662, 185] width 710 height 31
click at [369, 255] on p "(x-3)(x²+9)" at bounding box center [662, 262] width 694 height 15
click at [389, 182] on p "(x-3)(x²-9)" at bounding box center [662, 185] width 694 height 15
click at [373, 256] on p "(x-3)(x²+9)" at bounding box center [662, 262] width 694 height 15
click at [373, 224] on p "(x-3)(x²+3x+9)" at bounding box center [662, 224] width 694 height 15
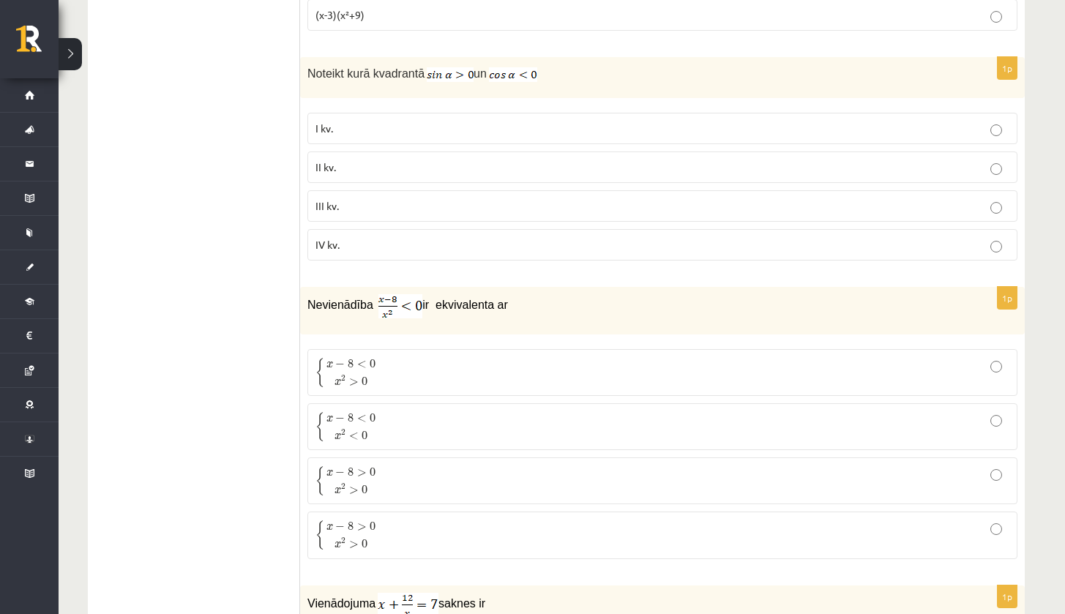
scroll to position [3778, 0]
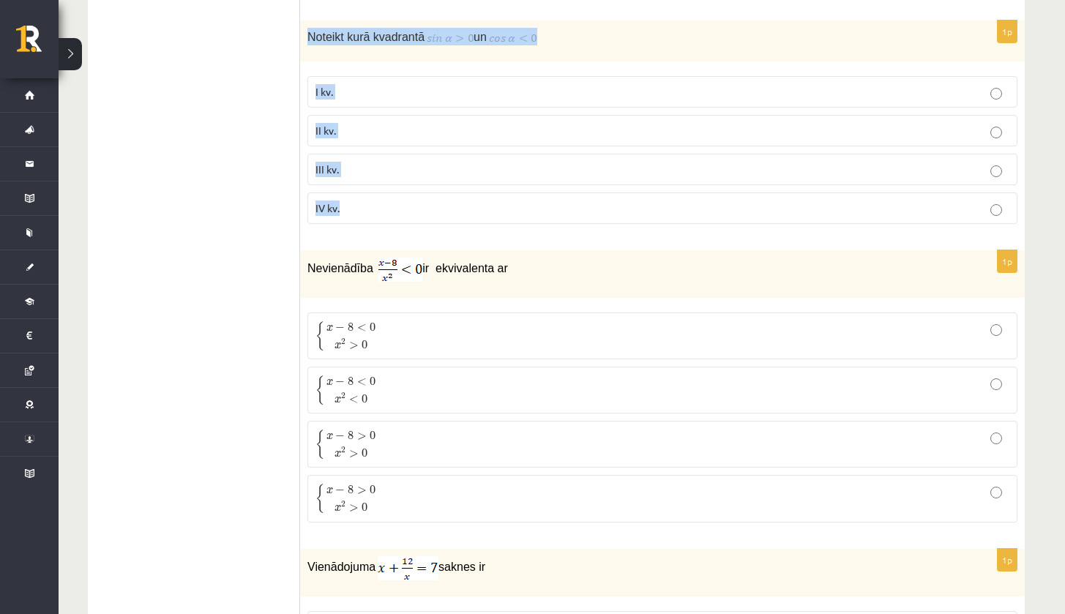
drag, startPoint x: 305, startPoint y: 28, endPoint x: 365, endPoint y: 223, distance: 204.7
click at [367, 220] on div "1p Noteikt kurā kvadrantā un I kv. II kv. III kv. IV kv." at bounding box center [662, 127] width 725 height 215
copy div "Noteikt kurā kvadrantā un I kv. II kv. III kv. IV kv."
click at [378, 84] on p "I kv." at bounding box center [662, 91] width 694 height 15
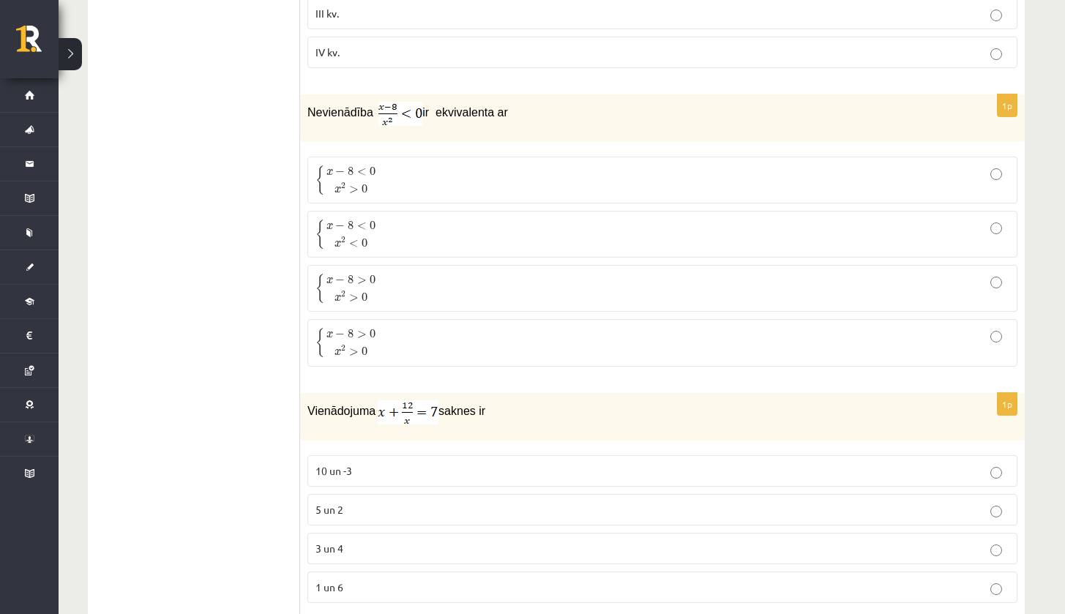
scroll to position [3962, 0]
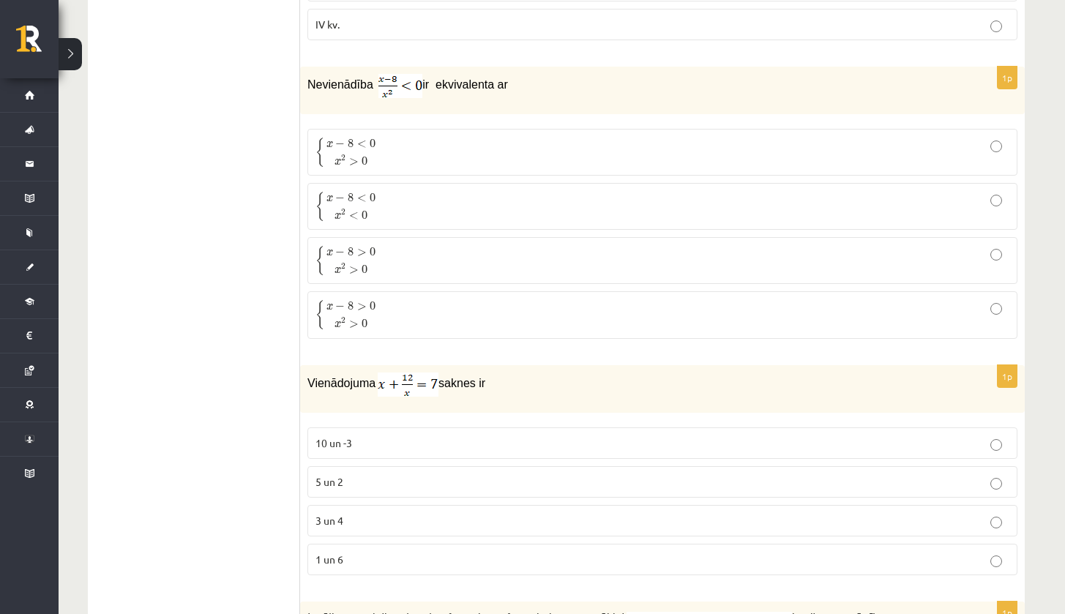
click at [406, 155] on p "{ x − 8 < 0 x 2 > 0 { x − 8 < 0 x 2 > 0" at bounding box center [662, 152] width 694 height 31
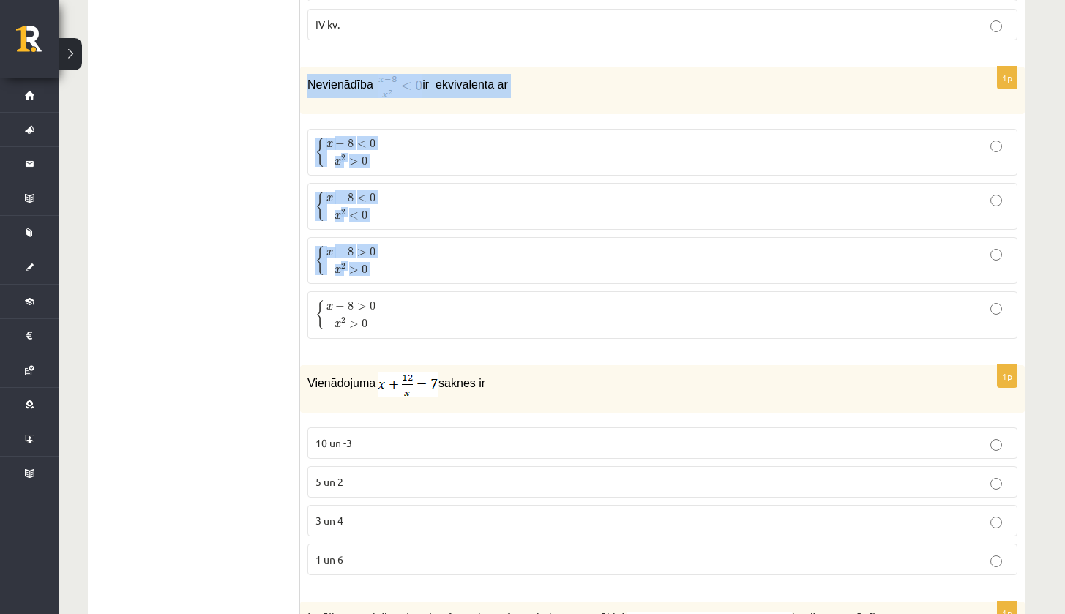
drag, startPoint x: 306, startPoint y: 73, endPoint x: 390, endPoint y: 283, distance: 226.3
click at [390, 283] on div "1p Nevienādība ir ekvivalenta ar { x − 8 < 0 x 2 > 0 { x − 8 < 0 x 2 > 0 { x − …" at bounding box center [662, 209] width 725 height 284
click at [395, 283] on fieldset "{ x − 8 < 0 x 2 > 0 { x − 8 < 0 x 2 > 0 { x − 8 < 0 x 2 < 0 { x − 8 < 0 x 2 < 0…" at bounding box center [662, 233] width 710 height 222
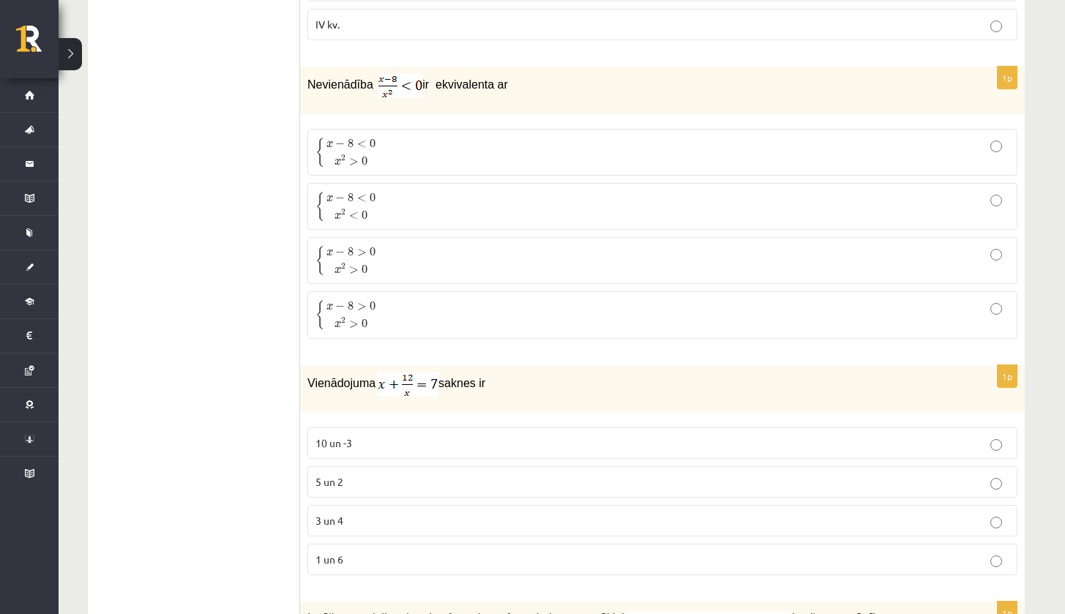
scroll to position [3943, 0]
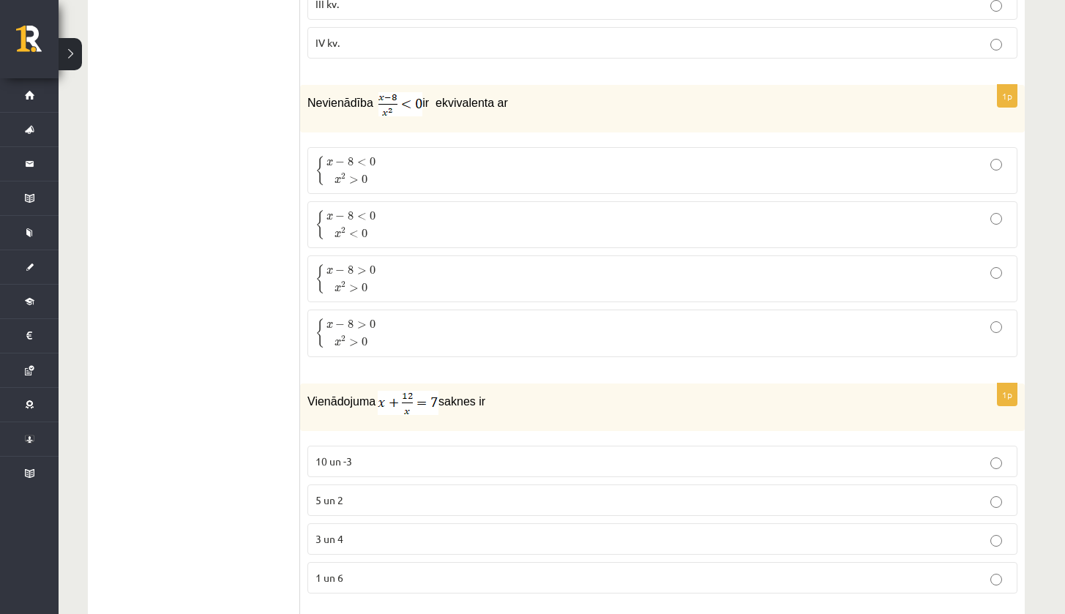
click at [411, 267] on p "{ x − 8 > 0 x 2 > 0 { x − 8 > 0 x 2 > 0" at bounding box center [662, 279] width 694 height 31
click at [408, 342] on label "{ x − 8 > 0 x 2 > 0 { x − 8 > 0 x 2 > 0" at bounding box center [662, 333] width 710 height 47
click at [407, 287] on label "{ x − 8 > 0 x 2 > 0 { x − 8 > 0 x 2 > 0" at bounding box center [662, 278] width 710 height 47
click at [407, 339] on p "{ x − 8 > 0 x 2 > 0 { x − 8 > 0 x 2 > 0" at bounding box center [662, 333] width 694 height 31
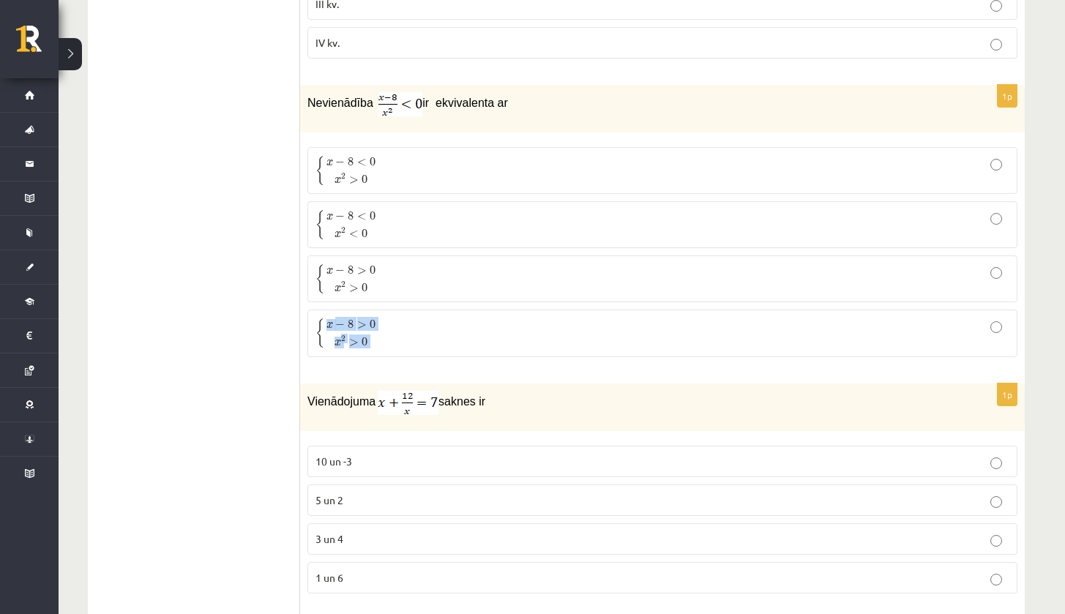
click at [407, 339] on p "{ x − 8 > 0 x 2 > 0 { x − 8 > 0 x 2 > 0" at bounding box center [662, 333] width 694 height 31
click at [387, 323] on p "{ x − 8 > 0 x 2 > 0 { x − 8 > 0 x 2 > 0" at bounding box center [662, 333] width 694 height 31
click at [389, 276] on p "{ x − 8 > 0 x 2 > 0 { x − 8 > 0 x 2 > 0" at bounding box center [662, 279] width 694 height 31
click at [383, 337] on p "{ x − 8 > 0 x 2 > 0 { x − 8 > 0 x 2 > 0" at bounding box center [662, 333] width 694 height 31
click at [383, 267] on p "{ x − 8 > 0 x 2 > 0 { x − 8 > 0 x 2 > 0" at bounding box center [662, 279] width 694 height 31
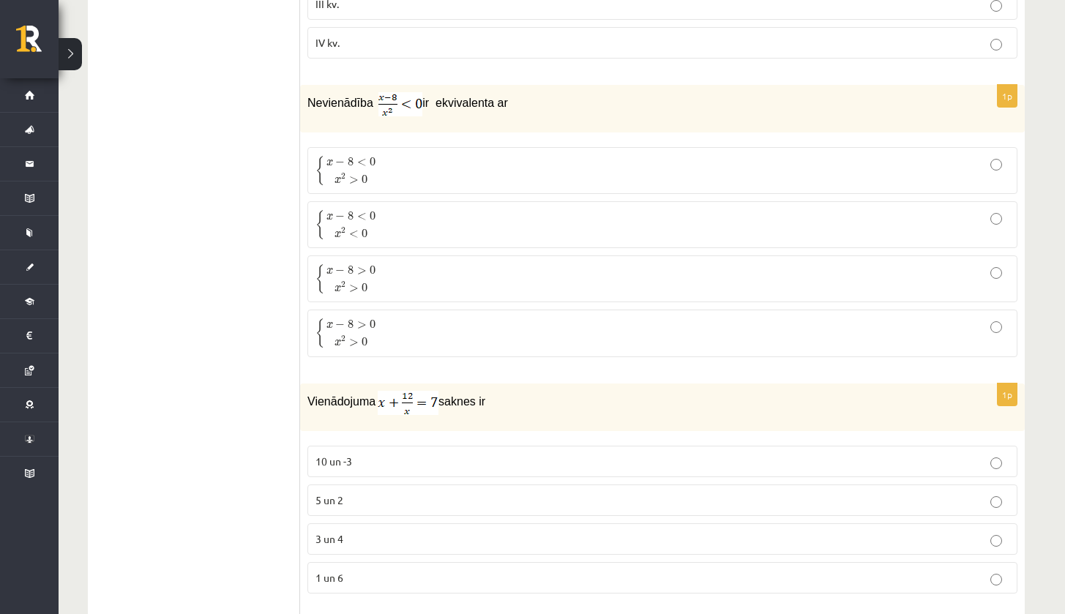
click at [378, 321] on span "x − 8 > 0 x 2 > 0" at bounding box center [350, 332] width 53 height 29
click at [377, 255] on label "{ x − 8 > 0 x 2 > 0 { x − 8 > 0 x 2 > 0" at bounding box center [662, 278] width 710 height 47
click at [374, 333] on span "x 2 > 0" at bounding box center [351, 340] width 50 height 15
click at [374, 279] on span "x 2 > 0" at bounding box center [351, 286] width 50 height 15
click at [375, 333] on span "x 2 > 0" at bounding box center [351, 340] width 50 height 15
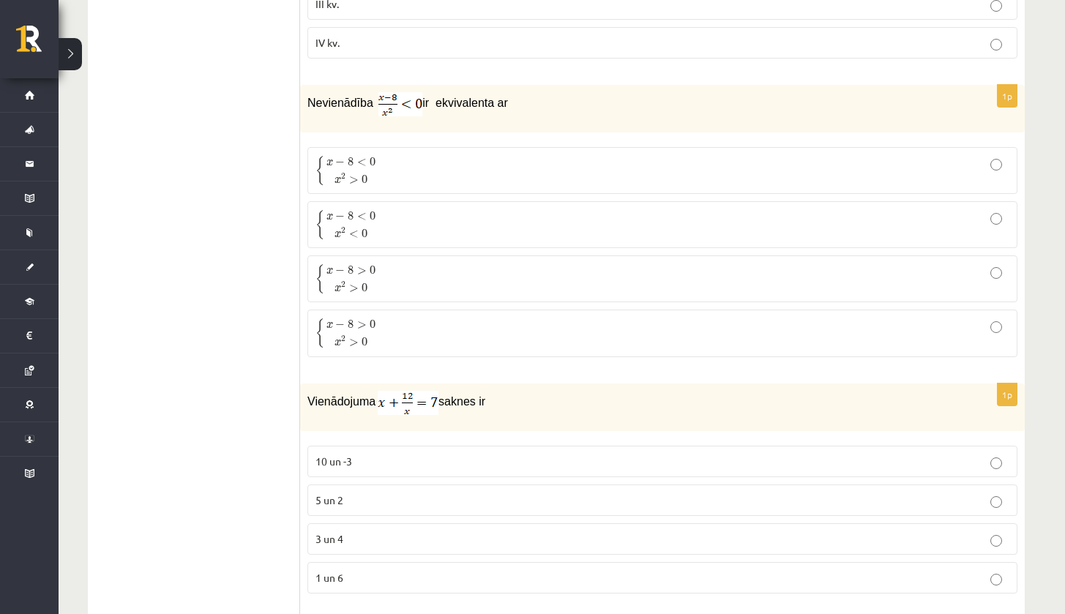
click at [375, 266] on span "0" at bounding box center [373, 270] width 6 height 9
click at [392, 321] on p "{ x − 8 > 0 x 2 > 0 { x − 8 > 0 x 2 > 0" at bounding box center [662, 333] width 694 height 31
click at [386, 264] on p "{ x − 8 > 0 x 2 > 0 { x − 8 > 0 x 2 > 0" at bounding box center [662, 279] width 694 height 31
click at [392, 328] on p "{ x − 8 > 0 x 2 > 0 { x − 8 > 0 x 2 > 0" at bounding box center [662, 333] width 694 height 31
click at [389, 288] on label "{ x − 8 > 0 x 2 > 0 { x − 8 > 0 x 2 > 0" at bounding box center [662, 278] width 710 height 47
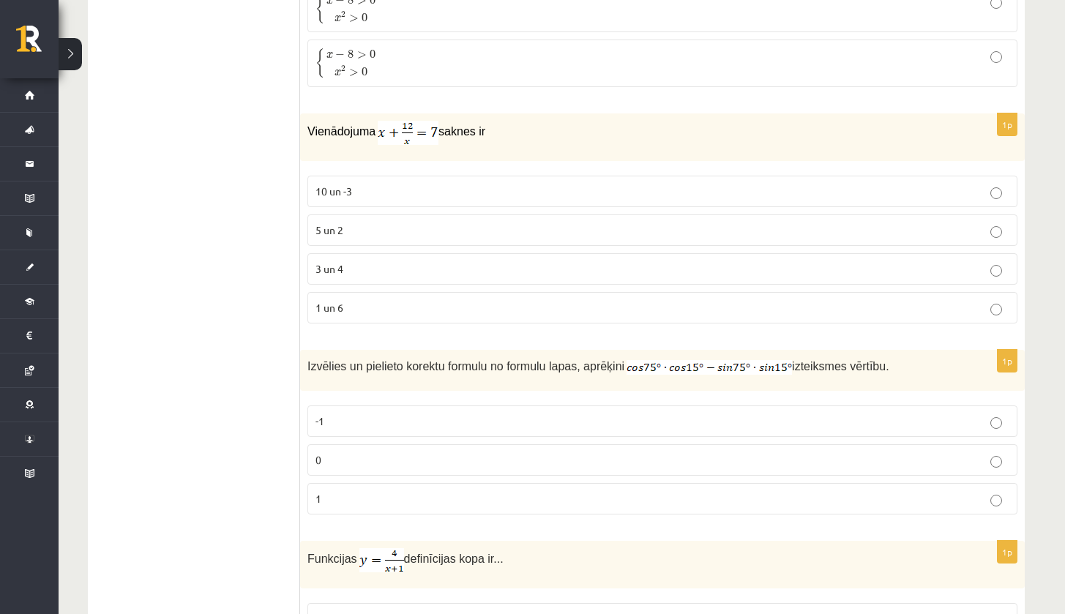
scroll to position [4217, 0]
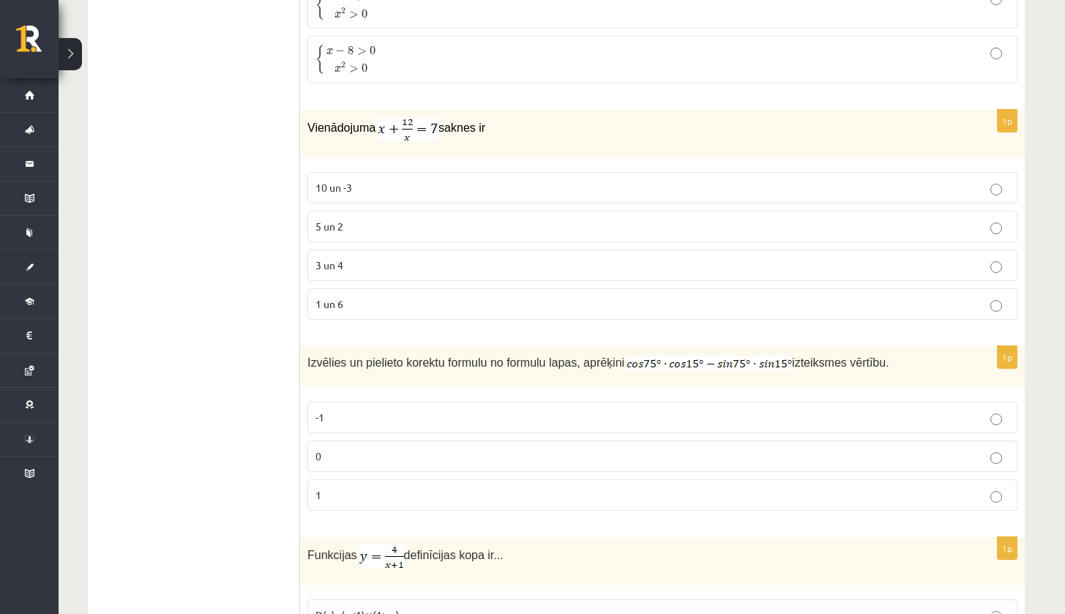
click at [366, 259] on p "3 un 4" at bounding box center [662, 265] width 694 height 15
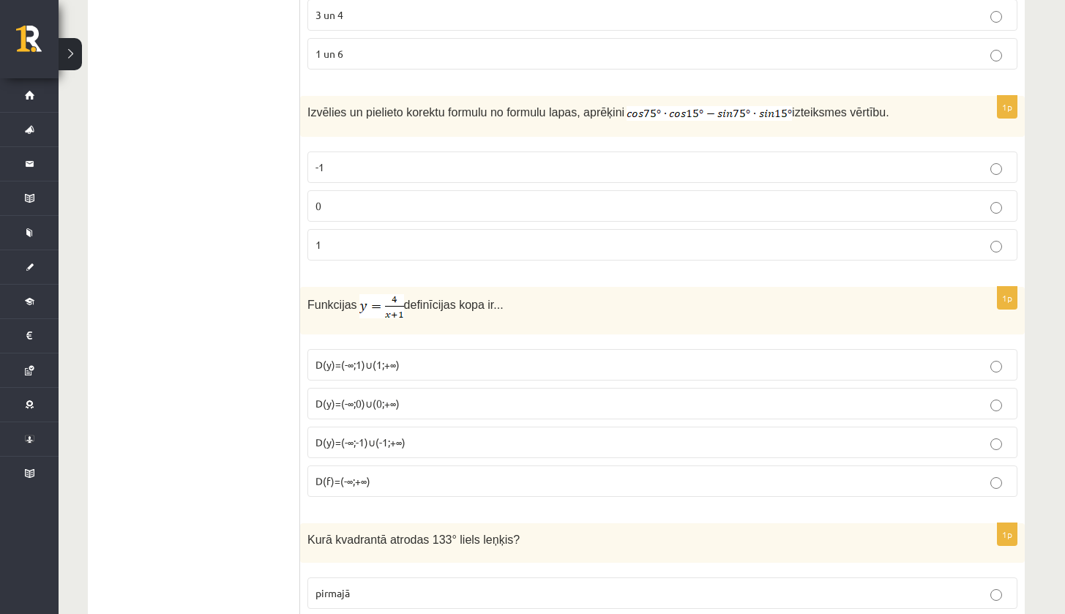
scroll to position [4486, 0]
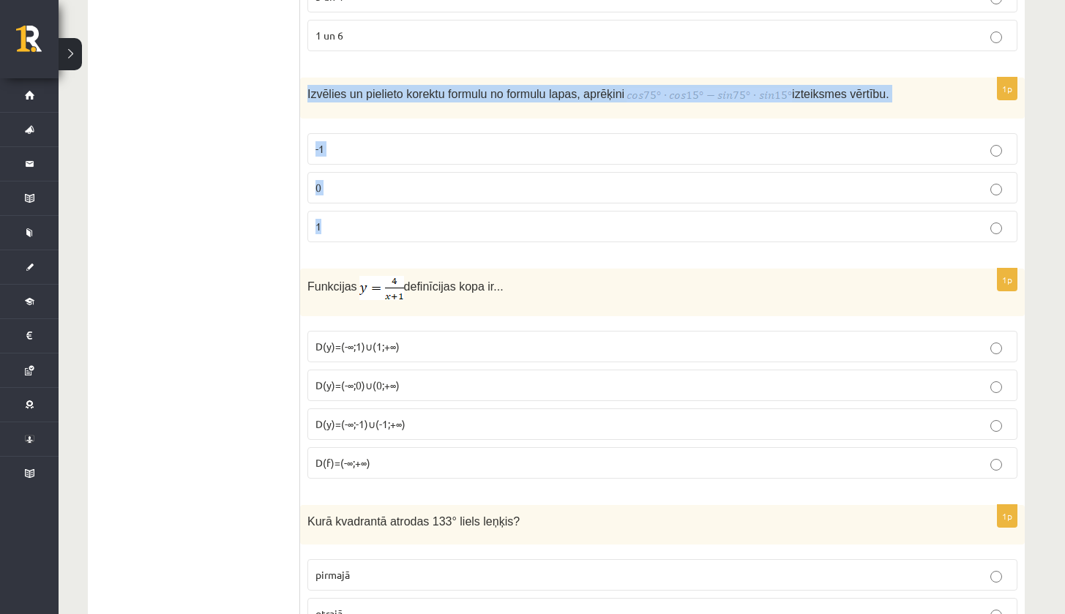
drag, startPoint x: 305, startPoint y: 79, endPoint x: 360, endPoint y: 244, distance: 174.5
click at [360, 244] on div "1p Izvēlies un pielieto korektu formulu no formulu lapas, aprēķini izteiksmes v…" at bounding box center [662, 166] width 725 height 176
copy div "Izvēlies un pielieto korektu formulu no formulu lapas, aprēķini izteiksmes vērt…"
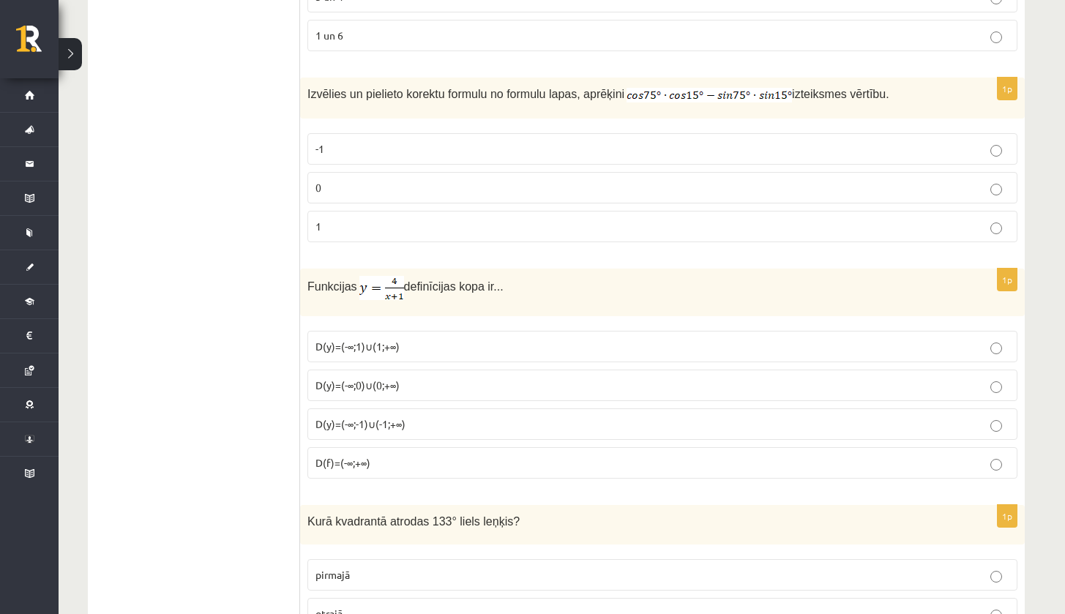
click at [578, 37] on label "1 un 6" at bounding box center [662, 35] width 710 height 31
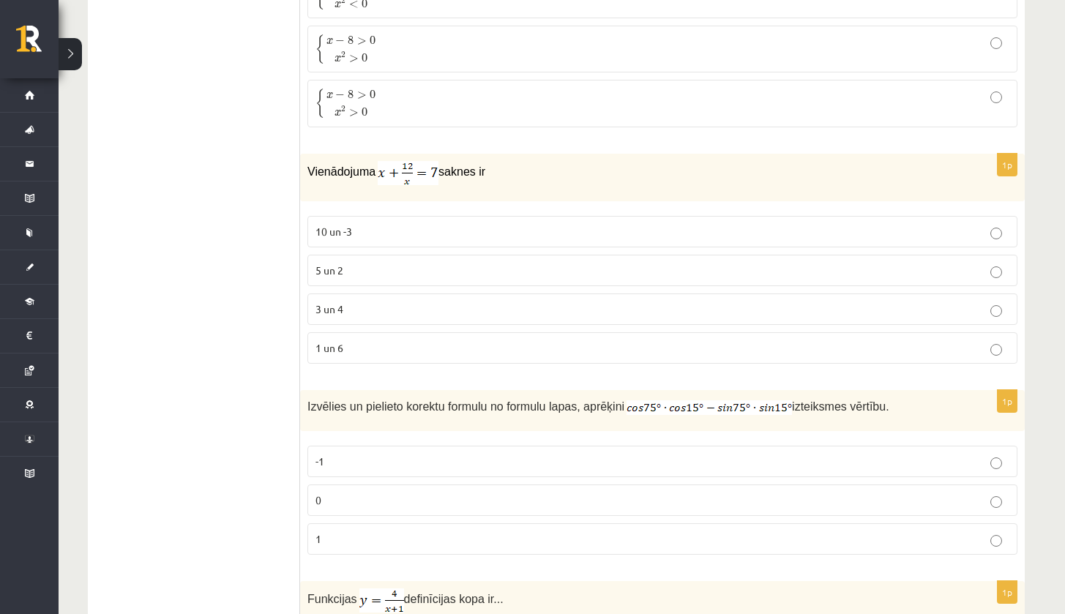
scroll to position [4182, 0]
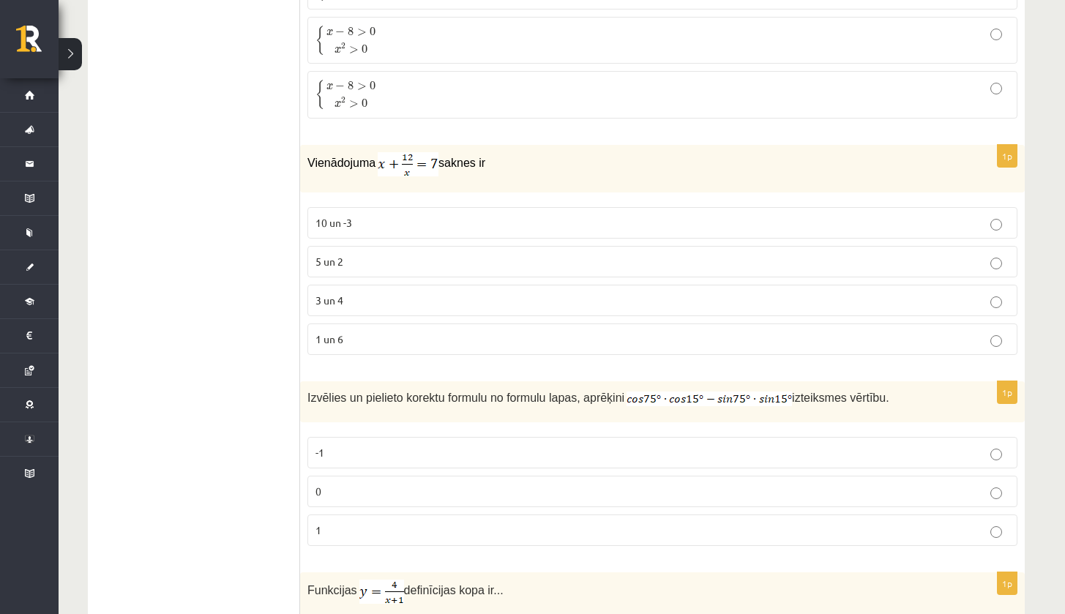
click at [1007, 296] on p "3 un 4" at bounding box center [662, 300] width 694 height 15
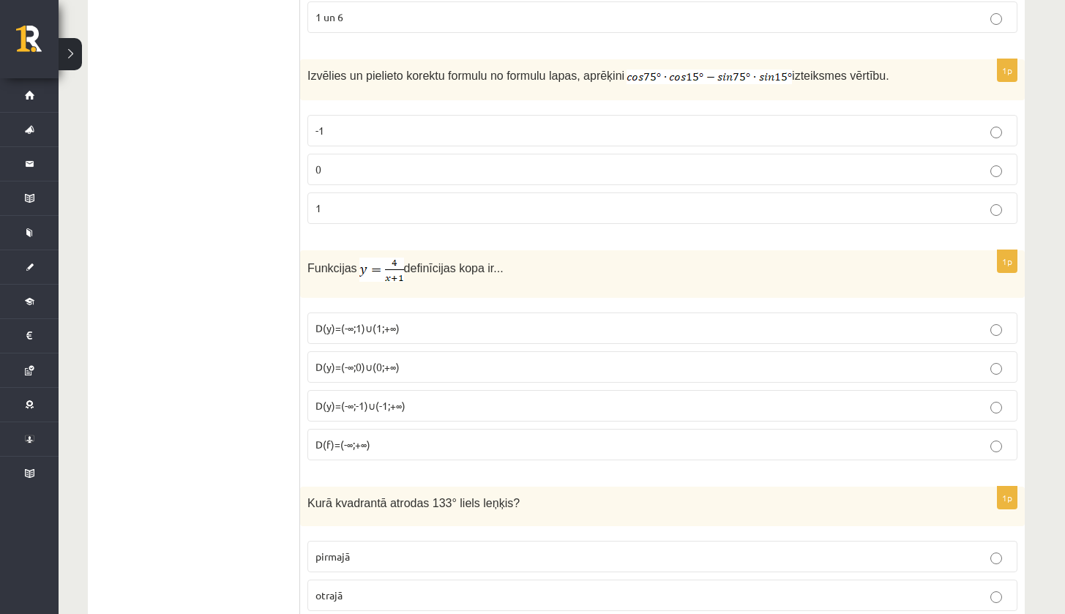
scroll to position [4494, 0]
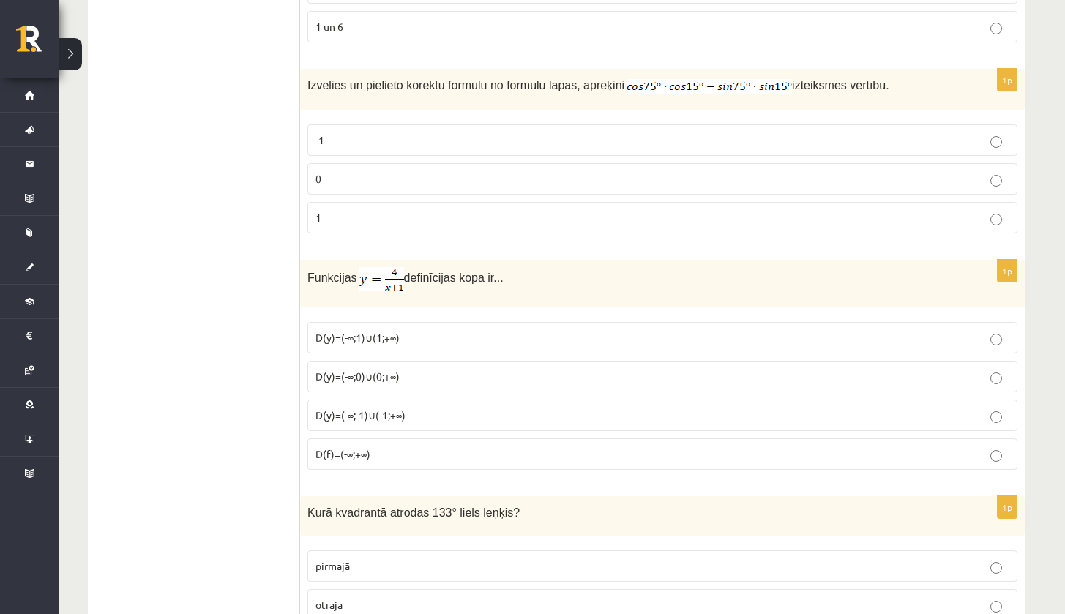
click at [381, 171] on p "0" at bounding box center [662, 178] width 694 height 15
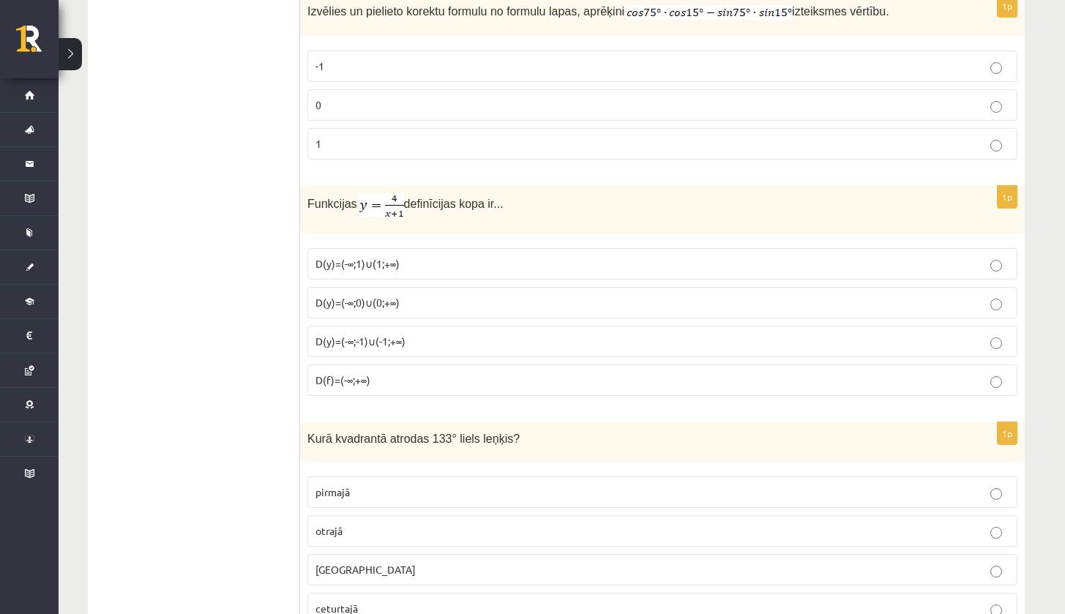
scroll to position [4679, 0]
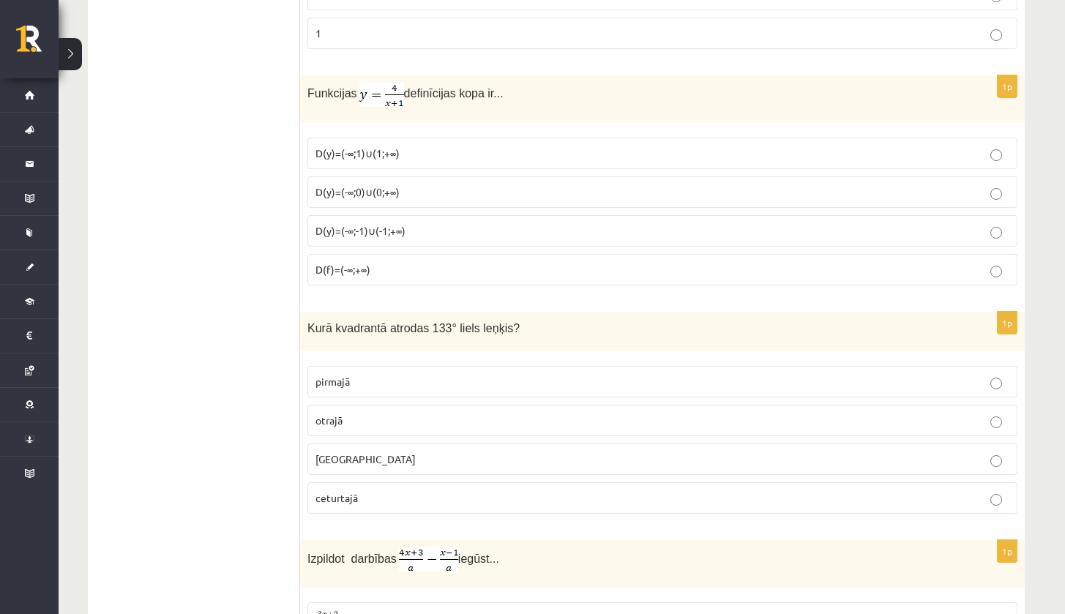
click at [447, 189] on p "D(y)=(-∞;0)∪(0;+∞)" at bounding box center [662, 191] width 694 height 15
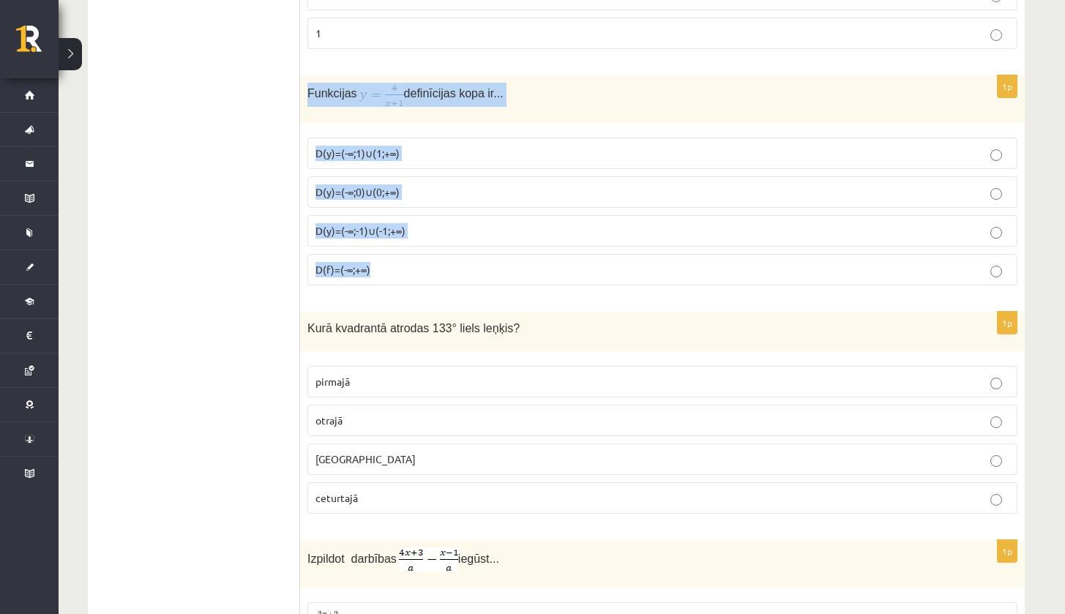
drag, startPoint x: 309, startPoint y: 80, endPoint x: 367, endPoint y: 280, distance: 208.2
click at [371, 281] on div "1p Funkcijas definīcijas kopa ir... D(y)=(-∞;1)∪(1;+∞) D(y)=(-∞;0)∪(0;+∞) D(y)=…" at bounding box center [662, 186] width 725 height 222
copy div "Funkcijas definīcijas kopa ir... D(y)=(-∞;1)∪(1;+∞) D(y)=(-∞;0)∪(0;+∞) D(y)=(-∞…"
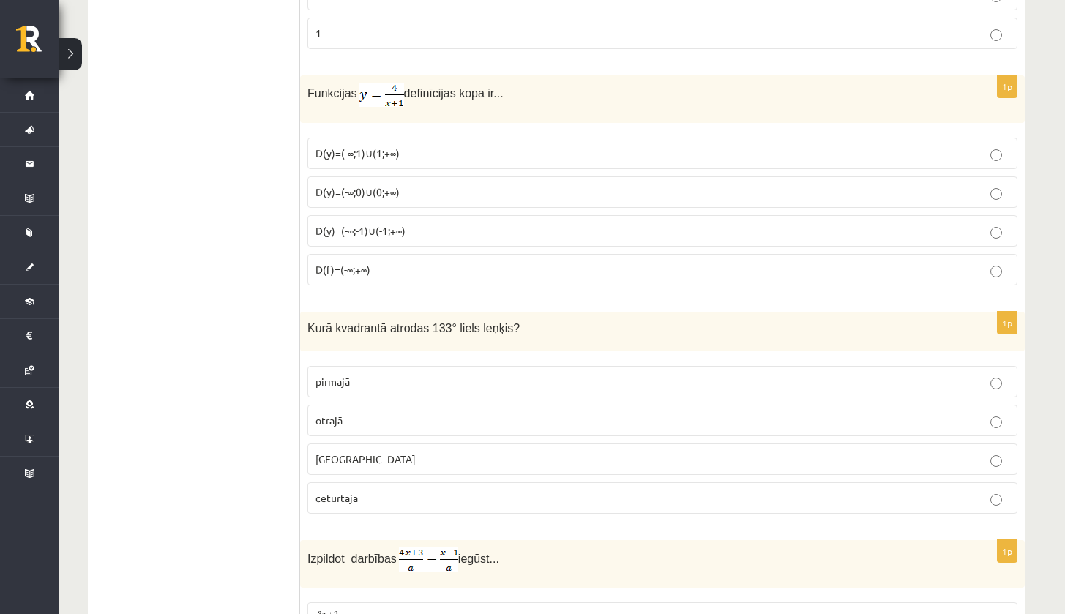
click at [504, 85] on span "definīcijas kopa ir..." at bounding box center [454, 92] width 100 height 15
click at [379, 224] on span "D(y)=(-∞;-1)∪(-1;+∞)" at bounding box center [360, 230] width 90 height 13
click at [640, 146] on p "D(y)=(-∞;1)∪(1;+∞)" at bounding box center [662, 153] width 694 height 15
click at [437, 223] on p "D(y)=(-∞;-1)∪(-1;+∞)" at bounding box center [662, 230] width 694 height 15
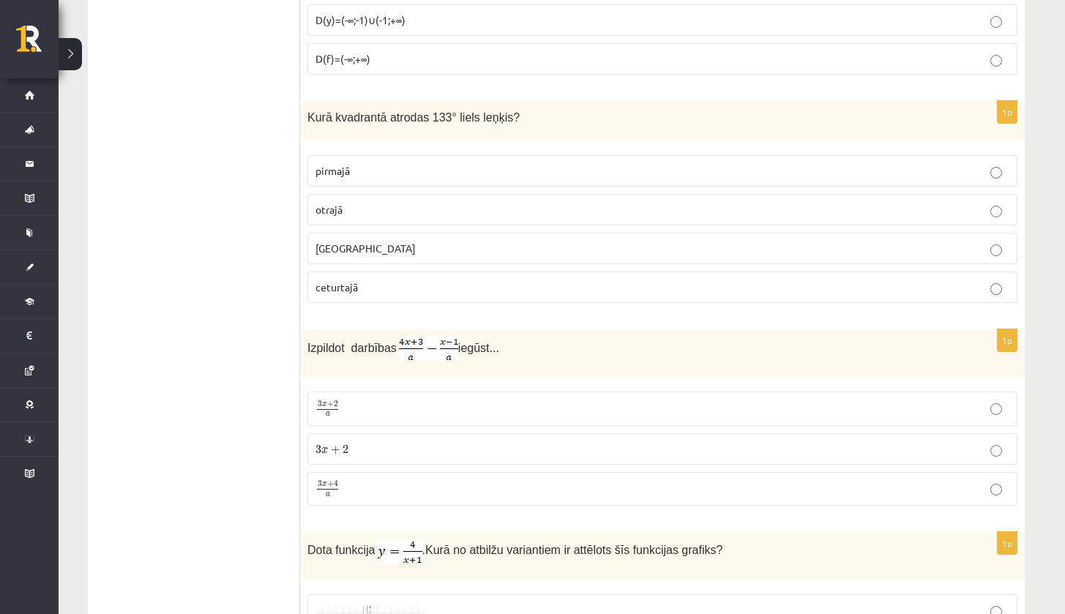
scroll to position [4918, 0]
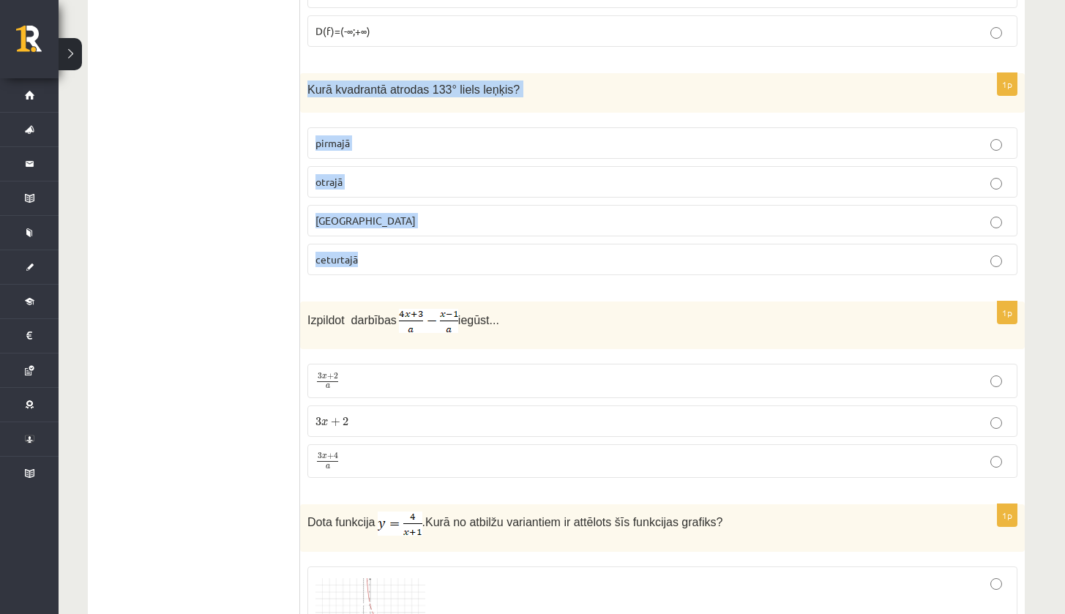
drag, startPoint x: 309, startPoint y: 78, endPoint x: 424, endPoint y: 244, distance: 202.0
click at [423, 244] on div "1p Kurā kvadrantā atrodas 133° liels leņķis? pirmajā otrajā trešajā ceturtajā" at bounding box center [662, 180] width 725 height 214
copy div "Kurā kvadrantā atrodas 133° liels leņķis? pirmajā otrajā trešajā ceturtajā"
click at [376, 178] on p "otrajā" at bounding box center [662, 181] width 694 height 15
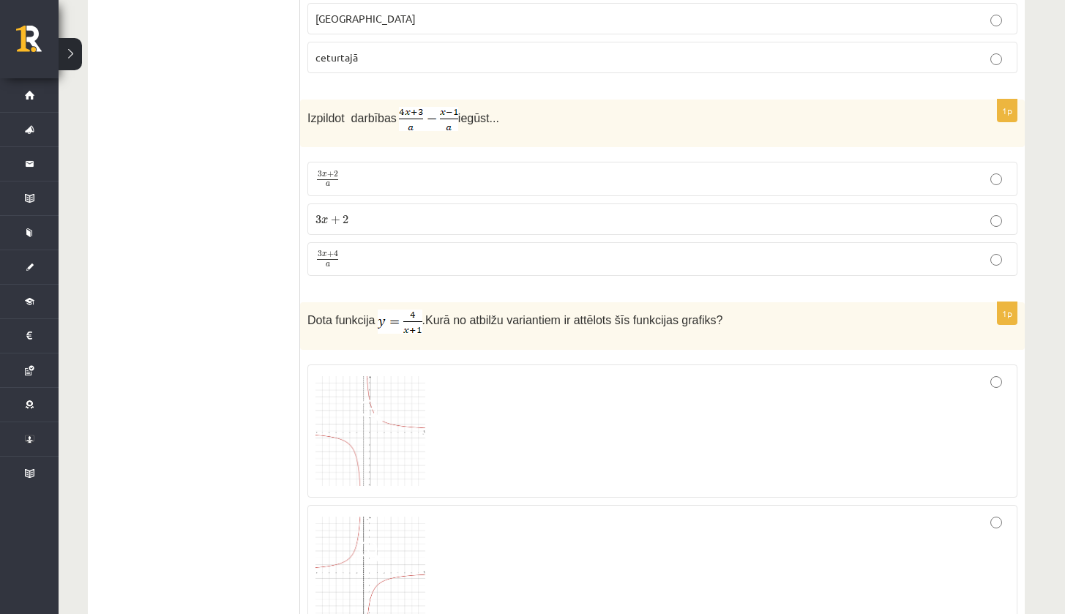
scroll to position [5101, 0]
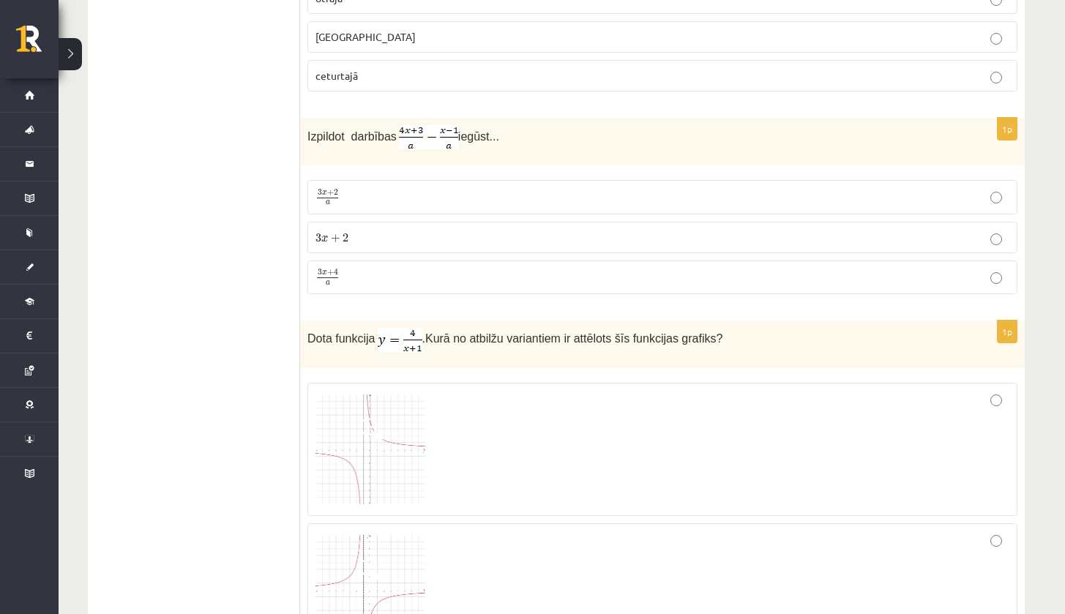
click at [449, 269] on p "3 x + 4 a 3 x + 4 a" at bounding box center [662, 278] width 694 height 18
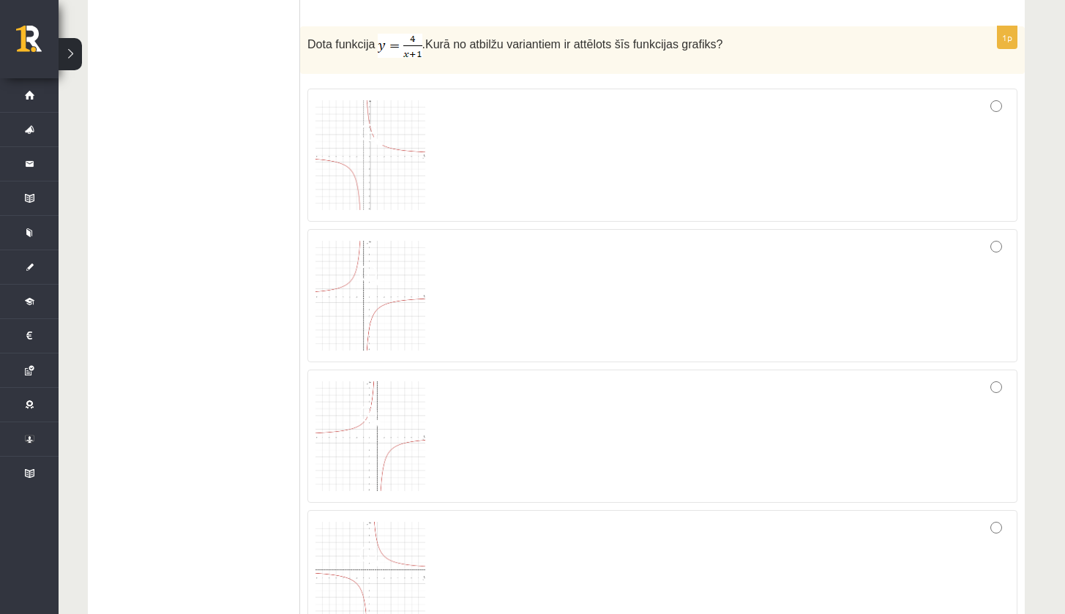
scroll to position [5386, 0]
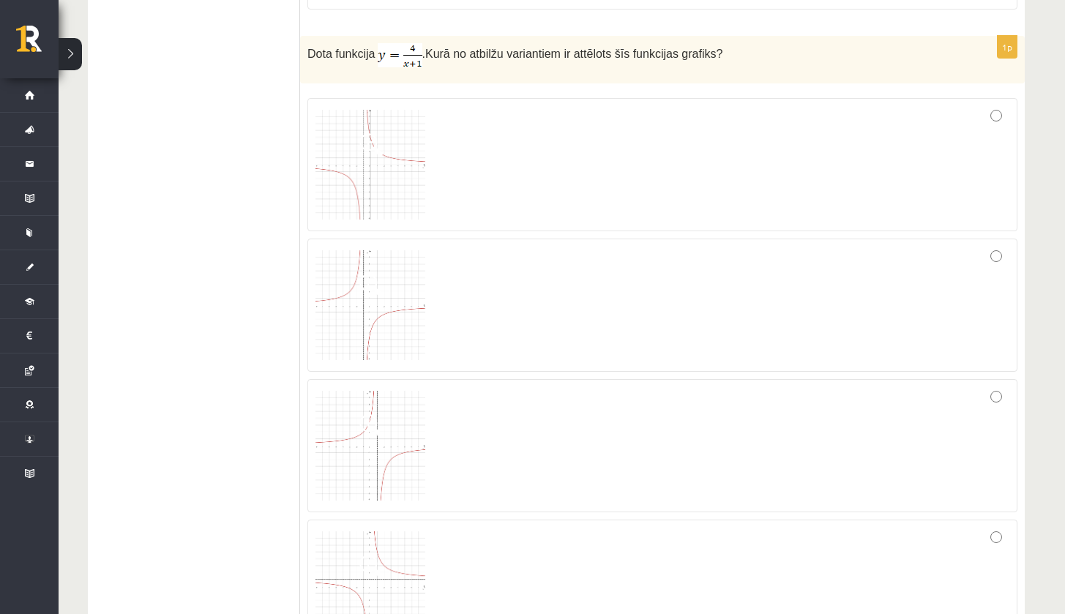
click at [366, 143] on span at bounding box center [370, 144] width 23 height 23
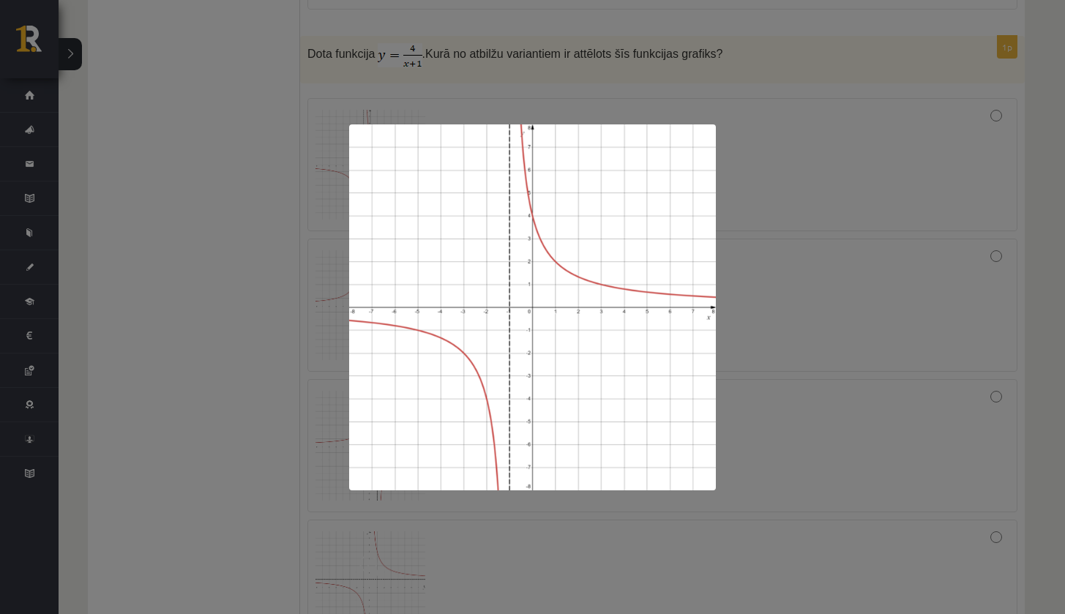
click at [797, 294] on div at bounding box center [532, 307] width 1065 height 614
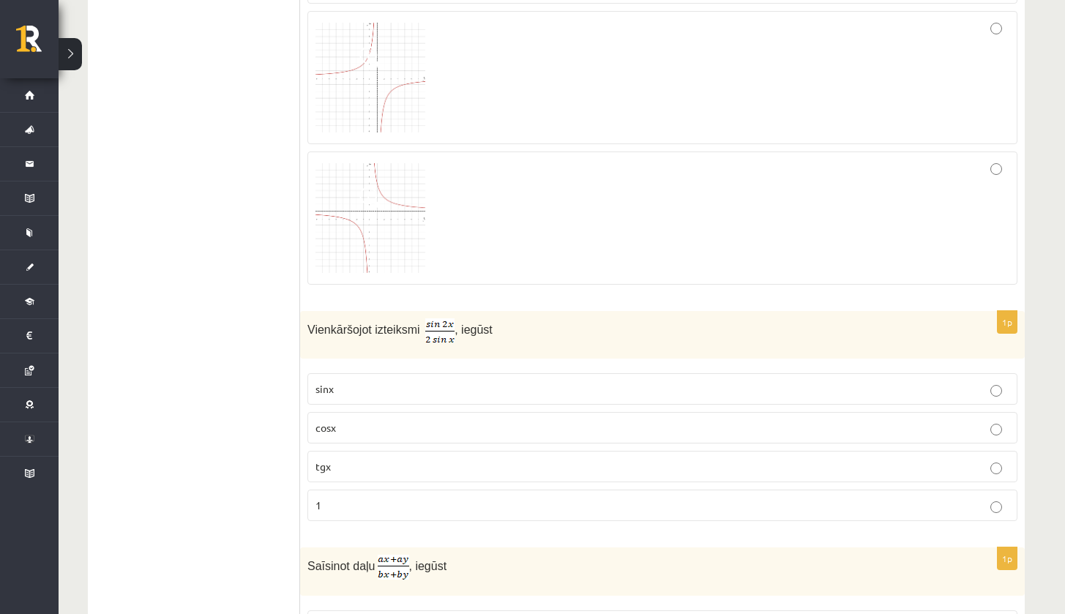
scroll to position [5634, 0]
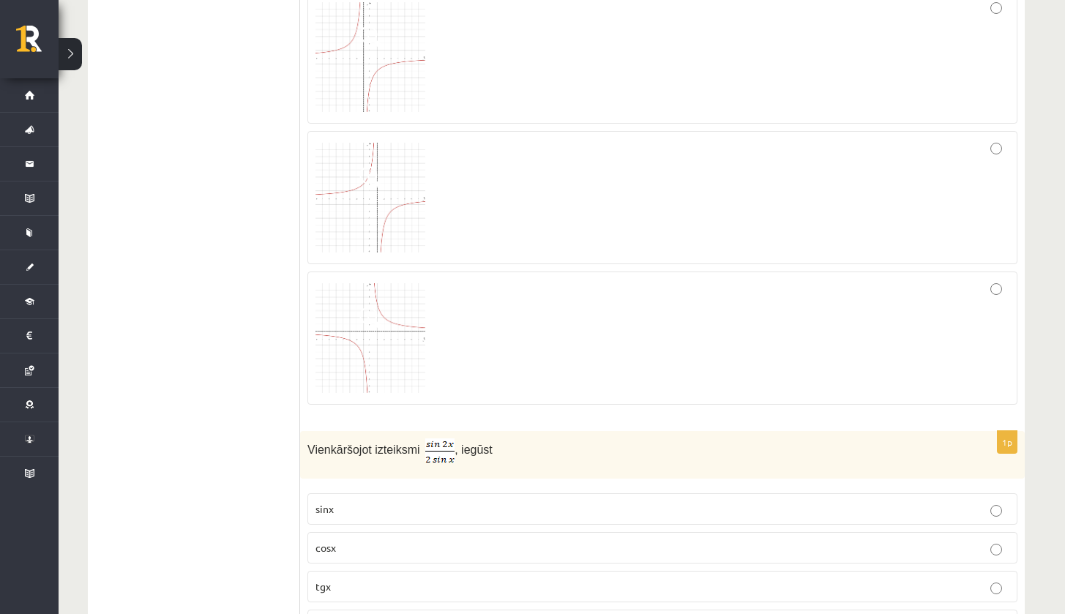
click at [410, 335] on img at bounding box center [370, 338] width 110 height 110
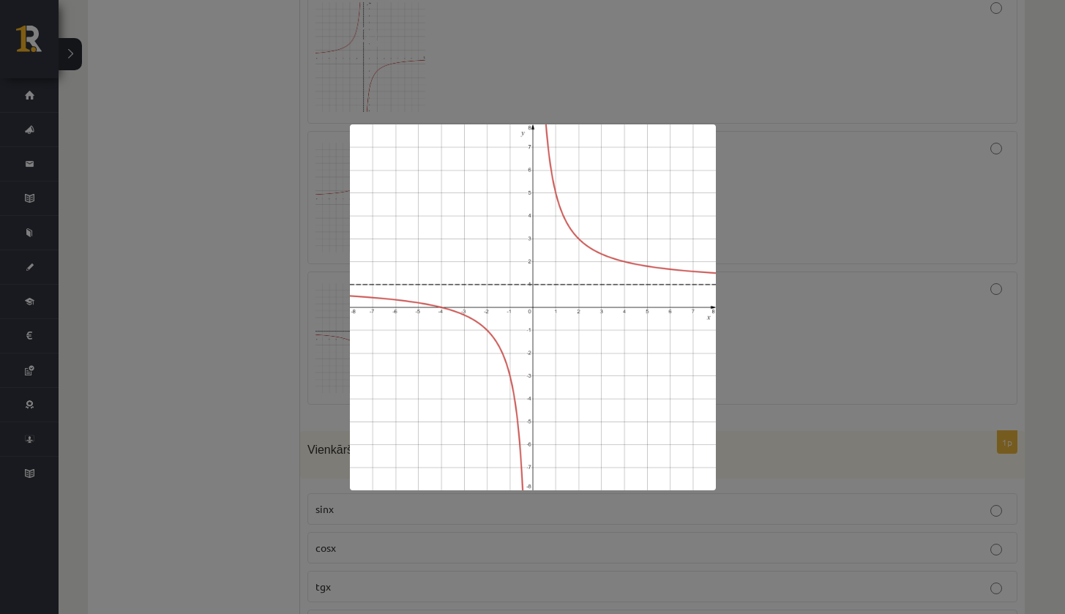
click at [765, 328] on div at bounding box center [532, 307] width 1065 height 614
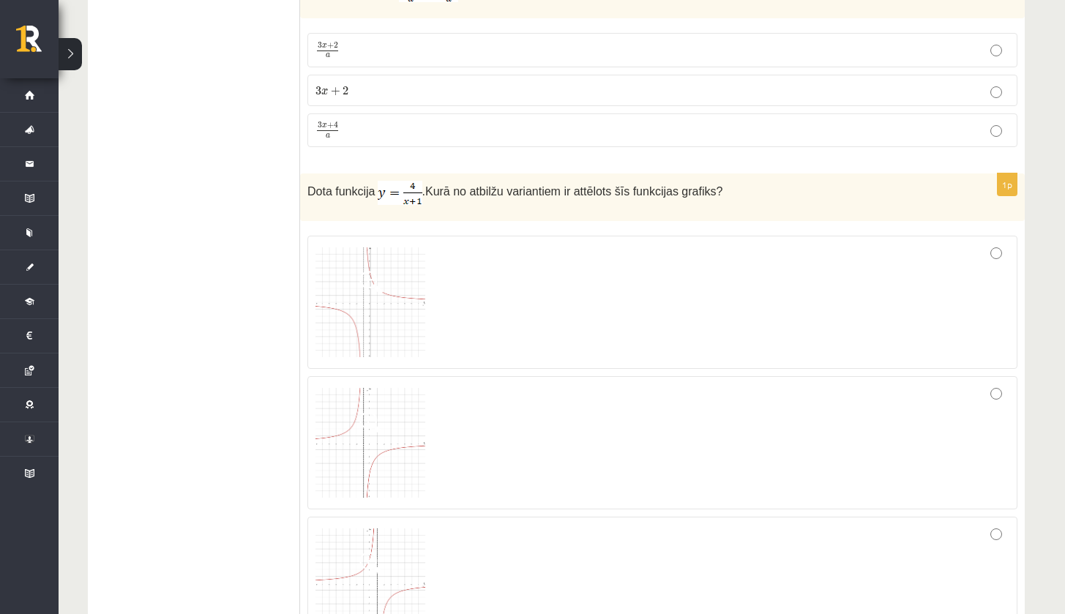
scroll to position [5267, 0]
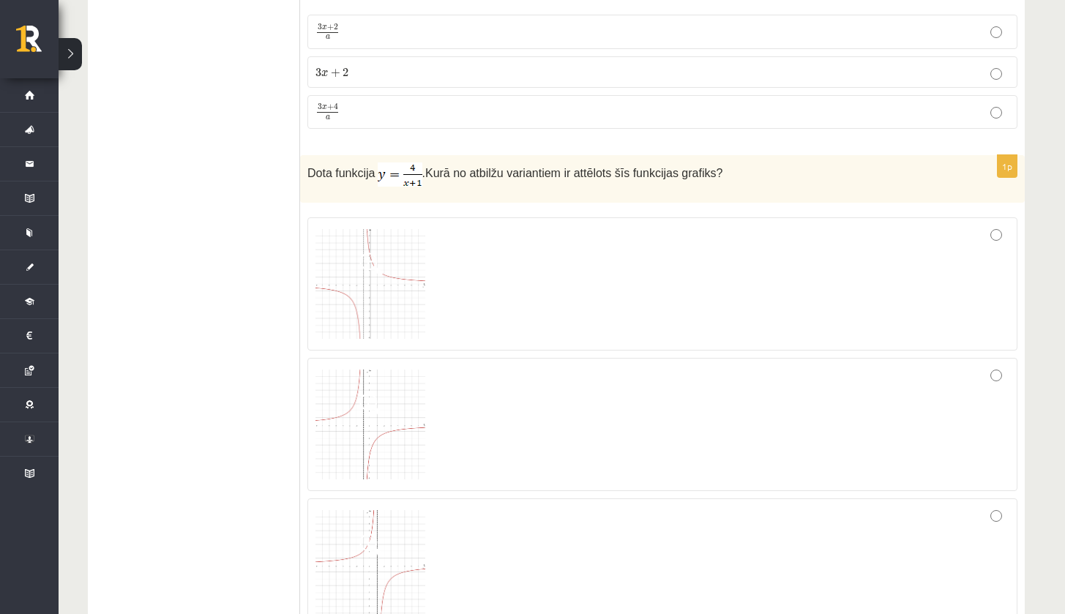
click at [379, 282] on img at bounding box center [370, 284] width 110 height 110
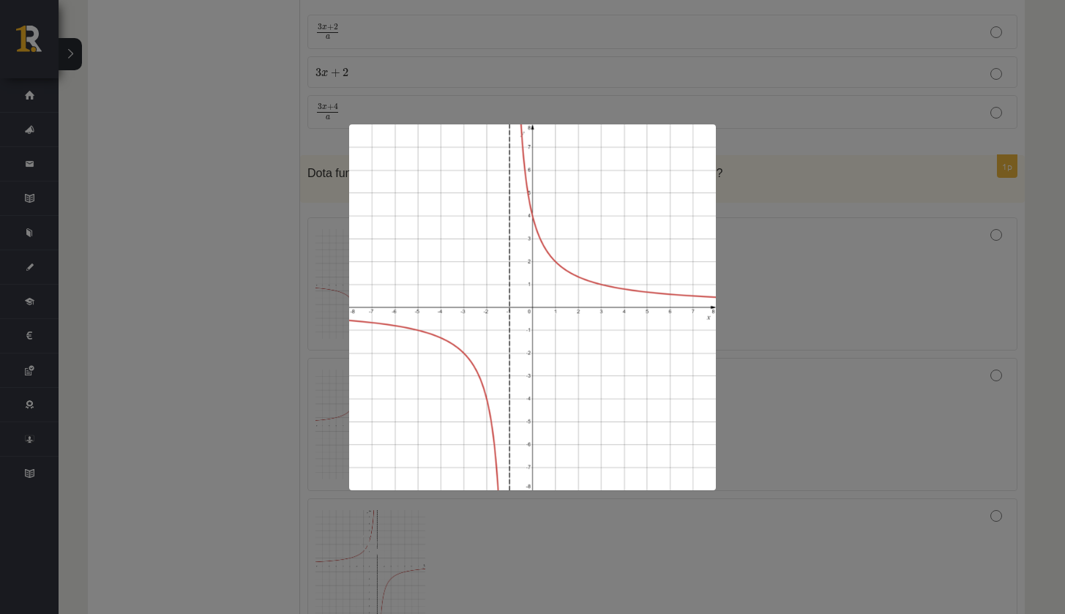
click at [734, 312] on div at bounding box center [532, 307] width 1065 height 614
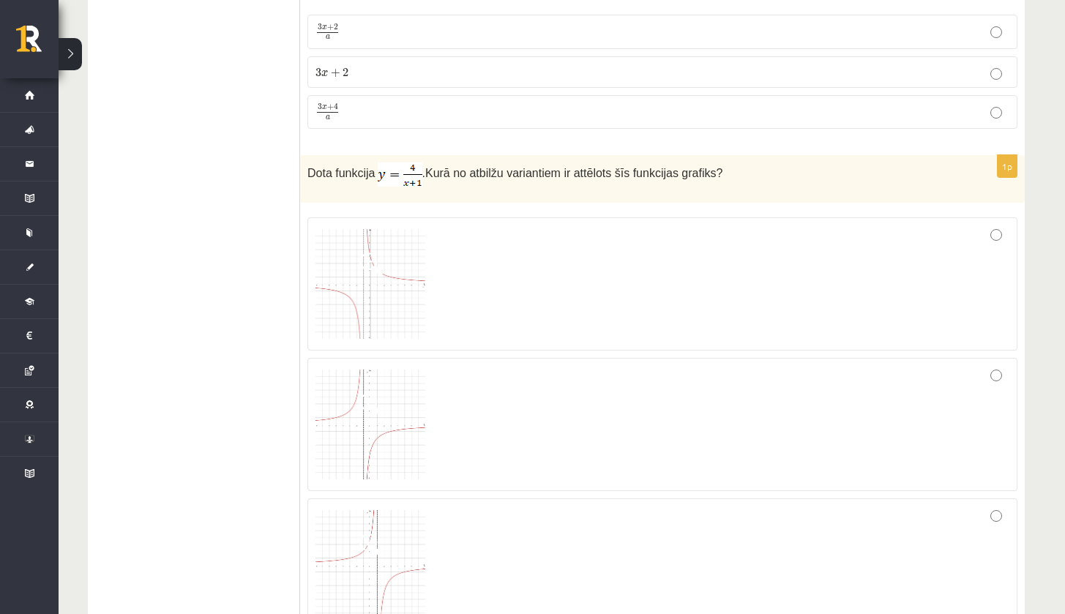
click at [512, 230] on div at bounding box center [662, 283] width 694 height 117
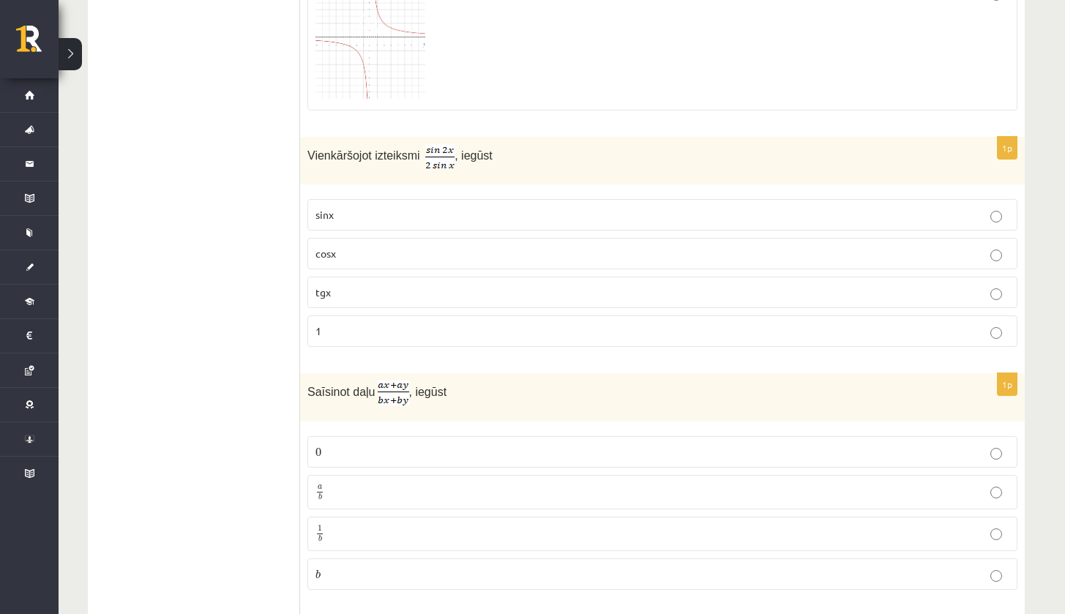
scroll to position [5938, 0]
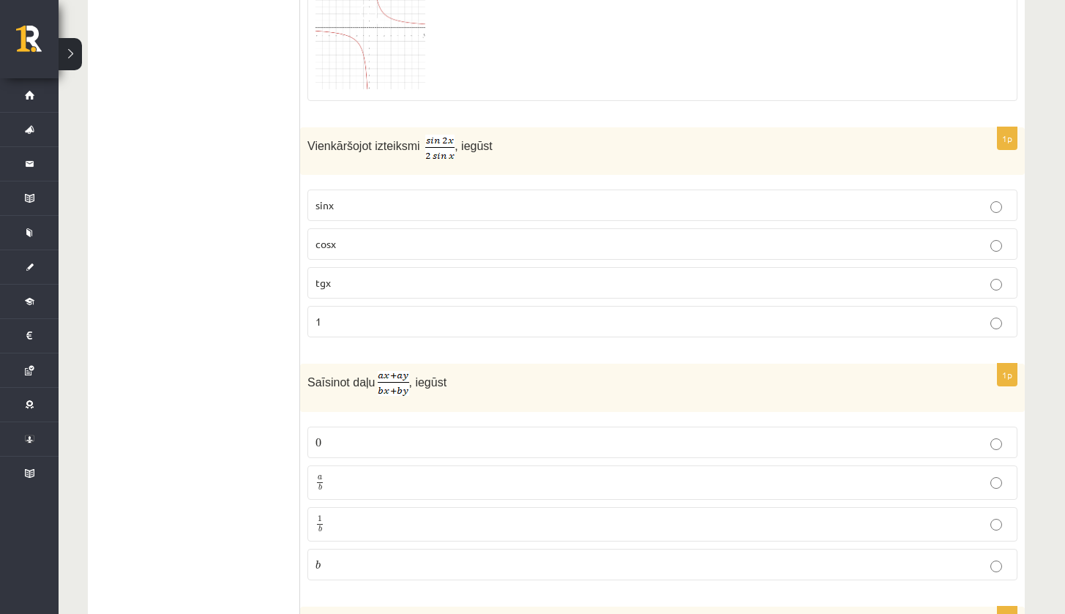
click at [392, 198] on p "sinx" at bounding box center [662, 205] width 694 height 15
drag, startPoint x: 308, startPoint y: 136, endPoint x: 291, endPoint y: 140, distance: 17.9
click at [518, 135] on p "Vienkāršojot izteiksmi , iegūst" at bounding box center [625, 147] width 637 height 25
click at [390, 236] on p "cosx" at bounding box center [662, 243] width 694 height 15
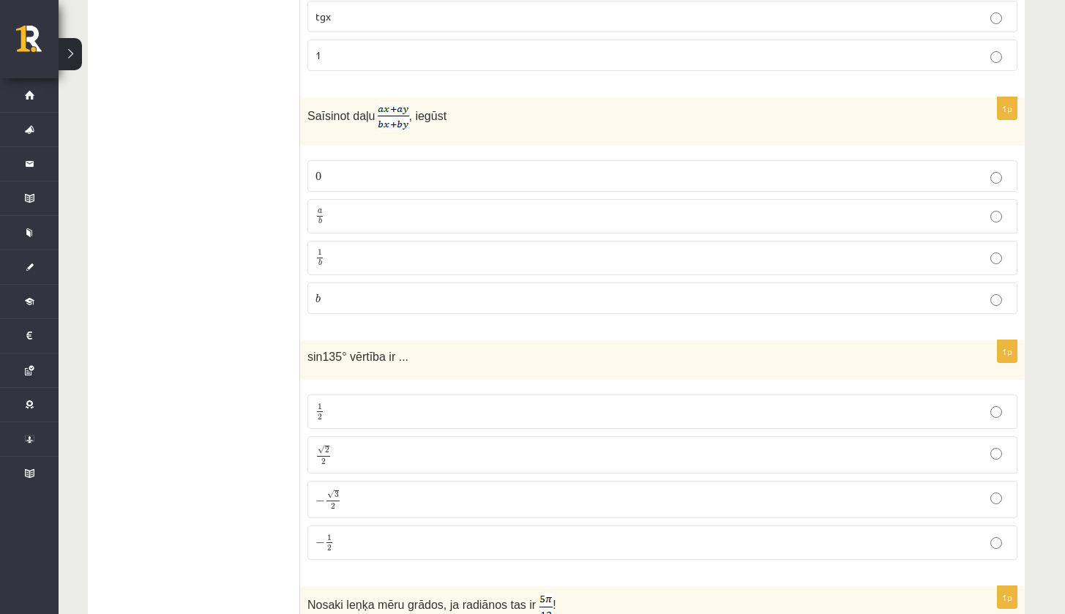
scroll to position [6223, 0]
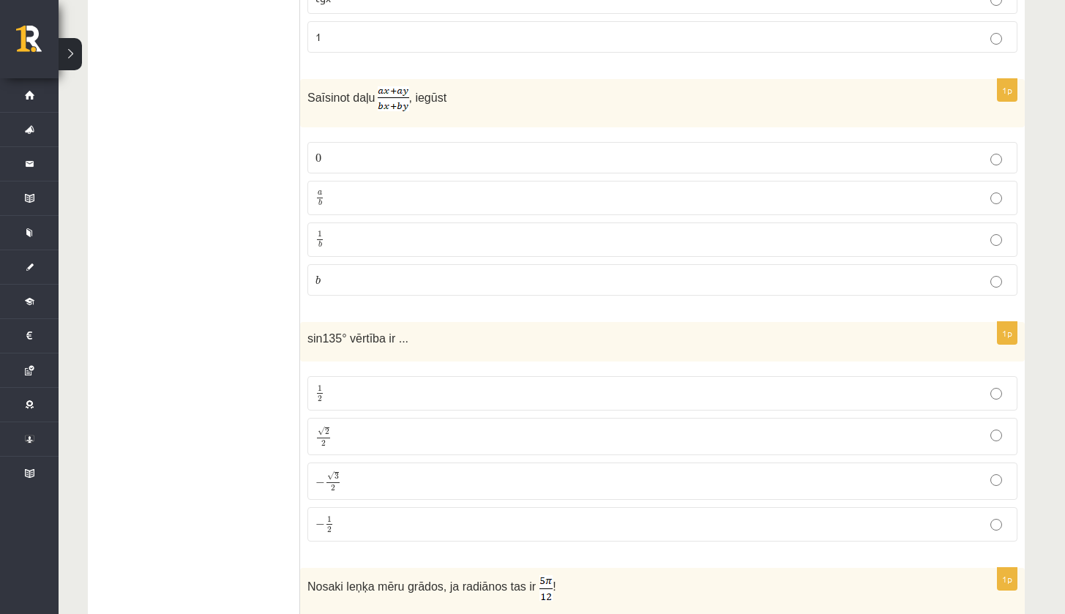
click at [430, 199] on label "a b a b" at bounding box center [662, 198] width 710 height 34
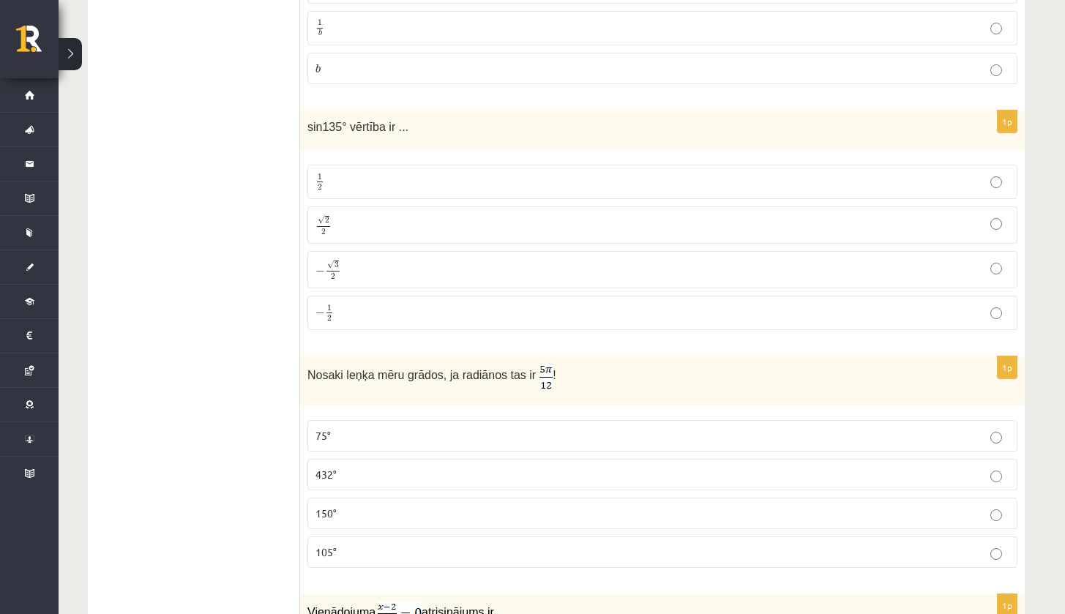
scroll to position [6443, 0]
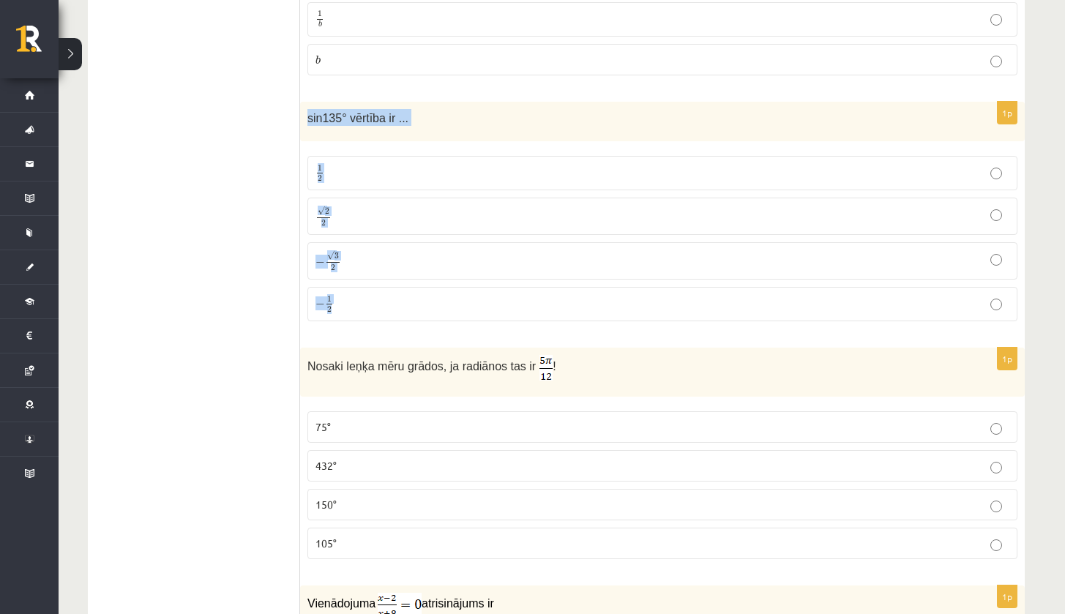
drag, startPoint x: 307, startPoint y: 106, endPoint x: 361, endPoint y: 300, distance: 201.4
click at [361, 301] on div "1p sin135° vērtība ir ... 1 2 1 2 √ 2 2 2 2 − √ 3 2 − 3 2 − 1 2 − 1 2" at bounding box center [662, 217] width 725 height 231
click at [361, 255] on p "− √ 3 2 − 3 2" at bounding box center [662, 260] width 694 height 21
click at [362, 214] on p "√ 2 2 2 2" at bounding box center [662, 216] width 694 height 21
click at [351, 174] on label "1 2 1 2" at bounding box center [662, 173] width 710 height 34
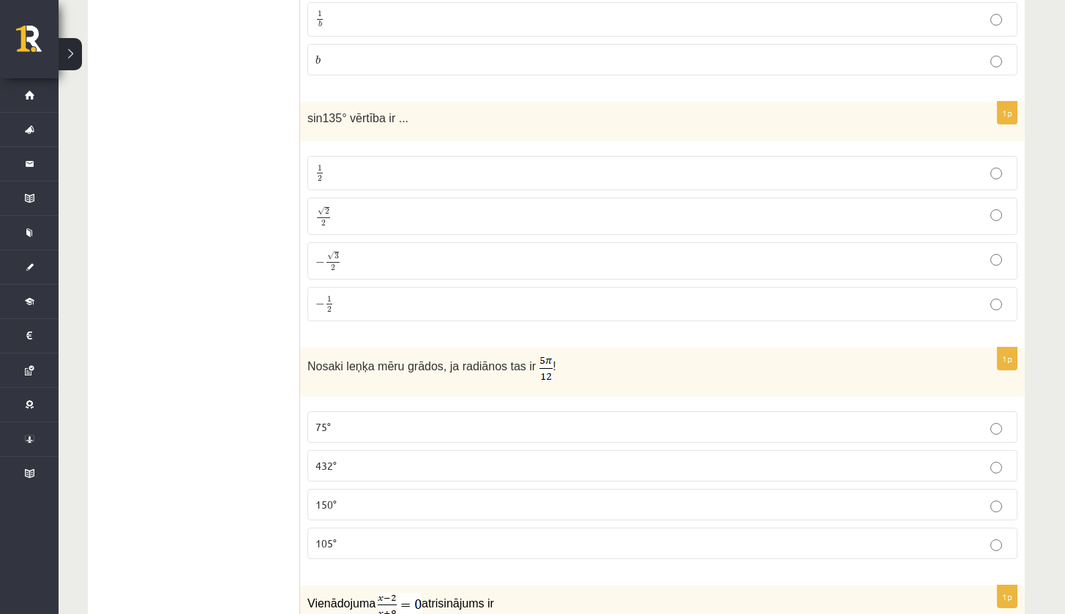
click at [353, 212] on p "√ 2 2 2 2" at bounding box center [662, 216] width 694 height 21
click at [348, 173] on p "1 2 1 2" at bounding box center [662, 173] width 694 height 18
drag, startPoint x: 307, startPoint y: 105, endPoint x: 376, endPoint y: 294, distance: 201.3
click at [376, 293] on div "1p sin135° vērtība ir ... 1 2 1 2 √ 2 2 2 2 − √ 3 2 − 3 2 − 1 2 − 1 2" at bounding box center [662, 217] width 725 height 231
click at [501, 164] on p "1 2 1 2" at bounding box center [662, 173] width 694 height 18
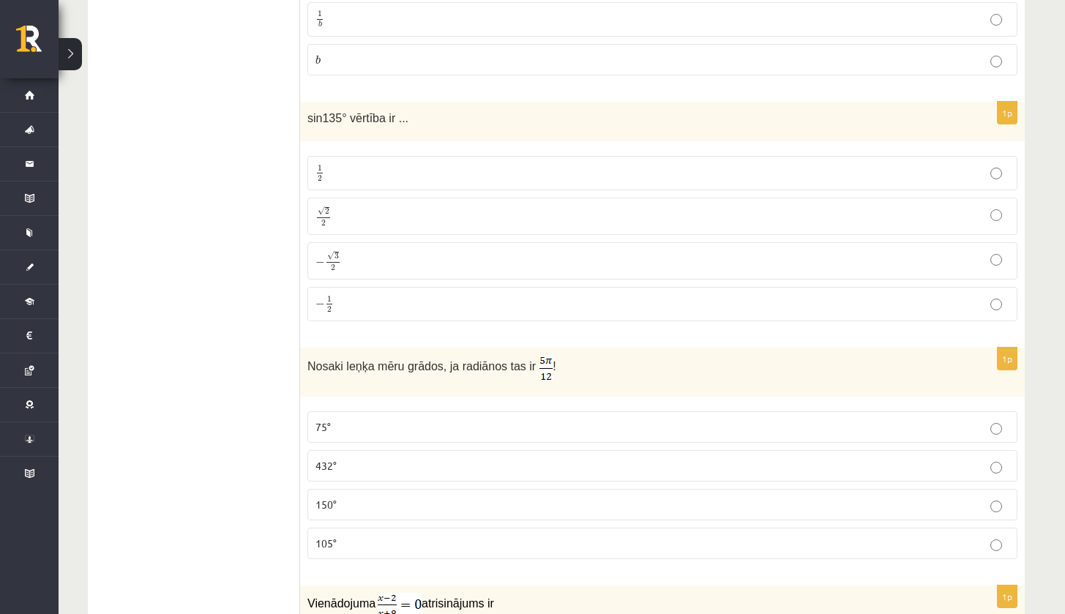
click at [349, 214] on p "√ 2 2 2 2" at bounding box center [662, 216] width 694 height 21
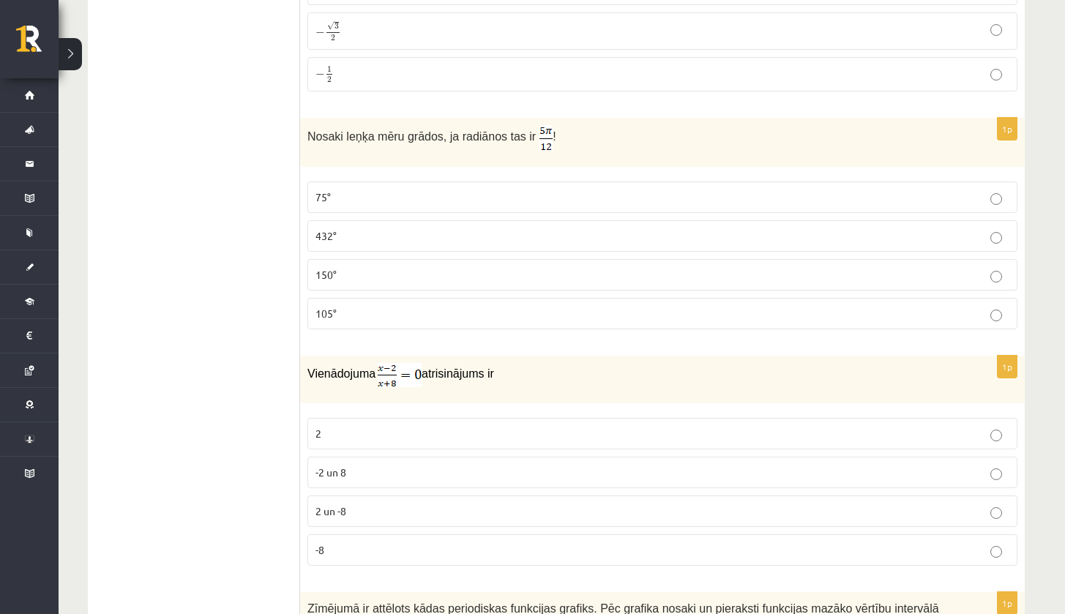
scroll to position [6682, 0]
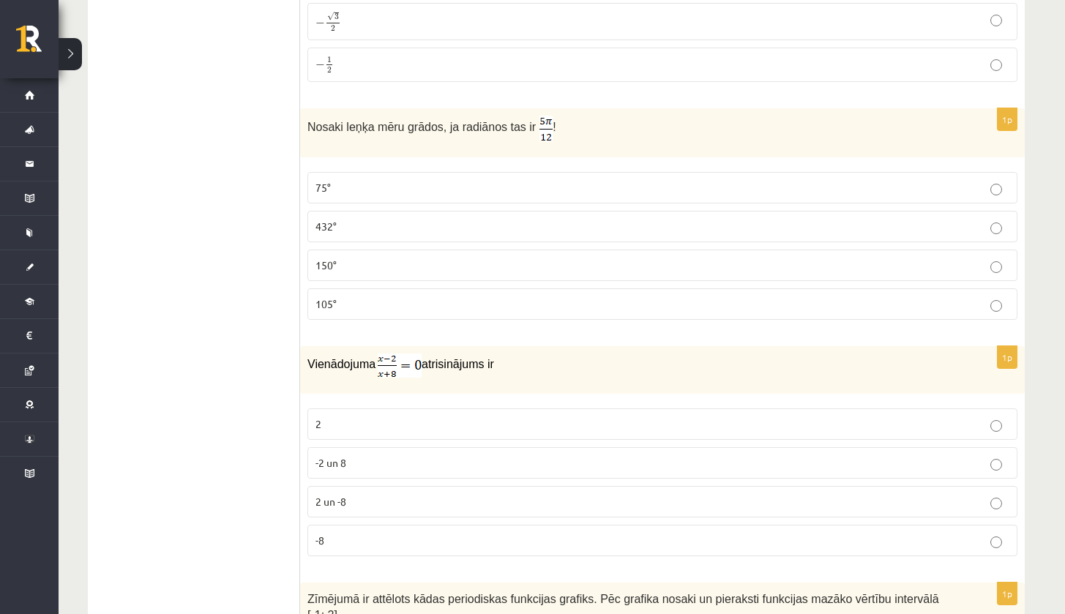
click at [463, 258] on p "150°" at bounding box center [662, 265] width 694 height 15
click at [606, 296] on p "105°" at bounding box center [662, 303] width 694 height 15
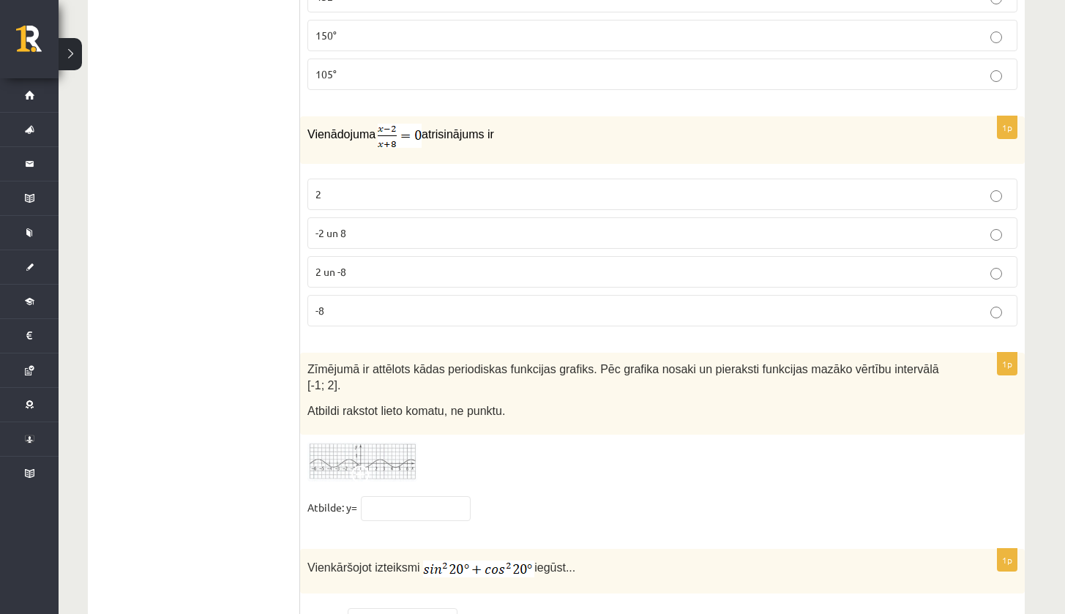
scroll to position [6921, 0]
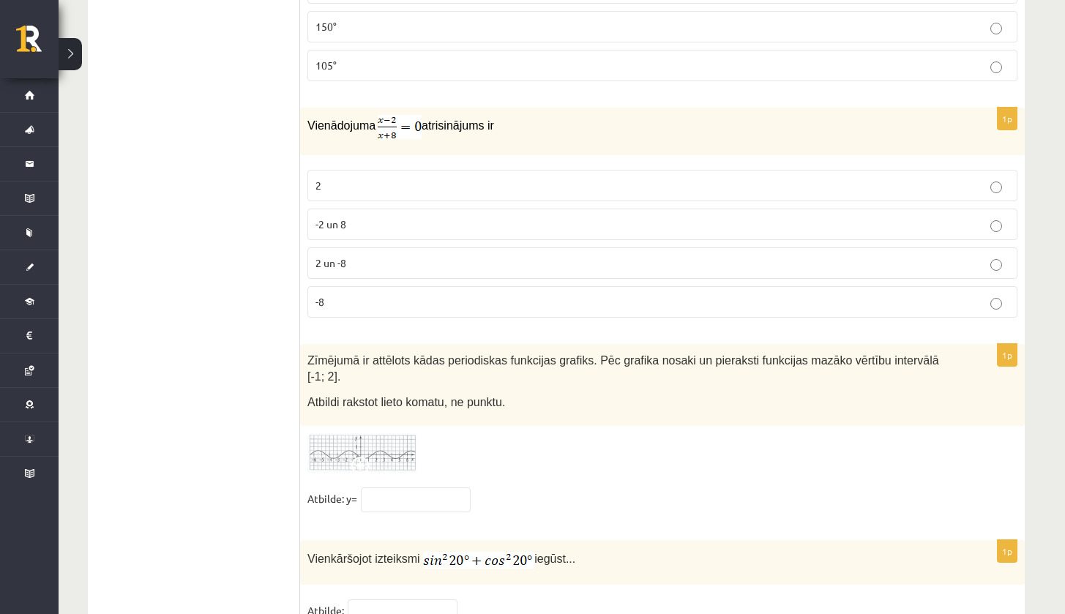
click at [640, 170] on label "2" at bounding box center [662, 185] width 710 height 31
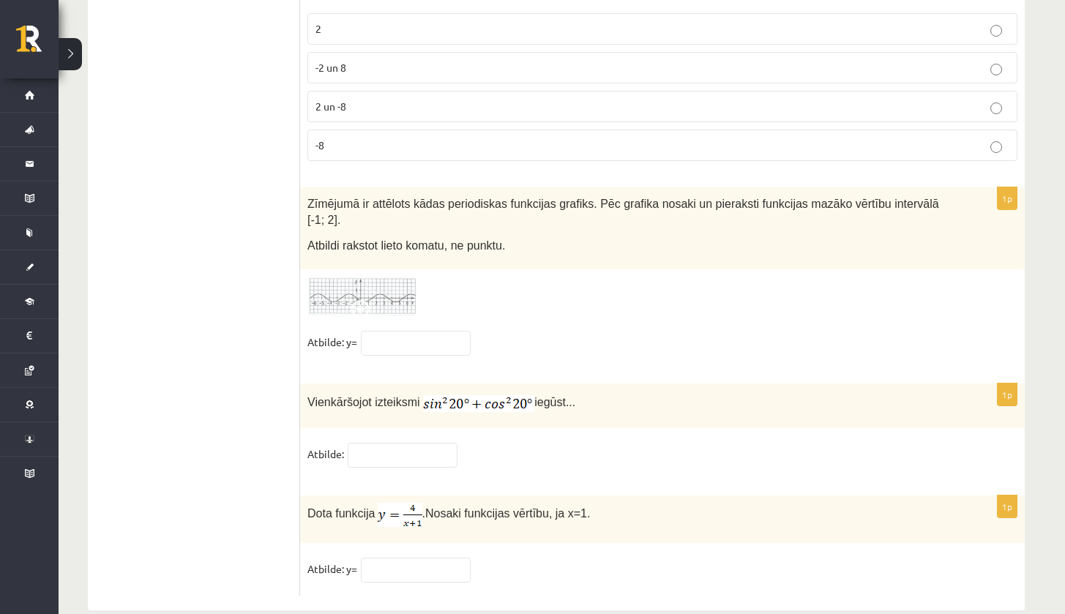
scroll to position [7096, 0]
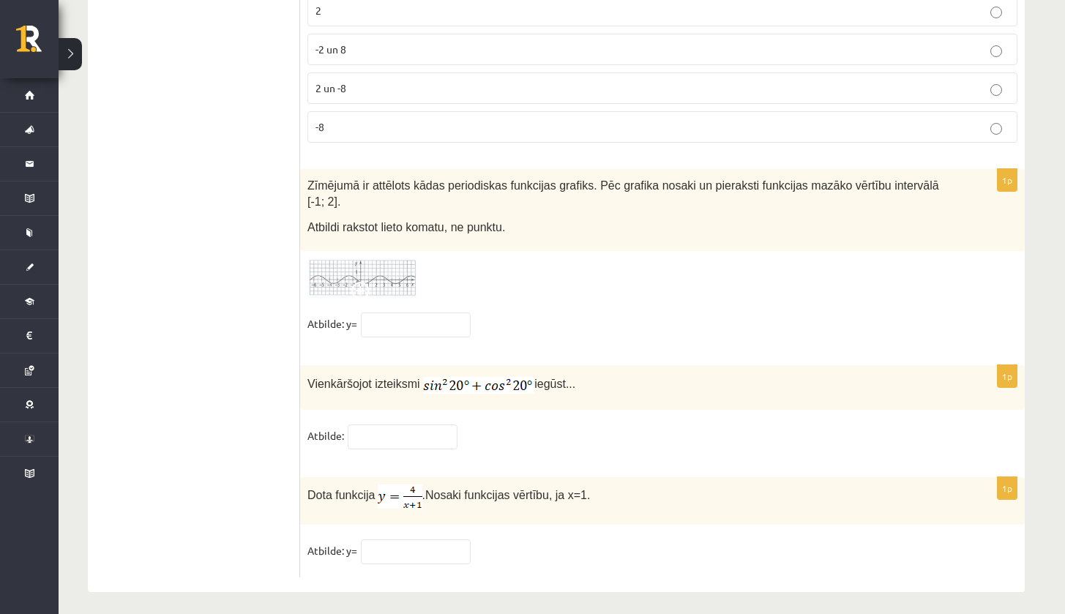
click at [388, 260] on img at bounding box center [362, 278] width 110 height 40
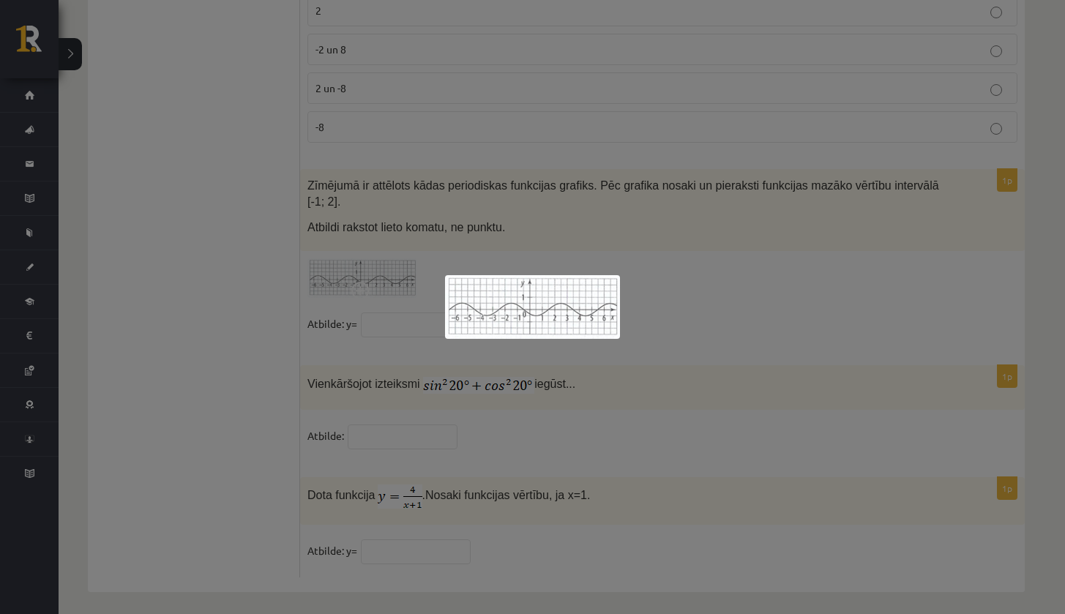
click at [651, 305] on div at bounding box center [532, 307] width 1065 height 614
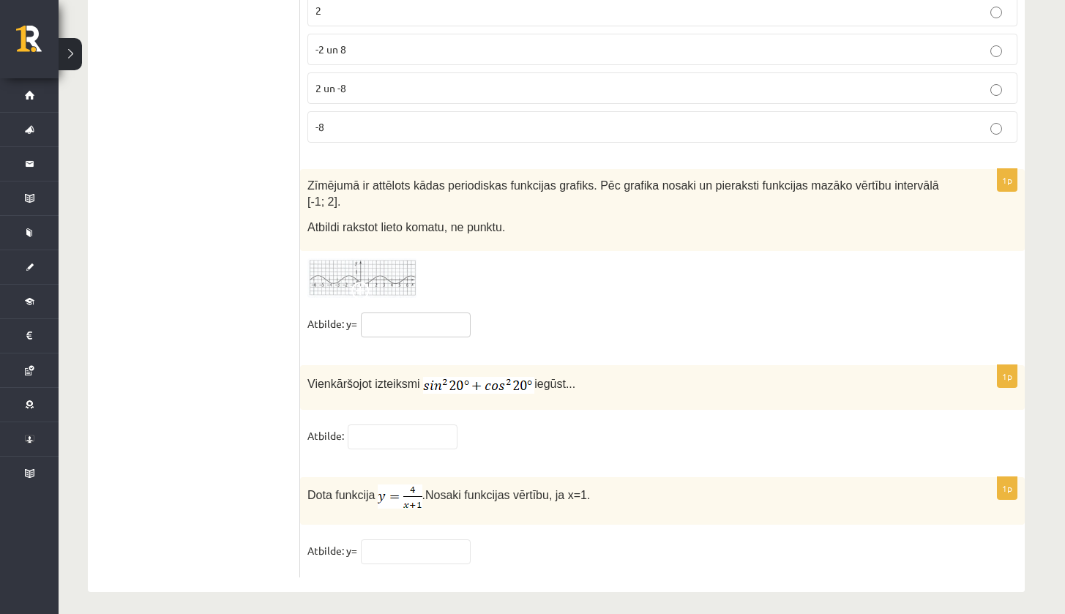
click at [438, 315] on input "text" at bounding box center [416, 325] width 110 height 25
type input "*"
click at [429, 430] on input "text" at bounding box center [403, 437] width 110 height 25
type input "*"
click at [423, 545] on input "text" at bounding box center [416, 551] width 110 height 25
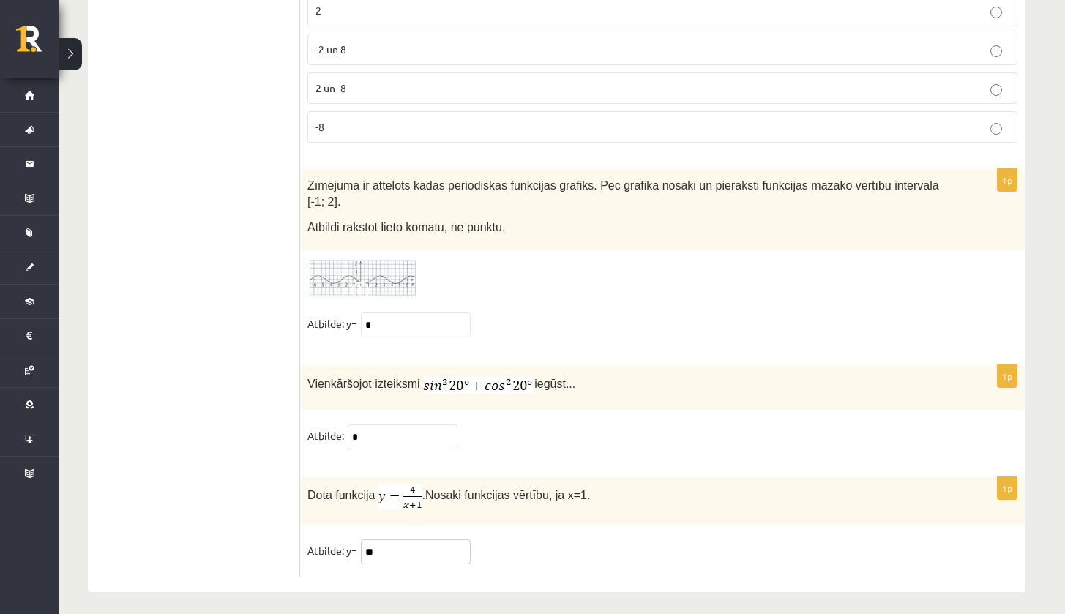
type input "*"
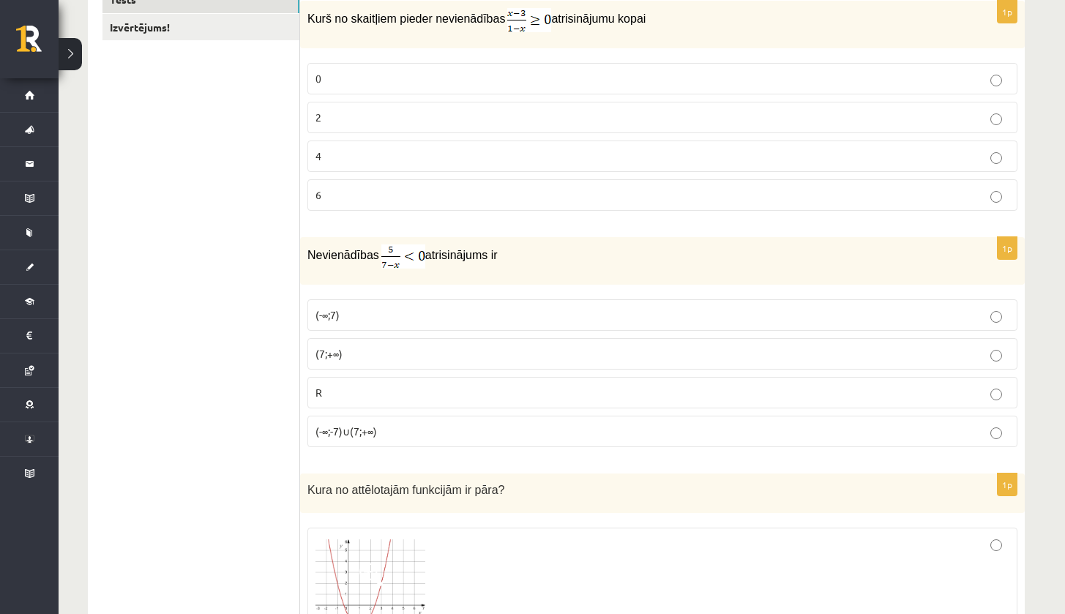
scroll to position [235, 0]
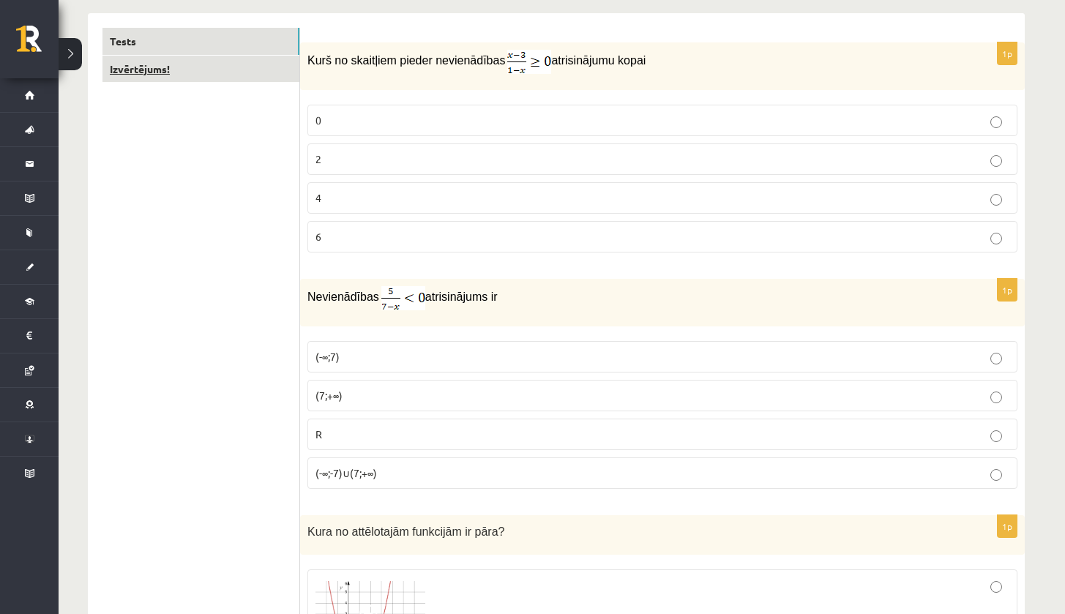
type input "*"
click at [196, 69] on link "Izvērtējums!" at bounding box center [200, 69] width 197 height 27
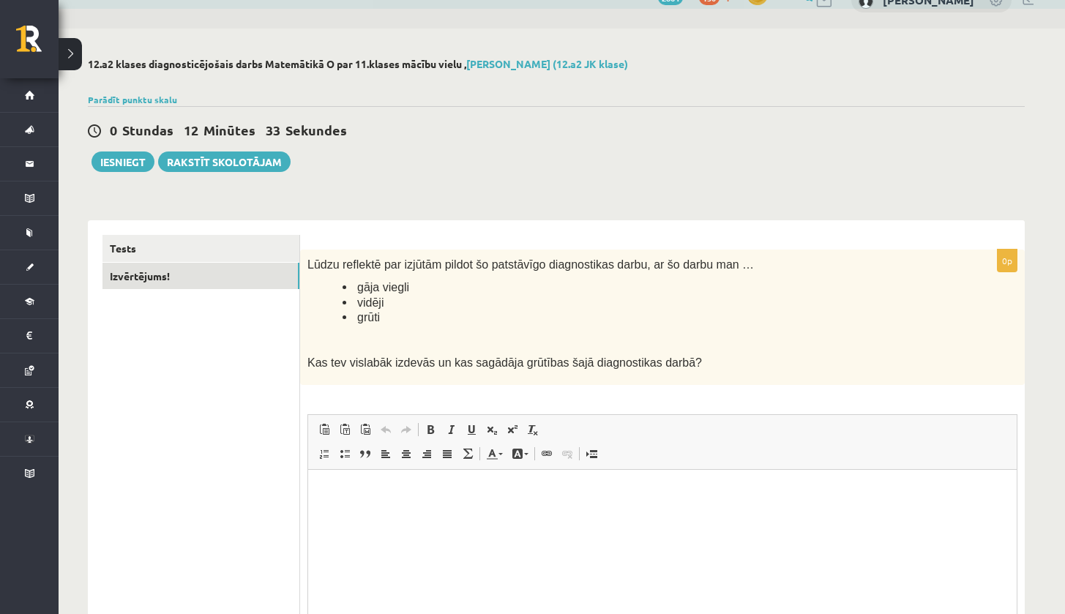
scroll to position [0, 0]
click at [456, 514] on html at bounding box center [662, 491] width 709 height 45
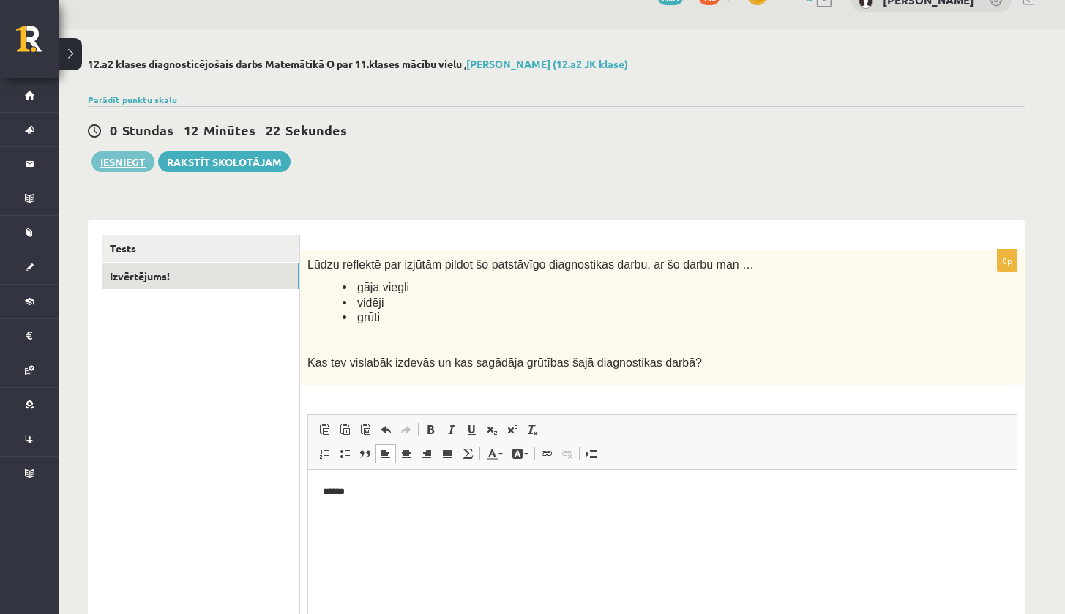
click at [112, 163] on button "Iesniegt" at bounding box center [122, 162] width 63 height 20
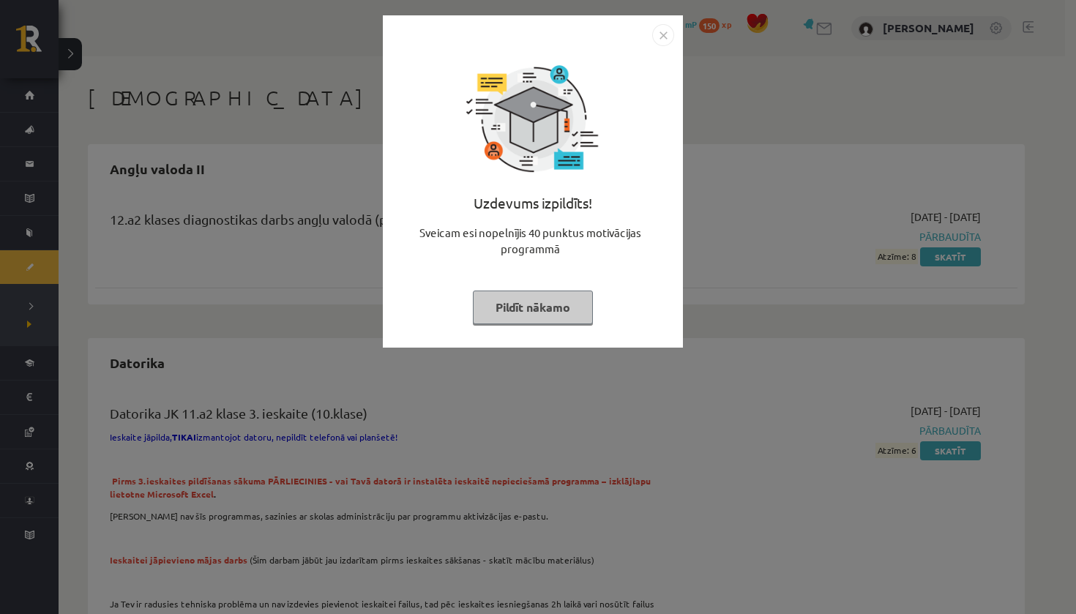
click at [657, 35] on img "Close" at bounding box center [663, 35] width 22 height 22
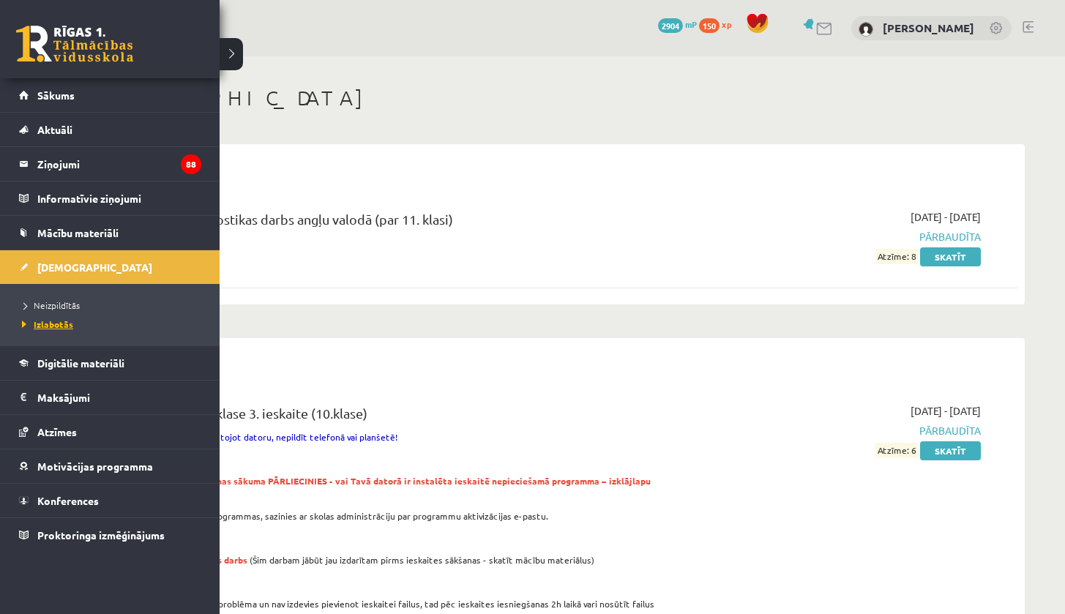
click at [54, 322] on span "Izlabotās" at bounding box center [45, 324] width 55 height 12
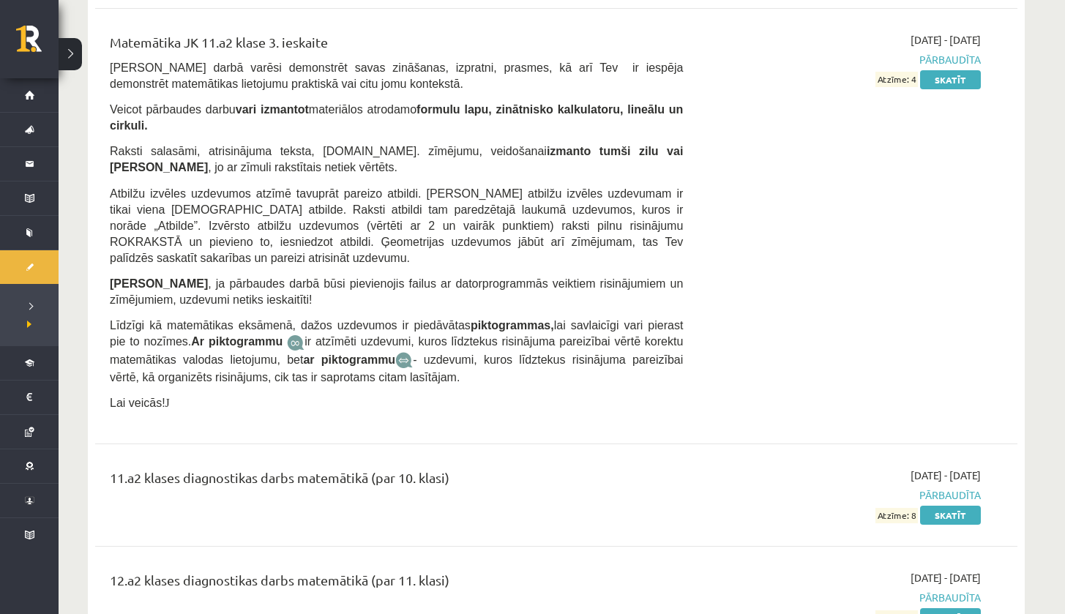
scroll to position [5245, 0]
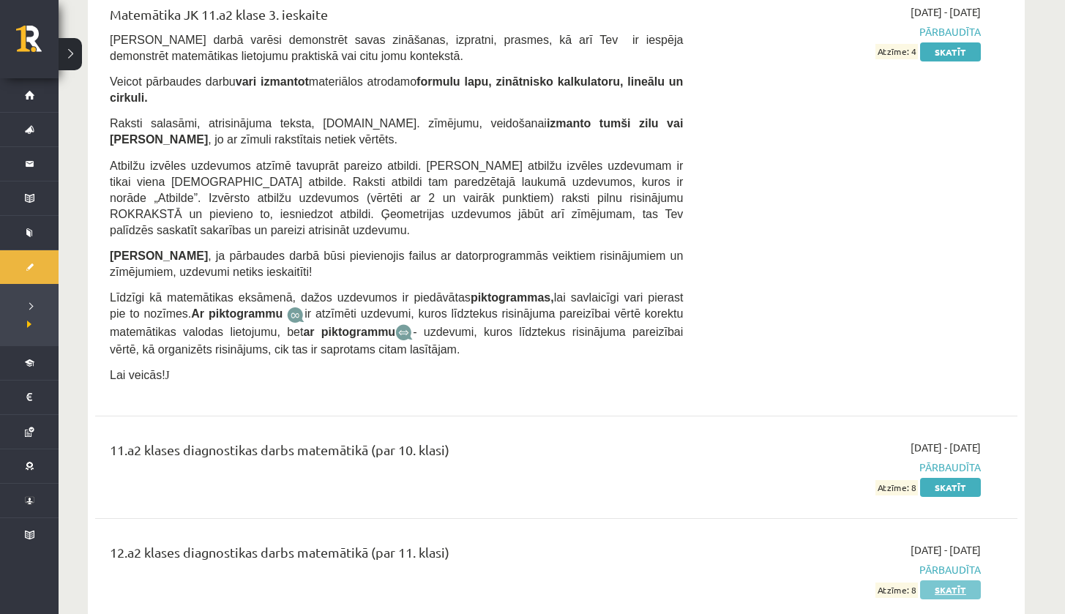
click at [955, 580] on link "Skatīt" at bounding box center [950, 589] width 61 height 19
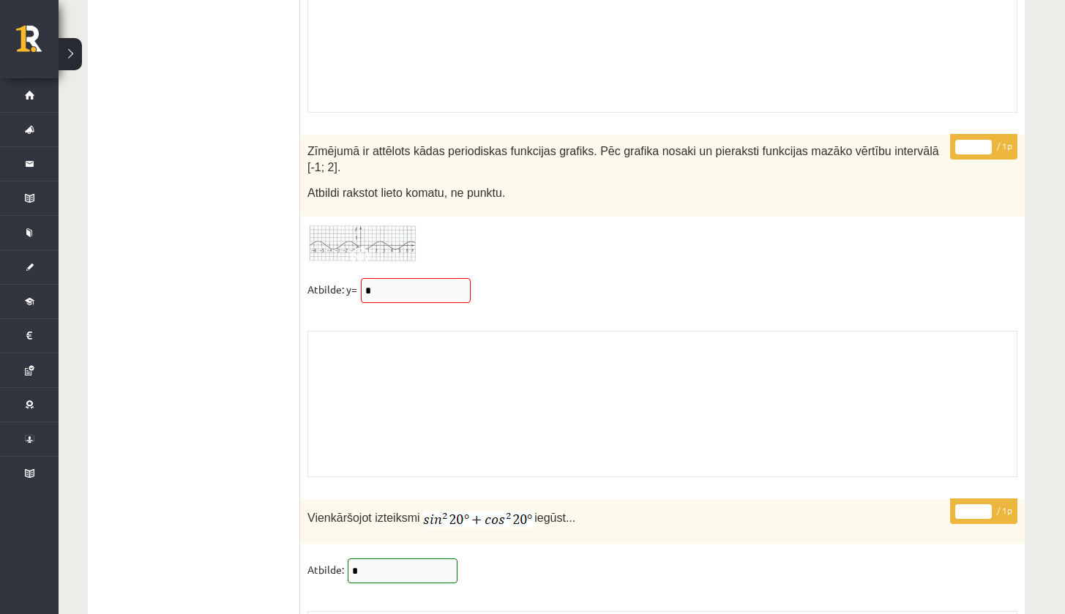
scroll to position [11632, 0]
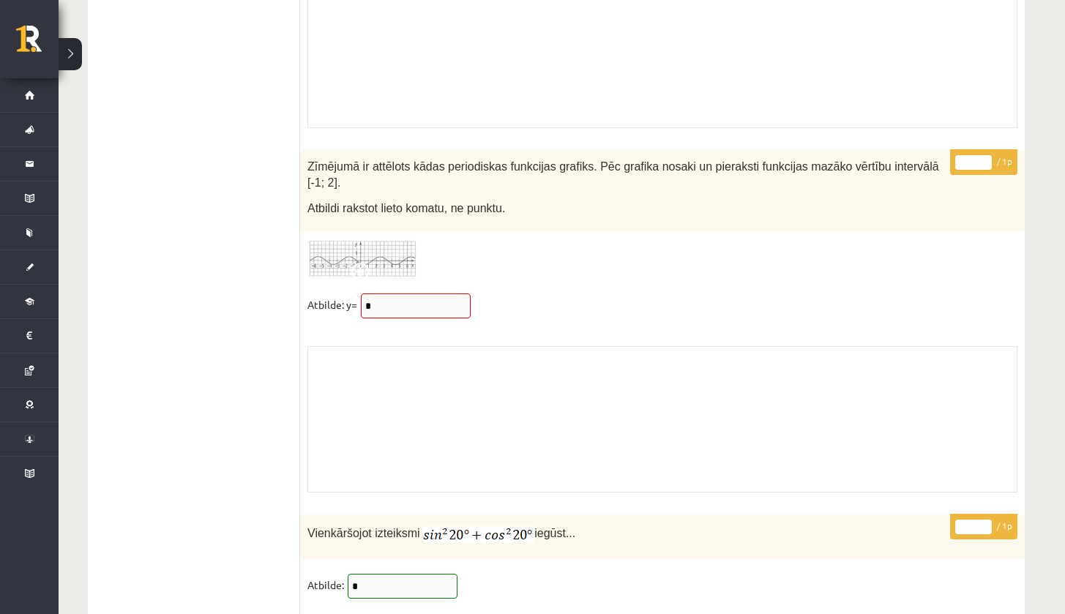
click at [397, 240] on img at bounding box center [362, 259] width 110 height 40
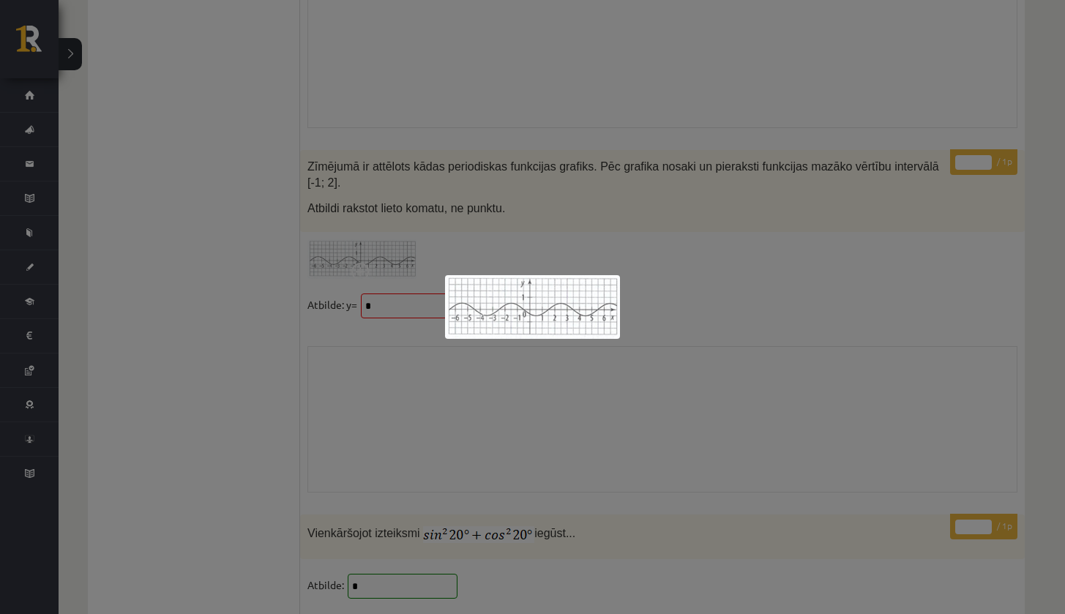
click at [533, 299] on img at bounding box center [532, 307] width 175 height 64
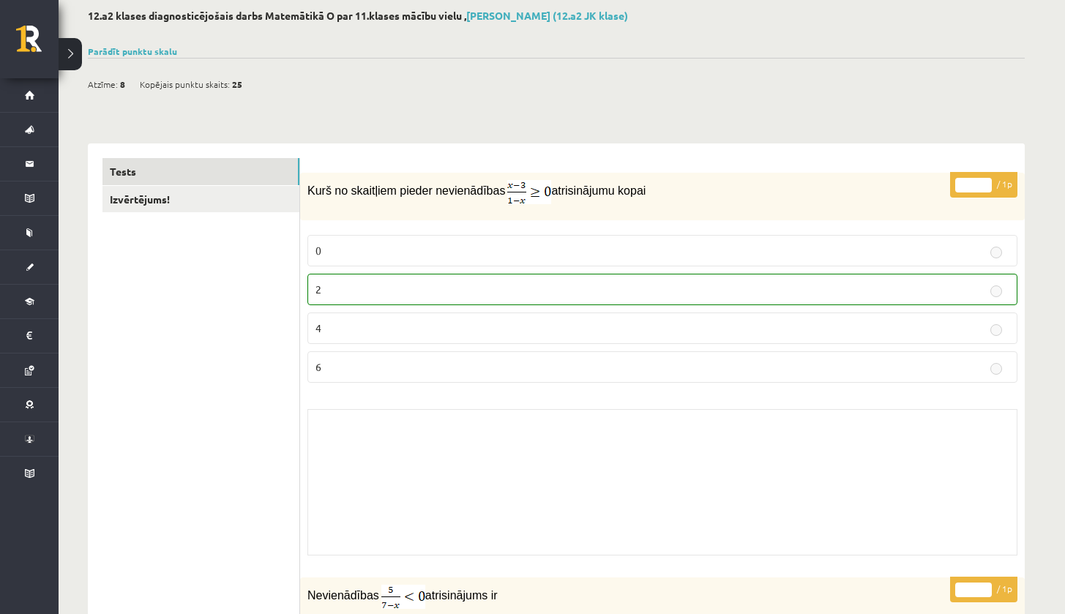
scroll to position [0, 0]
